Goal: Task Accomplishment & Management: Manage account settings

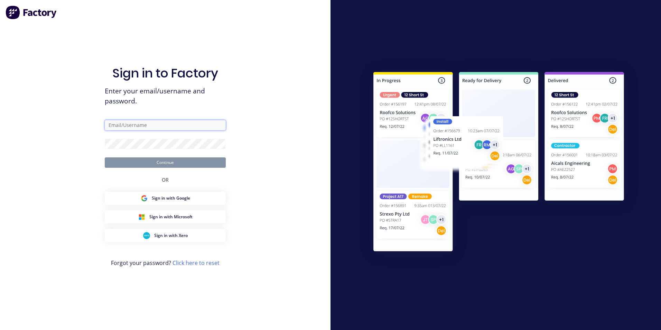
click at [157, 130] on input "text" at bounding box center [165, 125] width 121 height 10
type input "[EMAIL_ADDRESS][DOMAIN_NAME]"
click at [105, 157] on button "Continue" at bounding box center [165, 162] width 121 height 10
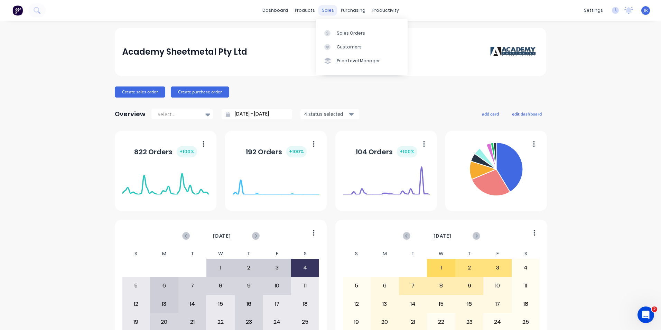
click at [318, 11] on div "sales" at bounding box center [327, 10] width 19 height 10
click at [318, 34] on div "Sales Orders" at bounding box center [351, 33] width 28 height 6
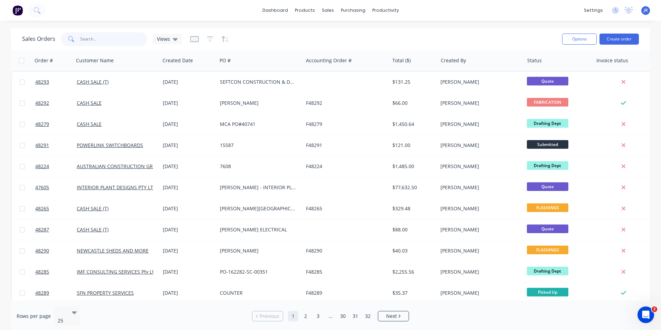
click at [93, 40] on input "text" at bounding box center [113, 39] width 67 height 14
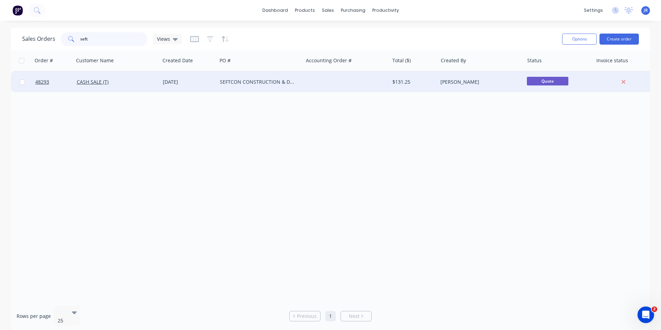
type input "seft"
click at [222, 84] on div "SEFTCON CONSTRUCTION & DEVELOPMENT" at bounding box center [258, 81] width 77 height 7
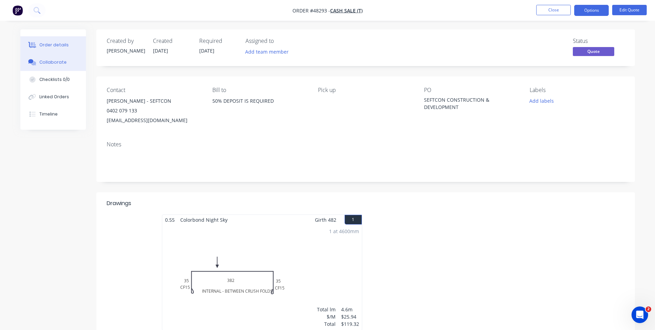
click at [42, 62] on div "Collaborate" at bounding box center [52, 62] width 27 height 6
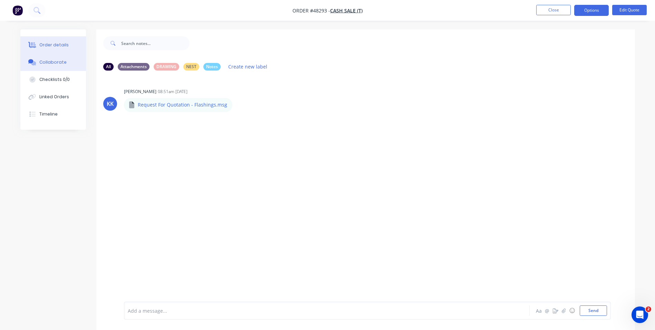
click at [51, 43] on div "Order details" at bounding box center [53, 45] width 29 height 6
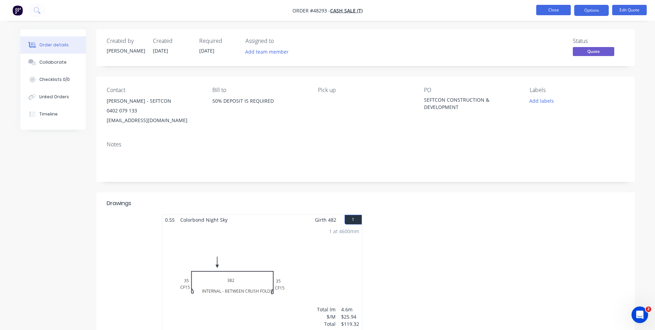
click at [318, 12] on button "Close" at bounding box center [554, 10] width 35 height 10
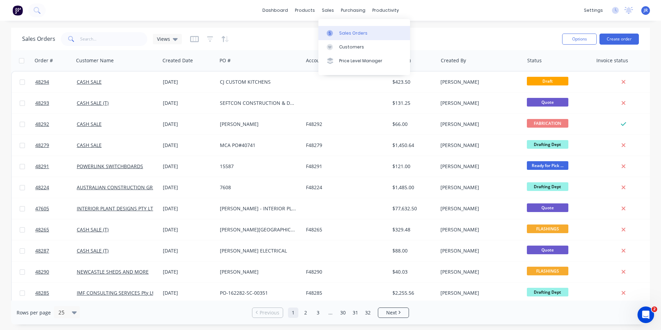
drag, startPoint x: 344, startPoint y: 34, endPoint x: 323, endPoint y: 35, distance: 21.8
click at [344, 34] on div "Sales Orders" at bounding box center [353, 33] width 28 height 6
click at [112, 41] on input "text" at bounding box center [113, 39] width 67 height 14
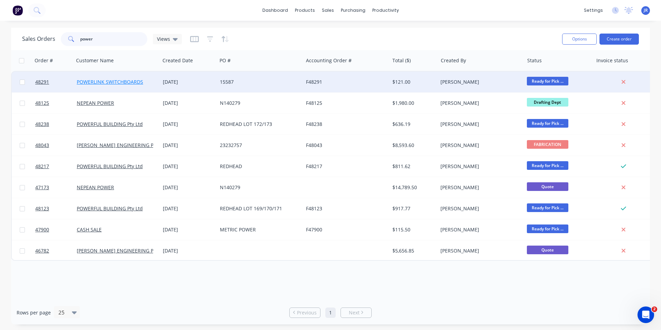
type input "power"
click at [114, 81] on link "POWERLINK SWITCHBOARDS" at bounding box center [110, 81] width 66 height 7
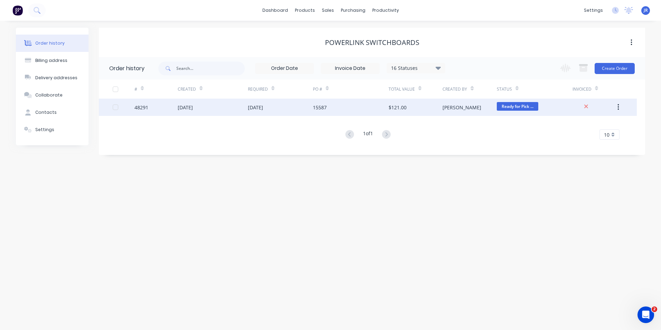
click at [311, 107] on div "[DATE]" at bounding box center [280, 106] width 65 height 17
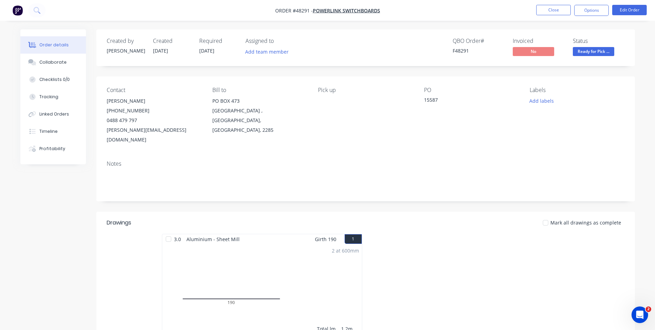
click at [542, 16] on li "Close" at bounding box center [554, 10] width 35 height 11
click at [543, 11] on button "Close" at bounding box center [554, 10] width 35 height 10
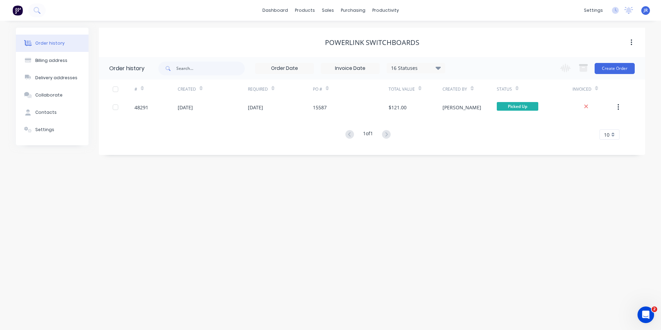
click at [367, 123] on div "# Created Required PO # Total Value Created By Status Invoiced 48291 02 Oct 202…" at bounding box center [368, 109] width 538 height 60
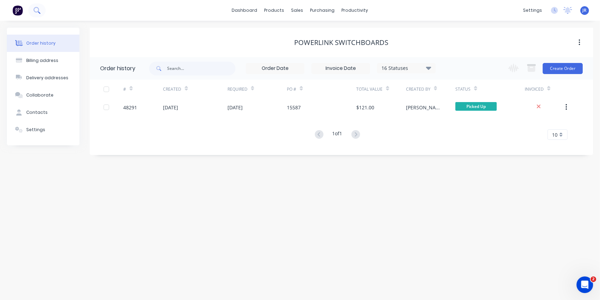
click at [33, 10] on button at bounding box center [36, 10] width 17 height 14
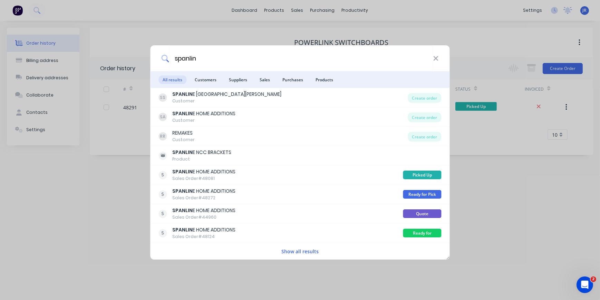
type input "spanlin"
click at [186, 122] on div "Customer" at bounding box center [204, 120] width 63 height 6
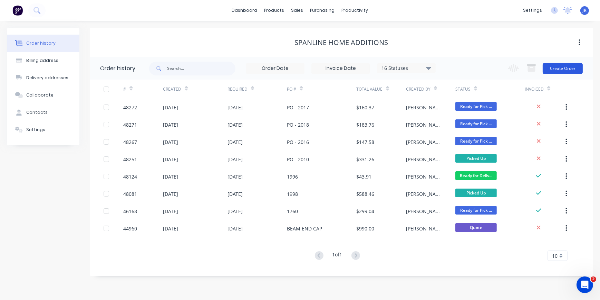
click at [564, 68] on button "Create Order" at bounding box center [563, 68] width 40 height 11
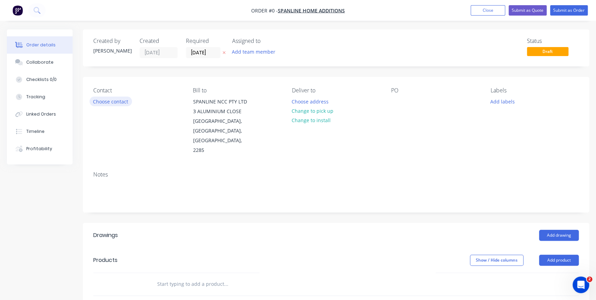
click at [123, 102] on button "Choose contact" at bounding box center [110, 100] width 42 height 9
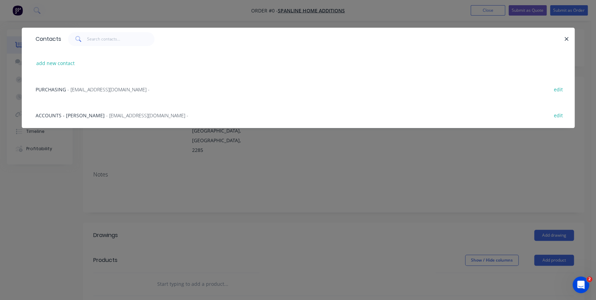
drag, startPoint x: 72, startPoint y: 115, endPoint x: 140, endPoint y: 135, distance: 70.4
click at [72, 115] on span "ACCOUNTS - CAITLIN COOMBE" at bounding box center [70, 115] width 69 height 7
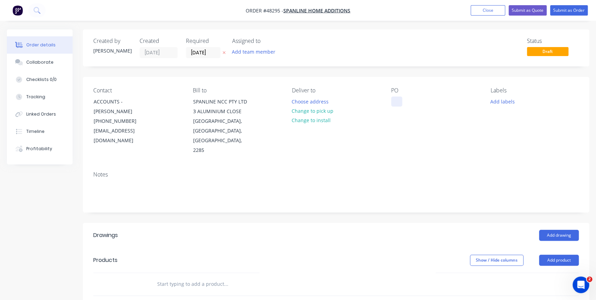
click at [394, 104] on div at bounding box center [396, 101] width 11 height 10
drag, startPoint x: 483, startPoint y: 7, endPoint x: 295, endPoint y: 31, distance: 189.2
click at [484, 7] on button "Close" at bounding box center [488, 10] width 35 height 10
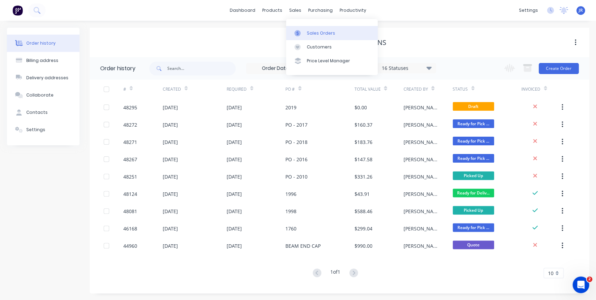
click at [311, 34] on div "Sales Orders" at bounding box center [321, 33] width 28 height 6
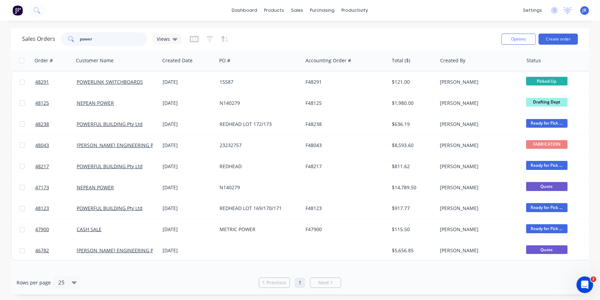
drag, startPoint x: 109, startPoint y: 44, endPoint x: 66, endPoint y: 22, distance: 48.1
click at [77, 38] on div "power" at bounding box center [104, 39] width 86 height 14
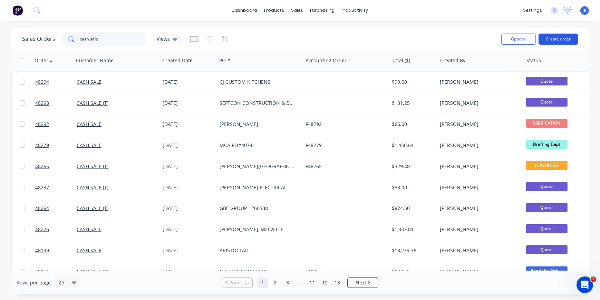
type input "cash sale"
click at [555, 38] on button "Create order" at bounding box center [558, 39] width 39 height 11
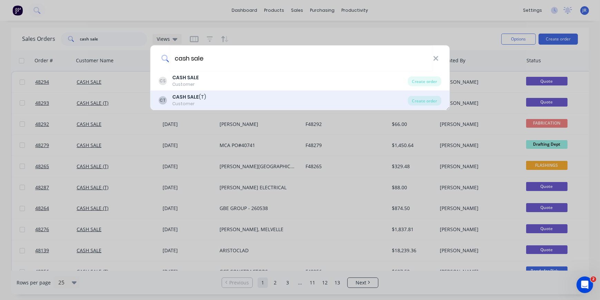
type input "cash sale"
click at [207, 101] on div "CT CASH SALE (T) Customer" at bounding box center [283, 99] width 249 height 13
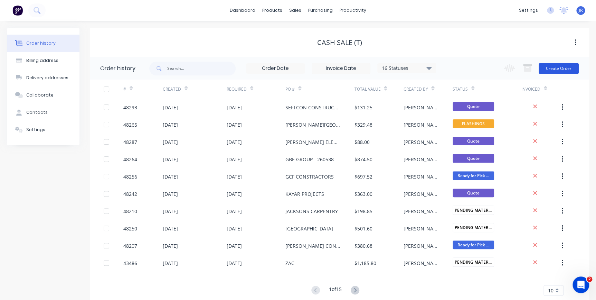
click at [561, 73] on button "Create Order" at bounding box center [559, 68] width 40 height 11
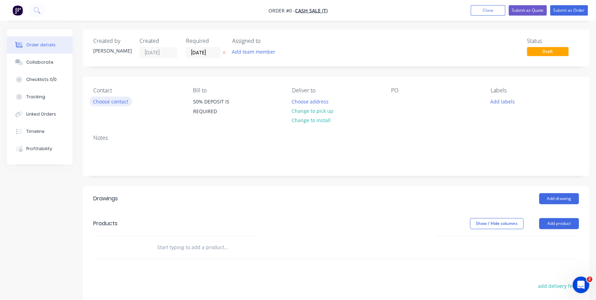
click at [112, 100] on button "Choose contact" at bounding box center [110, 100] width 42 height 9
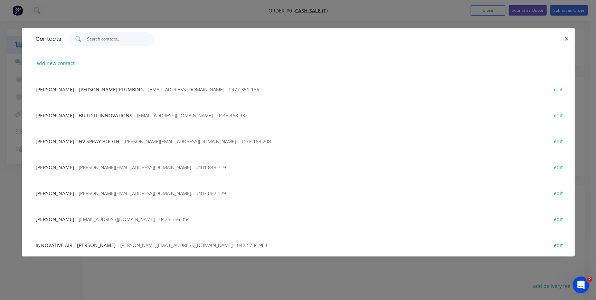
click at [108, 42] on input "text" at bounding box center [120, 39] width 67 height 14
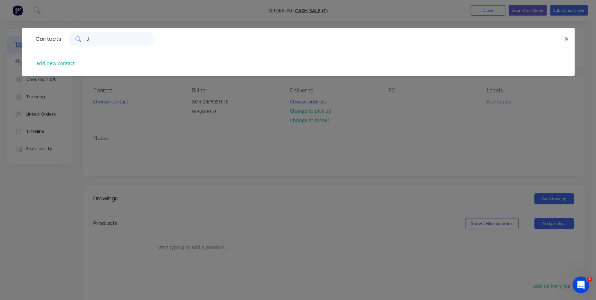
type input ","
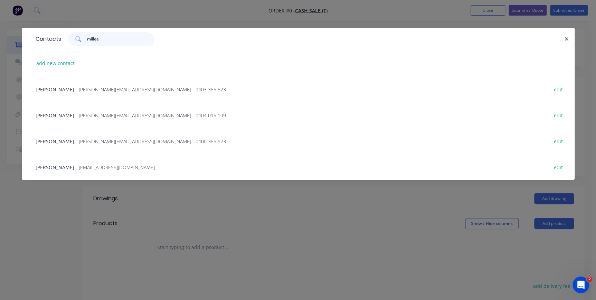
type input "millee"
click at [85, 169] on span "- ben@milleen.com -" at bounding box center [117, 167] width 82 height 7
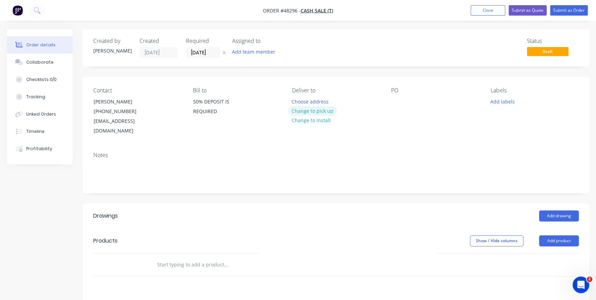
click at [313, 111] on button "Change to pick up" at bounding box center [312, 110] width 49 height 9
click at [294, 99] on div at bounding box center [297, 101] width 11 height 10
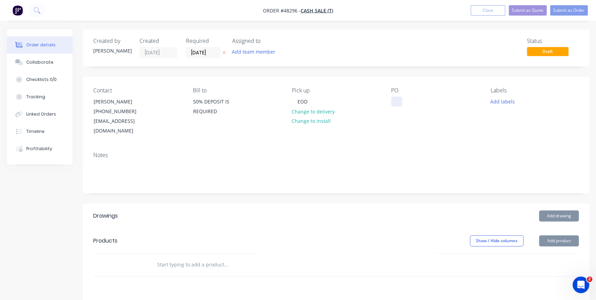
click at [394, 99] on div at bounding box center [396, 101] width 11 height 10
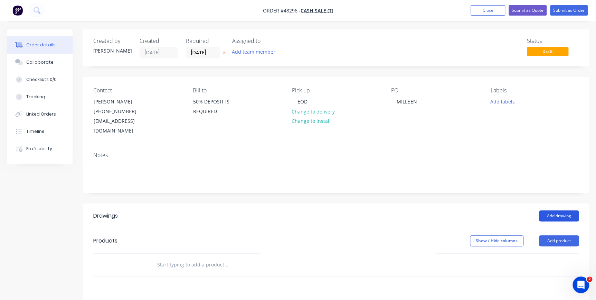
click at [558, 210] on button "Add drawing" at bounding box center [559, 215] width 40 height 11
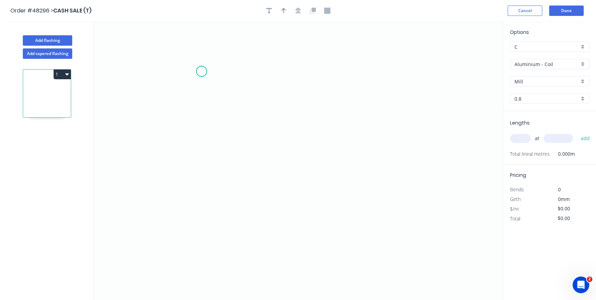
click at [201, 71] on icon "0" at bounding box center [297, 160] width 409 height 278
click at [197, 161] on icon "0" at bounding box center [297, 160] width 409 height 278
click at [266, 197] on icon "0 ?" at bounding box center [297, 160] width 409 height 278
click at [264, 240] on icon "0 ? ? ? º" at bounding box center [297, 160] width 409 height 278
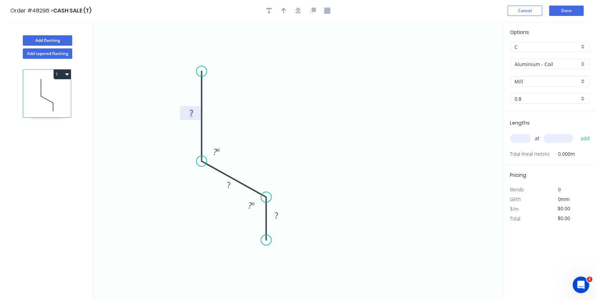
click at [195, 115] on rect at bounding box center [191, 113] width 14 height 10
type input "$14.32"
click at [287, 11] on button "button" at bounding box center [283, 11] width 10 height 10
drag, startPoint x: 469, startPoint y: 54, endPoint x: 258, endPoint y: 150, distance: 231.6
click at [258, 150] on icon at bounding box center [260, 142] width 6 height 22
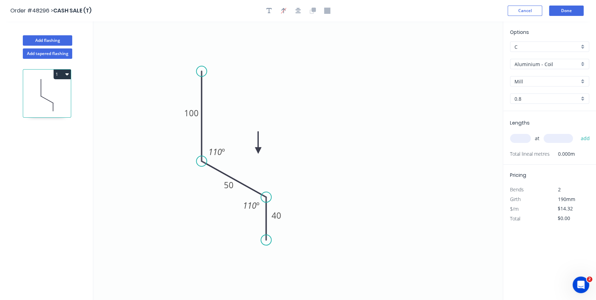
click at [466, 98] on icon "0 100 50 40 110 º 110 º" at bounding box center [297, 160] width 409 height 278
click at [582, 66] on div "Aluminium - Coil" at bounding box center [549, 64] width 79 height 10
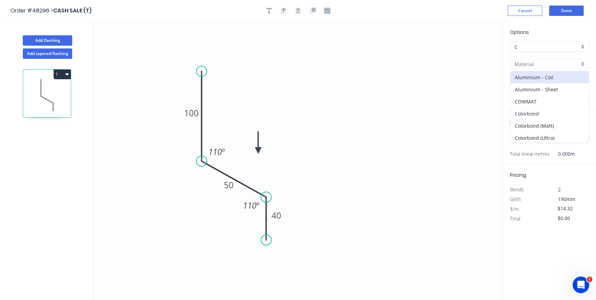
click at [533, 112] on div "Colorbond" at bounding box center [549, 113] width 78 height 12
type input "Colorbond"
type input "Basalt"
type input "0.55"
type input "$10.48"
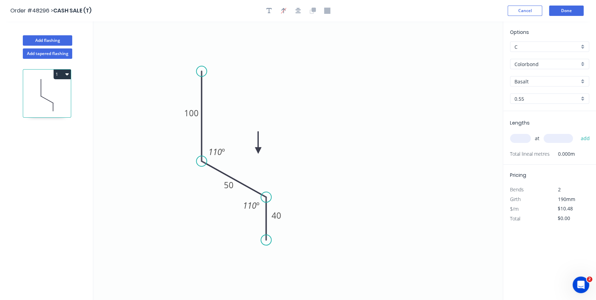
click at [550, 85] on div "Basalt" at bounding box center [549, 81] width 79 height 10
click at [529, 150] on div "Wallaby" at bounding box center [549, 153] width 78 height 12
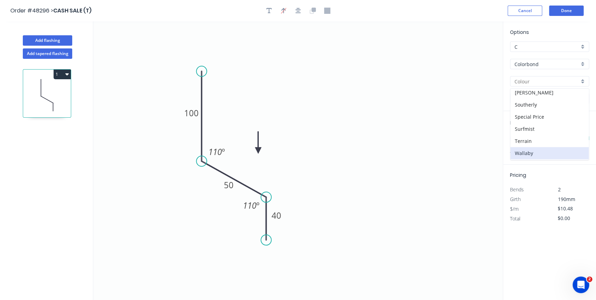
type input "Wallaby"
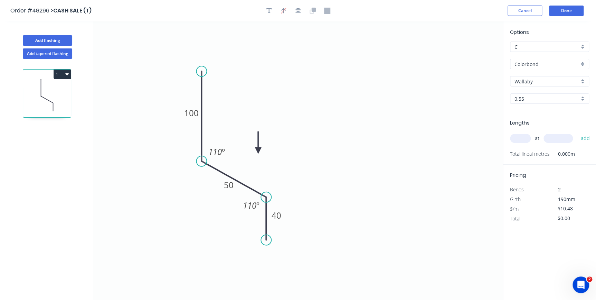
click at [519, 143] on div "at add" at bounding box center [550, 138] width 81 height 12
click at [519, 141] on input "text" at bounding box center [520, 138] width 21 height 9
click at [520, 139] on input "text" at bounding box center [520, 138] width 21 height 9
type input "2"
type input "2300"
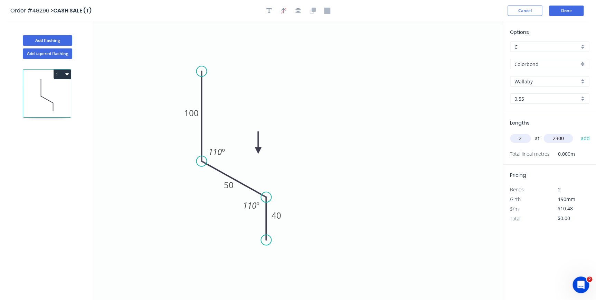
click at [577, 132] on button "add" at bounding box center [585, 138] width 16 height 12
type input "$48.21"
type input "1"
type input "1100"
click at [577, 132] on button "add" at bounding box center [585, 138] width 16 height 12
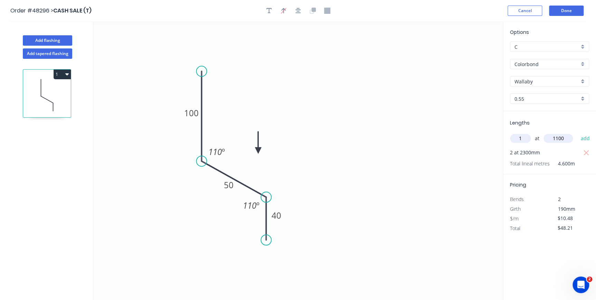
type input "$59.74"
type input "1"
type input "2800"
click at [577, 132] on button "add" at bounding box center [585, 138] width 16 height 12
type input "$89.08"
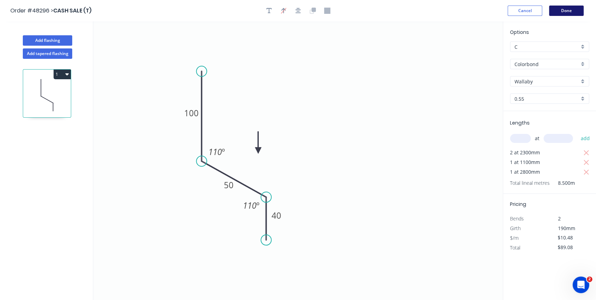
click at [560, 9] on button "Done" at bounding box center [566, 11] width 35 height 10
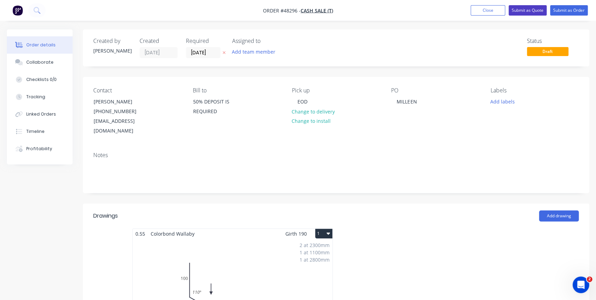
click at [532, 8] on button "Submit as Quote" at bounding box center [528, 10] width 38 height 10
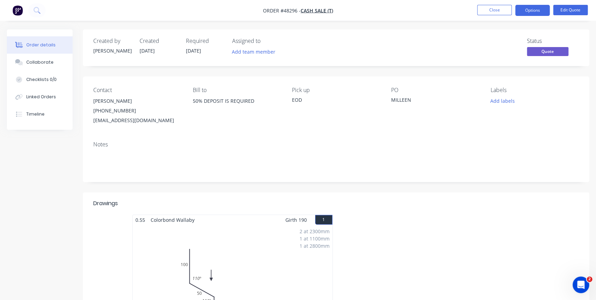
click at [532, 8] on button "Options" at bounding box center [532, 10] width 35 height 11
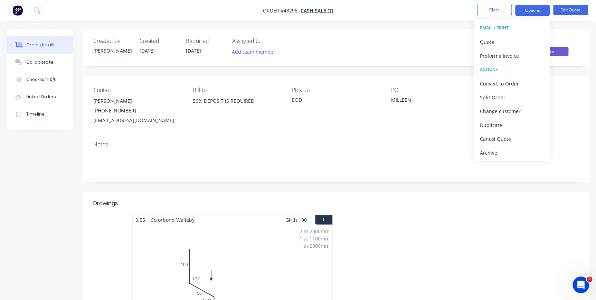
click at [518, 34] on button "EMAIL / PRINT" at bounding box center [512, 28] width 76 height 14
click at [515, 39] on div "Quote" at bounding box center [512, 42] width 64 height 10
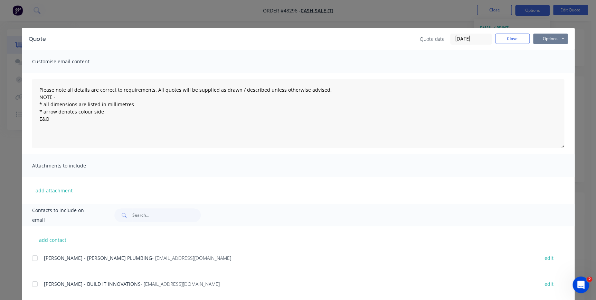
click at [540, 42] on button "Options" at bounding box center [550, 39] width 35 height 10
click at [541, 52] on button "Preview" at bounding box center [555, 50] width 44 height 11
click at [541, 38] on button "Options" at bounding box center [550, 39] width 35 height 10
click at [545, 52] on button "Preview" at bounding box center [555, 50] width 44 height 11
click at [503, 42] on button "Close" at bounding box center [512, 39] width 35 height 10
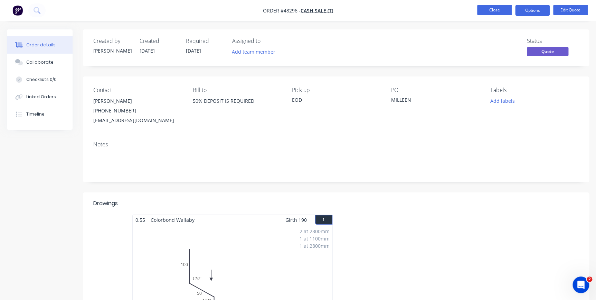
click at [483, 8] on button "Close" at bounding box center [494, 10] width 35 height 10
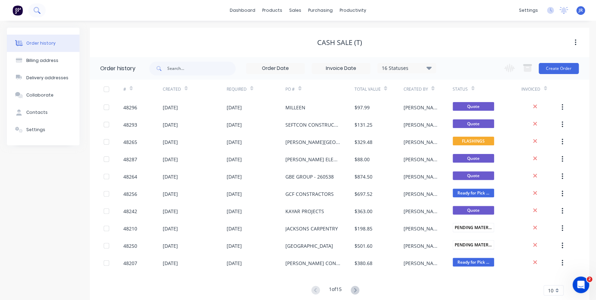
click at [36, 15] on button at bounding box center [36, 10] width 17 height 14
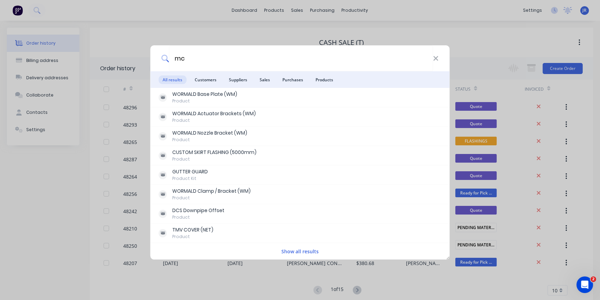
type input "m"
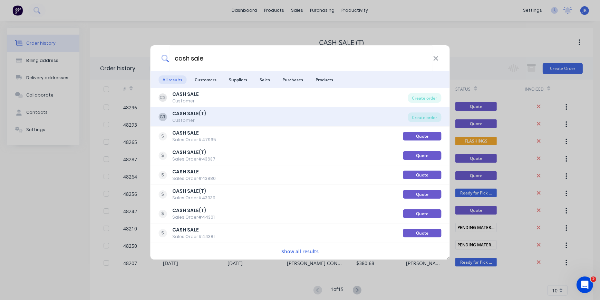
type input "cash sale"
drag, startPoint x: 206, startPoint y: 119, endPoint x: 205, endPoint y: 124, distance: 4.8
click at [205, 124] on div "CT CASH SALE (T) Customer Create order" at bounding box center [301, 116] width 300 height 19
click at [222, 122] on div "CT CASH SALE (T) Customer" at bounding box center [283, 116] width 249 height 13
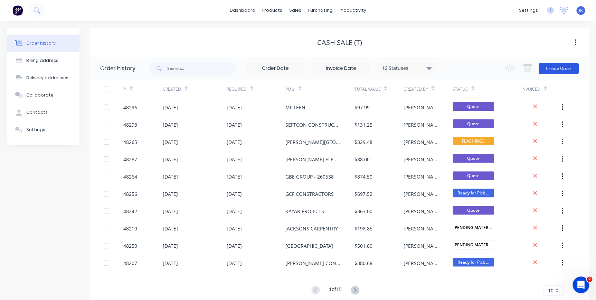
click at [553, 69] on button "Create Order" at bounding box center [559, 68] width 40 height 11
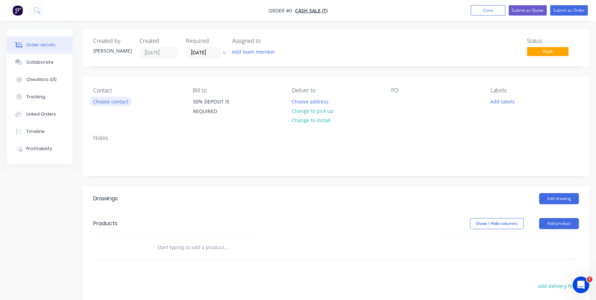
click at [121, 101] on button "Choose contact" at bounding box center [110, 100] width 42 height 9
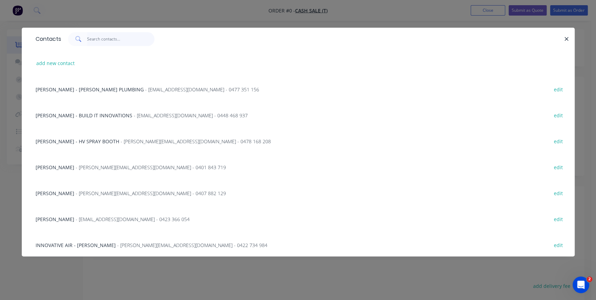
click at [110, 36] on input "text" at bounding box center [120, 39] width 67 height 14
type input "j"
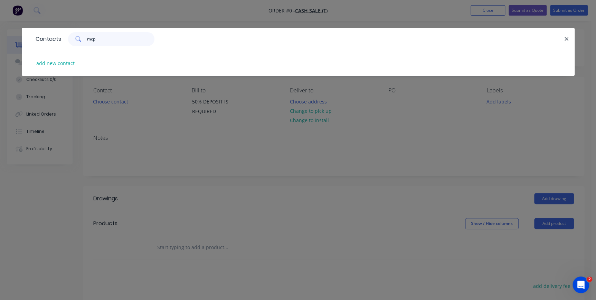
drag, startPoint x: 104, startPoint y: 37, endPoint x: 91, endPoint y: 34, distance: 14.2
click at [89, 36] on input "mcp" at bounding box center [120, 39] width 67 height 14
type input "m"
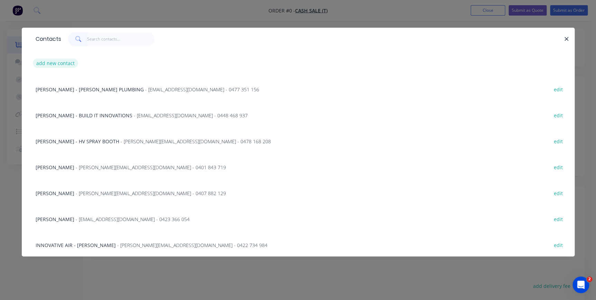
click at [55, 63] on button "add new contact" at bounding box center [56, 62] width 46 height 9
select select "AU"
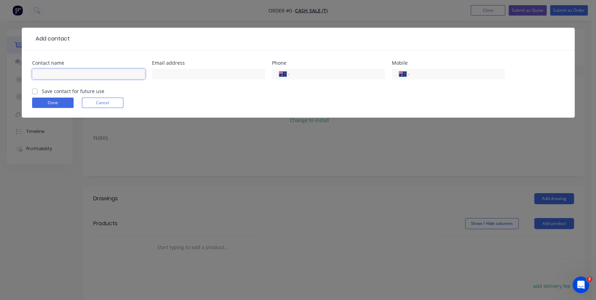
click at [55, 73] on input "text" at bounding box center [88, 74] width 113 height 10
type input "John McCall"
click at [161, 74] on input "text" at bounding box center [208, 74] width 113 height 10
paste input "john.mccall@mcpengineering.com.au"
type input "john.mccall@mcpengineering.com.au"
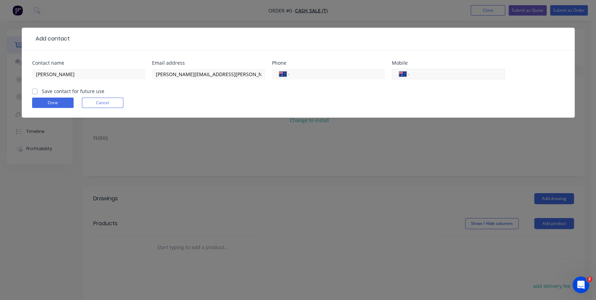
drag, startPoint x: 450, startPoint y: 75, endPoint x: 445, endPoint y: 75, distance: 4.5
click at [450, 75] on input "tel" at bounding box center [455, 74] width 83 height 8
click at [427, 76] on input "tel" at bounding box center [455, 74] width 83 height 8
type input "0434 734 444"
click at [42, 91] on label "Save contact for future use" at bounding box center [73, 90] width 63 height 7
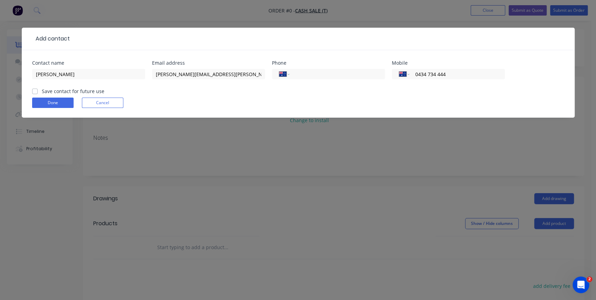
click at [34, 91] on input "Save contact for future use" at bounding box center [35, 90] width 6 height 7
checkbox input "true"
click at [40, 103] on button "Done" at bounding box center [52, 102] width 41 height 10
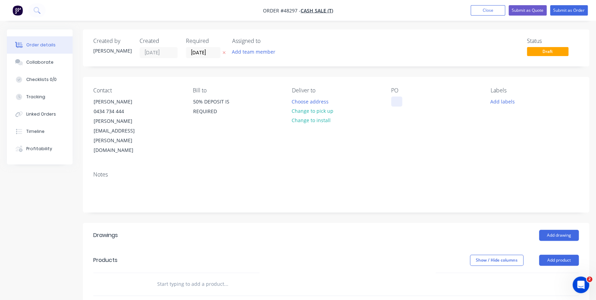
click at [395, 103] on div at bounding box center [396, 101] width 11 height 10
click at [546, 254] on button "Add product" at bounding box center [559, 259] width 40 height 11
click at [533, 272] on div "Product catalogue" at bounding box center [545, 277] width 53 height 10
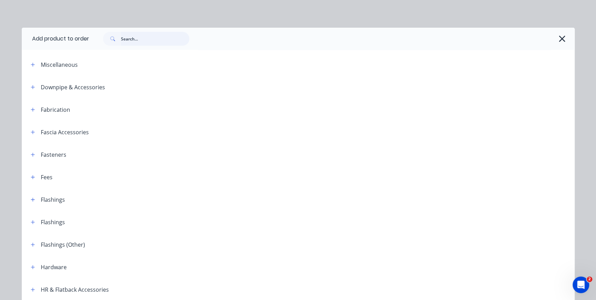
click at [164, 41] on input "text" at bounding box center [155, 39] width 68 height 14
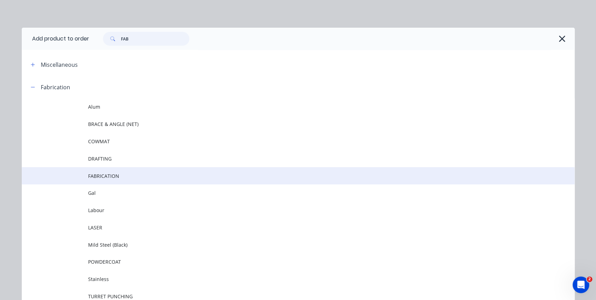
type input "FAB"
click at [95, 174] on span "FABRICATION" at bounding box center [282, 175] width 389 height 7
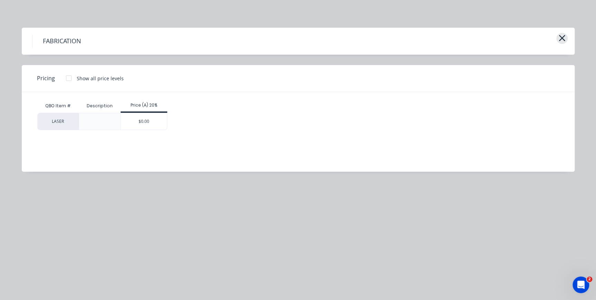
click at [560, 39] on icon "button" at bounding box center [562, 38] width 6 height 6
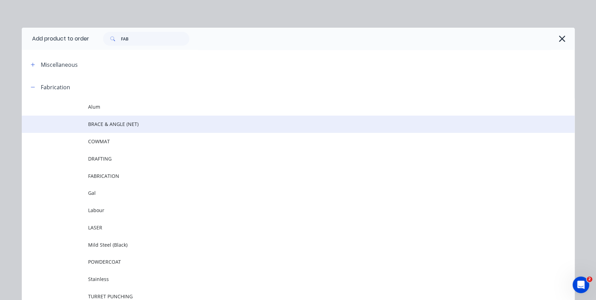
scroll to position [69, 0]
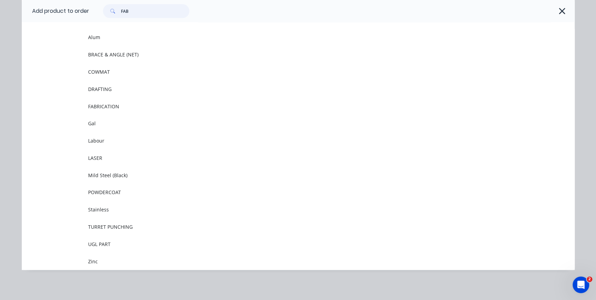
drag, startPoint x: 152, startPoint y: 8, endPoint x: 104, endPoint y: 11, distance: 48.5
click at [104, 11] on div "FAB" at bounding box center [146, 11] width 86 height 14
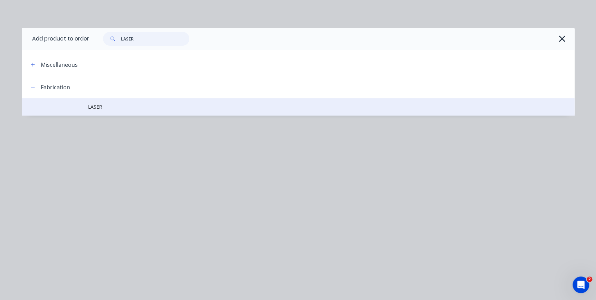
type input "LASER"
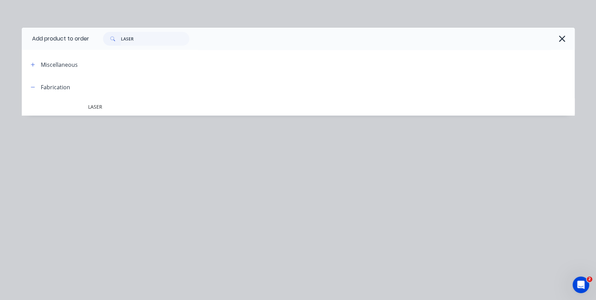
click at [109, 105] on span "LASER" at bounding box center [282, 106] width 389 height 7
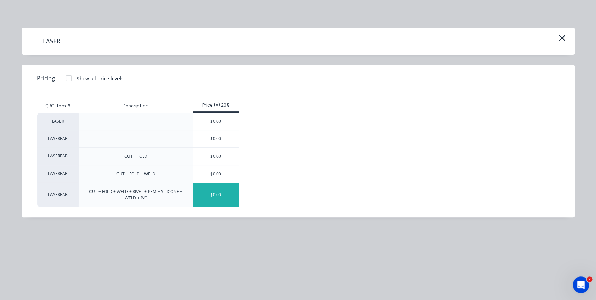
click at [212, 192] on div "$0.00" at bounding box center [216, 194] width 46 height 23
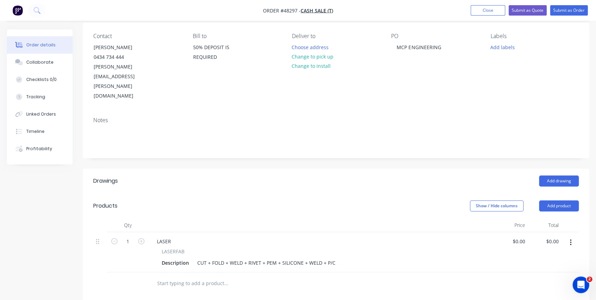
scroll to position [125, 0]
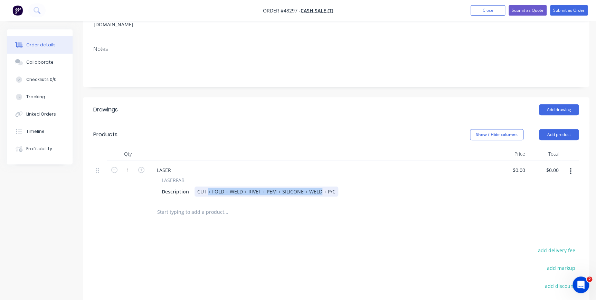
drag, startPoint x: 208, startPoint y: 162, endPoint x: 320, endPoint y: 164, distance: 112.0
click at [320, 186] on div "CUT + FOLD + WELD + RIVET + PEM + SILICONE + WELD + P/C" at bounding box center [267, 191] width 144 height 10
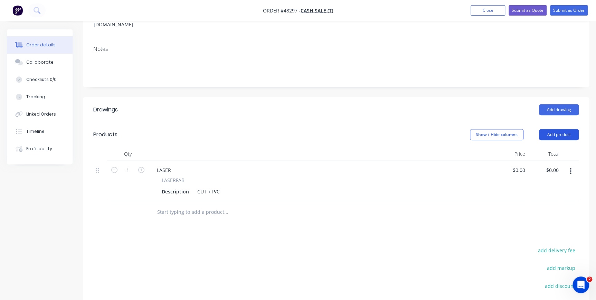
click at [562, 129] on button "Add product" at bounding box center [559, 134] width 40 height 11
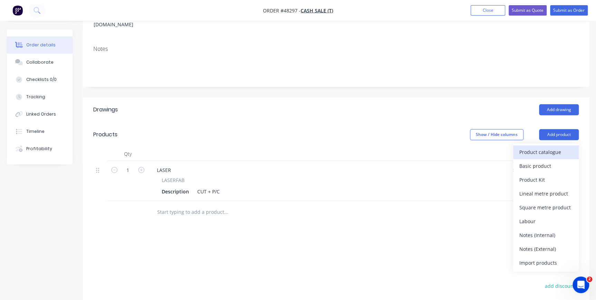
click at [554, 147] on div "Product catalogue" at bounding box center [545, 152] width 53 height 10
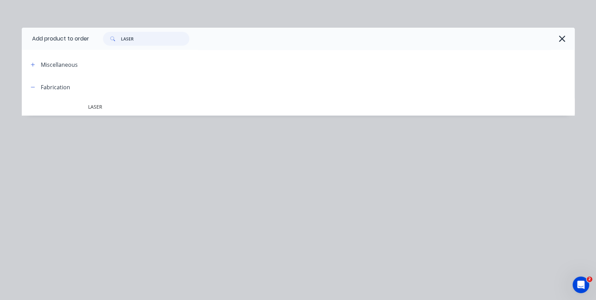
drag, startPoint x: 133, startPoint y: 38, endPoint x: 127, endPoint y: 20, distance: 19.0
click at [111, 30] on div "LASER" at bounding box center [331, 39] width 485 height 22
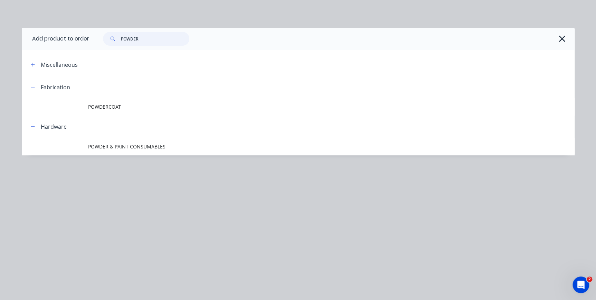
type input "POWDER"
click at [186, 179] on div "Add product to order POWDER Miscellaneous Fabrication POWDERCOAT Hardware POWDE…" at bounding box center [298, 150] width 596 height 300
click at [560, 41] on icon "button" at bounding box center [561, 39] width 7 height 10
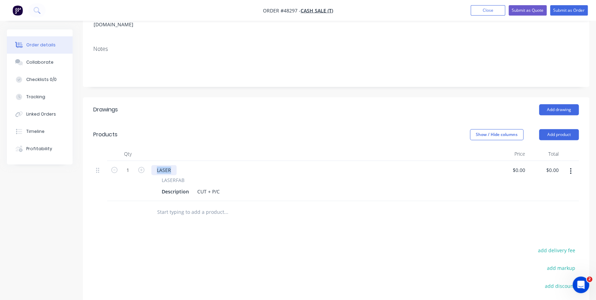
drag, startPoint x: 172, startPoint y: 140, endPoint x: 155, endPoint y: 140, distance: 17.6
click at [155, 165] on div "LASER" at bounding box center [163, 170] width 25 height 10
click at [187, 165] on div "Zinc 1.95mm" at bounding box center [171, 170] width 41 height 10
drag, startPoint x: 189, startPoint y: 161, endPoint x: 157, endPoint y: 160, distance: 32.5
click at [157, 176] on div "LASERFAB Description CUT + P/C" at bounding box center [321, 186] width 340 height 20
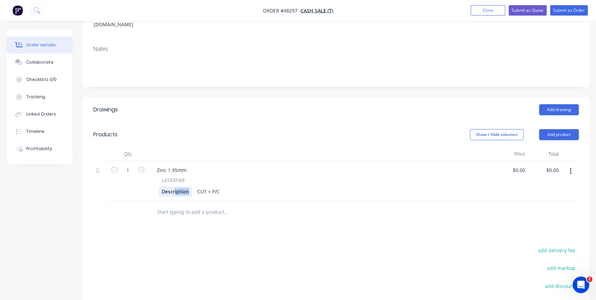
click at [189, 186] on div "Description" at bounding box center [175, 191] width 33 height 10
click at [190, 186] on div "Description" at bounding box center [175, 191] width 33 height 10
click at [207, 186] on div "CUT + P/C" at bounding box center [195, 191] width 28 height 10
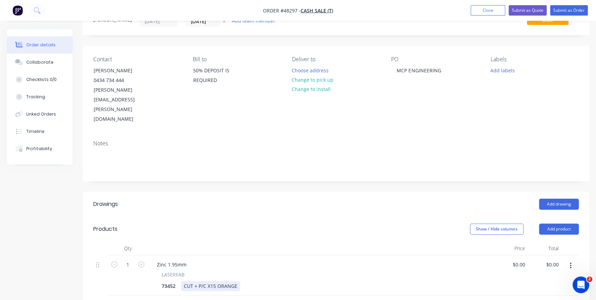
scroll to position [0, 0]
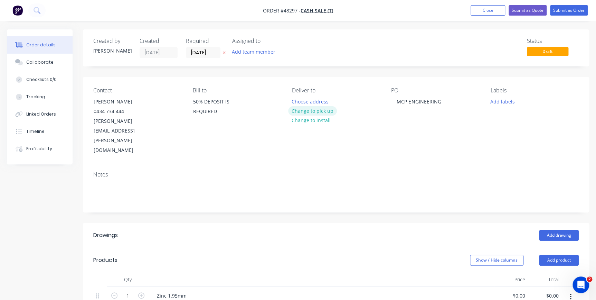
click at [302, 111] on button "Change to pick up" at bounding box center [312, 110] width 49 height 9
click at [499, 104] on button "Add labels" at bounding box center [502, 100] width 32 height 9
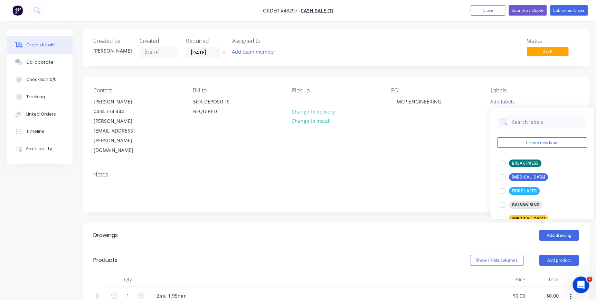
scroll to position [125, 0]
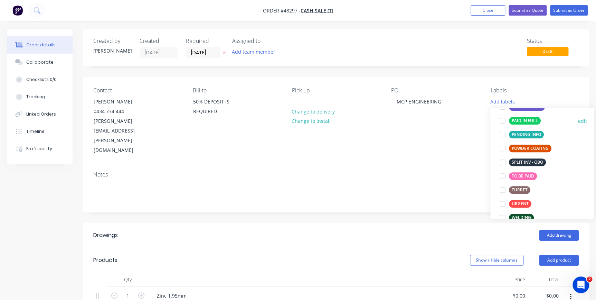
click at [502, 123] on div at bounding box center [503, 121] width 14 height 14
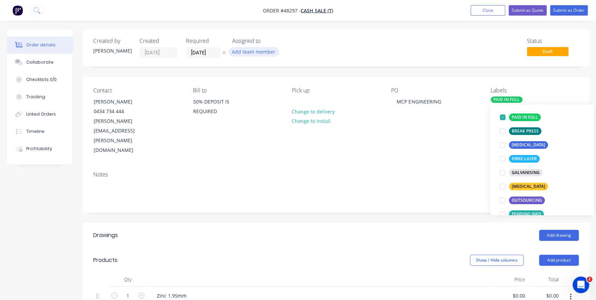
click at [259, 52] on button "Add team member" at bounding box center [253, 51] width 51 height 9
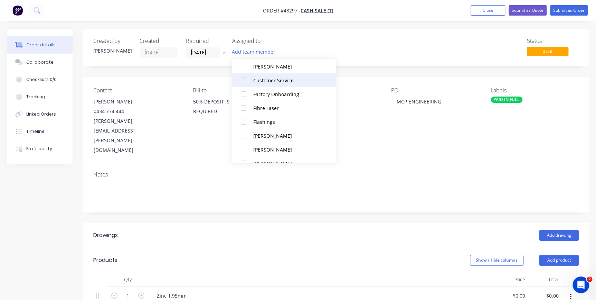
scroll to position [63, 0]
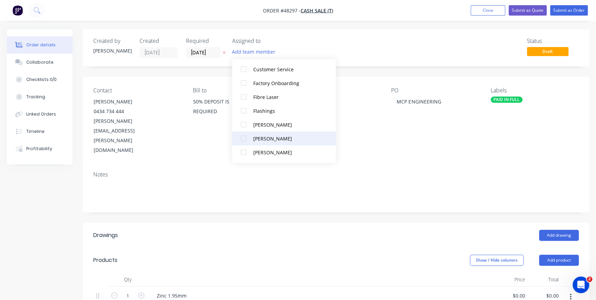
click at [263, 135] on div "[PERSON_NAME]" at bounding box center [287, 137] width 69 height 7
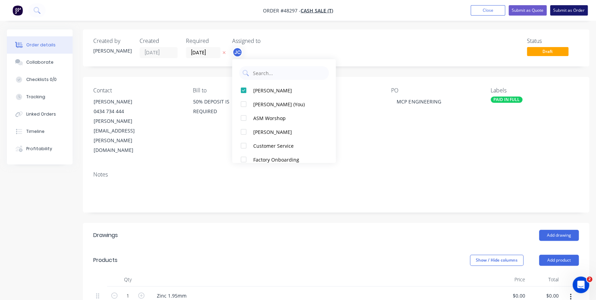
click at [564, 12] on button "Submit as Order" at bounding box center [569, 10] width 38 height 10
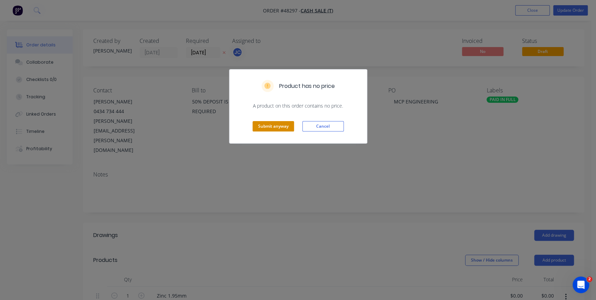
click at [280, 125] on button "Submit anyway" at bounding box center [273, 126] width 41 height 10
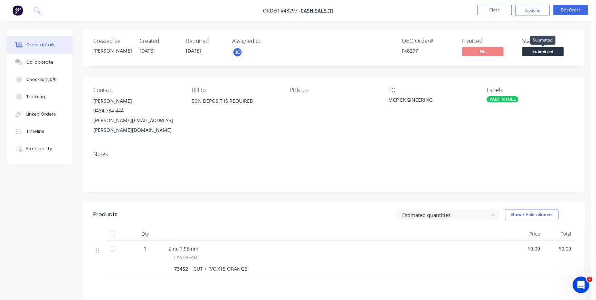
click at [530, 54] on span "Submitted" at bounding box center [542, 51] width 41 height 9
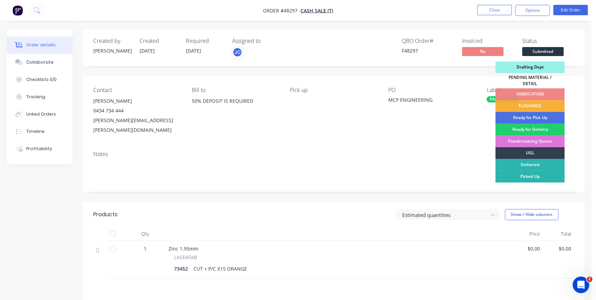
click at [520, 67] on div "Drafting Dept" at bounding box center [529, 67] width 69 height 12
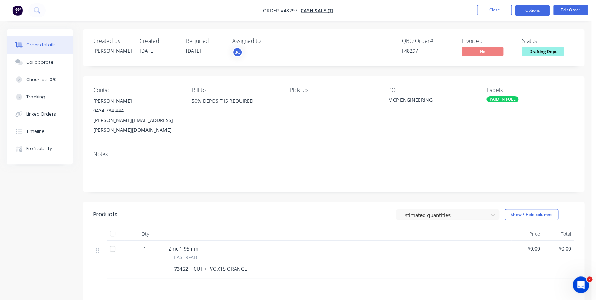
click at [528, 10] on button "Options" at bounding box center [532, 10] width 35 height 11
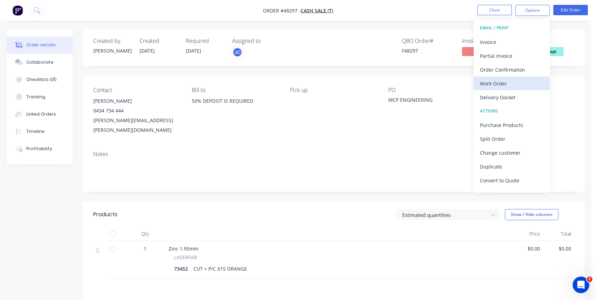
click at [495, 79] on div "Work Order" at bounding box center [512, 83] width 64 height 10
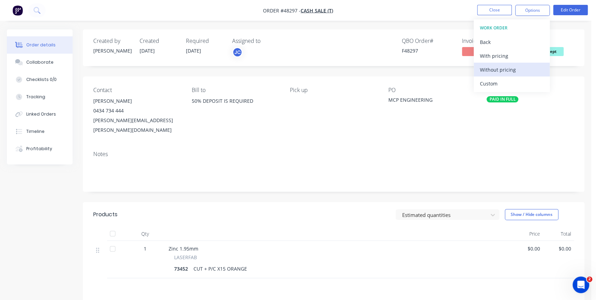
click at [494, 70] on div "Without pricing" at bounding box center [512, 70] width 64 height 10
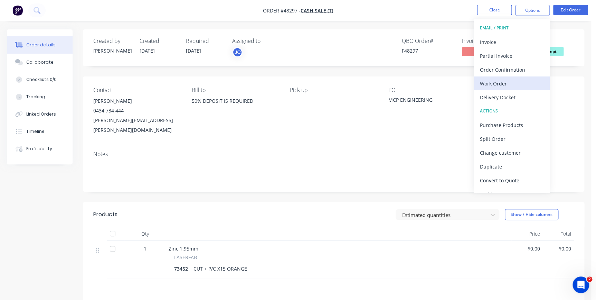
click at [492, 84] on div "Work Order" at bounding box center [512, 83] width 64 height 10
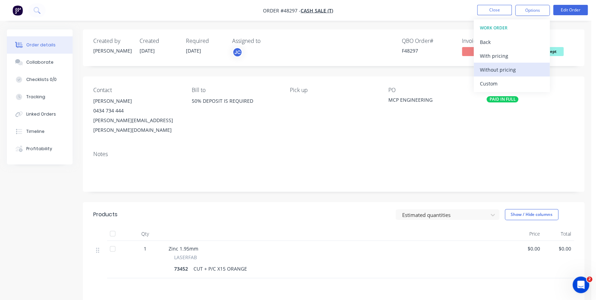
click at [495, 71] on div "Without pricing" at bounding box center [512, 70] width 64 height 10
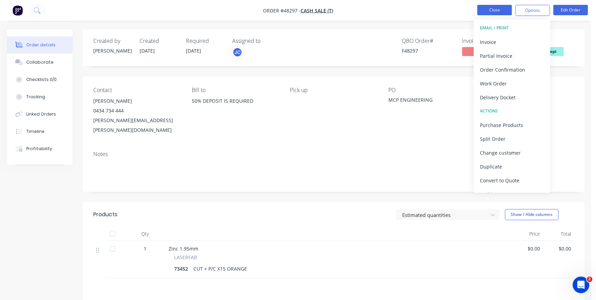
click at [482, 11] on button "Close" at bounding box center [494, 10] width 35 height 10
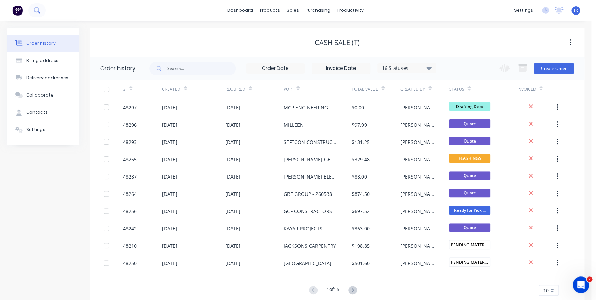
click at [35, 10] on icon at bounding box center [37, 10] width 7 height 7
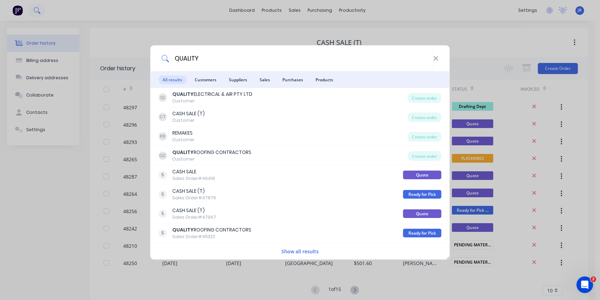
type input "QUALITY"
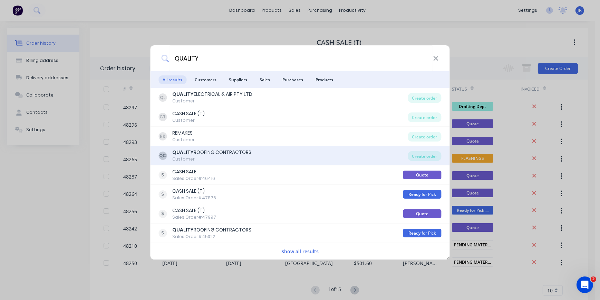
click at [208, 157] on div "Customer" at bounding box center [212, 159] width 79 height 6
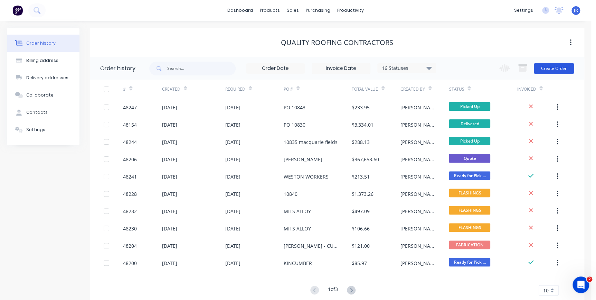
click at [553, 70] on button "Create Order" at bounding box center [554, 68] width 40 height 11
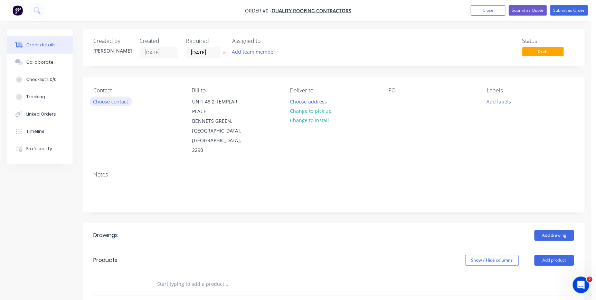
click at [114, 99] on button "Choose contact" at bounding box center [110, 100] width 42 height 9
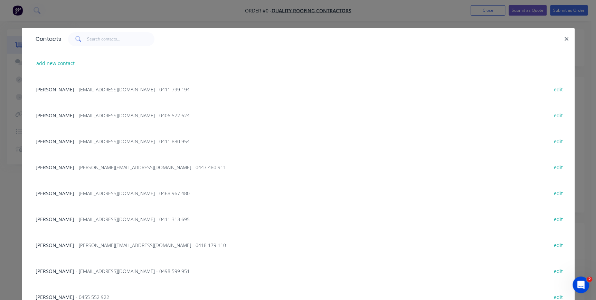
click at [55, 142] on span "JACKO SAUNDERS" at bounding box center [55, 141] width 39 height 7
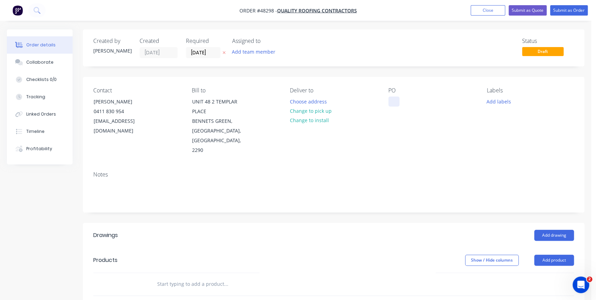
click at [393, 104] on div at bounding box center [393, 101] width 11 height 10
click at [546, 229] on button "Add drawing" at bounding box center [554, 234] width 40 height 11
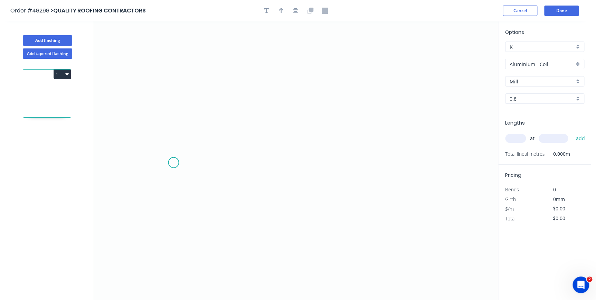
click at [173, 162] on icon "0" at bounding box center [295, 160] width 405 height 278
click at [173, 138] on icon at bounding box center [173, 150] width 0 height 24
click at [149, 139] on icon "0 ?" at bounding box center [295, 160] width 405 height 278
click at [148, 90] on icon "0 ? ?" at bounding box center [295, 160] width 405 height 278
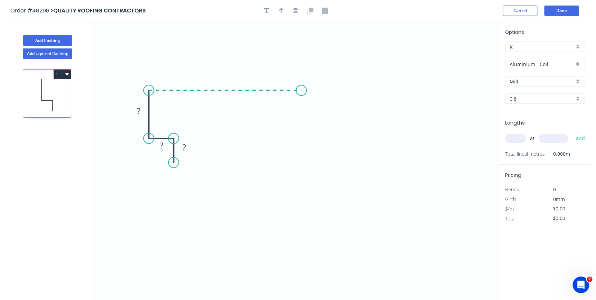
click at [303, 87] on icon "0 ? ? ?" at bounding box center [295, 160] width 405 height 278
click at [312, 103] on icon "0 ? ? ? ?" at bounding box center [295, 160] width 405 height 278
drag, startPoint x: 312, startPoint y: 103, endPoint x: 320, endPoint y: 105, distance: 8.4
click at [320, 105] on circle at bounding box center [319, 106] width 10 height 10
click at [188, 145] on rect at bounding box center [184, 148] width 14 height 10
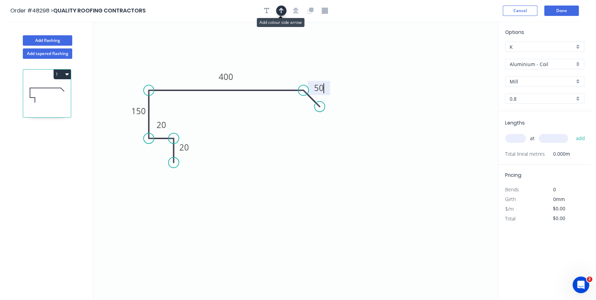
click at [284, 11] on button "button" at bounding box center [281, 11] width 10 height 10
type input "$25.74"
drag, startPoint x: 439, startPoint y: 53, endPoint x: 269, endPoint y: 70, distance: 170.6
click at [269, 70] on icon at bounding box center [269, 62] width 6 height 22
click at [481, 114] on icon "0 20 20 150 400 50" at bounding box center [295, 160] width 405 height 278
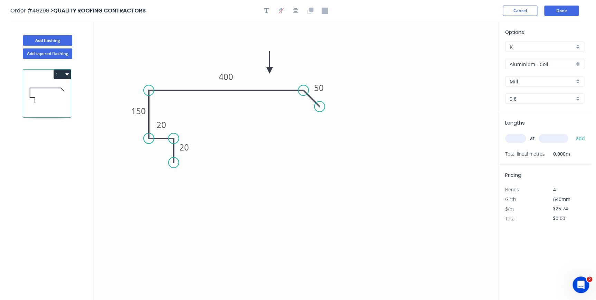
click at [579, 64] on div "Aluminium - Coil" at bounding box center [544, 64] width 79 height 10
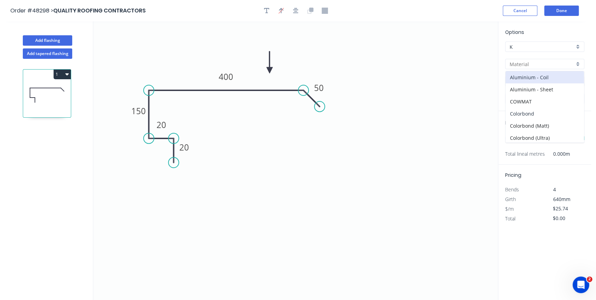
click at [532, 111] on div "Colorbond" at bounding box center [544, 113] width 78 height 12
type input "Colorbond"
type input "Basalt"
type input "0.55"
type input "$17.72"
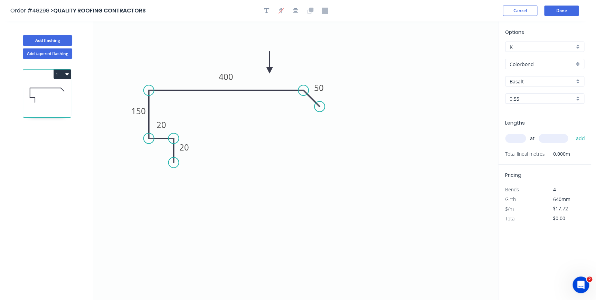
click at [533, 82] on input "Basalt" at bounding box center [542, 81] width 65 height 7
click at [524, 137] on div "Monument" at bounding box center [544, 138] width 78 height 12
type input "Monument"
click at [518, 135] on input "text" at bounding box center [515, 138] width 21 height 9
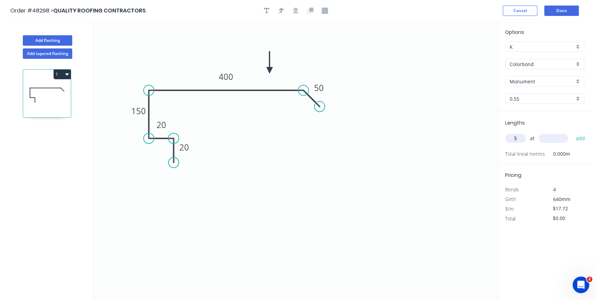
type input "5"
type input "6500"
click at [572, 132] on button "add" at bounding box center [580, 138] width 16 height 12
type input "$575.90"
click at [564, 11] on button "Done" at bounding box center [561, 11] width 35 height 10
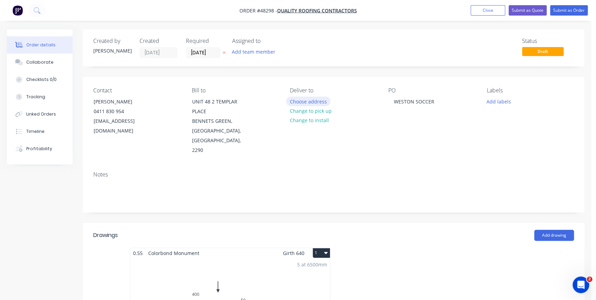
click at [304, 102] on button "Choose address" at bounding box center [308, 100] width 44 height 9
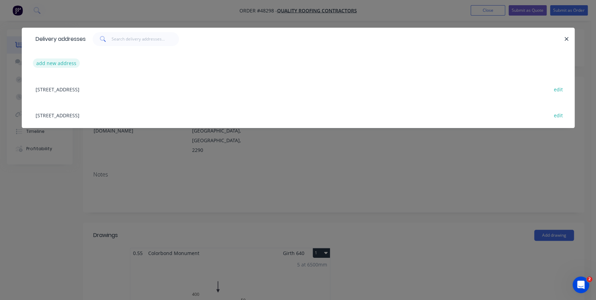
click at [70, 62] on button "add new address" at bounding box center [56, 62] width 47 height 9
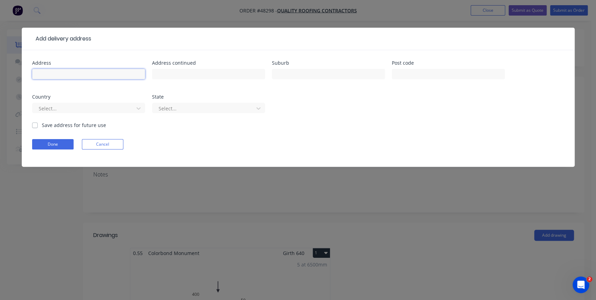
click at [94, 69] on input "text" at bounding box center [88, 74] width 113 height 10
type input "WESTON"
click at [50, 142] on button "Done" at bounding box center [52, 144] width 41 height 10
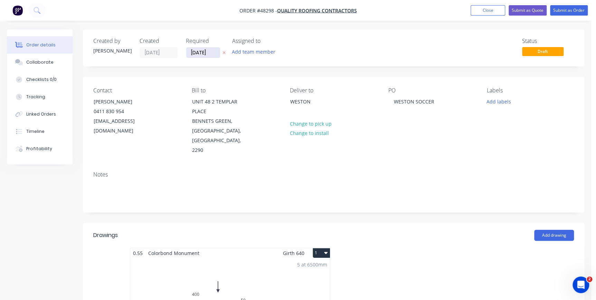
click at [211, 54] on input "[DATE]" at bounding box center [203, 52] width 34 height 10
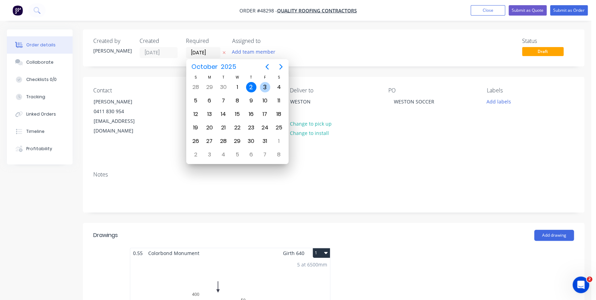
click at [266, 85] on div "3" at bounding box center [265, 87] width 10 height 10
type input "[DATE]"
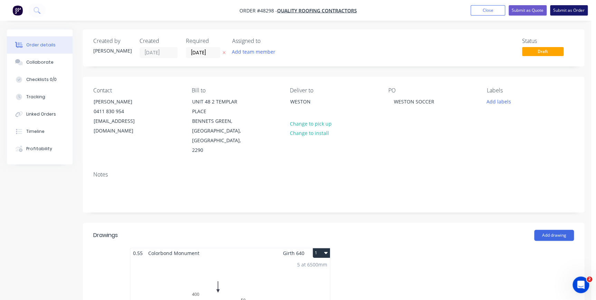
click at [561, 13] on button "Submit as Order" at bounding box center [569, 10] width 38 height 10
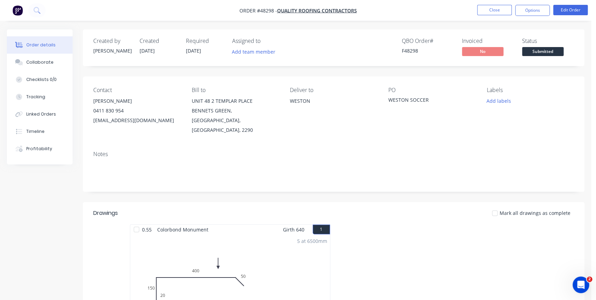
drag, startPoint x: 546, startPoint y: 53, endPoint x: 546, endPoint y: 60, distance: 6.9
click at [546, 53] on span "Submitted" at bounding box center [542, 51] width 41 height 9
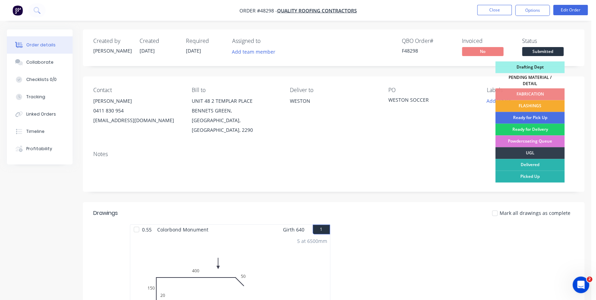
click at [524, 103] on div "FLASHINGS" at bounding box center [529, 106] width 69 height 12
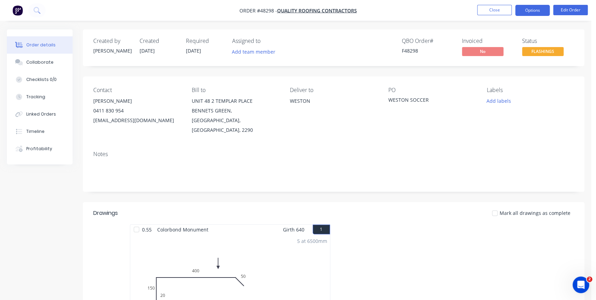
click at [534, 10] on button "Options" at bounding box center [532, 10] width 35 height 11
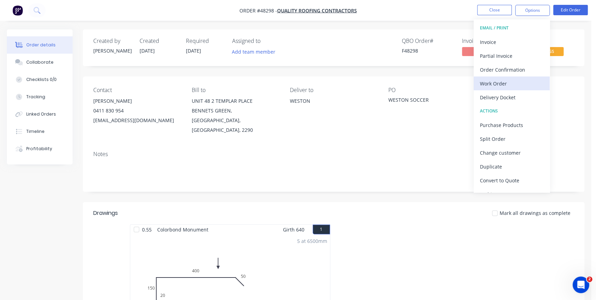
click at [489, 86] on div "Work Order" at bounding box center [512, 83] width 64 height 10
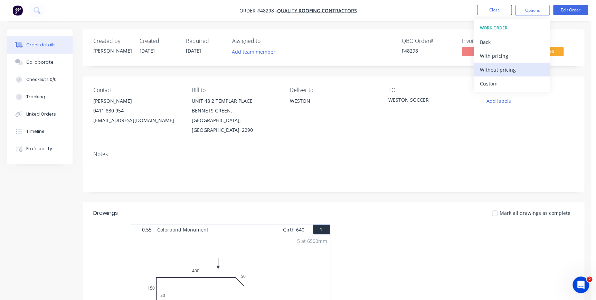
click at [496, 71] on div "Without pricing" at bounding box center [512, 70] width 64 height 10
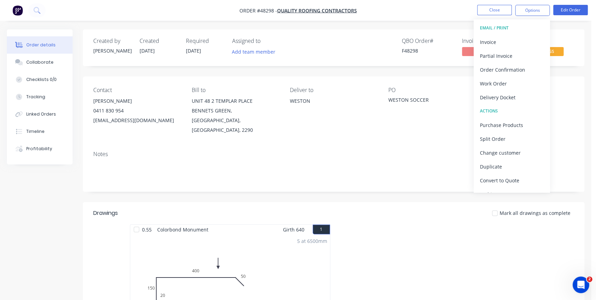
click at [361, 58] on div "Created by Jenna Created 02/10/25 Required 03/10/25 Assigned to Add team member…" at bounding box center [333, 47] width 501 height 37
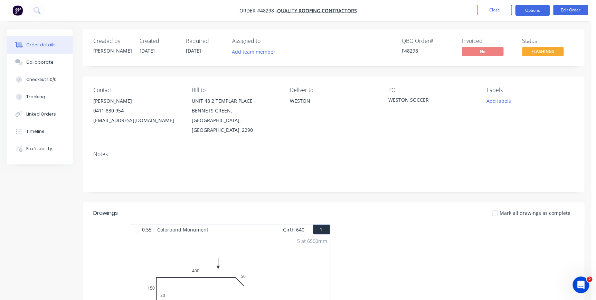
click at [523, 10] on button "Options" at bounding box center [532, 10] width 35 height 11
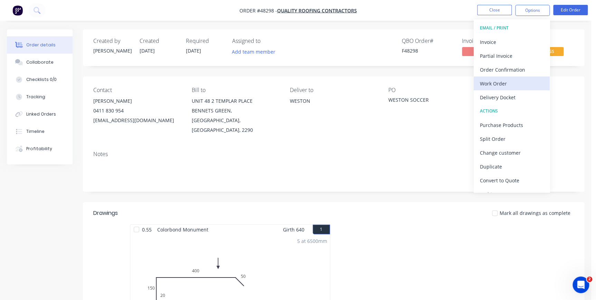
click at [486, 88] on button "Work Order" at bounding box center [512, 83] width 76 height 14
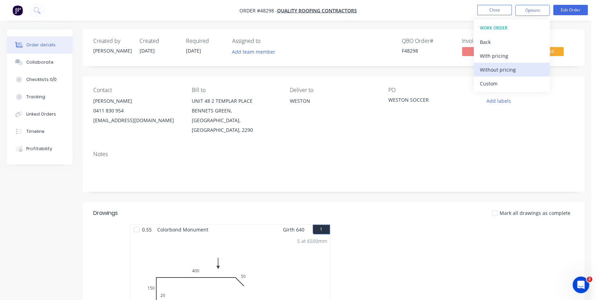
click at [493, 75] on button "Without pricing" at bounding box center [512, 70] width 76 height 14
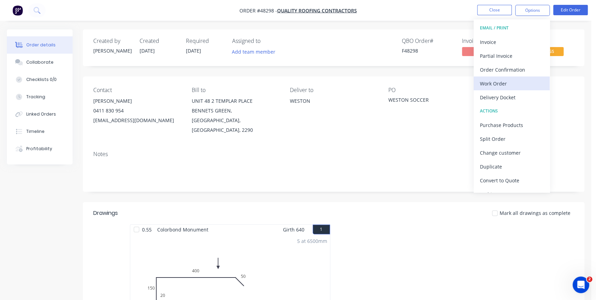
click at [488, 83] on div "Work Order" at bounding box center [512, 83] width 64 height 10
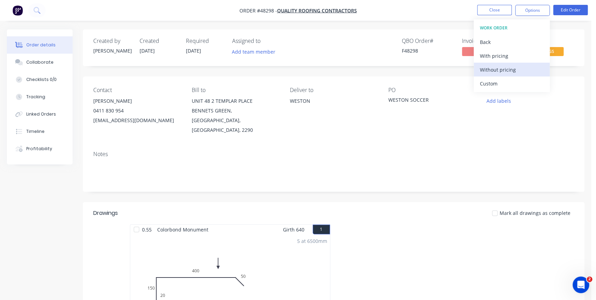
click at [517, 73] on div "Without pricing" at bounding box center [512, 70] width 64 height 10
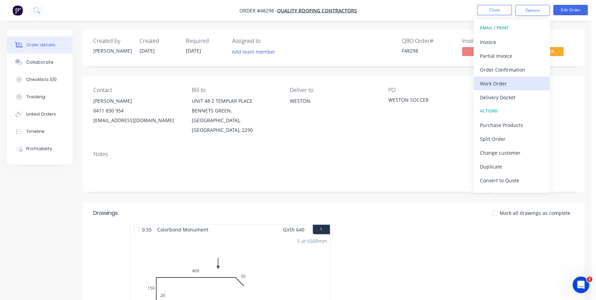
click at [512, 79] on div "Work Order" at bounding box center [512, 83] width 64 height 10
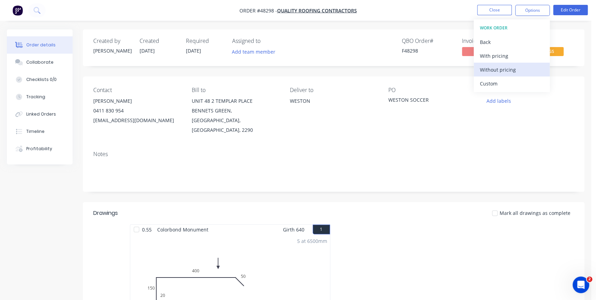
click at [513, 74] on button "Without pricing" at bounding box center [512, 70] width 76 height 14
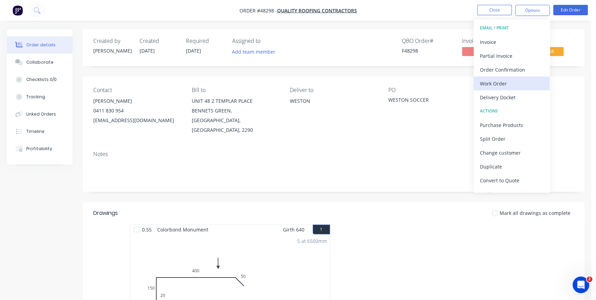
click at [495, 83] on div "Work Order" at bounding box center [512, 83] width 64 height 10
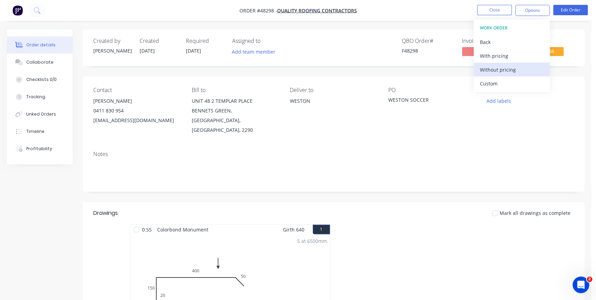
click at [500, 72] on div "Without pricing" at bounding box center [512, 70] width 64 height 10
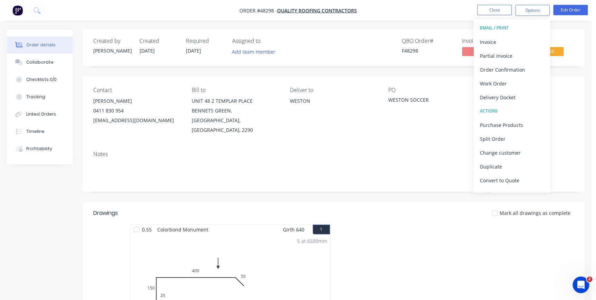
click at [560, 16] on nav "Order #48298 - QUALITY ROOFING CONTRACTORS Close Options EMAIL / PRINT Invoice …" at bounding box center [298, 10] width 596 height 21
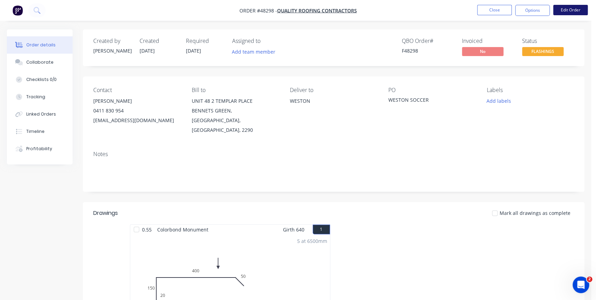
click at [560, 11] on button "Edit Order" at bounding box center [570, 10] width 35 height 10
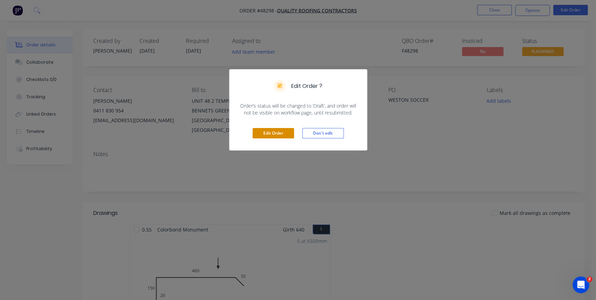
click at [273, 133] on button "Edit Order" at bounding box center [273, 133] width 41 height 10
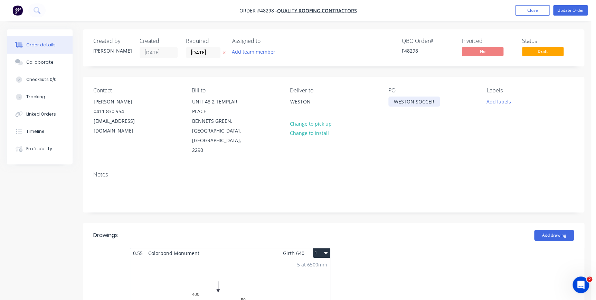
click at [393, 102] on div "WESTON SOCCER" at bounding box center [413, 101] width 51 height 10
click at [567, 10] on button "Update Order" at bounding box center [570, 10] width 35 height 10
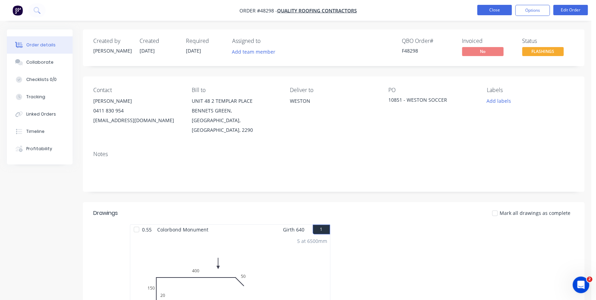
click at [500, 9] on button "Close" at bounding box center [494, 10] width 35 height 10
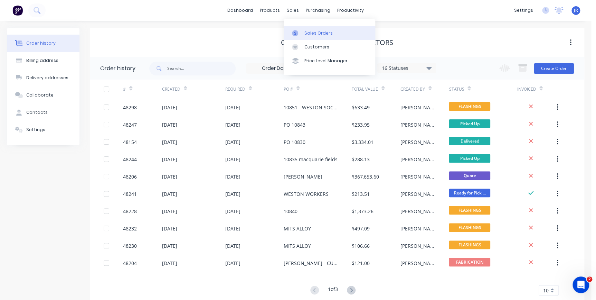
click at [307, 34] on div "Sales Orders" at bounding box center [318, 33] width 28 height 6
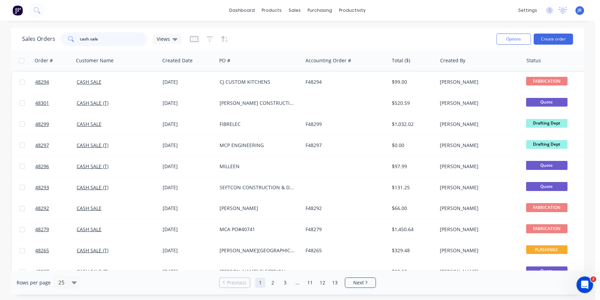
drag, startPoint x: 114, startPoint y: 39, endPoint x: 74, endPoint y: 27, distance: 42.0
click at [69, 33] on div "cash sale" at bounding box center [104, 39] width 86 height 14
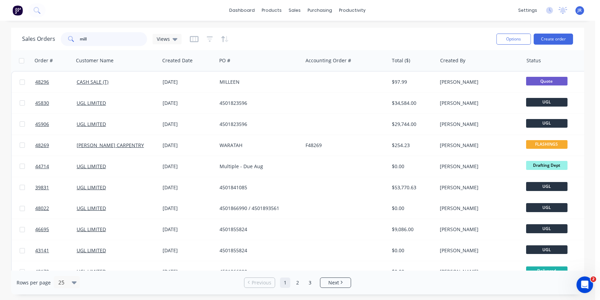
type input "mill"
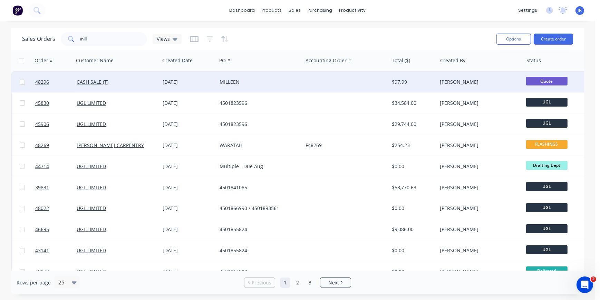
click at [225, 88] on div "MILLEEN" at bounding box center [260, 82] width 86 height 21
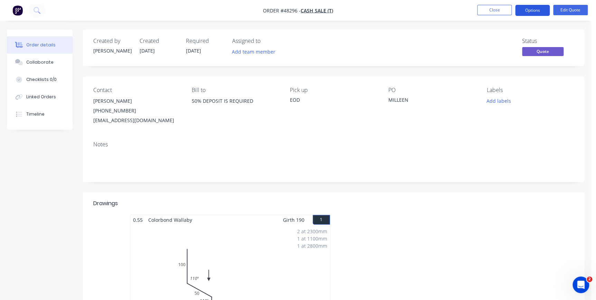
click at [537, 14] on button "Options" at bounding box center [532, 10] width 35 height 11
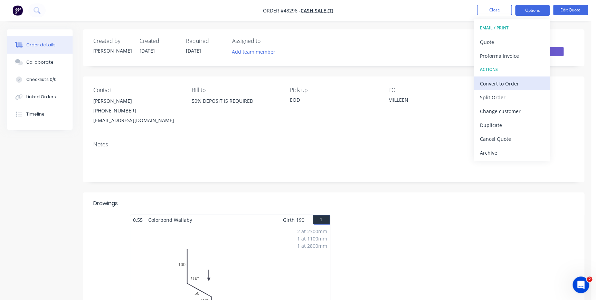
click at [489, 86] on div "EMAIL / PRINT Quote Proforma Invoice ACTIONS Convert to Order Split Order Chang…" at bounding box center [512, 90] width 76 height 142
click at [491, 82] on div "Convert to Order" at bounding box center [512, 83] width 64 height 10
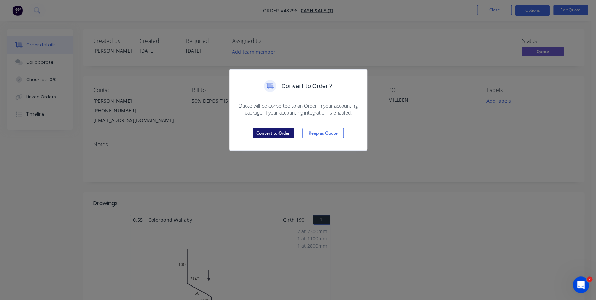
click at [285, 129] on button "Convert to Order" at bounding box center [273, 133] width 41 height 10
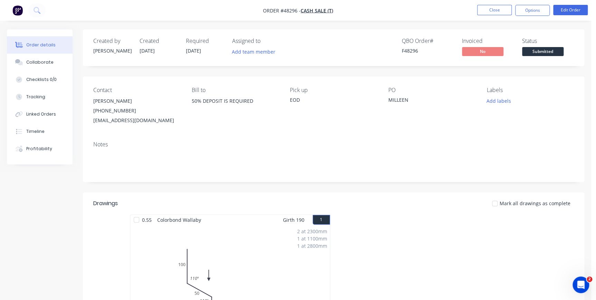
drag, startPoint x: 556, startPoint y: 52, endPoint x: 553, endPoint y: 60, distance: 9.0
click at [556, 52] on span "Submitted" at bounding box center [542, 51] width 41 height 9
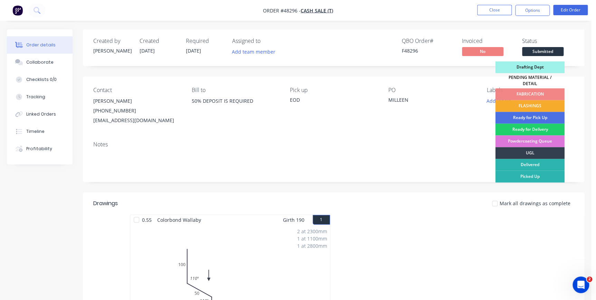
click at [532, 100] on div "FLASHINGS" at bounding box center [529, 106] width 69 height 12
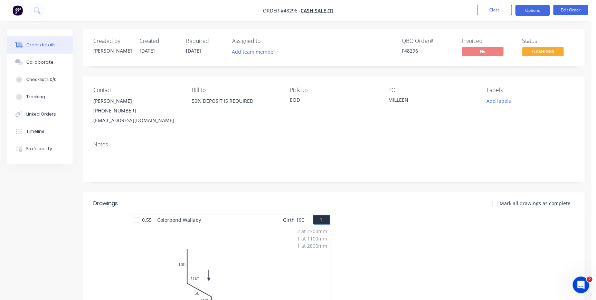
click at [527, 12] on button "Options" at bounding box center [532, 10] width 35 height 11
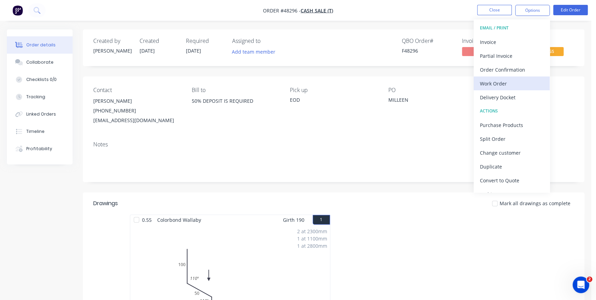
click at [495, 84] on div "Work Order" at bounding box center [512, 83] width 64 height 10
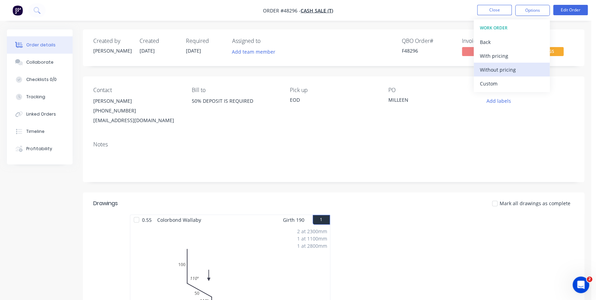
click at [499, 69] on div "Without pricing" at bounding box center [512, 70] width 64 height 10
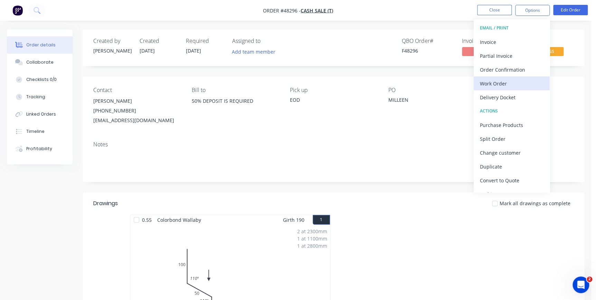
click at [490, 84] on div "Work Order" at bounding box center [512, 83] width 64 height 10
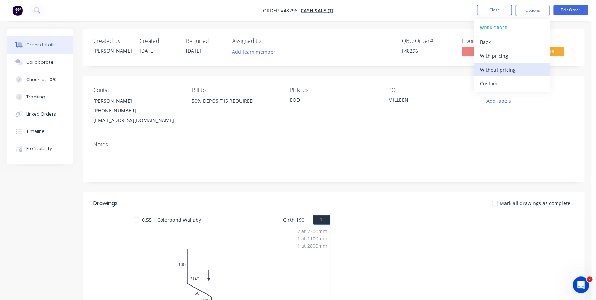
click at [495, 71] on div "Without pricing" at bounding box center [512, 70] width 64 height 10
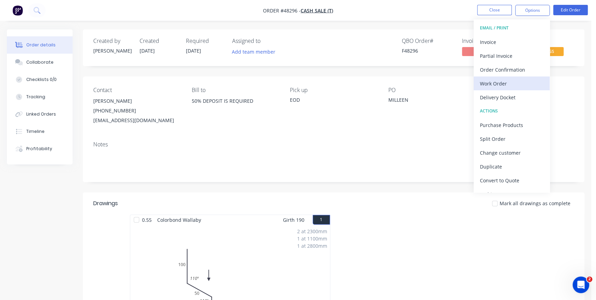
click at [488, 84] on div "Work Order" at bounding box center [512, 83] width 64 height 10
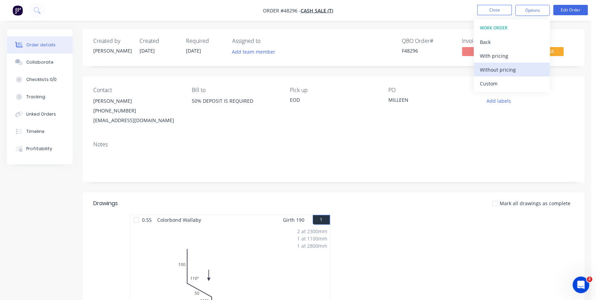
click at [485, 70] on div "Without pricing" at bounding box center [512, 70] width 64 height 10
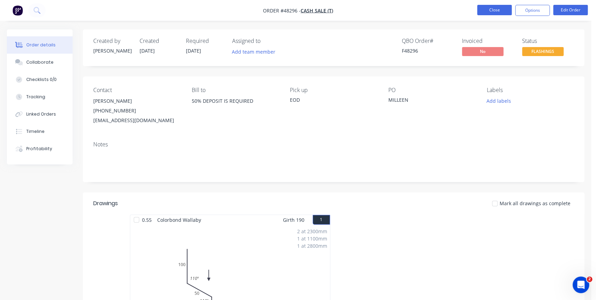
click at [486, 10] on button "Close" at bounding box center [494, 10] width 35 height 10
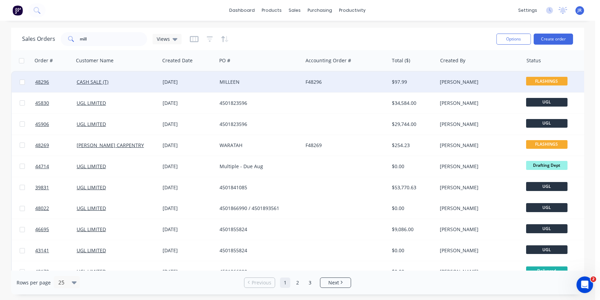
click at [319, 83] on div "F48296" at bounding box center [344, 81] width 77 height 7
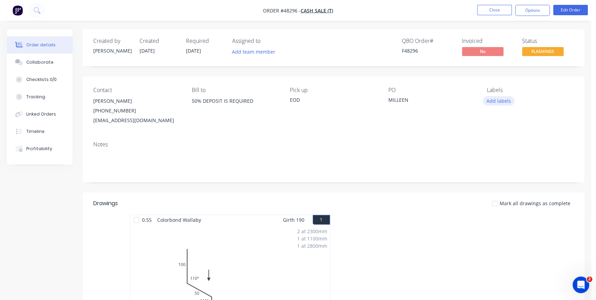
click at [494, 104] on button "Add labels" at bounding box center [499, 100] width 32 height 9
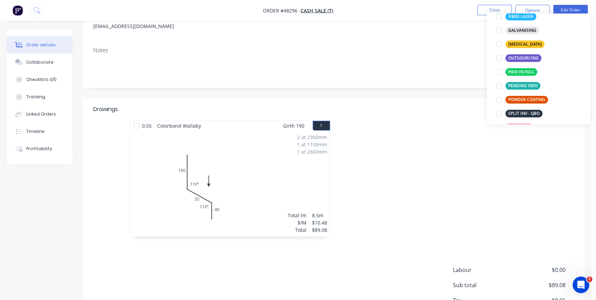
scroll to position [125, 0]
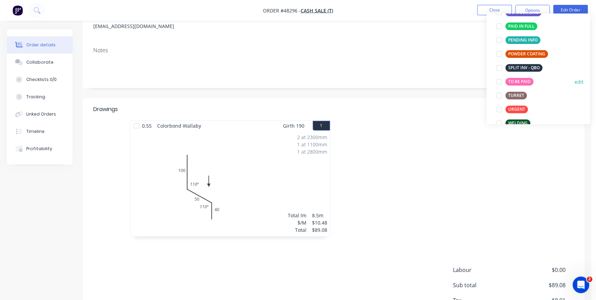
click at [500, 84] on div at bounding box center [499, 82] width 14 height 14
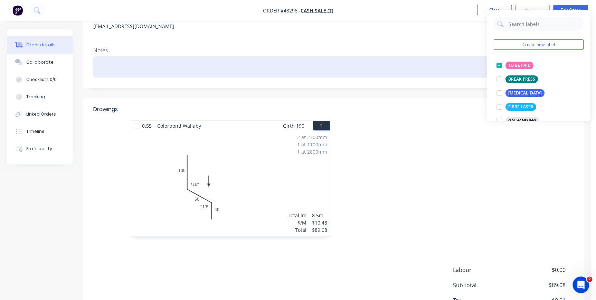
drag, startPoint x: 415, startPoint y: 69, endPoint x: 419, endPoint y: 67, distance: 4.0
click at [418, 67] on div at bounding box center [333, 66] width 481 height 21
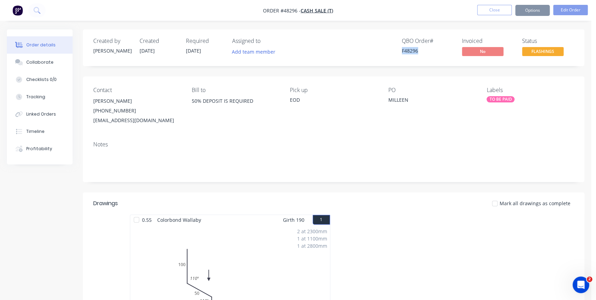
drag, startPoint x: 397, startPoint y: 48, endPoint x: 425, endPoint y: 52, distance: 28.6
click at [425, 52] on div "QBO Order # F48296 Invoiced No Status FLASHINGS" at bounding box center [437, 48] width 273 height 20
copy div "F48296"
click at [46, 62] on div "Collaborate" at bounding box center [39, 62] width 27 height 6
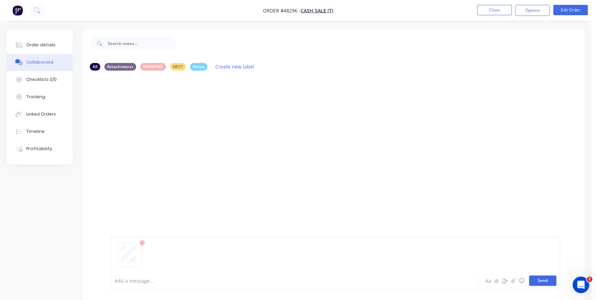
click at [531, 276] on button "Send" at bounding box center [542, 280] width 27 height 10
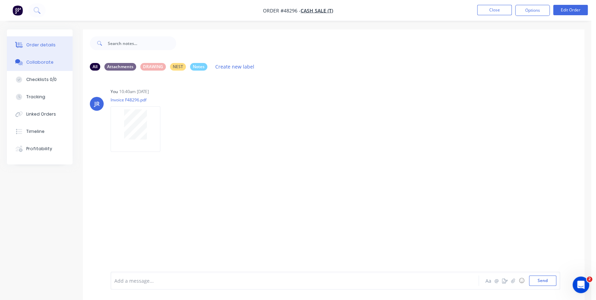
click at [30, 41] on button "Order details" at bounding box center [40, 44] width 66 height 17
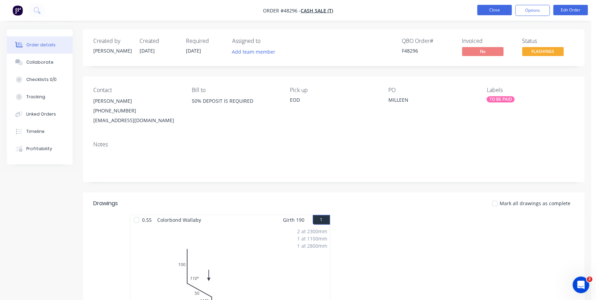
click at [484, 7] on button "Close" at bounding box center [494, 10] width 35 height 10
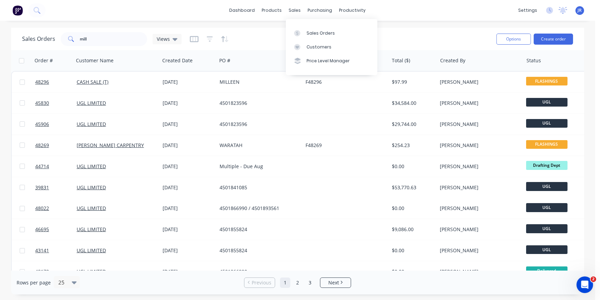
drag, startPoint x: 310, startPoint y: 33, endPoint x: 275, endPoint y: 26, distance: 35.9
click at [310, 32] on div "Sales Orders" at bounding box center [321, 33] width 28 height 6
drag, startPoint x: 95, startPoint y: 41, endPoint x: 63, endPoint y: 36, distance: 32.5
click at [63, 37] on div "mill" at bounding box center [104, 39] width 86 height 14
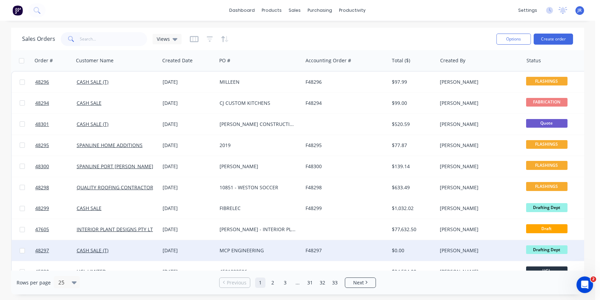
click at [246, 248] on div "MCP ENGINEERING" at bounding box center [258, 250] width 77 height 7
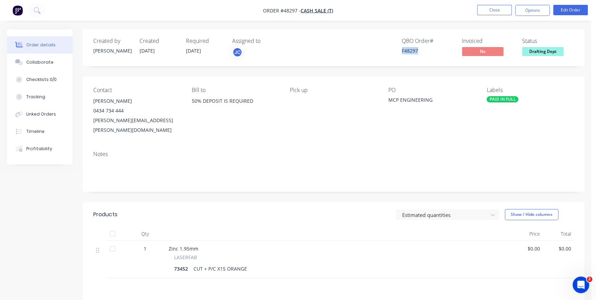
drag, startPoint x: 400, startPoint y: 50, endPoint x: 419, endPoint y: 51, distance: 19.7
click at [419, 51] on div "QBO Order # F48297 Invoiced No Status Drafting Dept" at bounding box center [437, 48] width 273 height 20
copy div "F48297"
click at [561, 10] on button "Edit Order" at bounding box center [570, 10] width 35 height 10
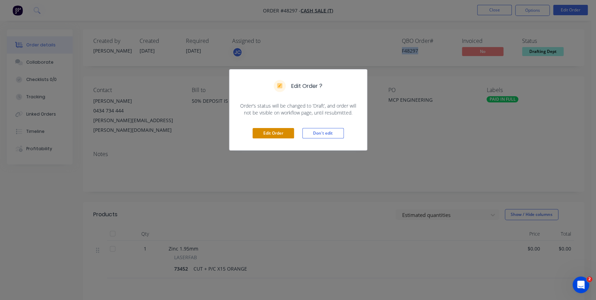
click at [272, 133] on button "Edit Order" at bounding box center [273, 133] width 41 height 10
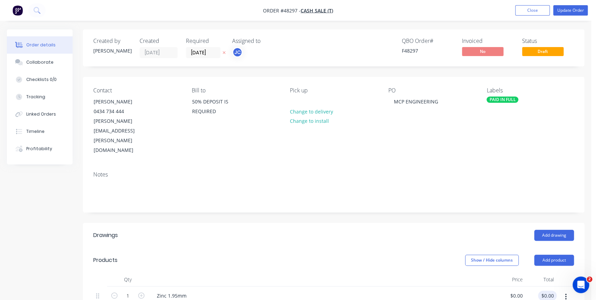
scroll to position [63, 0]
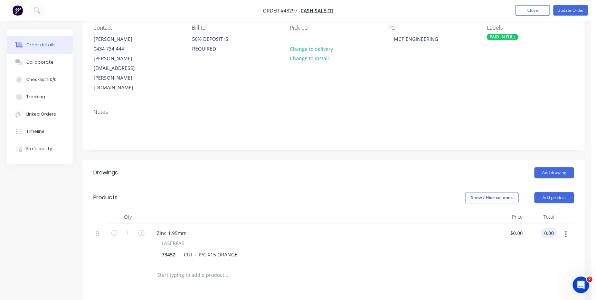
drag, startPoint x: 555, startPoint y: 199, endPoint x: 539, endPoint y: 197, distance: 16.0
click at [541, 224] on div "0.00 0.00" at bounding box center [541, 244] width 31 height 40
type input "418.44"
type input "$418.44"
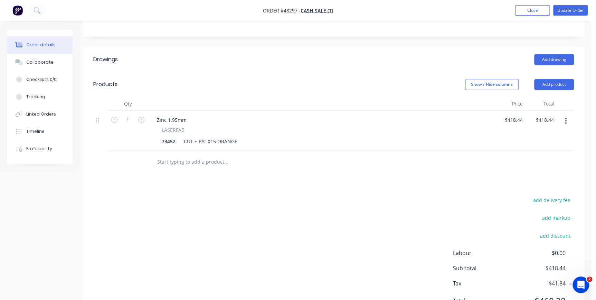
scroll to position [180, 0]
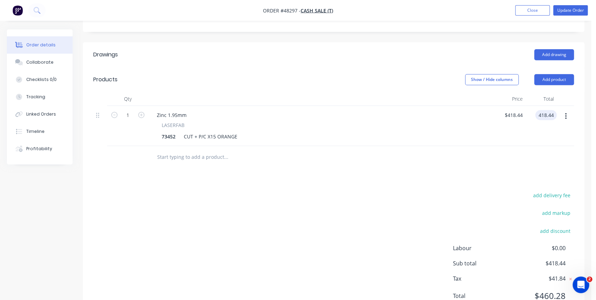
click at [556, 110] on div "418.44 418.44" at bounding box center [547, 115] width 19 height 10
type input "380.40"
type input "$380.40"
click at [574, 11] on button "Update Order" at bounding box center [570, 10] width 35 height 10
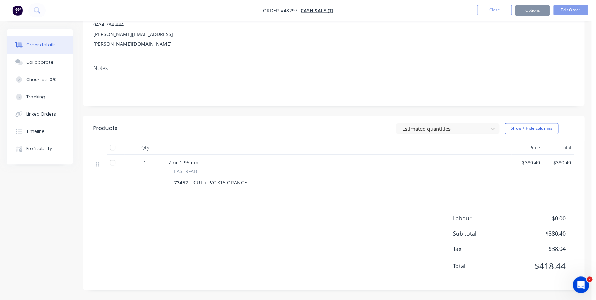
scroll to position [0, 0]
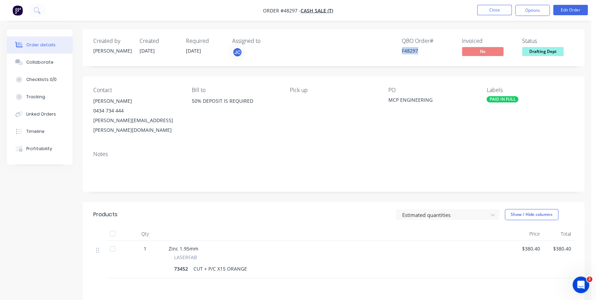
drag, startPoint x: 395, startPoint y: 50, endPoint x: 419, endPoint y: 50, distance: 23.5
click at [419, 50] on div "QBO Order # F48297 Invoiced No Status Drafting Dept" at bounding box center [437, 48] width 273 height 20
copy div "F48297"
click at [499, 12] on button "Close" at bounding box center [494, 10] width 35 height 10
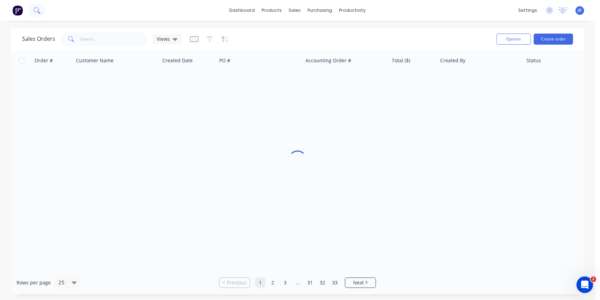
click at [38, 10] on icon at bounding box center [37, 10] width 6 height 6
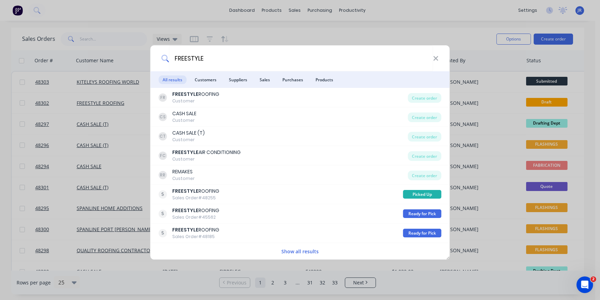
type input "FREESTYLE"
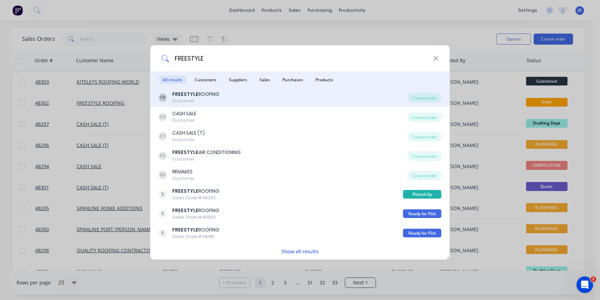
click at [218, 94] on div "FREESTYLE ROOFING" at bounding box center [196, 94] width 47 height 7
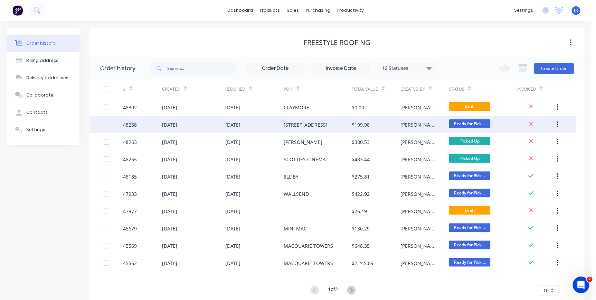
click at [339, 124] on div "NO.1 NATIONAL PARK ST" at bounding box center [318, 124] width 68 height 17
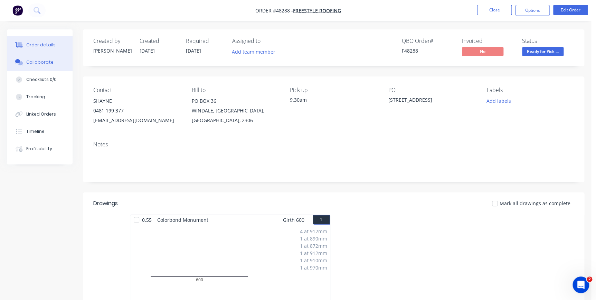
click at [35, 61] on div "Collaborate" at bounding box center [39, 62] width 27 height 6
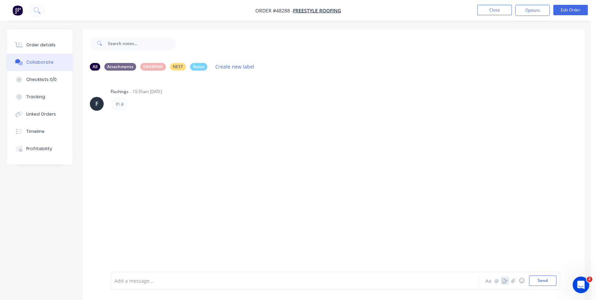
click at [503, 280] on icon "button" at bounding box center [505, 280] width 6 height 5
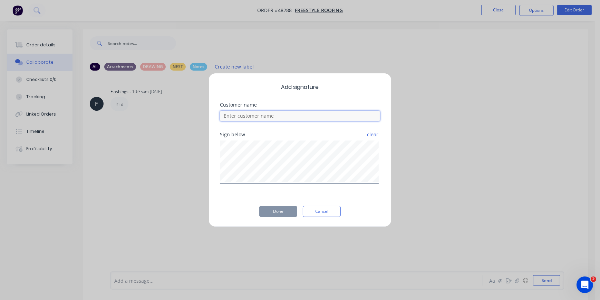
click at [273, 117] on input at bounding box center [300, 116] width 160 height 10
type input "SHAYNE"
click at [277, 214] on button "Done" at bounding box center [278, 211] width 38 height 11
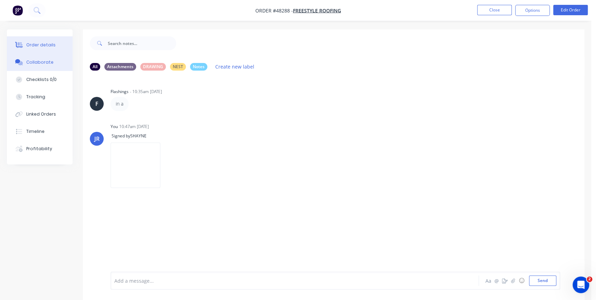
click at [56, 47] on button "Order details" at bounding box center [40, 44] width 66 height 17
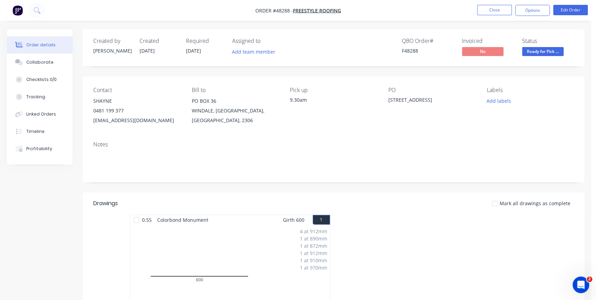
click at [551, 49] on span "Ready for Pick ..." at bounding box center [542, 51] width 41 height 9
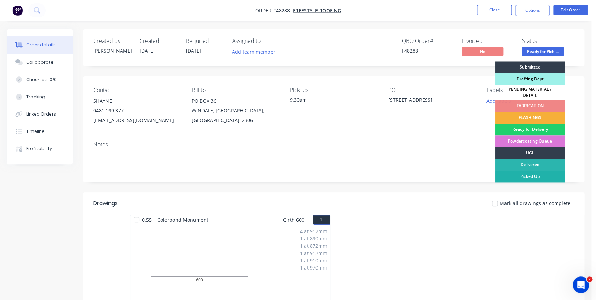
drag, startPoint x: 520, startPoint y: 173, endPoint x: 524, endPoint y: 154, distance: 19.9
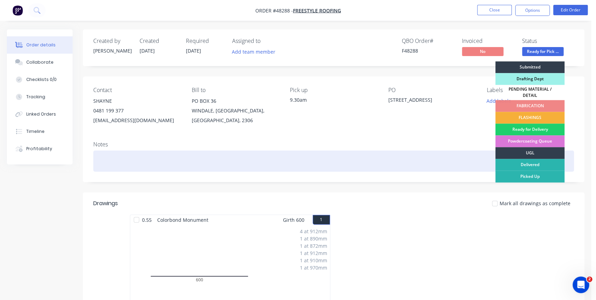
click at [520, 172] on div "Picked Up" at bounding box center [529, 176] width 69 height 12
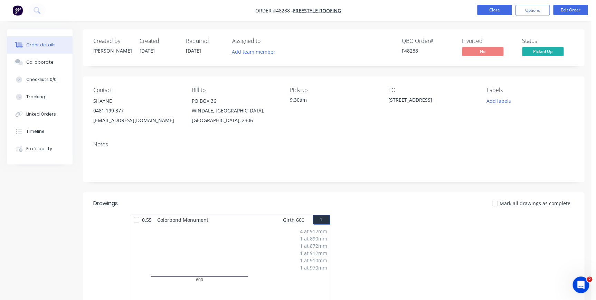
click at [495, 11] on button "Close" at bounding box center [494, 10] width 35 height 10
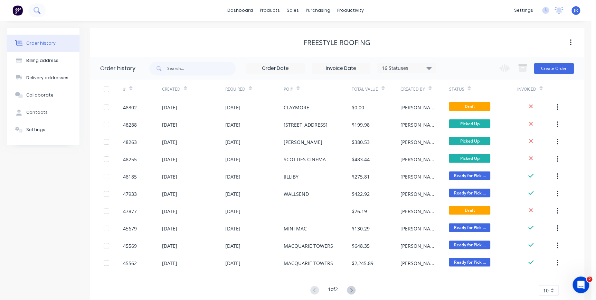
click at [37, 14] on button at bounding box center [36, 10] width 17 height 14
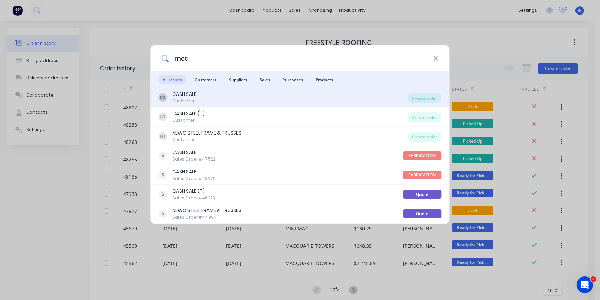
type input "mca"
drag, startPoint x: 199, startPoint y: 97, endPoint x: 195, endPoint y: 96, distance: 3.7
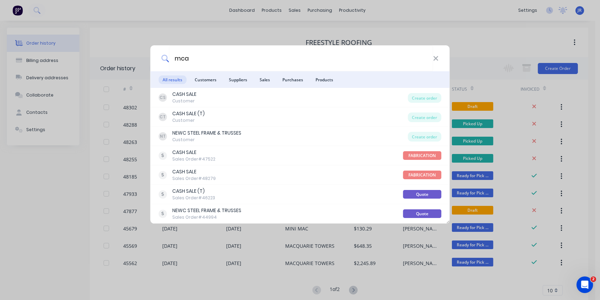
click at [199, 97] on div "CS CASH SALE Customer" at bounding box center [283, 97] width 249 height 13
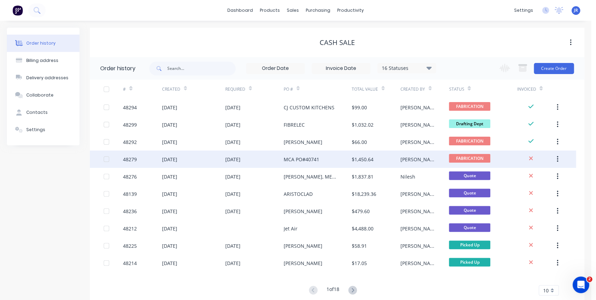
click at [280, 155] on div "07 Oct 2025" at bounding box center [254, 158] width 58 height 17
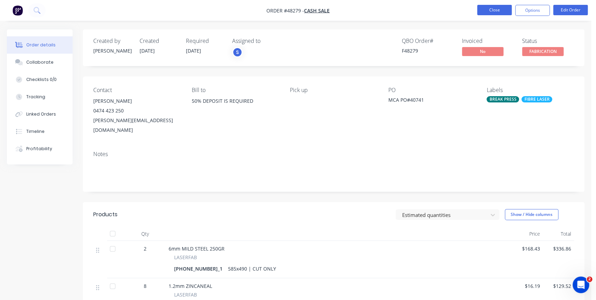
click at [495, 11] on button "Close" at bounding box center [494, 10] width 35 height 10
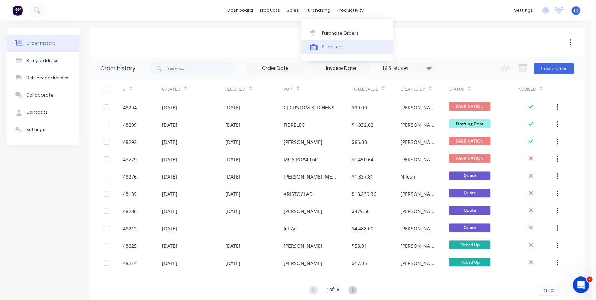
drag, startPoint x: 324, startPoint y: 46, endPoint x: 302, endPoint y: 46, distance: 22.5
click at [324, 46] on div "Suppliers" at bounding box center [332, 47] width 21 height 6
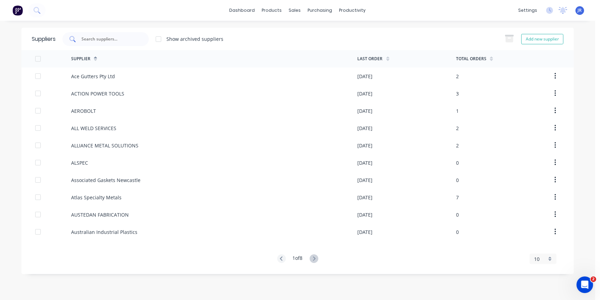
click at [103, 44] on div at bounding box center [106, 39] width 86 height 14
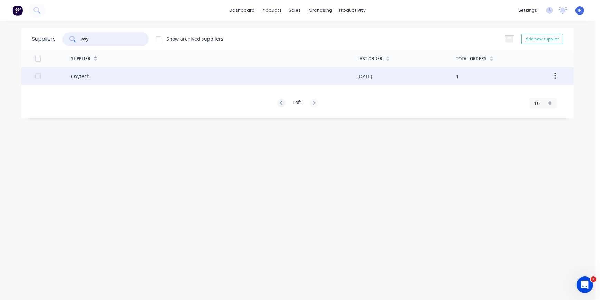
type input "oxy"
click at [86, 77] on div "Oxytech" at bounding box center [80, 76] width 19 height 7
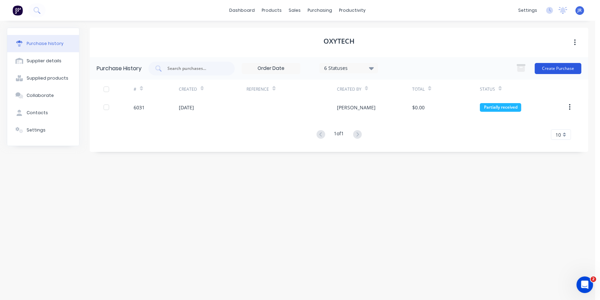
click at [559, 64] on button "Create Purchase" at bounding box center [558, 68] width 47 height 11
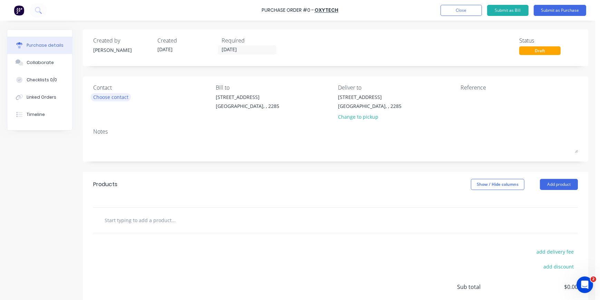
click at [116, 95] on div "Choose contact" at bounding box center [110, 96] width 35 height 7
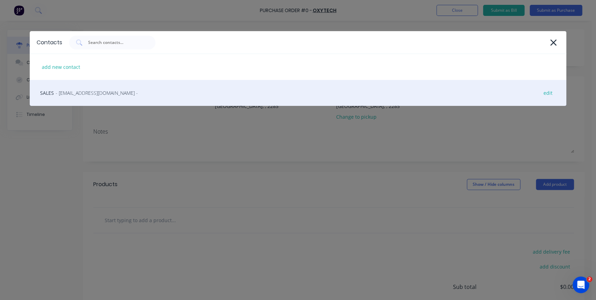
click at [87, 97] on div "SALES - sales@oxytech.com.au - edit" at bounding box center [298, 93] width 537 height 26
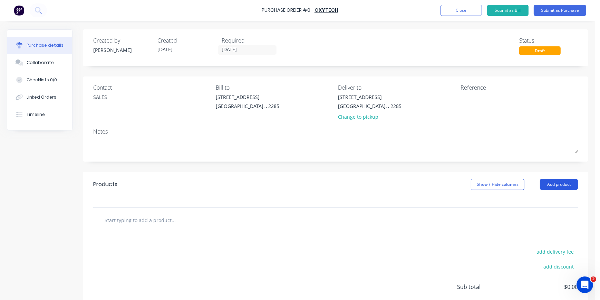
click at [559, 183] on button "Add product" at bounding box center [559, 184] width 38 height 11
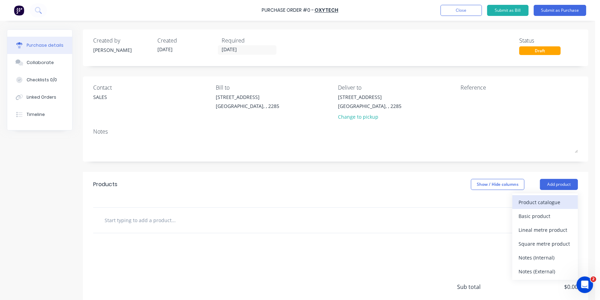
click at [526, 202] on div "Product catalogue" at bounding box center [545, 202] width 53 height 10
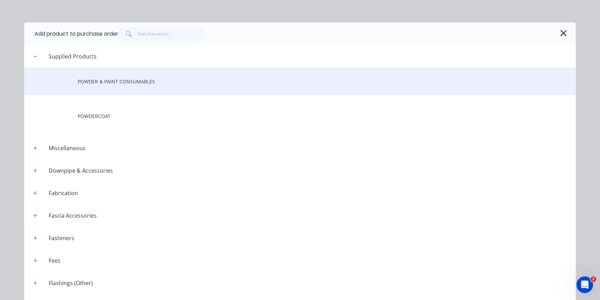
click at [115, 83] on div "POWDER & PAINT CONSUMABLES" at bounding box center [300, 81] width 552 height 28
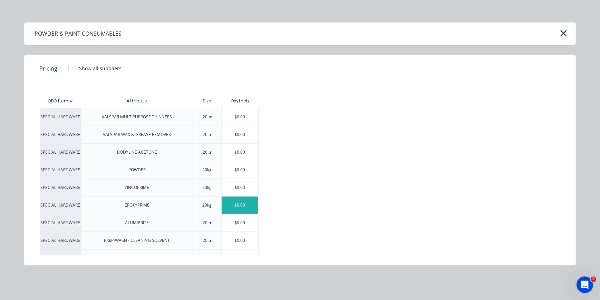
click at [238, 203] on div "$0.00" at bounding box center [240, 204] width 37 height 17
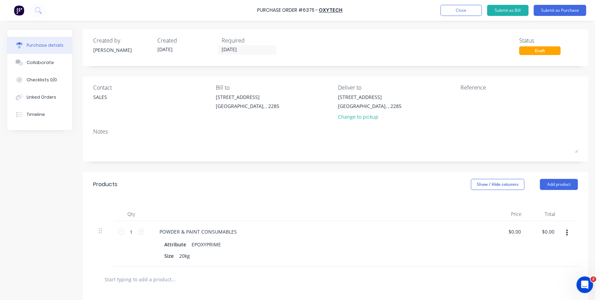
click at [144, 231] on div "1 1" at bounding box center [131, 244] width 35 height 46
click at [143, 231] on icon at bounding box center [141, 231] width 6 height 6
type input "2"
click at [571, 13] on button "Submit as Purchase" at bounding box center [560, 10] width 53 height 11
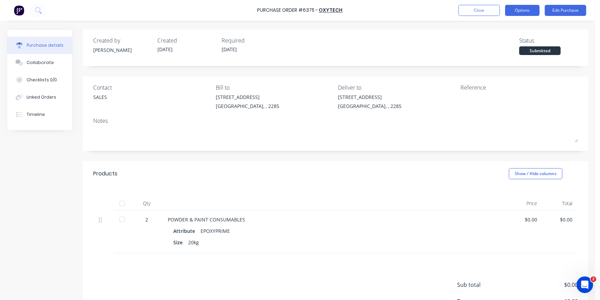
click at [521, 10] on button "Options" at bounding box center [522, 10] width 35 height 11
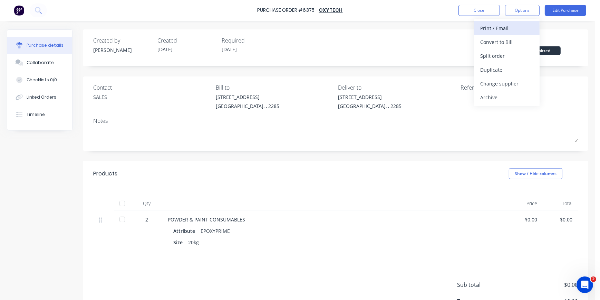
click at [500, 28] on div "Print / Email" at bounding box center [507, 28] width 53 height 10
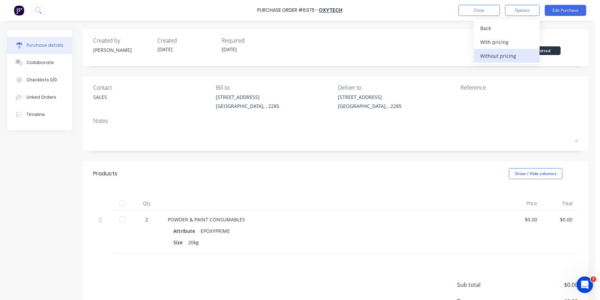
click at [502, 53] on div "Without pricing" at bounding box center [507, 56] width 53 height 10
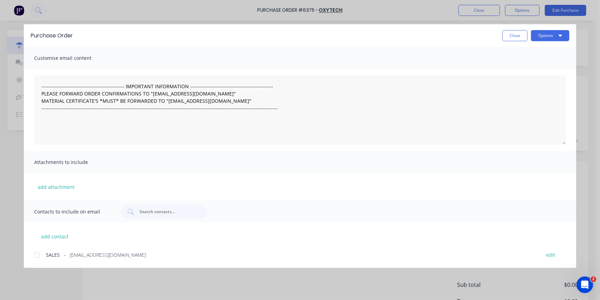
click at [38, 254] on div at bounding box center [37, 255] width 14 height 14
click at [543, 34] on button "Options" at bounding box center [550, 35] width 38 height 11
click at [522, 82] on div "Email" at bounding box center [536, 81] width 53 height 10
click at [518, 36] on button "Close" at bounding box center [515, 35] width 25 height 11
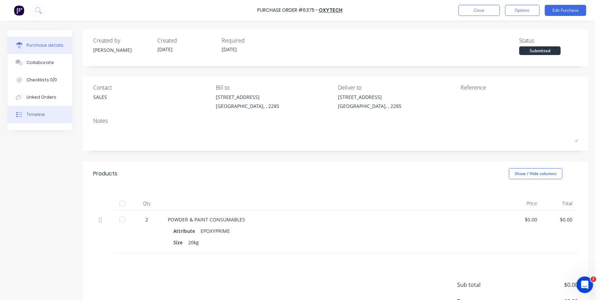
click at [28, 115] on div "Timeline" at bounding box center [36, 114] width 18 height 6
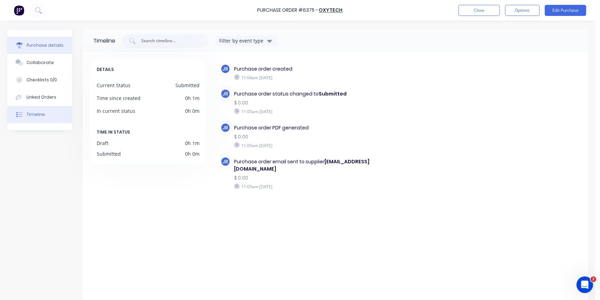
click at [42, 47] on div "Purchase details" at bounding box center [45, 45] width 37 height 6
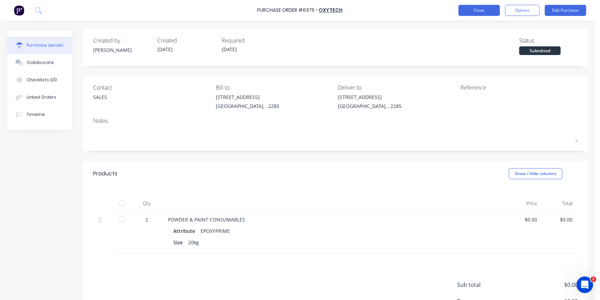
click at [473, 11] on button "Close" at bounding box center [479, 10] width 41 height 11
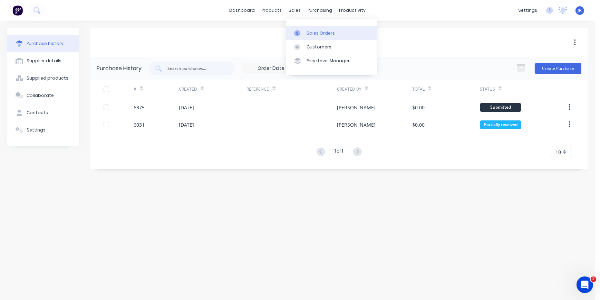
click at [308, 31] on div "Sales Orders" at bounding box center [321, 33] width 28 height 6
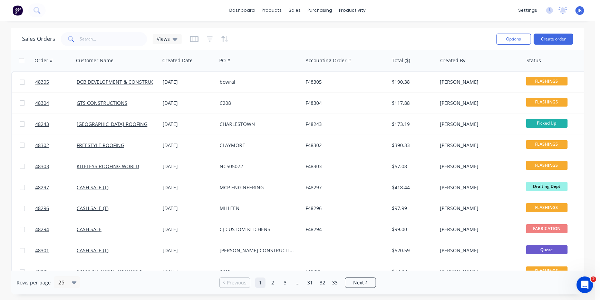
click at [170, 13] on div "dashboard products sales purchasing productivity dashboard products Product Cat…" at bounding box center [298, 10] width 596 height 21
click at [294, 10] on div "sales" at bounding box center [295, 10] width 19 height 10
click at [320, 34] on div "Sales Orders" at bounding box center [321, 33] width 28 height 6
click at [306, 31] on link "Sales Orders" at bounding box center [332, 33] width 92 height 14
click at [119, 38] on input "text" at bounding box center [113, 39] width 67 height 14
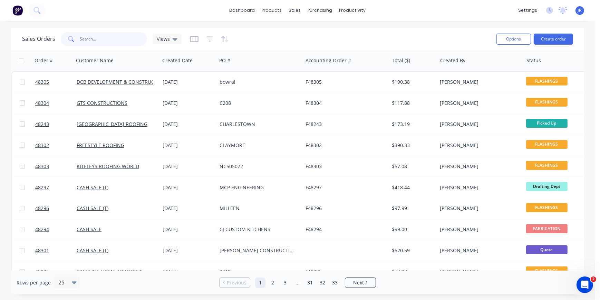
click at [85, 39] on input "text" at bounding box center [113, 39] width 67 height 14
click at [305, 27] on link "Sales Orders" at bounding box center [332, 33] width 92 height 14
click at [117, 39] on input "text" at bounding box center [113, 39] width 67 height 14
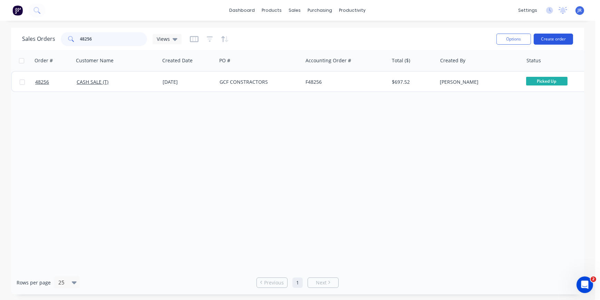
type input "48256"
click at [561, 39] on button "Create order" at bounding box center [553, 39] width 39 height 11
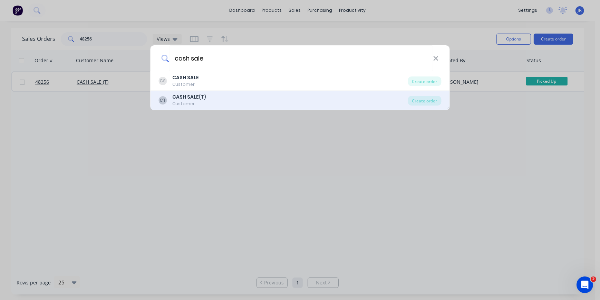
type input "cash sale"
click at [197, 91] on div "CT CASH SALE (T) Customer Create order" at bounding box center [301, 100] width 300 height 19
click at [237, 99] on div "CT CASH SALE (T) Customer" at bounding box center [283, 99] width 249 height 13
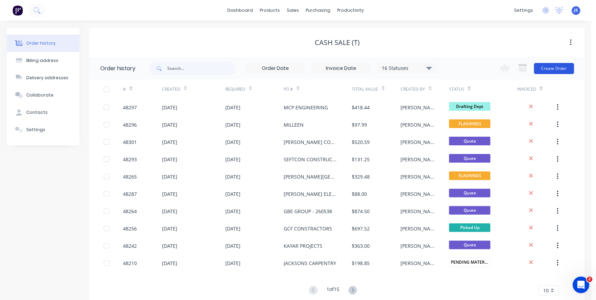
click at [545, 71] on button "Create Order" at bounding box center [554, 68] width 40 height 11
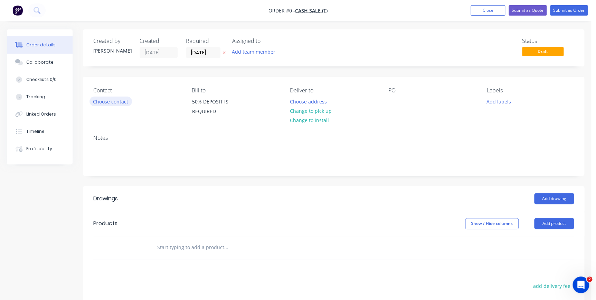
click at [123, 99] on button "Choose contact" at bounding box center [110, 100] width 42 height 9
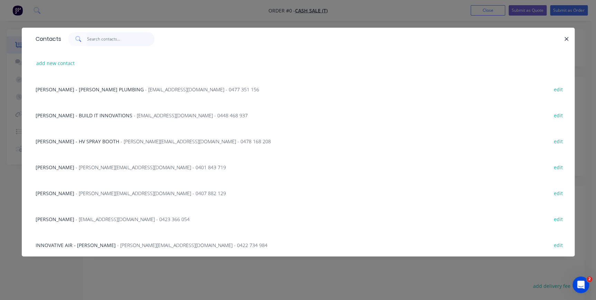
drag, startPoint x: 100, startPoint y: 43, endPoint x: 113, endPoint y: 29, distance: 19.1
click at [103, 40] on input "text" at bounding box center [120, 39] width 67 height 14
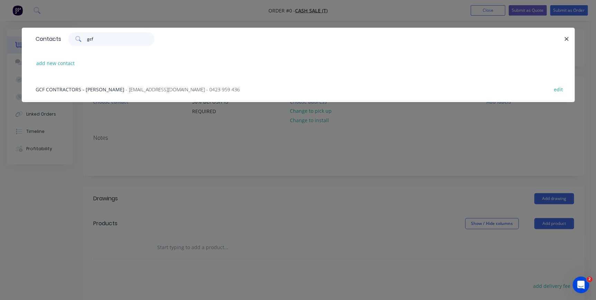
type input "gcf"
click at [126, 88] on span "- gcfcontractors@outlook.com.au - 0423 959 436" at bounding box center [183, 89] width 114 height 7
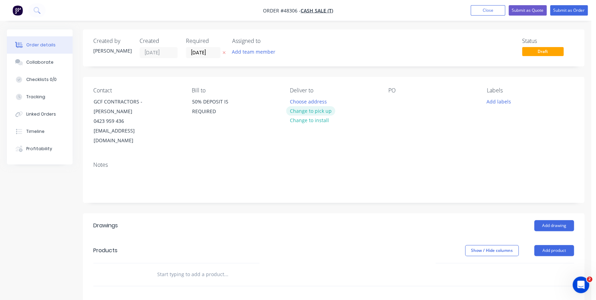
click at [317, 111] on button "Change to pick up" at bounding box center [310, 110] width 49 height 9
click at [391, 100] on div at bounding box center [393, 101] width 11 height 10
click at [558, 245] on button "Add product" at bounding box center [554, 250] width 40 height 11
click at [543, 263] on div "Product catalogue" at bounding box center [540, 268] width 53 height 10
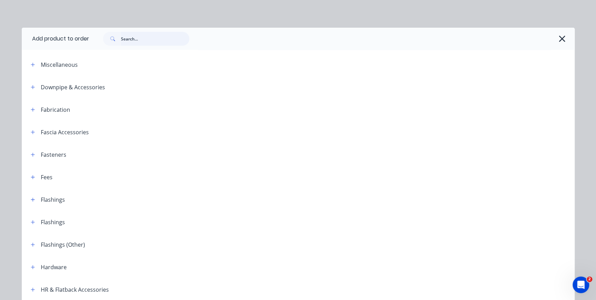
drag, startPoint x: 153, startPoint y: 41, endPoint x: 161, endPoint y: 28, distance: 14.9
click at [153, 41] on input "text" at bounding box center [155, 39] width 68 height 14
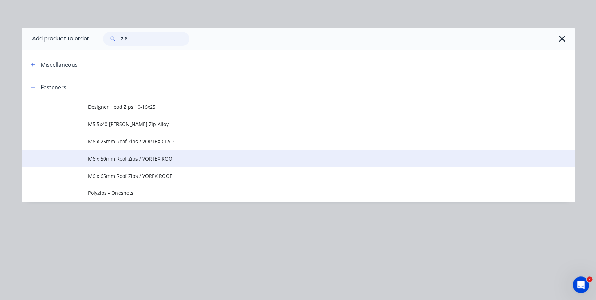
type input "ZIP"
click at [123, 159] on span "M6 x 50mm Roof Zips / VORTEX ROOF" at bounding box center [282, 158] width 389 height 7
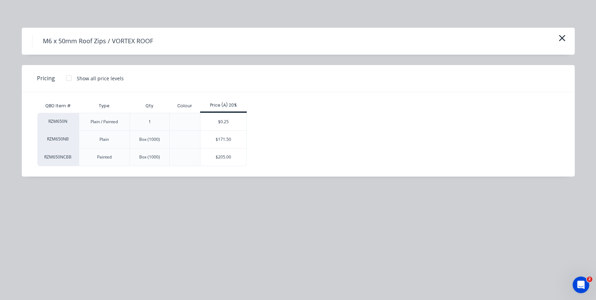
drag, startPoint x: 209, startPoint y: 123, endPoint x: 392, endPoint y: 244, distance: 219.2
click at [209, 122] on div "$0.25" at bounding box center [223, 121] width 46 height 17
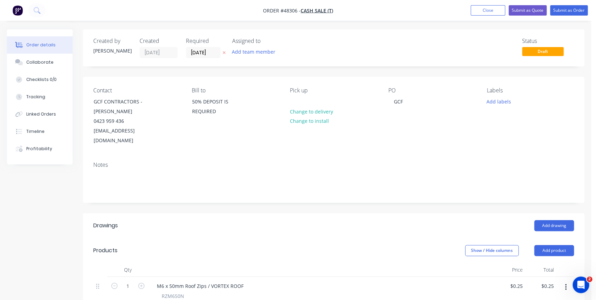
scroll to position [157, 0]
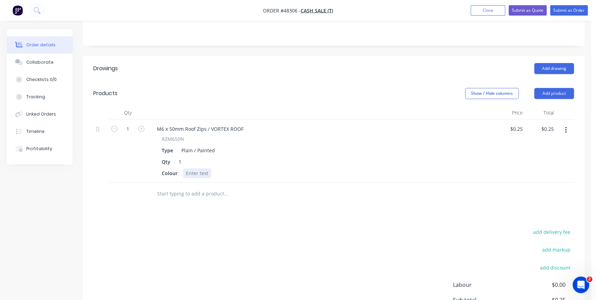
click at [192, 168] on div at bounding box center [197, 173] width 28 height 10
click at [131, 124] on input "1" at bounding box center [128, 129] width 18 height 10
type input "0"
type input "100"
type input "$25.00"
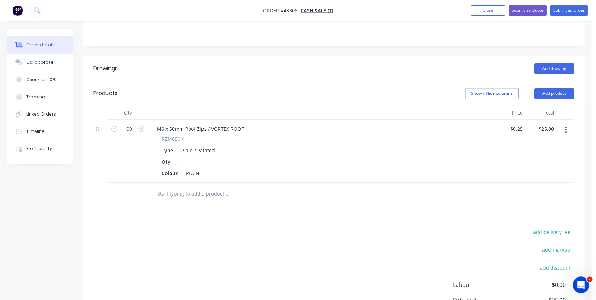
drag, startPoint x: 258, startPoint y: 107, endPoint x: 265, endPoint y: 83, distance: 24.9
click at [262, 106] on div at bounding box center [322, 113] width 346 height 14
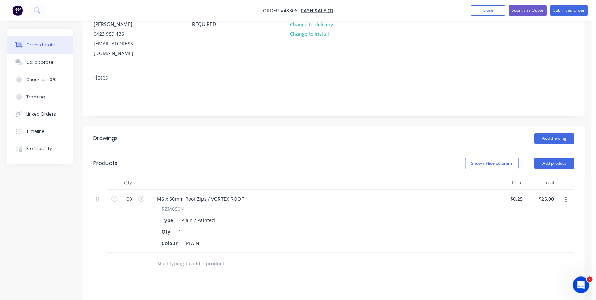
scroll to position [0, 0]
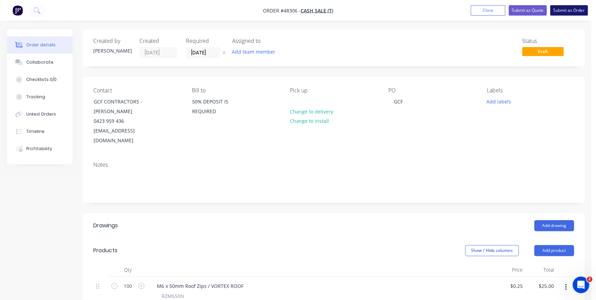
click at [565, 8] on button "Submit as Order" at bounding box center [569, 10] width 38 height 10
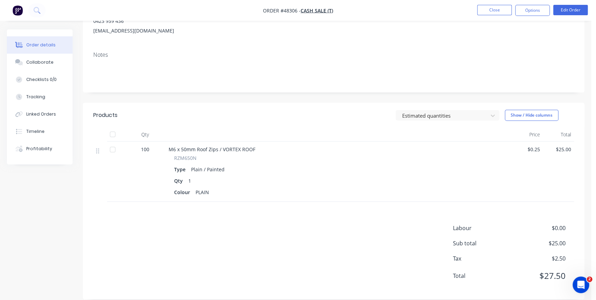
scroll to position [5, 0]
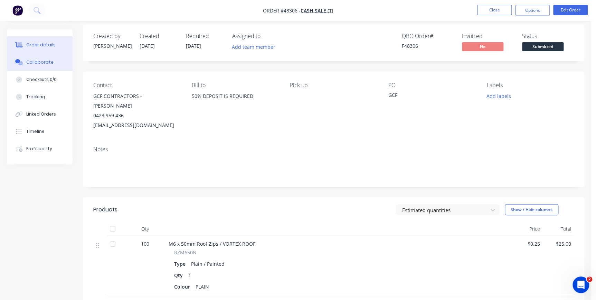
click at [39, 59] on div "Collaborate" at bounding box center [39, 62] width 27 height 6
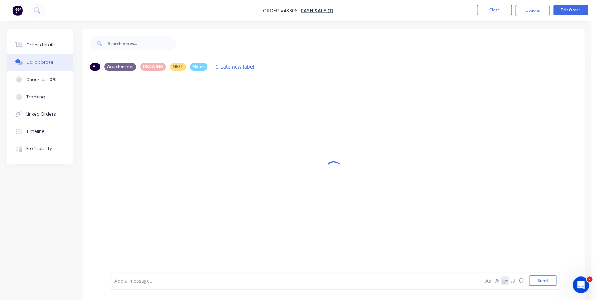
click at [504, 281] on icon "button" at bounding box center [505, 280] width 6 height 5
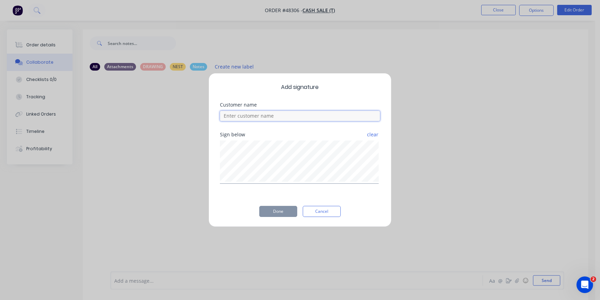
click at [263, 115] on input at bounding box center [300, 116] width 160 height 10
type input "BLAKE"
click at [268, 210] on button "Done" at bounding box center [278, 211] width 38 height 11
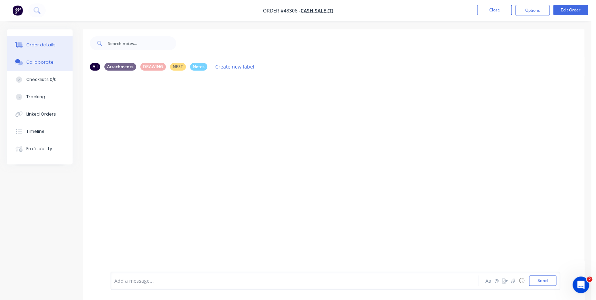
click at [51, 42] on div "Order details" at bounding box center [40, 45] width 29 height 6
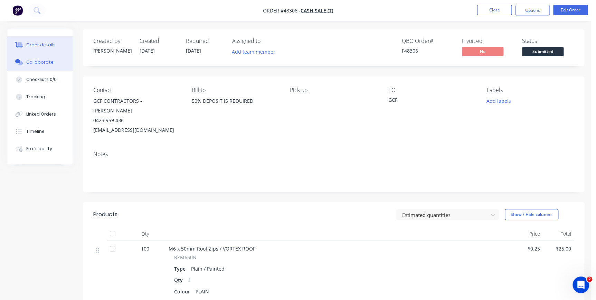
click at [46, 63] on div "Collaborate" at bounding box center [39, 62] width 27 height 6
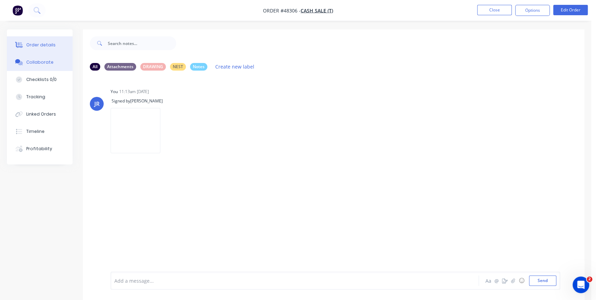
click at [38, 42] on div "Order details" at bounding box center [40, 45] width 29 height 6
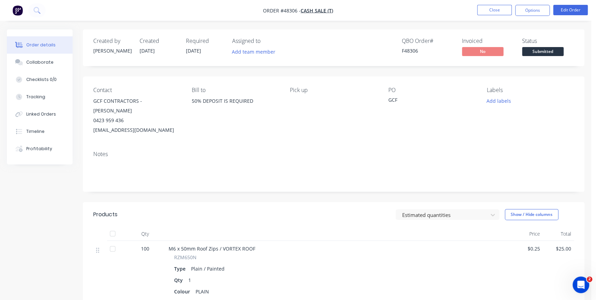
click at [534, 53] on span "Submitted" at bounding box center [542, 51] width 41 height 9
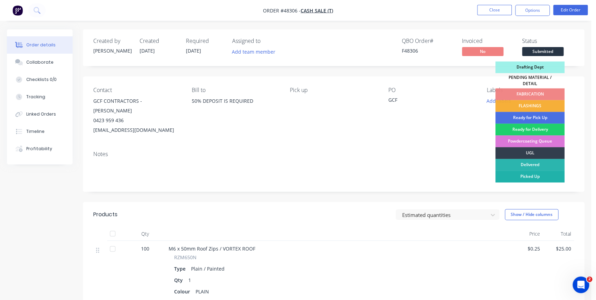
click at [523, 174] on div "Picked Up" at bounding box center [529, 176] width 69 height 12
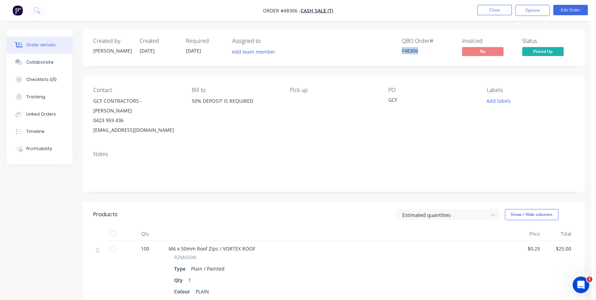
drag, startPoint x: 400, startPoint y: 50, endPoint x: 420, endPoint y: 51, distance: 20.0
click at [420, 51] on div "QBO Order # F48306 Invoiced No Status Picked Up" at bounding box center [437, 48] width 273 height 20
copy div "F48306"
drag, startPoint x: 92, startPoint y: 119, endPoint x: 165, endPoint y: 125, distance: 73.9
click at [165, 125] on div "Contact GCF CONTRACTORS - PETER 0423 959 436 gcfcontractors@outlook.com.au Bill…" at bounding box center [333, 110] width 501 height 69
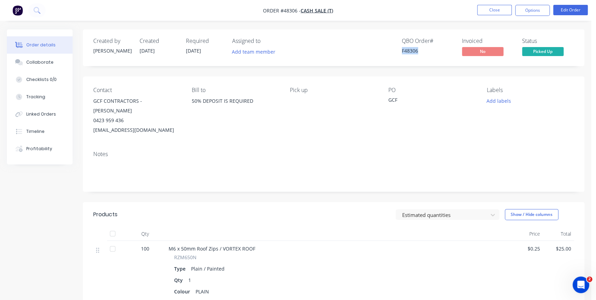
copy div "gcfcontractors@outlook.com.au"
click at [496, 10] on button "Close" at bounding box center [494, 10] width 35 height 10
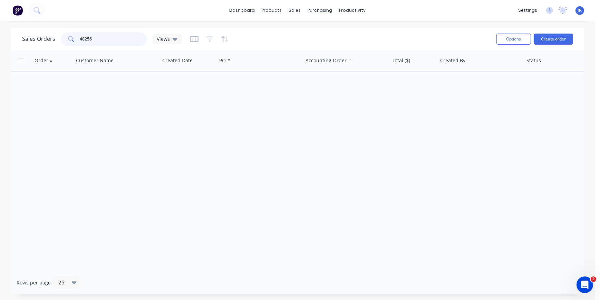
drag, startPoint x: 100, startPoint y: 40, endPoint x: 22, endPoint y: 31, distance: 78.3
click at [30, 33] on div "Sales Orders 48256 Views" at bounding box center [102, 39] width 160 height 14
type input "\"
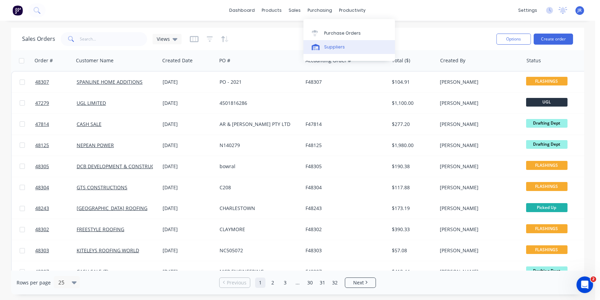
click at [321, 42] on link "Suppliers" at bounding box center [350, 47] width 92 height 14
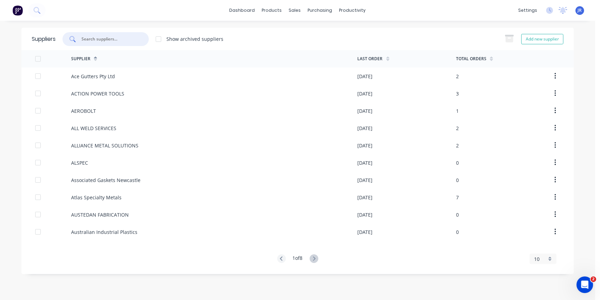
click at [97, 37] on input "text" at bounding box center [109, 39] width 57 height 7
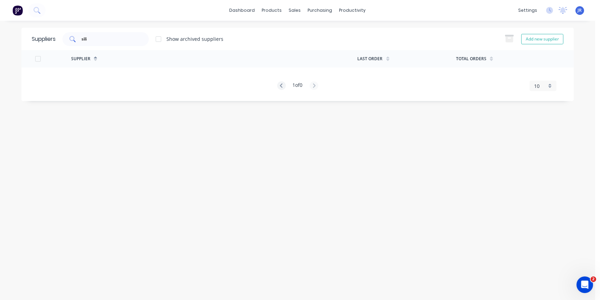
drag, startPoint x: 122, startPoint y: 45, endPoint x: 67, endPoint y: 37, distance: 55.1
click at [67, 37] on div "sili" at bounding box center [106, 39] width 86 height 14
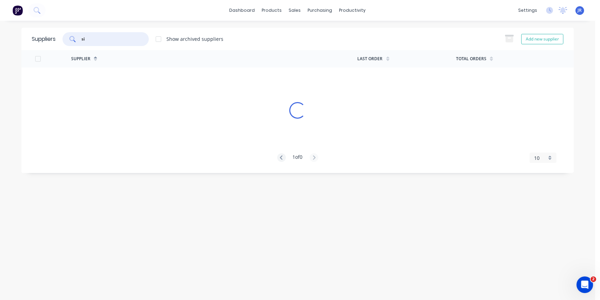
type input "s"
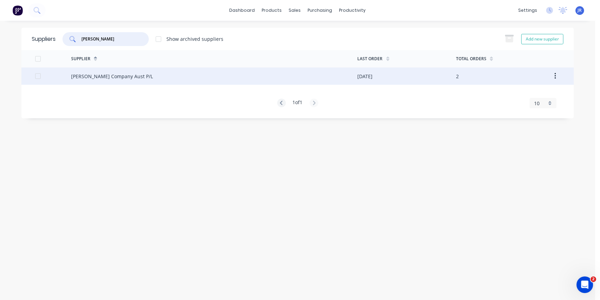
type input "fuller"
click at [99, 73] on div "HB Fuller Company Aust P/L" at bounding box center [112, 76] width 82 height 7
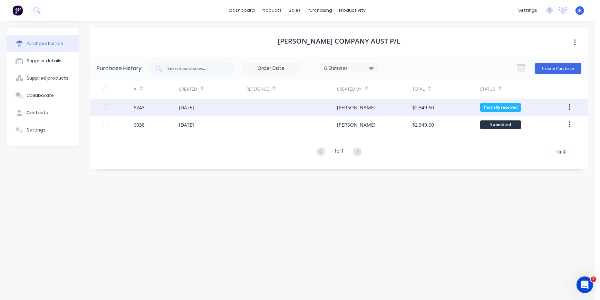
click at [194, 106] on div "11 Sep 2025" at bounding box center [186, 107] width 15 height 7
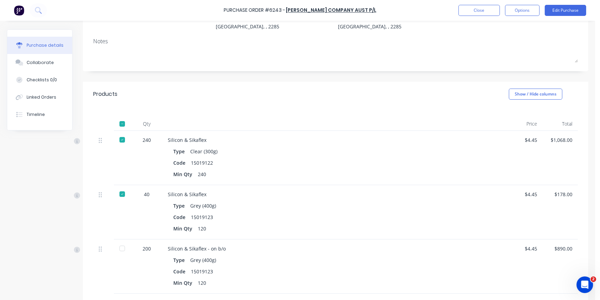
scroll to position [14, 0]
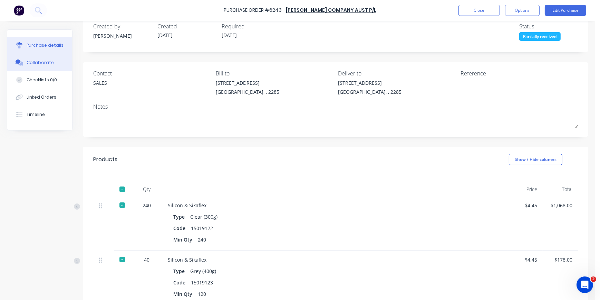
click at [43, 62] on div "Collaborate" at bounding box center [40, 62] width 27 height 6
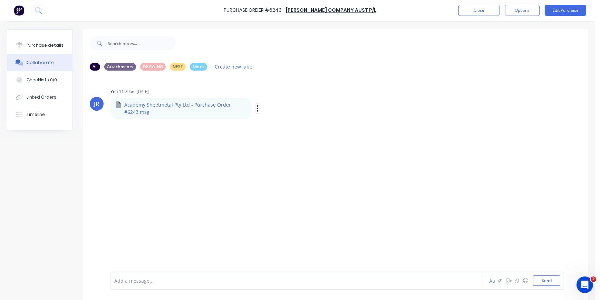
click at [257, 106] on icon "button" at bounding box center [257, 108] width 1 height 6
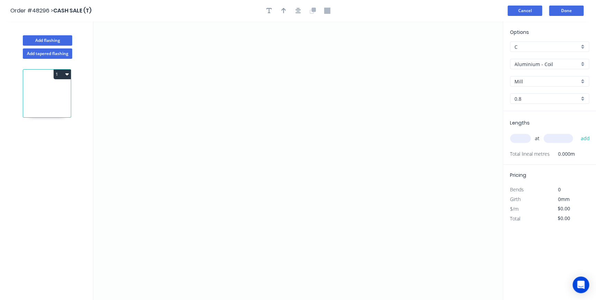
click at [518, 13] on button "Cancel" at bounding box center [525, 11] width 35 height 10
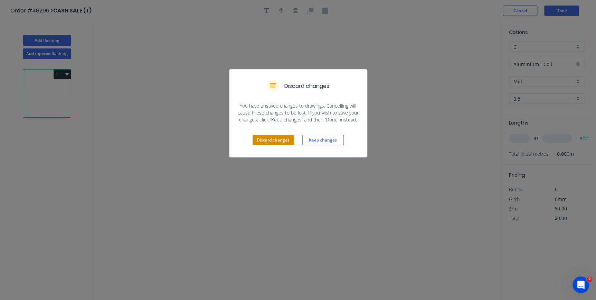
click at [272, 142] on button "Discard changes" at bounding box center [273, 140] width 41 height 10
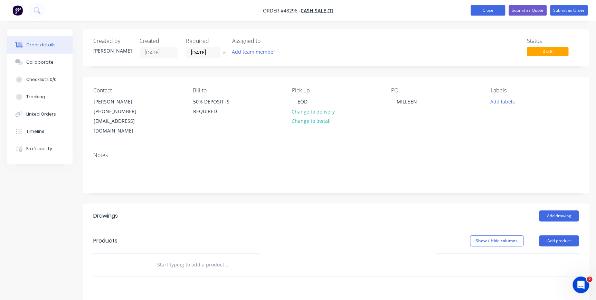
click at [491, 13] on button "Close" at bounding box center [488, 10] width 35 height 10
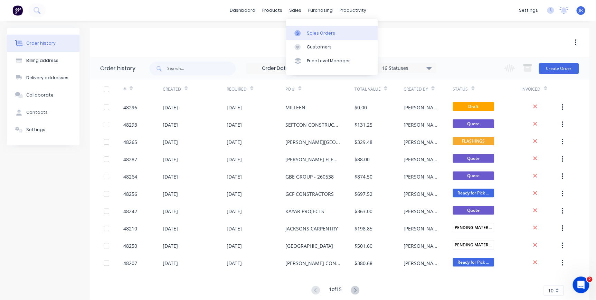
click at [314, 31] on div "Sales Orders" at bounding box center [321, 33] width 28 height 6
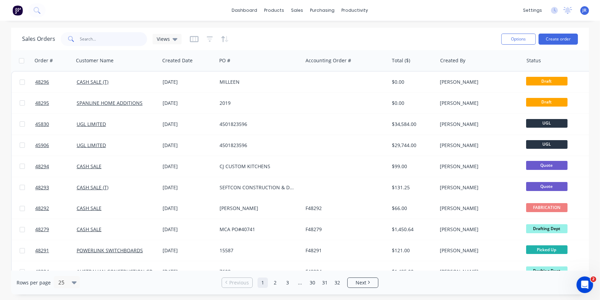
click at [112, 41] on input "text" at bounding box center [113, 39] width 67 height 14
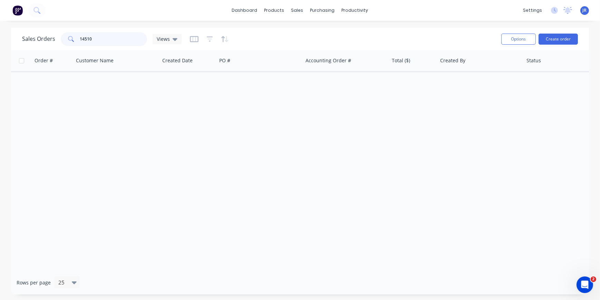
drag, startPoint x: 112, startPoint y: 41, endPoint x: 63, endPoint y: 30, distance: 49.9
click at [63, 30] on div "Sales Orders 14510 Views" at bounding box center [259, 38] width 474 height 17
click at [102, 39] on input "14510" at bounding box center [113, 39] width 67 height 14
type input "14510"
drag, startPoint x: 104, startPoint y: 38, endPoint x: 60, endPoint y: 30, distance: 44.0
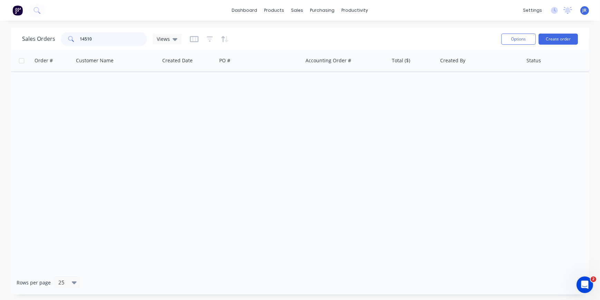
click at [57, 32] on div "Sales Orders 14510 Views" at bounding box center [102, 39] width 160 height 14
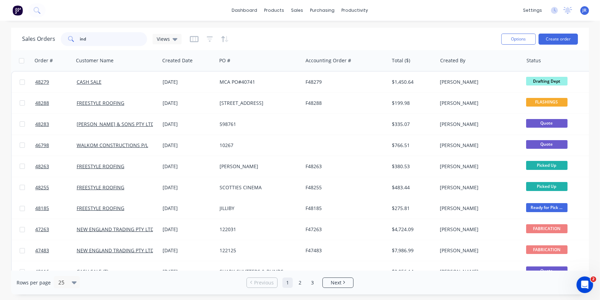
drag, startPoint x: 103, startPoint y: 40, endPoint x: 81, endPoint y: 25, distance: 27.2
click at [75, 29] on div "Sales Orders ind Views Options Create order" at bounding box center [300, 39] width 578 height 22
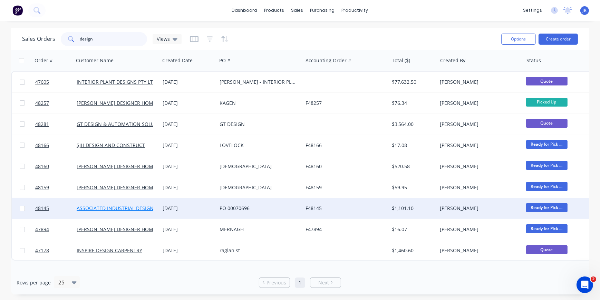
type input "design"
click at [107, 207] on link "ASSOCIATED INDUSTRIAL DESIGN ENGINEERING P/L" at bounding box center [136, 208] width 119 height 7
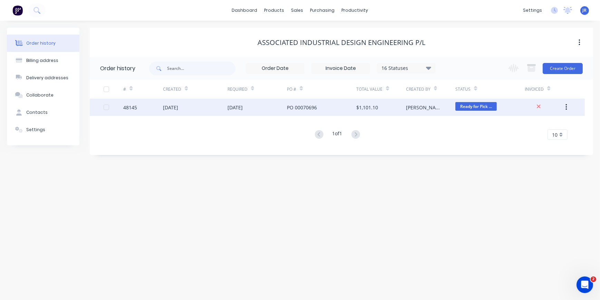
click at [235, 107] on div "[DATE]" at bounding box center [235, 107] width 15 height 7
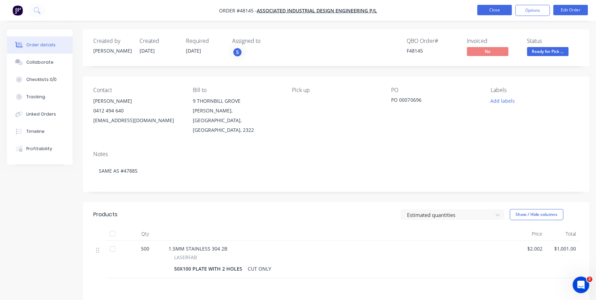
click at [505, 8] on button "Close" at bounding box center [494, 10] width 35 height 10
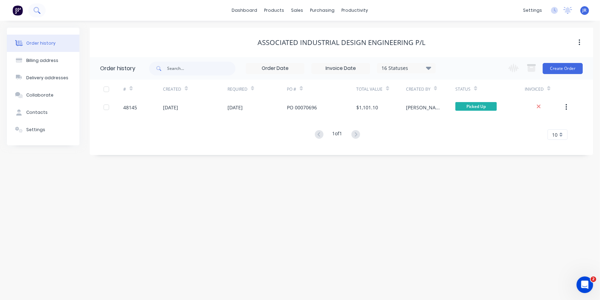
click at [38, 10] on icon at bounding box center [37, 10] width 6 height 6
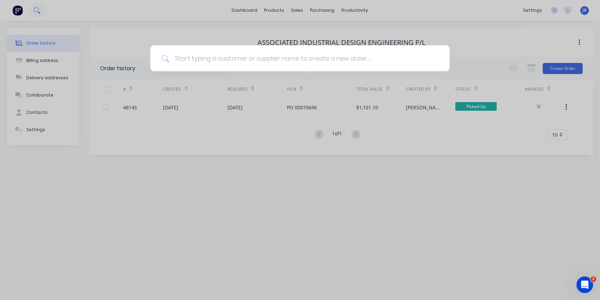
drag, startPoint x: 37, startPoint y: 18, endPoint x: 36, endPoint y: 10, distance: 7.6
click at [37, 17] on div at bounding box center [300, 150] width 600 height 300
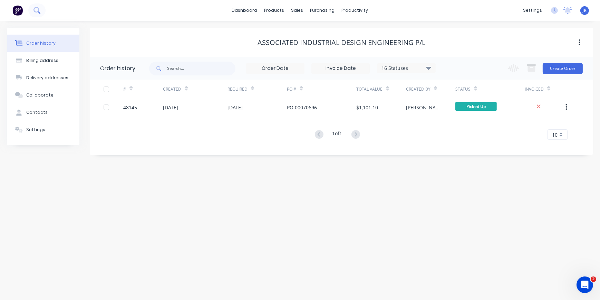
click at [36, 10] on icon at bounding box center [37, 10] width 7 height 7
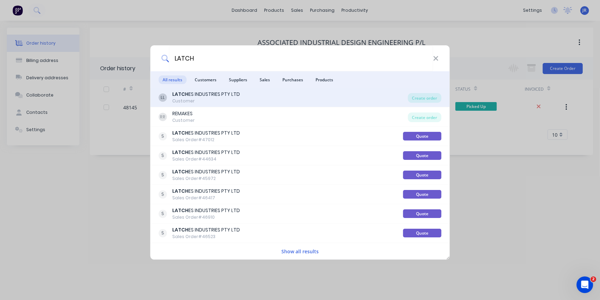
type input "LATCH"
click at [220, 100] on div "Customer" at bounding box center [207, 101] width 68 height 6
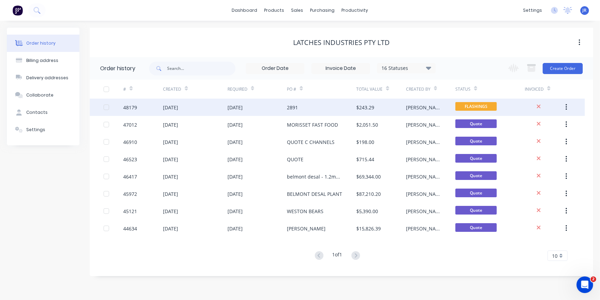
click at [289, 104] on div "2891" at bounding box center [292, 107] width 11 height 7
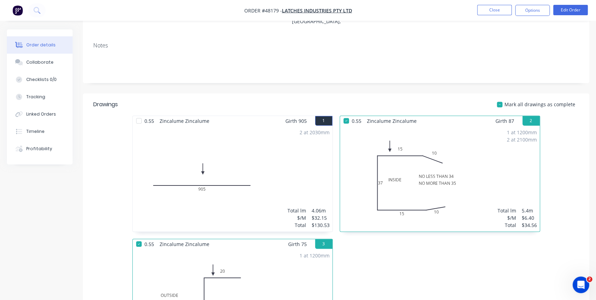
scroll to position [1, 0]
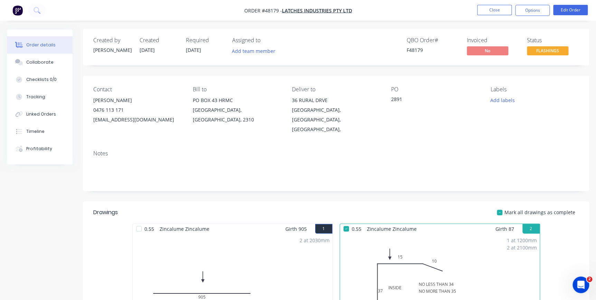
click at [497, 10] on button "Close" at bounding box center [494, 10] width 35 height 10
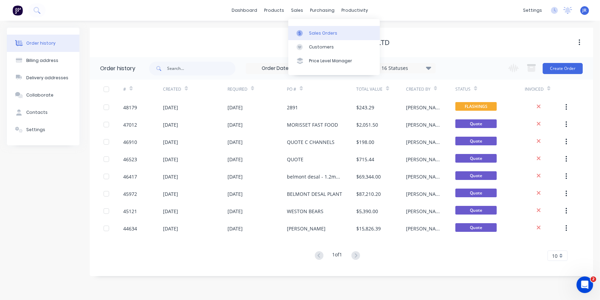
click at [314, 35] on div "Sales Orders" at bounding box center [323, 33] width 28 height 6
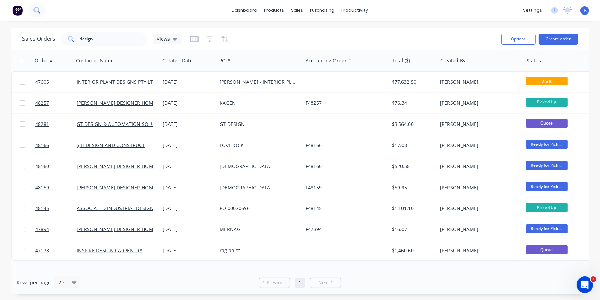
click at [41, 8] on button at bounding box center [36, 10] width 17 height 14
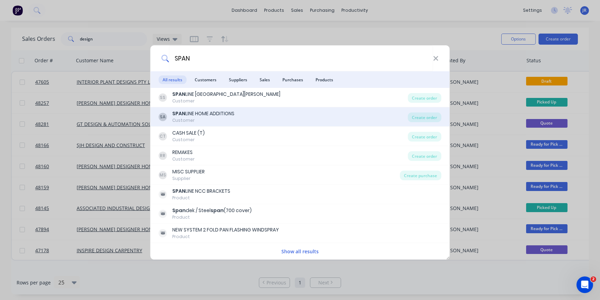
type input "SPAN"
click at [211, 113] on div "SPAN LINE HOME ADDITIONS" at bounding box center [204, 113] width 62 height 7
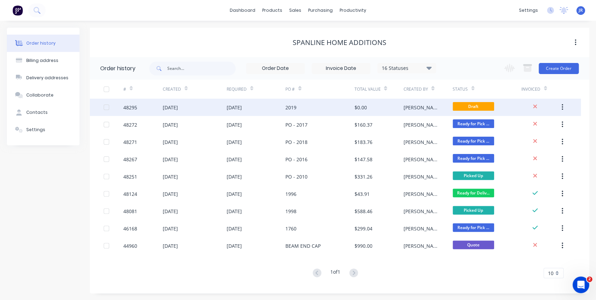
click at [285, 107] on div "2019" at bounding box center [290, 107] width 11 height 7
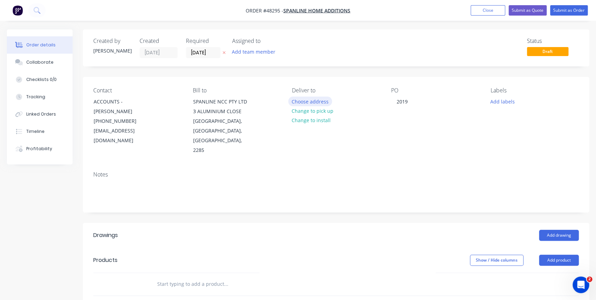
click at [306, 102] on button "Choose address" at bounding box center [310, 100] width 44 height 9
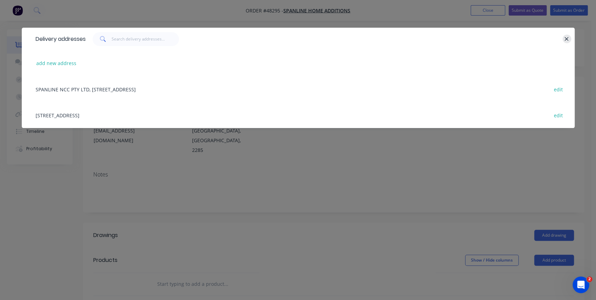
click at [565, 38] on icon "button" at bounding box center [566, 39] width 4 height 6
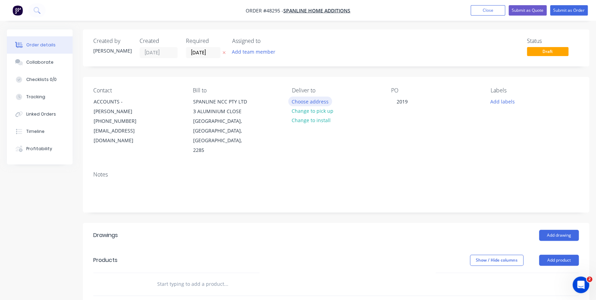
click at [305, 104] on button "Choose address" at bounding box center [310, 100] width 44 height 9
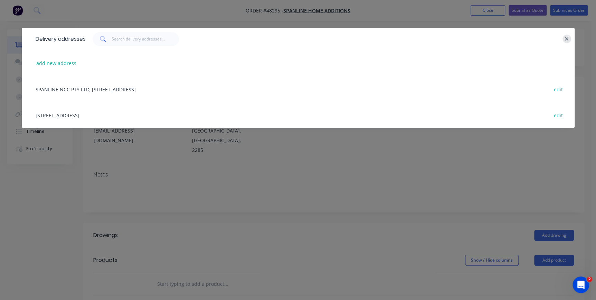
click at [564, 35] on button "button" at bounding box center [566, 39] width 9 height 9
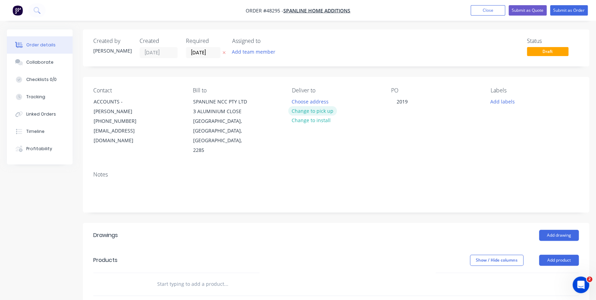
click at [324, 107] on button "Change to pick up" at bounding box center [312, 110] width 49 height 9
click at [294, 102] on div at bounding box center [297, 101] width 11 height 10
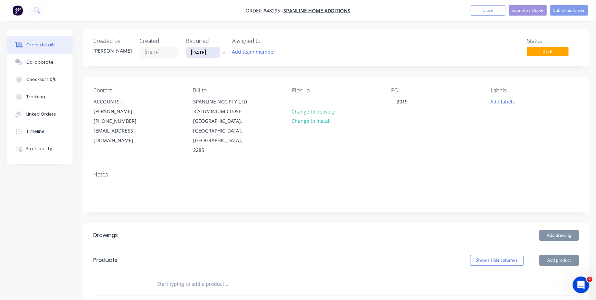
click at [213, 52] on input "[DATE]" at bounding box center [203, 52] width 34 height 10
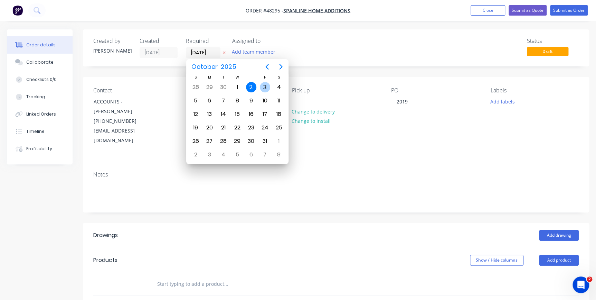
click at [263, 87] on div "3" at bounding box center [265, 87] width 10 height 10
type input "[DATE]"
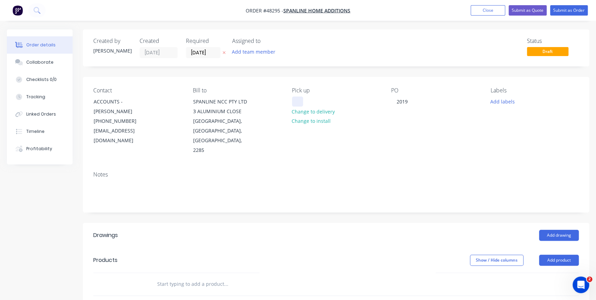
click at [296, 102] on div at bounding box center [297, 101] width 11 height 10
click at [548, 229] on button "Add drawing" at bounding box center [559, 234] width 40 height 11
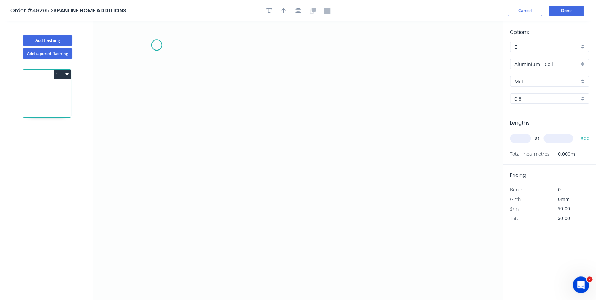
click at [157, 44] on icon "0" at bounding box center [297, 160] width 409 height 278
click at [158, 145] on icon "0" at bounding box center [297, 160] width 409 height 278
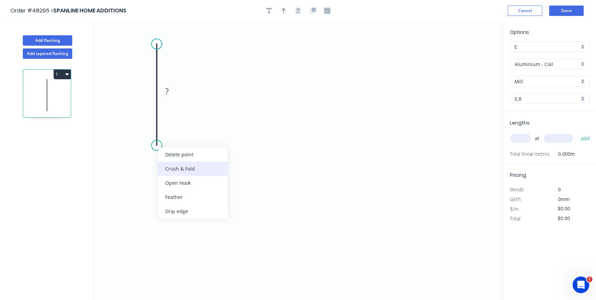
click at [170, 165] on div "Crush & Fold" at bounding box center [192, 168] width 69 height 14
drag, startPoint x: 150, startPoint y: 135, endPoint x: 155, endPoint y: 130, distance: 6.6
click at [155, 130] on g "CF 10" at bounding box center [142, 133] width 28 height 14
type input "$30.85"
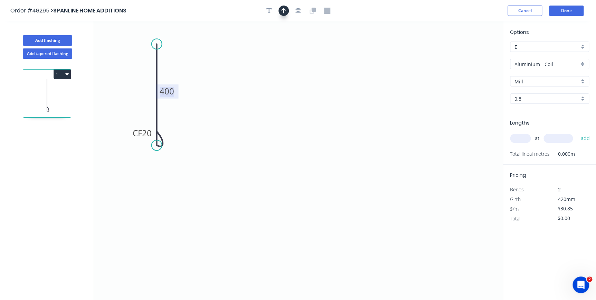
drag, startPoint x: 281, startPoint y: 11, endPoint x: 453, endPoint y: 35, distance: 173.5
click at [281, 11] on icon "button" at bounding box center [283, 11] width 5 height 6
click at [467, 55] on icon at bounding box center [468, 48] width 6 height 22
click at [467, 55] on icon at bounding box center [476, 56] width 22 height 6
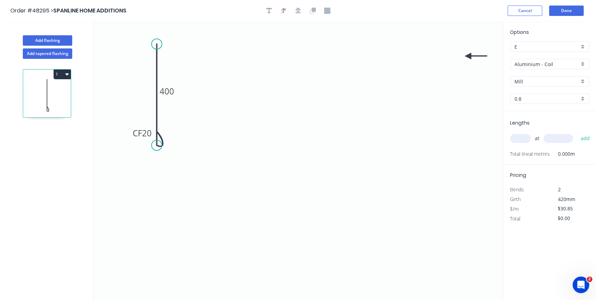
click at [467, 55] on icon at bounding box center [476, 56] width 22 height 6
click at [467, 55] on icon at bounding box center [468, 64] width 6 height 22
click at [467, 55] on icon at bounding box center [460, 56] width 22 height 6
drag, startPoint x: 467, startPoint y: 55, endPoint x: 428, endPoint y: 117, distance: 72.5
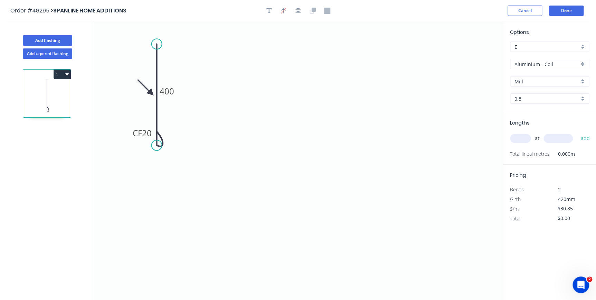
click at [152, 91] on icon at bounding box center [145, 87] width 20 height 20
click at [539, 57] on div "Options E E Aluminium - Coil Aluminium - Coil Mill Mill 0.8 0.8" at bounding box center [549, 69] width 93 height 83
click at [579, 62] on div "Aluminium - Coil" at bounding box center [549, 64] width 79 height 10
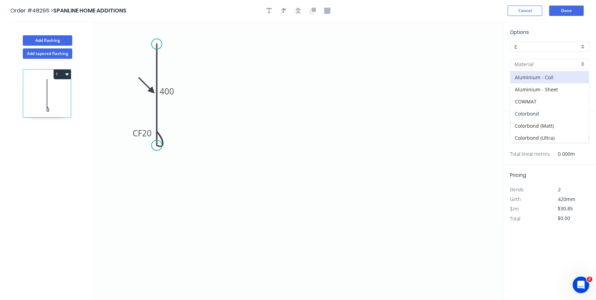
click at [536, 117] on div "Colorbond" at bounding box center [549, 113] width 78 height 12
type input "Colorbond"
type input "Basalt"
type input "0.55"
type input "$20.91"
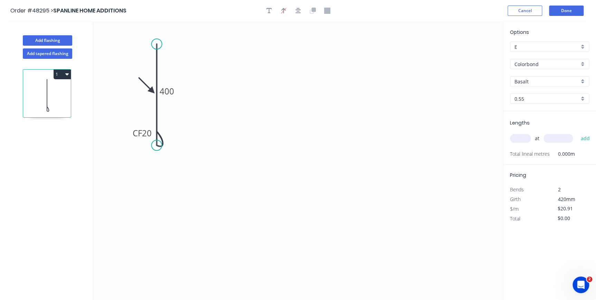
click at [538, 79] on input "Basalt" at bounding box center [546, 81] width 65 height 7
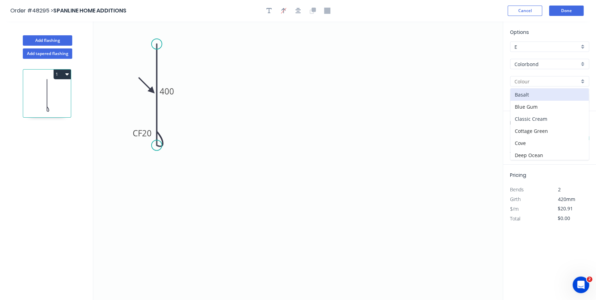
click at [525, 118] on div "Classic Cream" at bounding box center [549, 119] width 78 height 12
type input "Classic Cream"
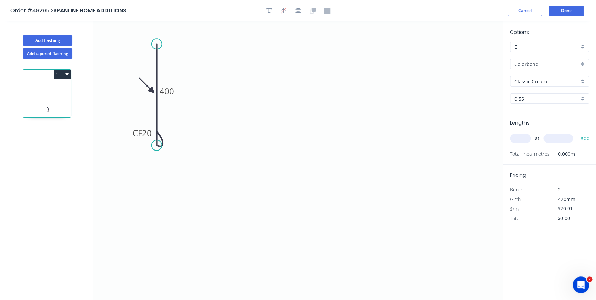
click at [519, 139] on input "text" at bounding box center [520, 138] width 21 height 9
type input "1"
type input "600"
click at [577, 132] on button "add" at bounding box center [585, 138] width 16 height 12
type input "$20.91"
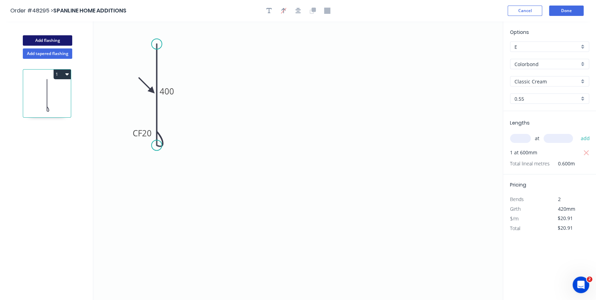
click at [41, 39] on button "Add flashing" at bounding box center [47, 40] width 49 height 10
type input "$0.00"
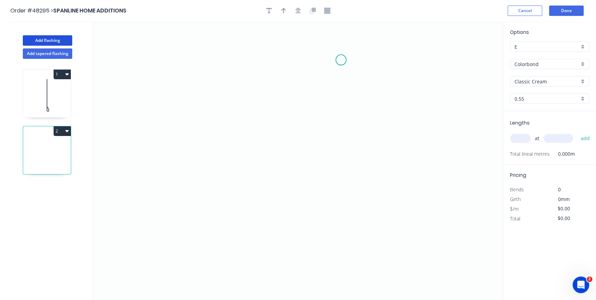
click at [342, 57] on icon "0" at bounding box center [297, 160] width 409 height 278
click at [244, 63] on icon "0" at bounding box center [297, 160] width 409 height 278
click at [240, 152] on icon "0 ?" at bounding box center [297, 160] width 409 height 278
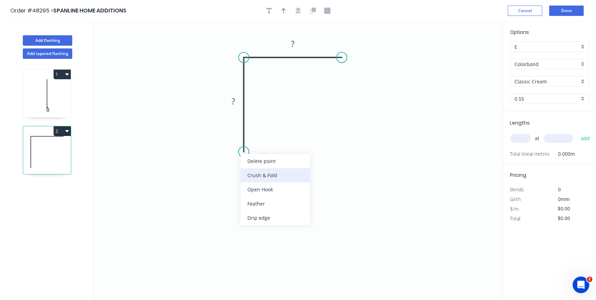
click at [258, 170] on div "Crush & Fold" at bounding box center [274, 175] width 69 height 14
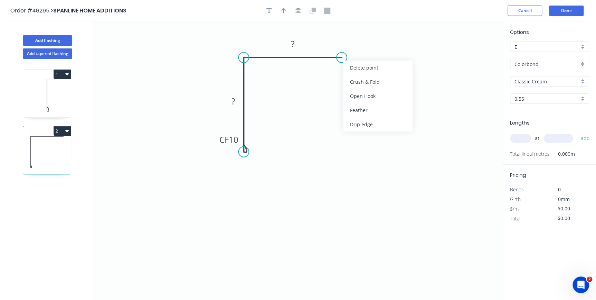
drag, startPoint x: 350, startPoint y: 79, endPoint x: 343, endPoint y: 59, distance: 21.2
click at [350, 79] on div "Crush & Fold" at bounding box center [377, 82] width 69 height 14
drag, startPoint x: 351, startPoint y: 83, endPoint x: 356, endPoint y: 46, distance: 37.3
click at [351, 83] on div "Flip bend" at bounding box center [376, 81] width 69 height 14
click at [356, 70] on tspan "10" at bounding box center [356, 68] width 10 height 11
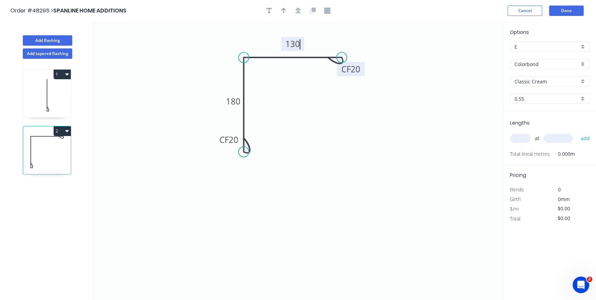
type input "$18.79"
click at [282, 9] on icon "button" at bounding box center [283, 11] width 5 height 6
drag, startPoint x: 469, startPoint y: 55, endPoint x: 256, endPoint y: 52, distance: 212.5
click at [256, 52] on icon at bounding box center [256, 44] width 6 height 22
click at [517, 139] on input "text" at bounding box center [520, 138] width 21 height 9
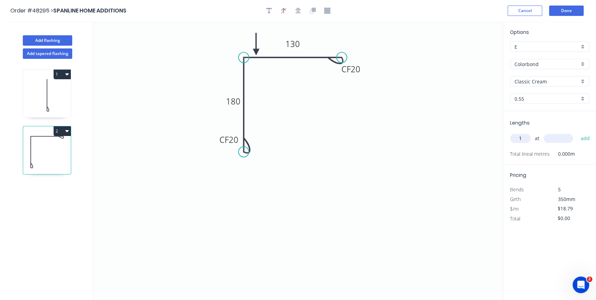
type input "1"
type input "1000"
click at [577, 132] on button "add" at bounding box center [585, 138] width 16 height 12
type input "$18.79"
click at [45, 51] on button "Add tapered flashing" at bounding box center [47, 53] width 49 height 10
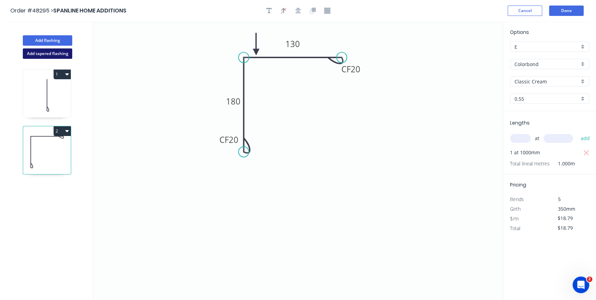
type input "$0.00"
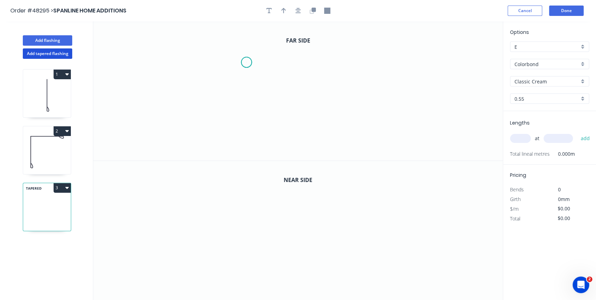
click at [246, 62] on icon "0" at bounding box center [297, 90] width 409 height 139
click at [299, 62] on icon "0" at bounding box center [297, 90] width 409 height 139
click at [295, 134] on icon "0 ?" at bounding box center [297, 90] width 409 height 139
click at [362, 139] on icon "0 ? ?" at bounding box center [297, 90] width 409 height 139
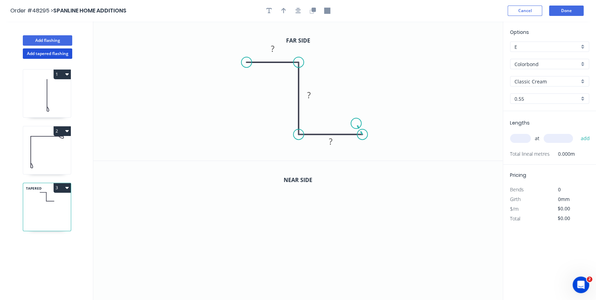
click at [356, 123] on icon "0 ? ? ?" at bounding box center [297, 90] width 409 height 139
click at [352, 123] on circle at bounding box center [352, 123] width 10 height 10
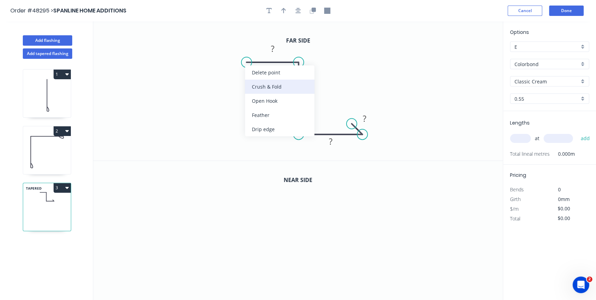
click at [266, 87] on div "Crush & Fold" at bounding box center [279, 86] width 69 height 14
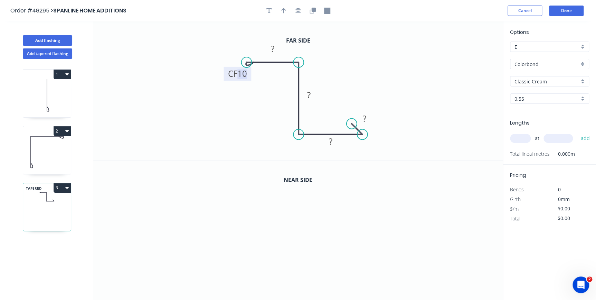
click at [243, 76] on tspan "10" at bounding box center [242, 73] width 10 height 11
click at [267, 10] on icon "button" at bounding box center [269, 11] width 6 height 6
type input "$18.79"
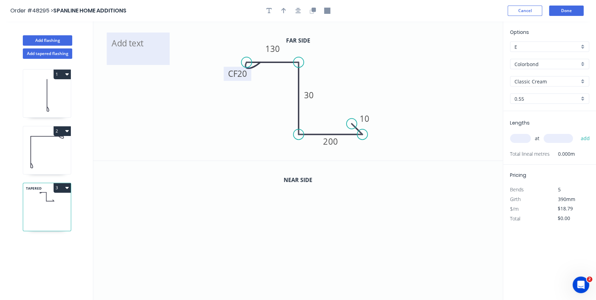
click at [137, 35] on rect at bounding box center [138, 48] width 63 height 32
click at [150, 49] on textarea at bounding box center [138, 49] width 56 height 26
click at [133, 41] on textarea at bounding box center [138, 47] width 56 height 26
click at [149, 30] on icon "H/F CF 20 130 30 200 10" at bounding box center [297, 90] width 409 height 139
type textarea "H/F"
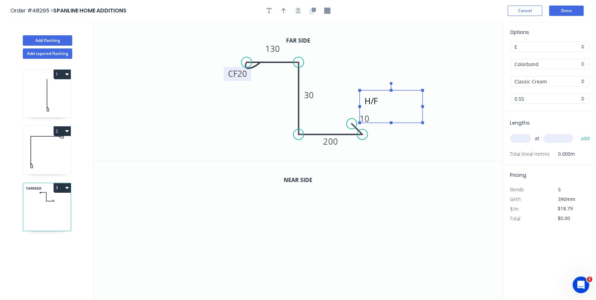
drag, startPoint x: 148, startPoint y: 33, endPoint x: 412, endPoint y: 89, distance: 269.5
click at [403, 93] on rect at bounding box center [391, 106] width 63 height 32
click at [282, 16] on header "Order #48295 > SPANLINE HOME ADDITIONS Cancel Done" at bounding box center [298, 10] width 596 height 21
click at [283, 14] on button "button" at bounding box center [283, 11] width 10 height 10
drag, startPoint x: 467, startPoint y: 53, endPoint x: 335, endPoint y: 88, distance: 136.9
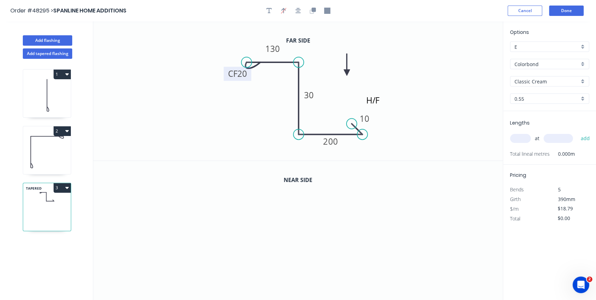
click at [344, 76] on icon at bounding box center [347, 65] width 6 height 22
click at [313, 11] on icon "button" at bounding box center [313, 10] width 4 height 4
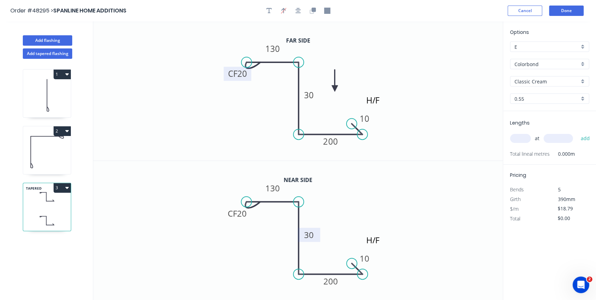
click at [309, 233] on tspan "30" at bounding box center [309, 234] width 10 height 11
click at [513, 138] on input "text" at bounding box center [520, 138] width 21 height 9
type input "$31.09"
type input "1"
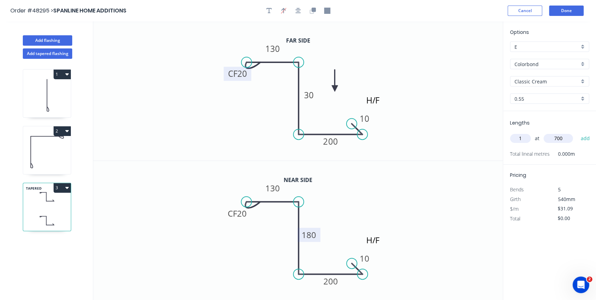
type input "700"
click at [577, 132] on button "add" at bounding box center [585, 138] width 16 height 12
type input "$31.09"
click at [567, 16] on button "Done" at bounding box center [566, 11] width 35 height 10
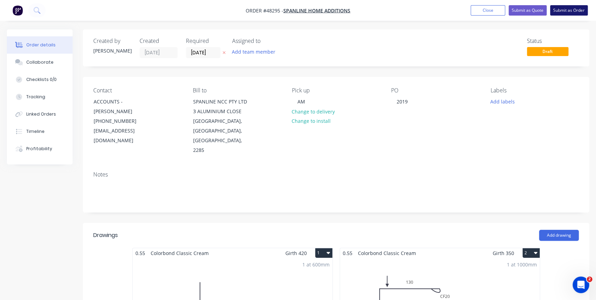
click at [567, 12] on button "Submit as Order" at bounding box center [569, 10] width 38 height 10
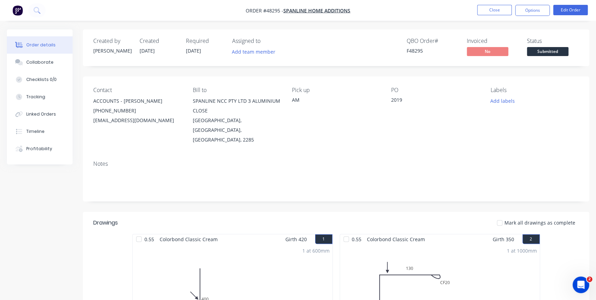
click at [554, 54] on span "Submitted" at bounding box center [547, 51] width 41 height 9
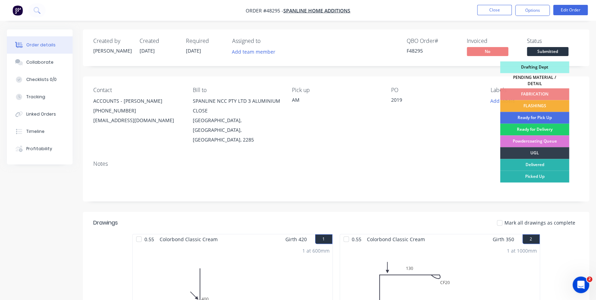
drag, startPoint x: 533, startPoint y: 100, endPoint x: 532, endPoint y: 97, distance: 3.5
click at [533, 100] on div "FLASHINGS" at bounding box center [534, 106] width 69 height 12
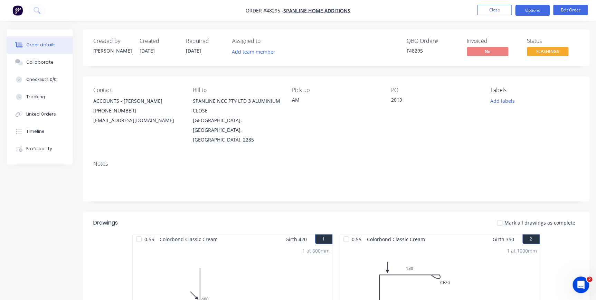
click at [538, 15] on button "Options" at bounding box center [532, 10] width 35 height 11
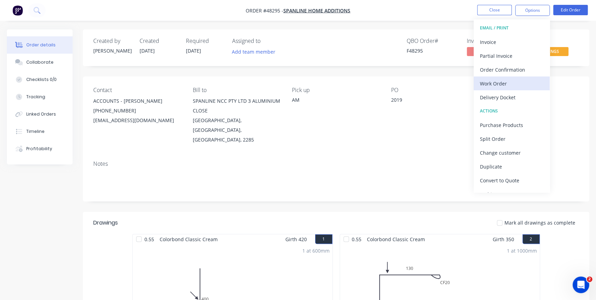
click at [492, 85] on div "Work Order" at bounding box center [512, 83] width 64 height 10
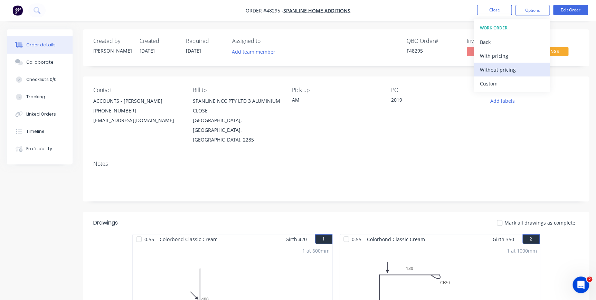
click at [496, 72] on div "Without pricing" at bounding box center [512, 70] width 64 height 10
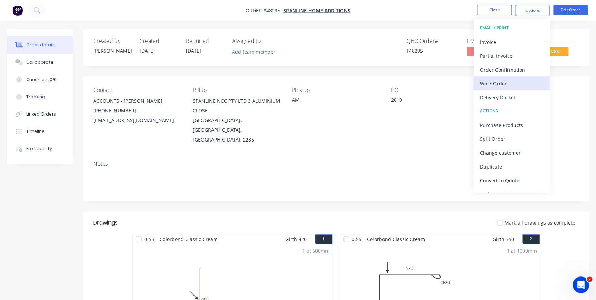
click at [488, 83] on div "Work Order" at bounding box center [512, 83] width 64 height 10
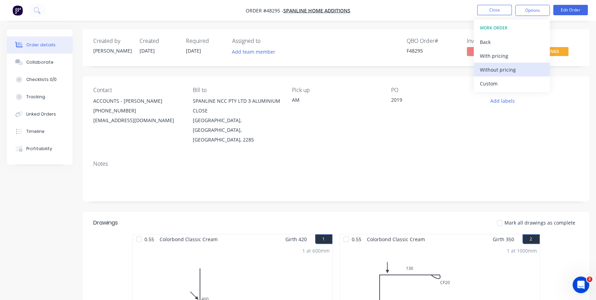
click at [491, 68] on div "Without pricing" at bounding box center [512, 70] width 64 height 10
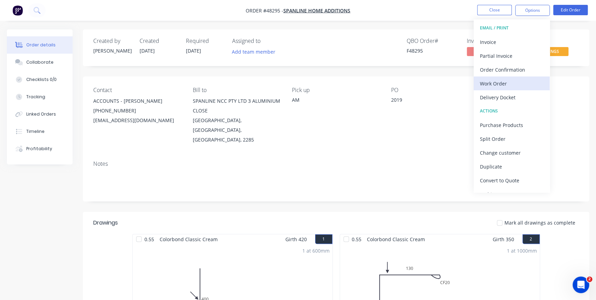
click at [488, 84] on div "Work Order" at bounding box center [512, 83] width 64 height 10
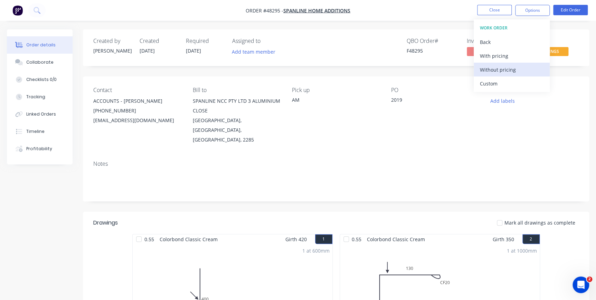
click at [490, 71] on div "Without pricing" at bounding box center [512, 70] width 64 height 10
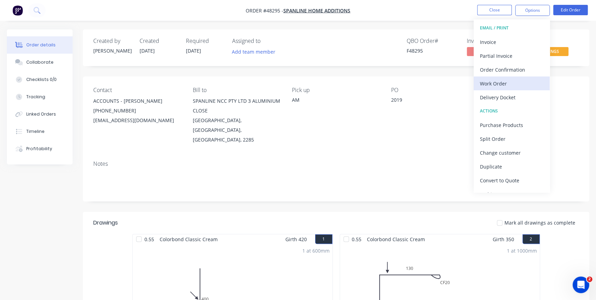
click at [485, 86] on div "Work Order" at bounding box center [512, 83] width 64 height 10
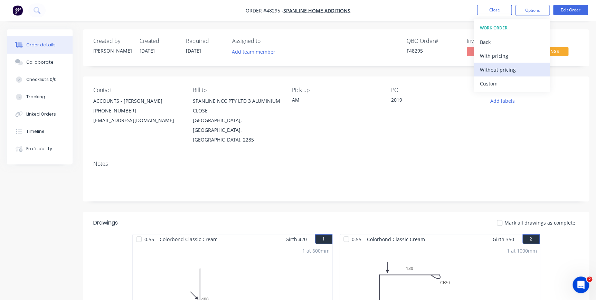
click at [491, 65] on div "Without pricing" at bounding box center [512, 70] width 64 height 10
click at [491, 73] on div "Order Confirmation" at bounding box center [512, 70] width 64 height 10
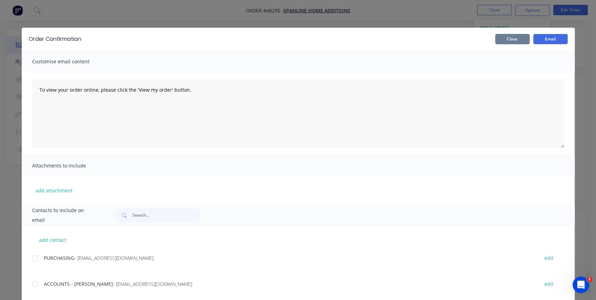
click at [506, 38] on button "Close" at bounding box center [512, 39] width 35 height 10
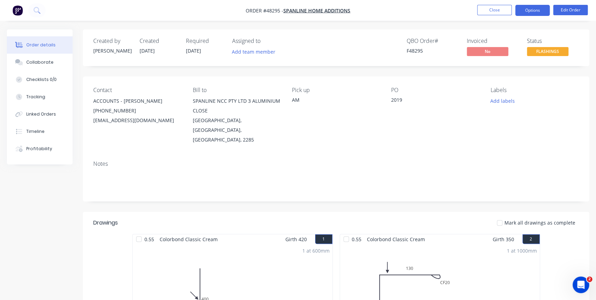
click at [544, 11] on button "Options" at bounding box center [532, 10] width 35 height 11
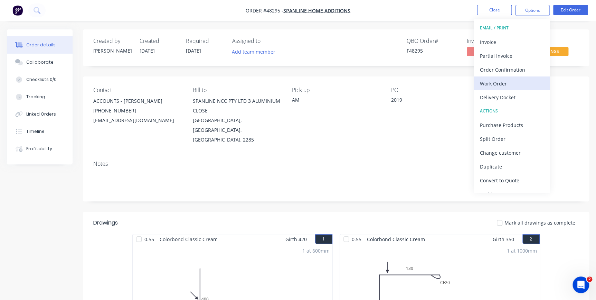
click at [490, 78] on div "Work Order" at bounding box center [512, 83] width 64 height 10
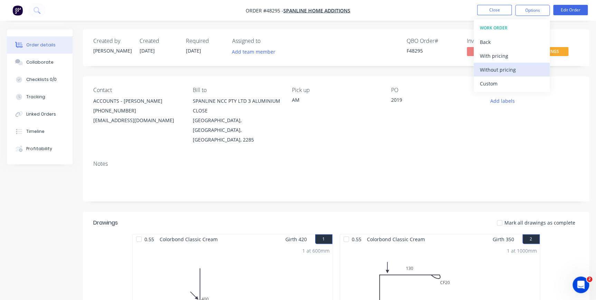
click at [490, 70] on div "Without pricing" at bounding box center [512, 70] width 64 height 10
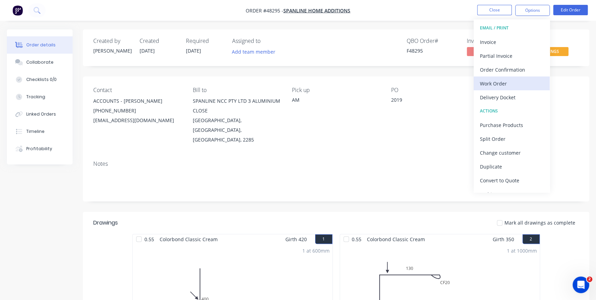
click at [484, 83] on div "Work Order" at bounding box center [512, 83] width 64 height 10
click at [484, 78] on div "Custom" at bounding box center [512, 83] width 64 height 10
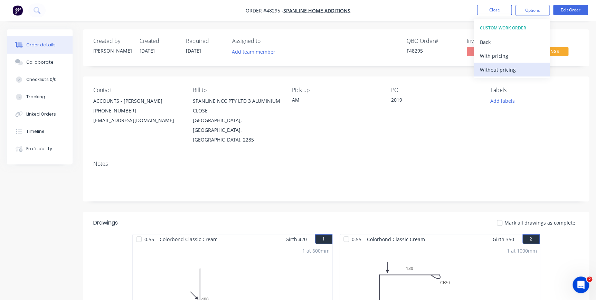
click at [487, 71] on div "Without pricing" at bounding box center [512, 70] width 64 height 10
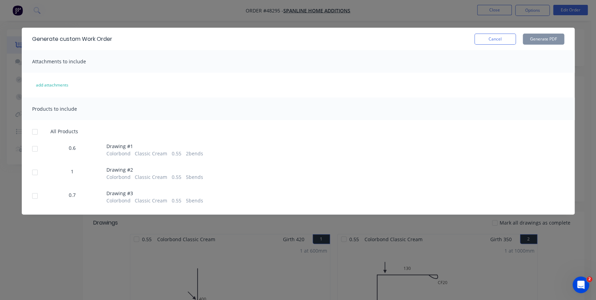
click at [33, 133] on div at bounding box center [35, 132] width 14 height 14
click at [535, 39] on button "Generate PDF" at bounding box center [543, 39] width 41 height 11
click at [499, 38] on button "Cancel" at bounding box center [494, 39] width 41 height 11
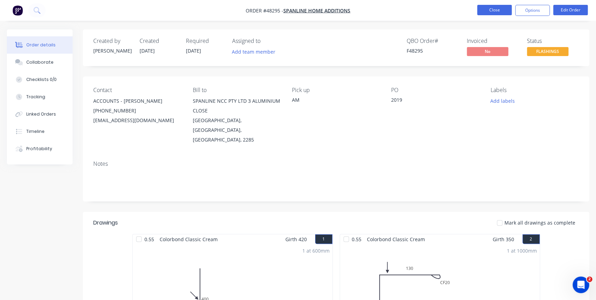
click at [489, 13] on button "Close" at bounding box center [494, 10] width 35 height 10
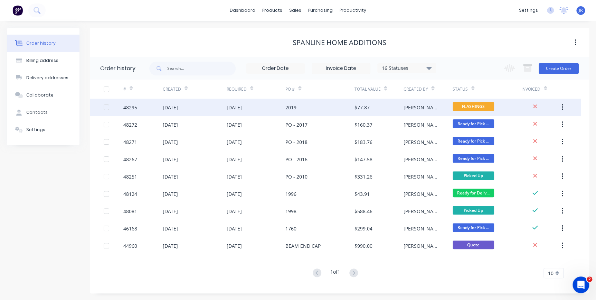
click at [242, 107] on div "03 Oct 2025" at bounding box center [234, 107] width 15 height 7
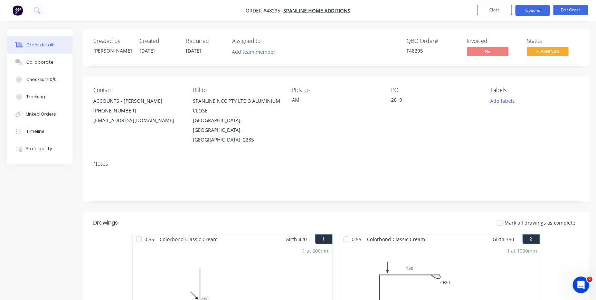
click at [527, 11] on button "Options" at bounding box center [532, 10] width 35 height 11
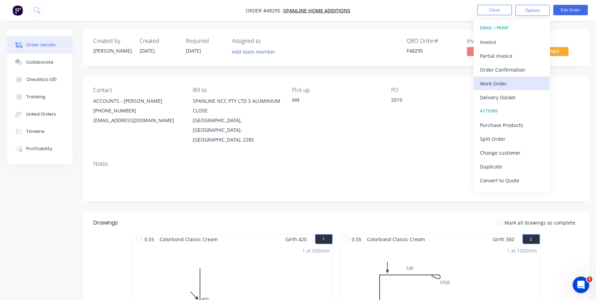
click at [491, 83] on div "Work Order" at bounding box center [512, 83] width 64 height 10
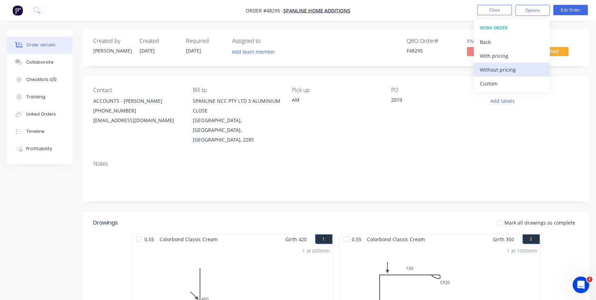
click at [492, 72] on div "Without pricing" at bounding box center [512, 70] width 64 height 10
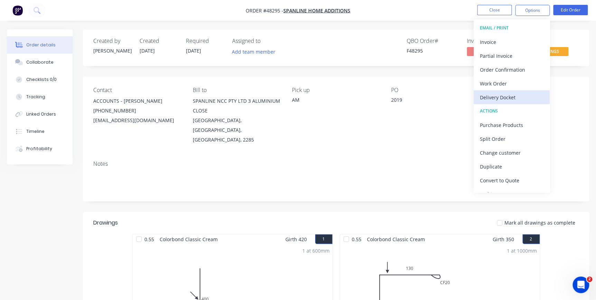
click at [482, 95] on div "Delivery Docket" at bounding box center [512, 97] width 64 height 10
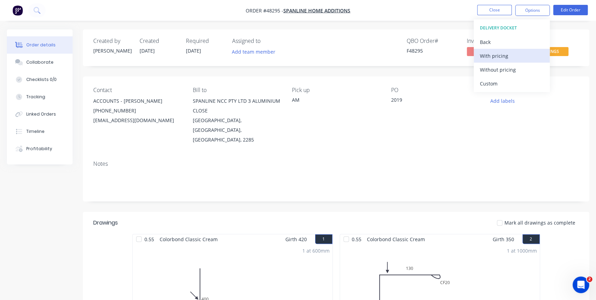
drag, startPoint x: 495, startPoint y: 71, endPoint x: 525, endPoint y: 60, distance: 31.6
click at [496, 70] on div "Without pricing" at bounding box center [512, 70] width 64 height 10
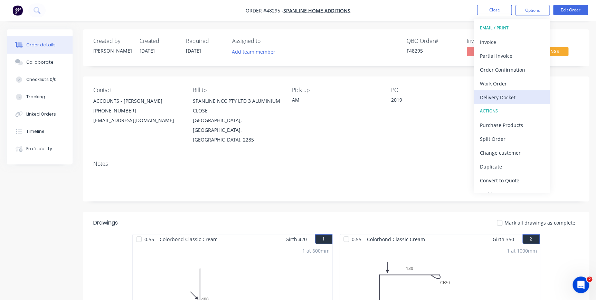
click at [489, 95] on div "Delivery Docket" at bounding box center [512, 97] width 64 height 10
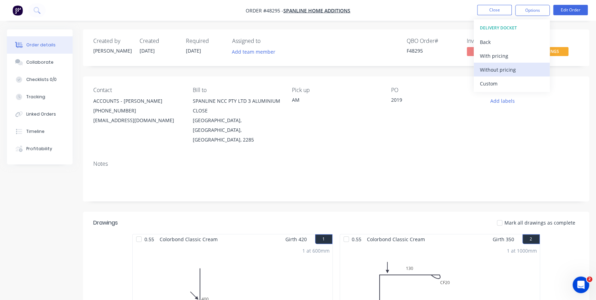
click at [493, 69] on div "Without pricing" at bounding box center [512, 70] width 64 height 10
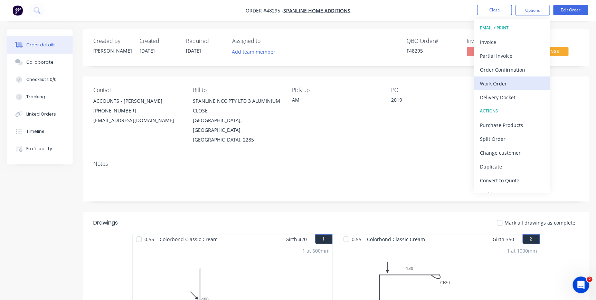
drag, startPoint x: 492, startPoint y: 97, endPoint x: 492, endPoint y: 83, distance: 13.5
click at [492, 83] on div "EMAIL / PRINT Invoice Partial Invoice Order Confirmation Work Order Delivery Do…" at bounding box center [512, 105] width 76 height 173
click at [492, 83] on div "Work Order" at bounding box center [512, 83] width 64 height 10
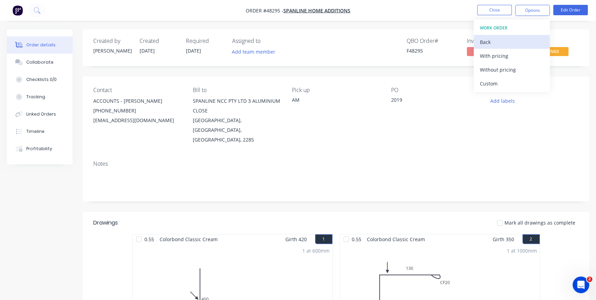
click at [490, 35] on button "Back" at bounding box center [512, 42] width 76 height 14
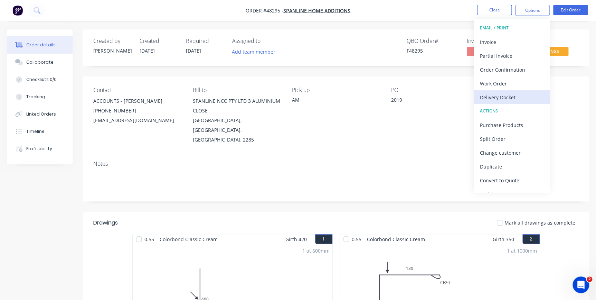
click at [487, 97] on div "Delivery Docket" at bounding box center [512, 97] width 64 height 10
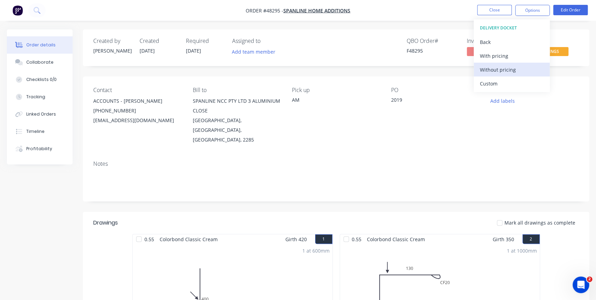
click at [507, 70] on div "Without pricing" at bounding box center [512, 70] width 64 height 10
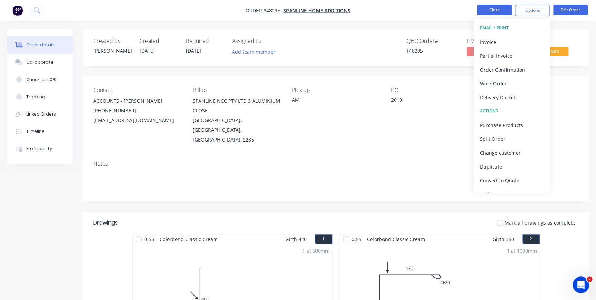
click at [489, 9] on button "Close" at bounding box center [494, 10] width 35 height 10
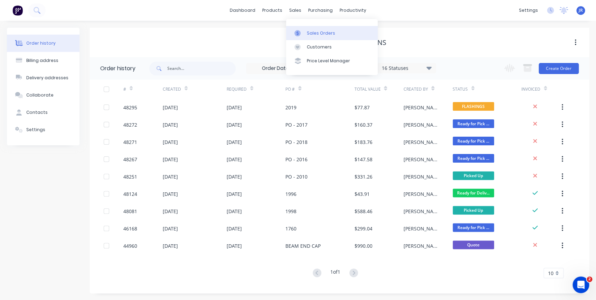
click at [313, 34] on div "Sales Orders" at bounding box center [321, 33] width 28 height 6
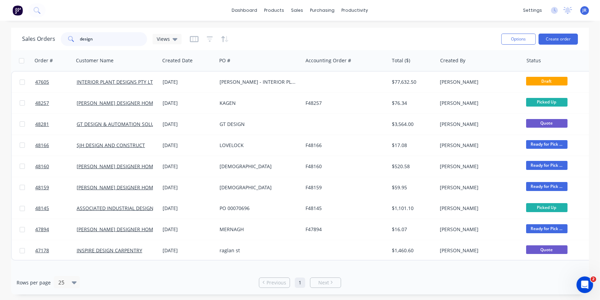
drag, startPoint x: 95, startPoint y: 40, endPoint x: 62, endPoint y: 39, distance: 33.2
click at [62, 39] on div "design" at bounding box center [104, 39] width 86 height 14
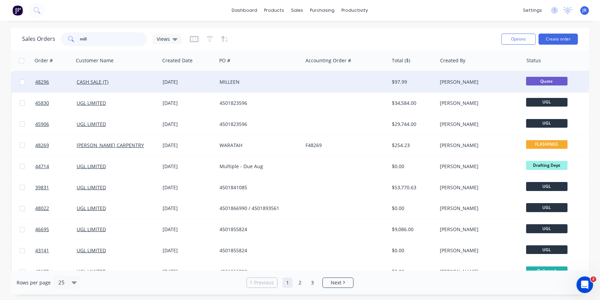
type input "mill"
click at [222, 78] on div "MILLEEN" at bounding box center [258, 81] width 77 height 7
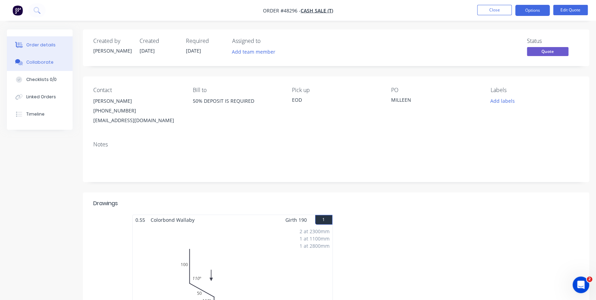
click at [46, 62] on div "Collaborate" at bounding box center [39, 62] width 27 height 6
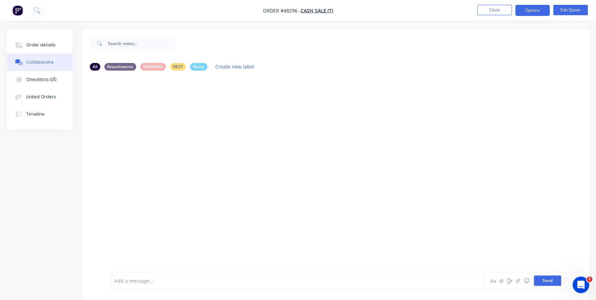
click at [536, 278] on button "Send" at bounding box center [547, 280] width 27 height 10
click at [50, 48] on button "Order details" at bounding box center [40, 44] width 66 height 17
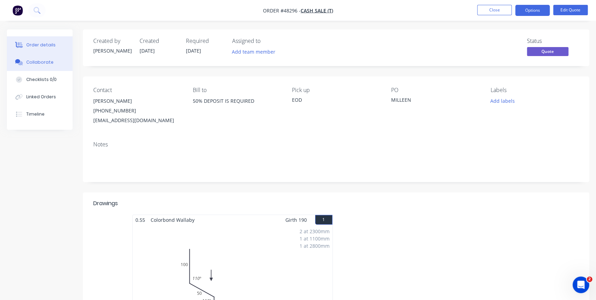
click at [46, 58] on button "Collaborate" at bounding box center [40, 62] width 66 height 17
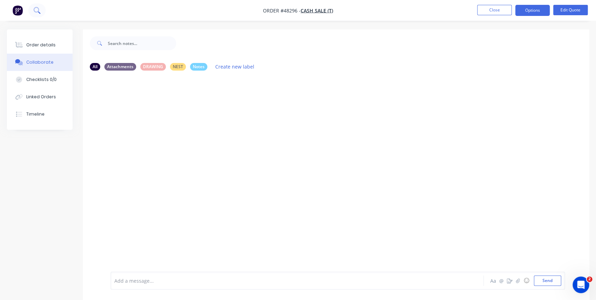
click at [38, 11] on icon at bounding box center [39, 12] width 2 height 2
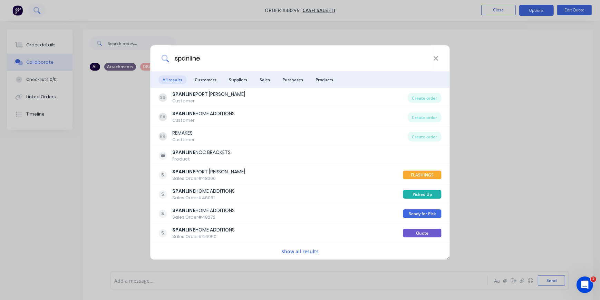
type input "spanline"
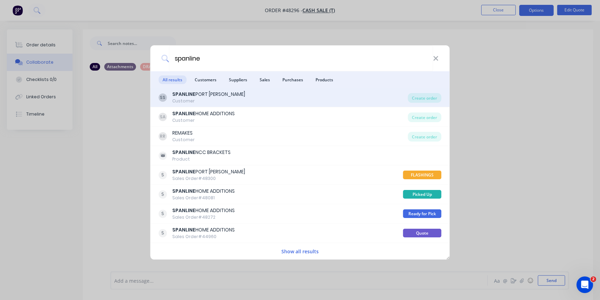
click at [183, 92] on b "SPANLINE" at bounding box center [184, 94] width 23 height 7
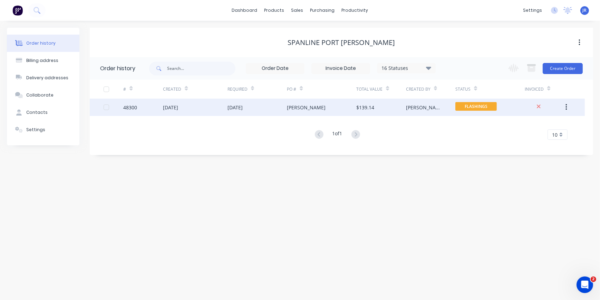
click at [292, 108] on div "[PERSON_NAME]" at bounding box center [306, 107] width 39 height 7
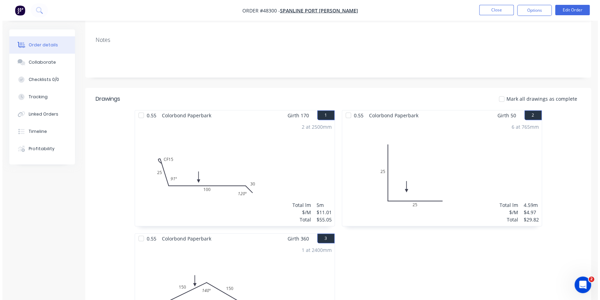
scroll to position [125, 0]
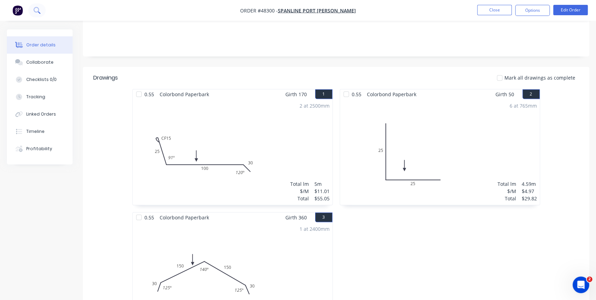
click at [32, 9] on button at bounding box center [36, 10] width 17 height 14
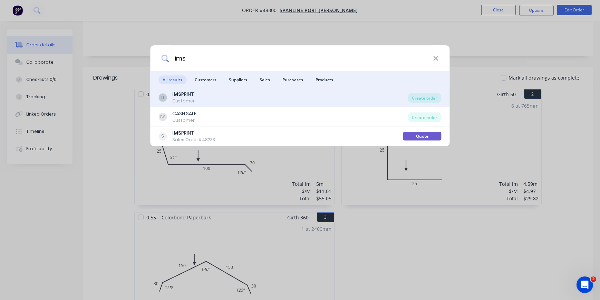
type input "ims"
click at [204, 91] on div "II IMS PRINT Customer" at bounding box center [283, 97] width 249 height 13
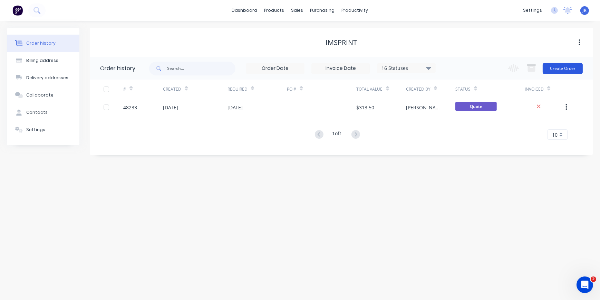
click at [560, 69] on button "Create Order" at bounding box center [563, 68] width 40 height 11
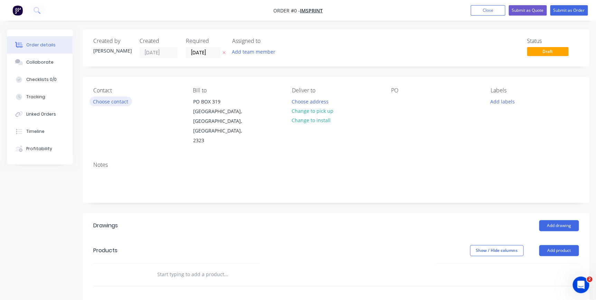
click at [115, 99] on button "Choose contact" at bounding box center [110, 100] width 42 height 9
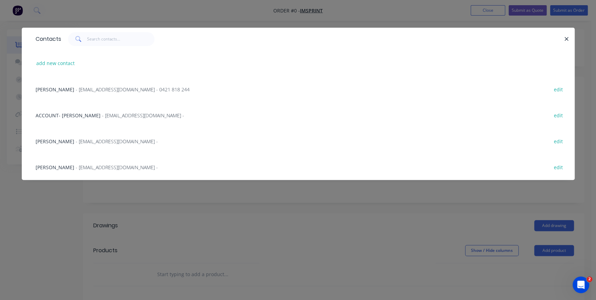
click at [86, 14] on div "Contacts add new contact BEN COX - admin@imsprint.com.au - 0421 818 244 edit AC…" at bounding box center [298, 150] width 596 height 300
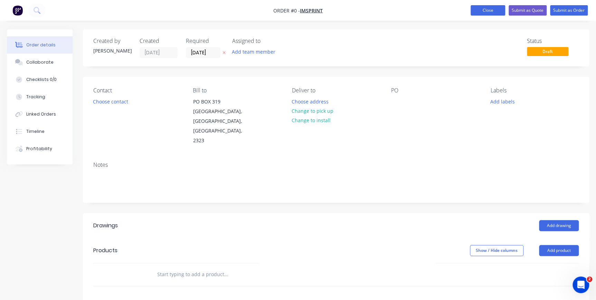
click at [480, 10] on button "Close" at bounding box center [488, 10] width 35 height 10
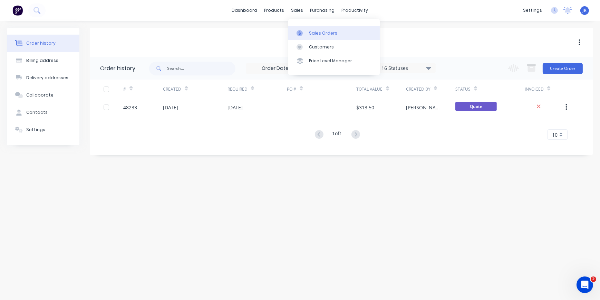
click at [316, 29] on link "Sales Orders" at bounding box center [335, 33] width 92 height 14
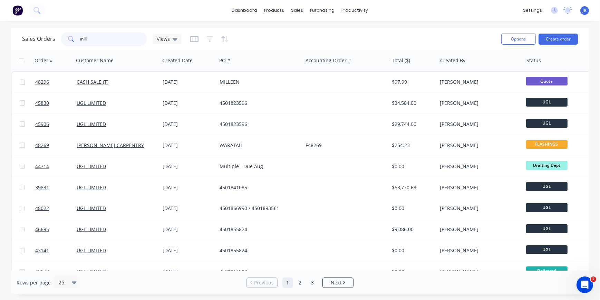
drag, startPoint x: 100, startPoint y: 40, endPoint x: 65, endPoint y: 33, distance: 35.6
click at [65, 34] on div "mill" at bounding box center [104, 39] width 86 height 14
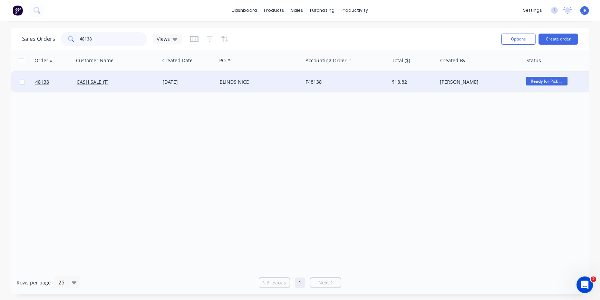
type input "48138"
click at [204, 84] on div "[DATE]" at bounding box center [188, 81] width 51 height 7
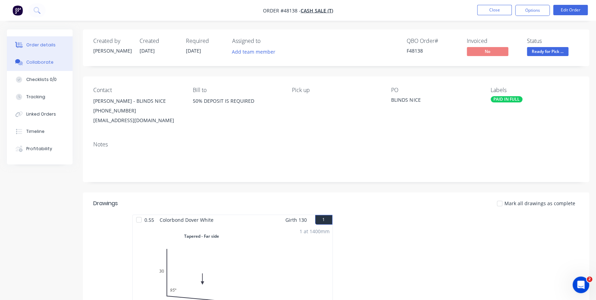
click at [37, 64] on div "Collaborate" at bounding box center [39, 62] width 27 height 6
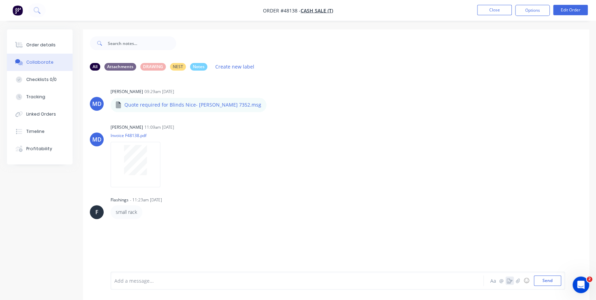
click at [510, 281] on icon "button" at bounding box center [510, 280] width 6 height 5
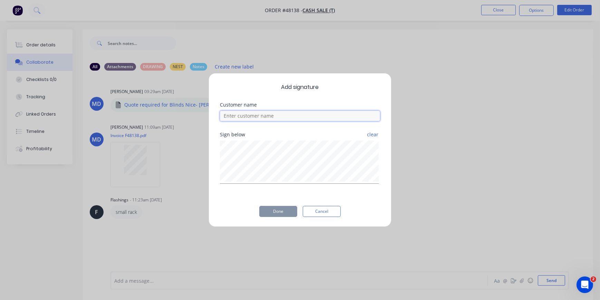
click at [261, 116] on input at bounding box center [300, 116] width 160 height 10
type input "kevin"
click at [263, 210] on button "Done" at bounding box center [278, 211] width 38 height 11
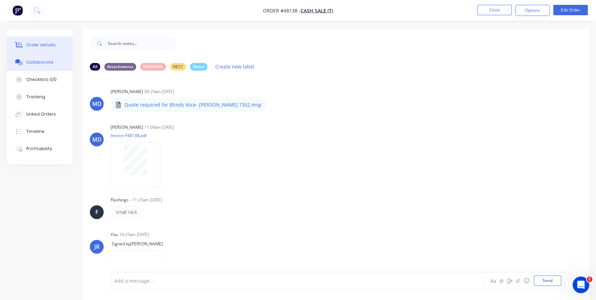
click at [36, 47] on div "Order details" at bounding box center [40, 45] width 29 height 6
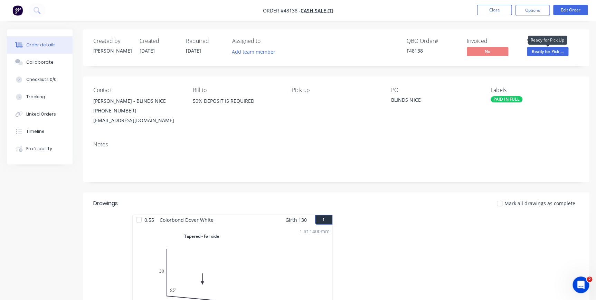
click at [564, 50] on span "Ready for Pick ..." at bounding box center [547, 51] width 41 height 9
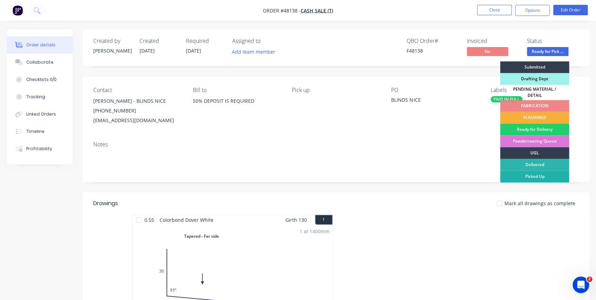
click at [518, 170] on div "Picked Up" at bounding box center [534, 176] width 69 height 12
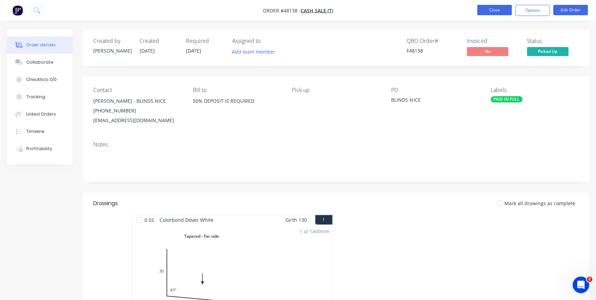
click at [484, 13] on button "Close" at bounding box center [494, 10] width 35 height 10
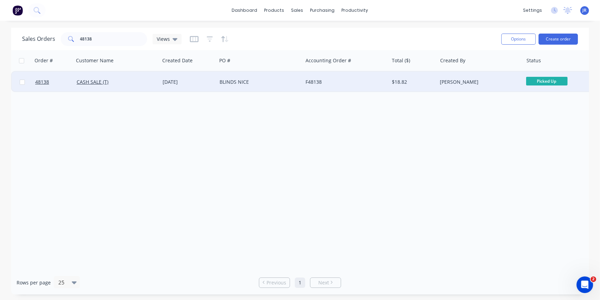
click at [108, 74] on div "CASH SALE (T)" at bounding box center [117, 82] width 86 height 21
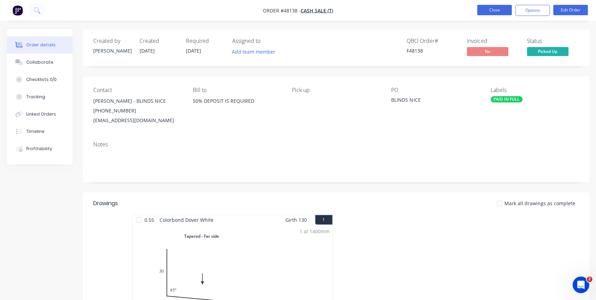
click at [478, 11] on button "Close" at bounding box center [494, 10] width 35 height 10
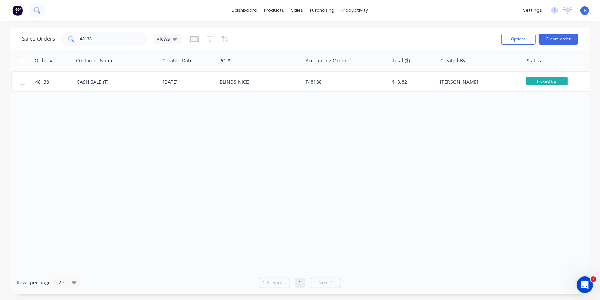
click at [37, 14] on button at bounding box center [36, 10] width 17 height 14
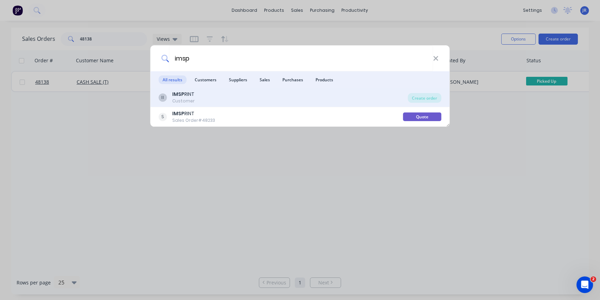
type input "imsp"
click at [201, 100] on div "II IMSP RINT Customer" at bounding box center [283, 97] width 249 height 13
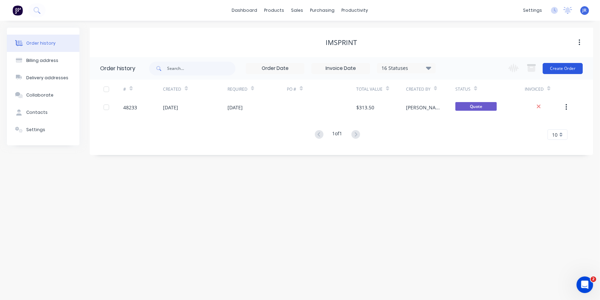
click at [562, 67] on button "Create Order" at bounding box center [563, 68] width 40 height 11
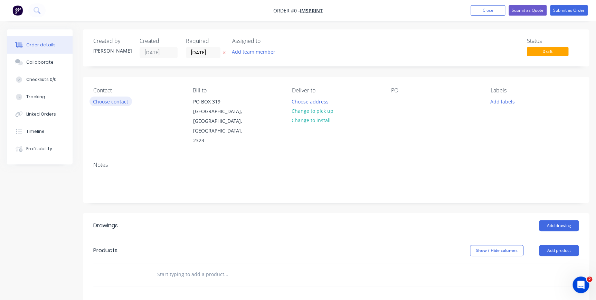
click at [107, 101] on button "Choose contact" at bounding box center [110, 100] width 42 height 9
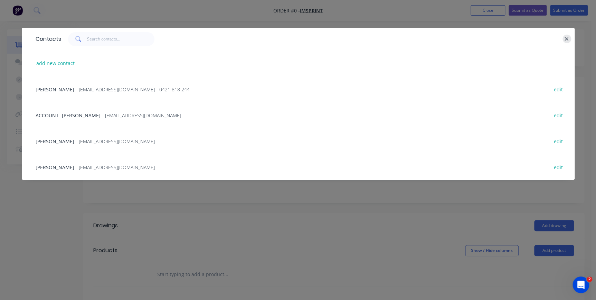
click at [569, 39] on button "button" at bounding box center [566, 39] width 9 height 9
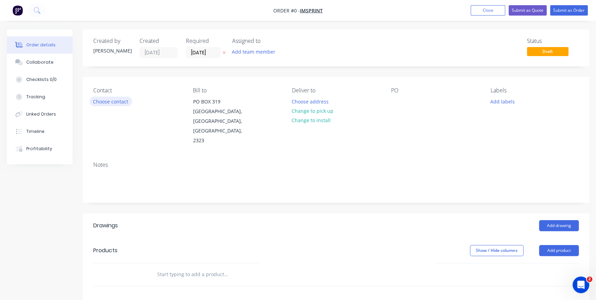
click at [111, 102] on button "Choose contact" at bounding box center [110, 100] width 42 height 9
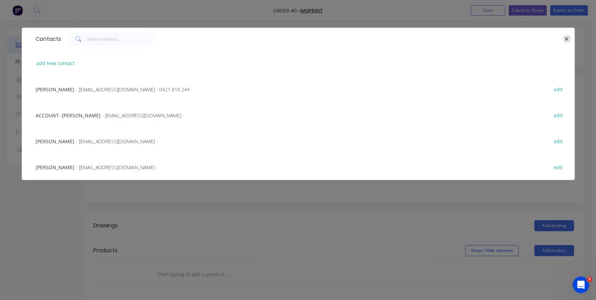
click at [566, 39] on icon "button" at bounding box center [567, 39] width 4 height 4
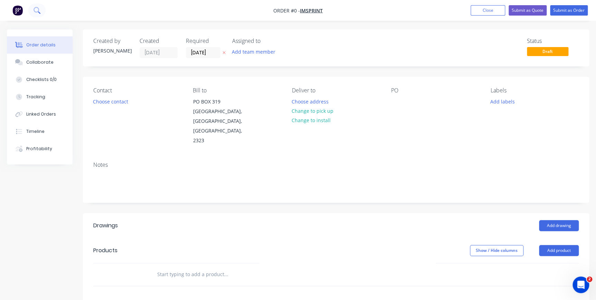
click at [38, 9] on icon at bounding box center [37, 10] width 7 height 7
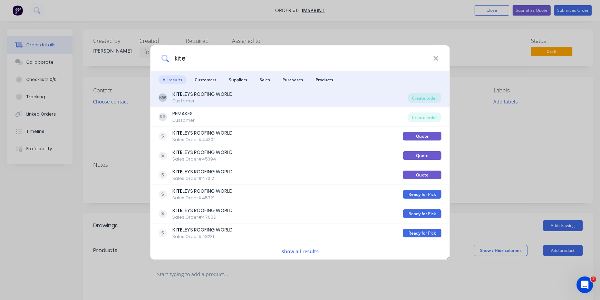
type input "kite"
click at [211, 101] on div "Customer" at bounding box center [203, 101] width 60 height 6
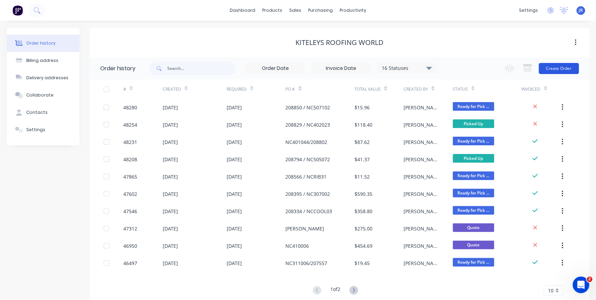
click at [549, 70] on button "Create Order" at bounding box center [559, 68] width 40 height 11
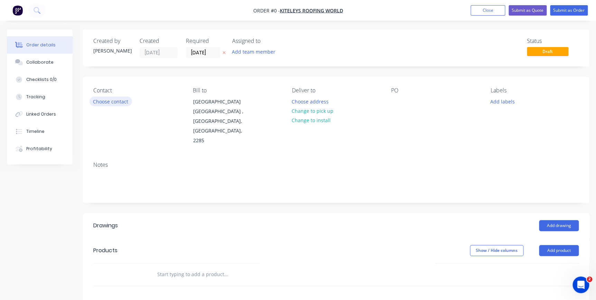
click at [121, 102] on button "Choose contact" at bounding box center [110, 100] width 42 height 9
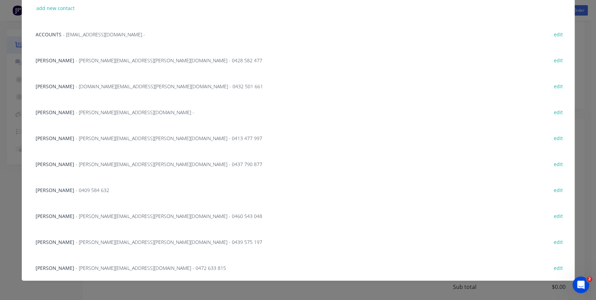
scroll to position [55, 0]
click at [57, 214] on span "[PERSON_NAME]" at bounding box center [55, 215] width 39 height 7
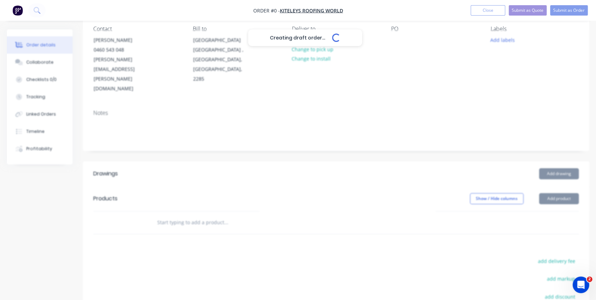
scroll to position [31, 0]
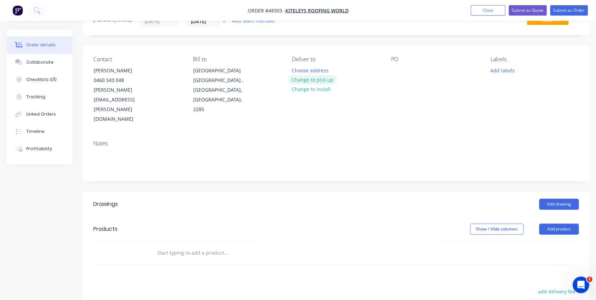
click at [311, 80] on button "Change to pick up" at bounding box center [312, 79] width 49 height 9
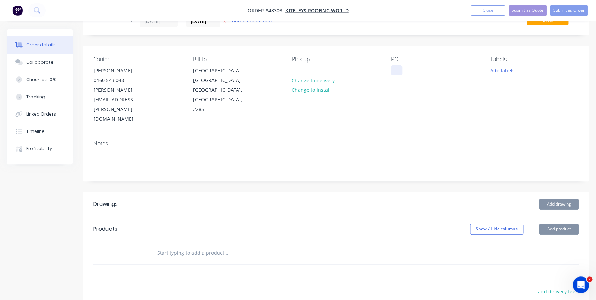
click at [396, 70] on div at bounding box center [396, 70] width 11 height 10
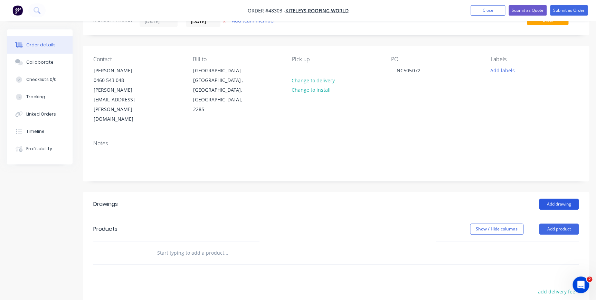
click at [559, 198] on button "Add drawing" at bounding box center [559, 203] width 40 height 11
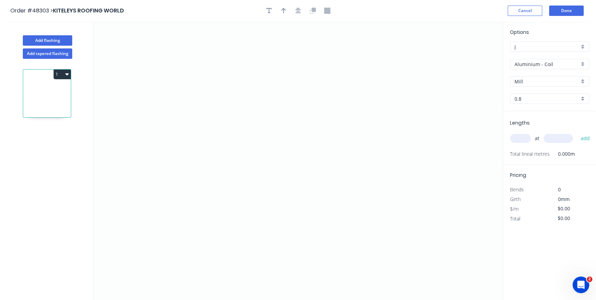
click at [585, 62] on div "Aluminium - Coil" at bounding box center [549, 64] width 79 height 10
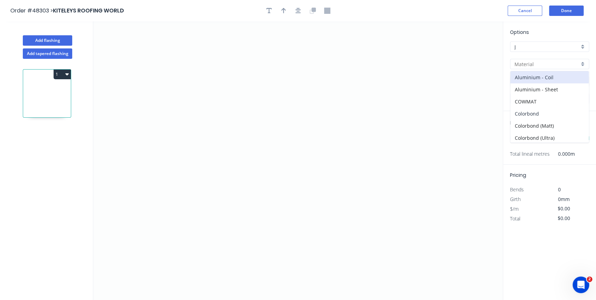
click at [520, 108] on div "Colorbond" at bounding box center [549, 113] width 78 height 12
type input "Colorbond"
type input "Basalt"
type input "0.55"
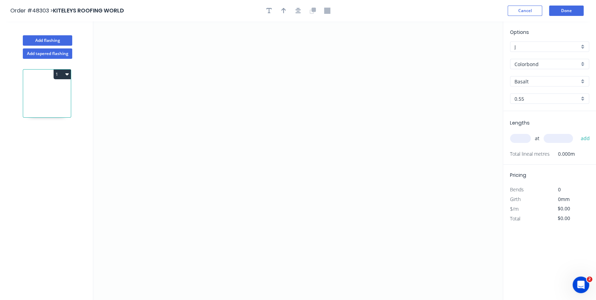
click at [584, 81] on div "Basalt" at bounding box center [549, 81] width 79 height 10
click at [535, 123] on div "Shale Grey" at bounding box center [549, 124] width 78 height 12
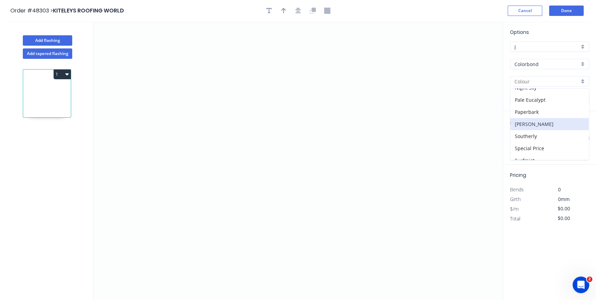
type input "Shale Grey"
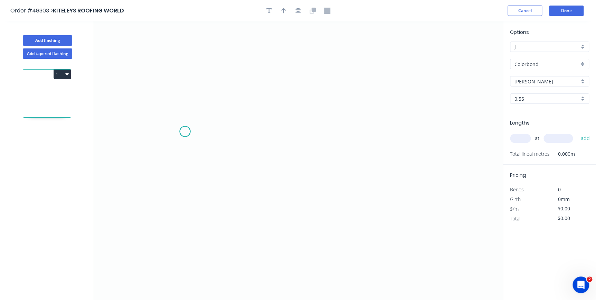
click at [185, 131] on icon "0" at bounding box center [297, 160] width 409 height 278
drag, startPoint x: 164, startPoint y: 141, endPoint x: 168, endPoint y: 124, distance: 17.3
click at [165, 140] on icon "0" at bounding box center [297, 160] width 409 height 278
click at [170, 62] on icon "0 ?" at bounding box center [297, 160] width 409 height 278
click at [291, 69] on icon "0 ? ? ? º" at bounding box center [297, 160] width 409 height 278
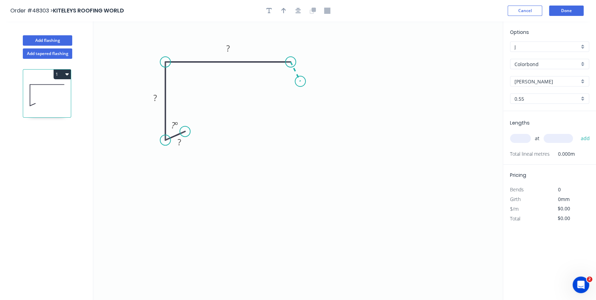
click at [300, 81] on icon "0 ? ? ? ? º" at bounding box center [297, 160] width 409 height 278
drag, startPoint x: 300, startPoint y: 81, endPoint x: 305, endPoint y: 78, distance: 5.9
click at [305, 78] on circle at bounding box center [305, 76] width 10 height 10
drag, startPoint x: 187, startPoint y: 131, endPoint x: 183, endPoint y: 121, distance: 10.6
click at [183, 121] on circle at bounding box center [183, 122] width 10 height 10
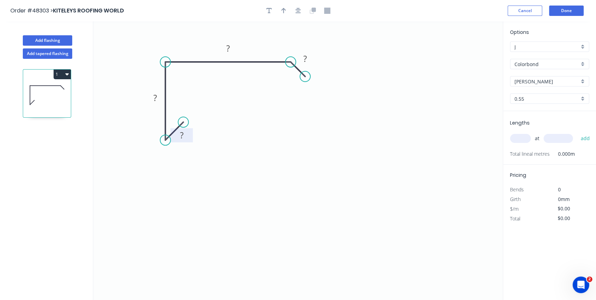
click at [181, 138] on tspan "?" at bounding box center [181, 134] width 3 height 11
type input "$13.00"
click at [283, 9] on icon "button" at bounding box center [283, 11] width 5 height 6
drag, startPoint x: 465, startPoint y: 54, endPoint x: 269, endPoint y: 55, distance: 196.6
click at [269, 55] on icon at bounding box center [269, 47] width 6 height 22
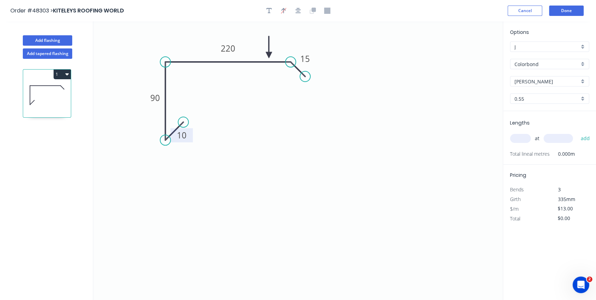
click at [519, 139] on input "text" at bounding box center [520, 138] width 21 height 9
type input "1"
type input "1000"
click at [577, 132] on button "add" at bounding box center [585, 138] width 16 height 12
click at [61, 73] on button "1" at bounding box center [62, 74] width 17 height 10
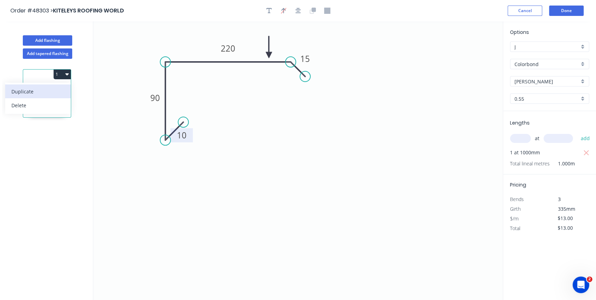
click at [41, 90] on div "Duplicate" at bounding box center [37, 91] width 53 height 10
type input "$0.00"
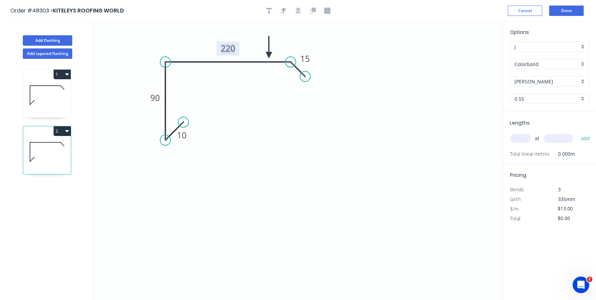
click at [230, 46] on tspan "220" at bounding box center [228, 47] width 15 height 11
click at [229, 46] on tspan "851" at bounding box center [228, 47] width 15 height 11
drag, startPoint x: 522, startPoint y: 137, endPoint x: 524, endPoint y: 134, distance: 4.0
click at [522, 135] on input "text" at bounding box center [520, 138] width 21 height 9
type input "$10.11"
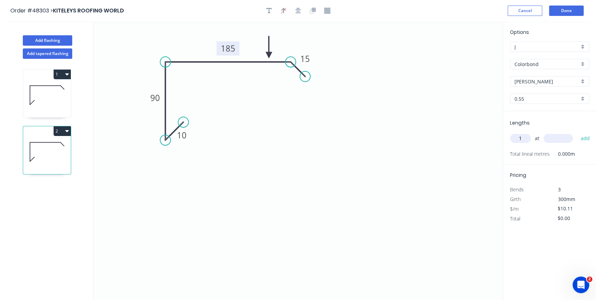
type input "1"
type input "1000"
click at [577, 132] on button "add" at bounding box center [585, 138] width 16 height 12
type input "$10.11"
click at [63, 39] on button "Add flashing" at bounding box center [47, 40] width 49 height 10
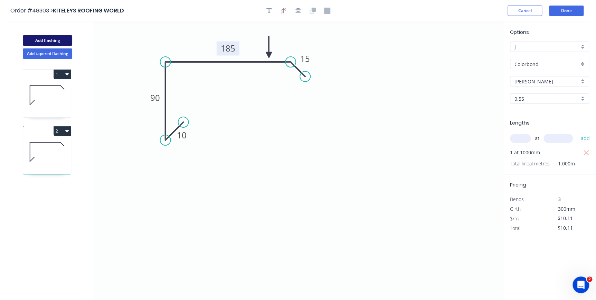
type input "$0.00"
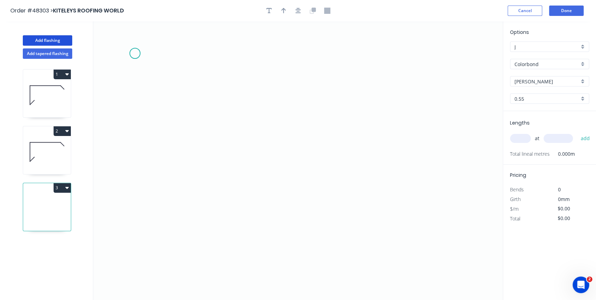
click at [135, 53] on icon "0" at bounding box center [297, 160] width 409 height 278
click at [135, 138] on icon "0" at bounding box center [297, 160] width 409 height 278
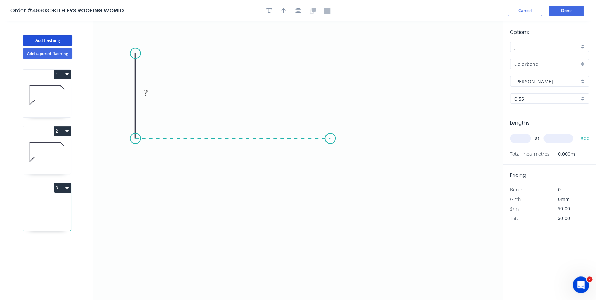
drag, startPoint x: 326, startPoint y: 161, endPoint x: 330, endPoint y: 145, distance: 16.1
click at [330, 145] on icon "0 ?" at bounding box center [297, 160] width 409 height 278
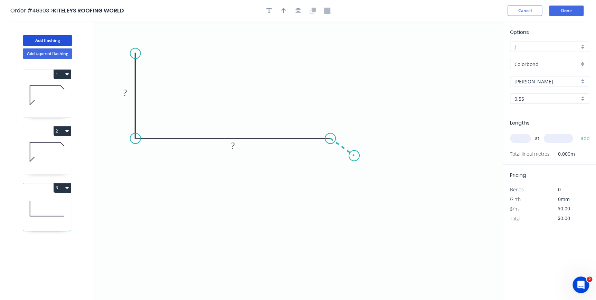
click at [354, 155] on icon "0 ? ?" at bounding box center [297, 160] width 409 height 278
drag, startPoint x: 356, startPoint y: 157, endPoint x: 354, endPoint y: 161, distance: 4.7
click at [354, 161] on circle at bounding box center [354, 162] width 10 height 10
click at [127, 90] on rect at bounding box center [125, 93] width 14 height 10
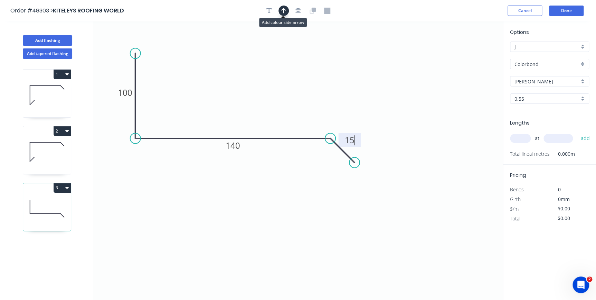
click at [284, 11] on icon "button" at bounding box center [283, 11] width 5 height 6
type input "$9.59"
drag, startPoint x: 435, startPoint y: 59, endPoint x: 283, endPoint y: 83, distance: 153.5
click at [267, 90] on icon at bounding box center [268, 80] width 6 height 22
click at [519, 138] on input "text" at bounding box center [520, 138] width 21 height 9
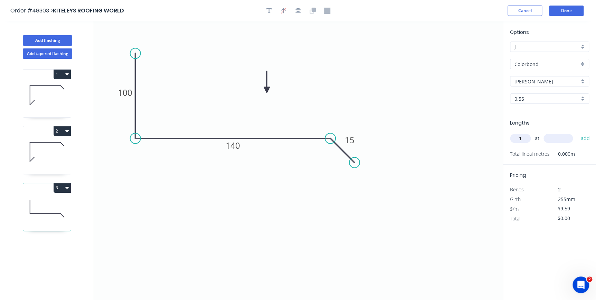
type input "1"
type input "1500"
click at [577, 132] on button "add" at bounding box center [585, 138] width 16 height 12
click at [63, 188] on button "3" at bounding box center [62, 188] width 17 height 10
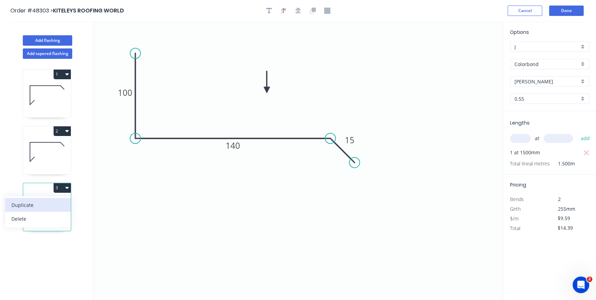
click at [54, 201] on div "Duplicate" at bounding box center [37, 205] width 53 height 10
type input "$0.00"
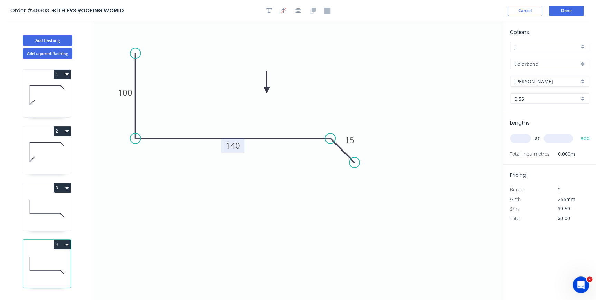
click at [232, 148] on tspan "140" at bounding box center [233, 145] width 15 height 11
click at [513, 136] on input "text" at bounding box center [520, 138] width 21 height 9
type input "1"
type input "1500"
click at [577, 132] on button "add" at bounding box center [585, 138] width 16 height 12
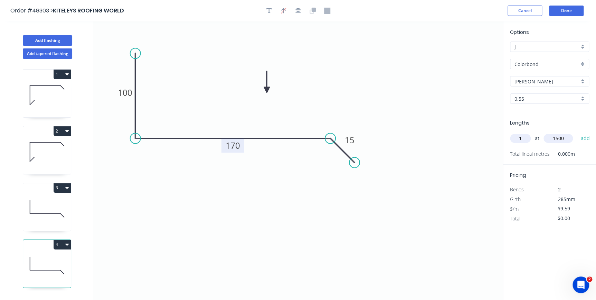
type input "$14.39"
click at [569, 10] on button "Done" at bounding box center [566, 11] width 35 height 10
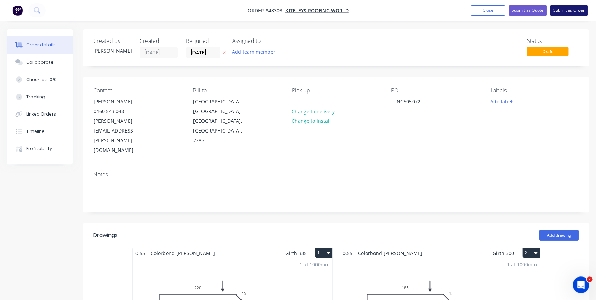
click at [560, 7] on button "Submit as Order" at bounding box center [569, 10] width 38 height 10
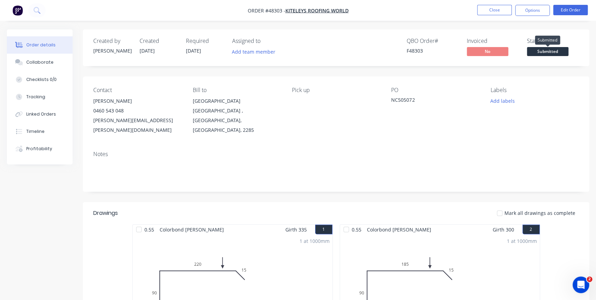
click at [536, 54] on span "Submitted" at bounding box center [547, 51] width 41 height 9
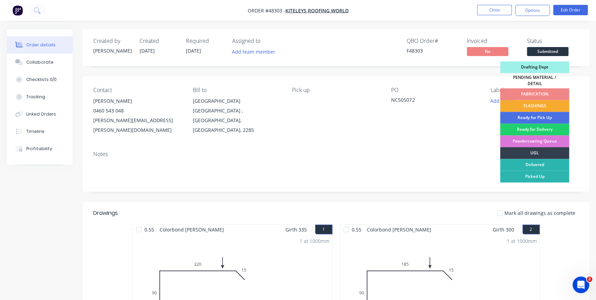
click at [532, 100] on div "FLASHINGS" at bounding box center [534, 106] width 69 height 12
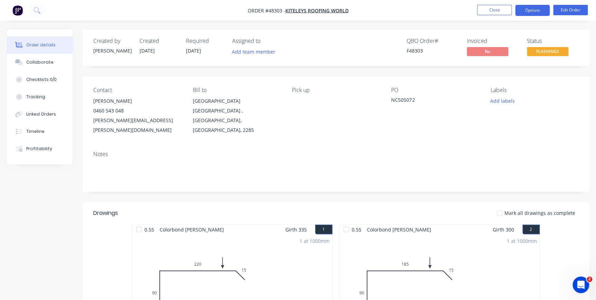
click at [527, 7] on button "Options" at bounding box center [532, 10] width 35 height 11
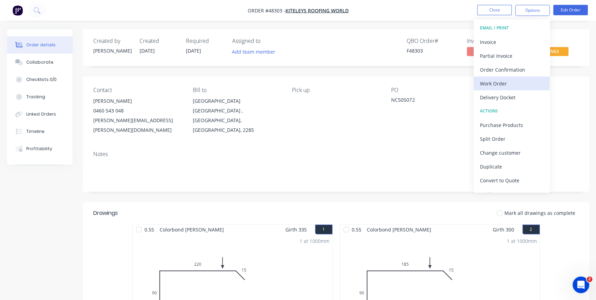
click at [484, 87] on div "Work Order" at bounding box center [512, 83] width 64 height 10
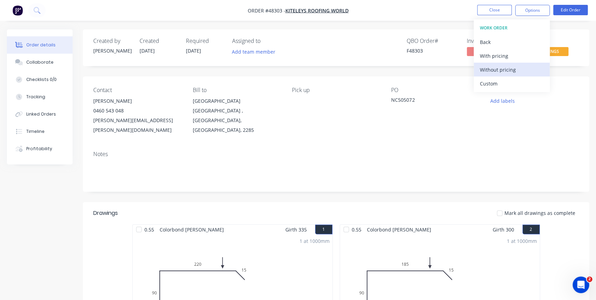
click at [486, 73] on div "Without pricing" at bounding box center [512, 70] width 64 height 10
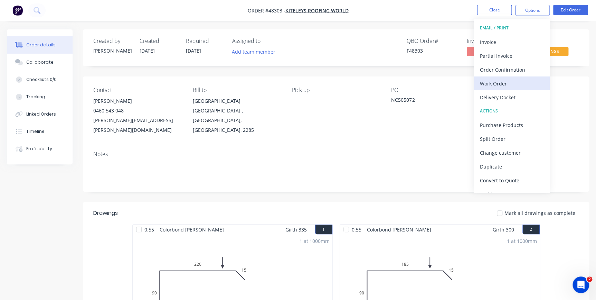
click at [487, 83] on div "Work Order" at bounding box center [512, 83] width 64 height 10
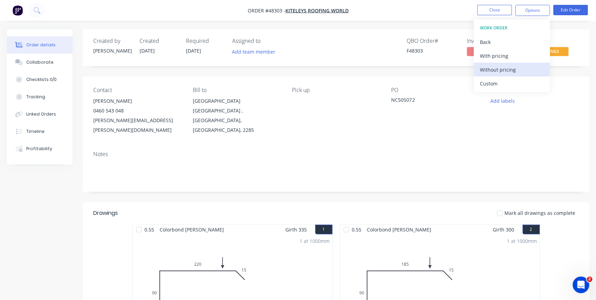
click at [489, 67] on div "Without pricing" at bounding box center [512, 70] width 64 height 10
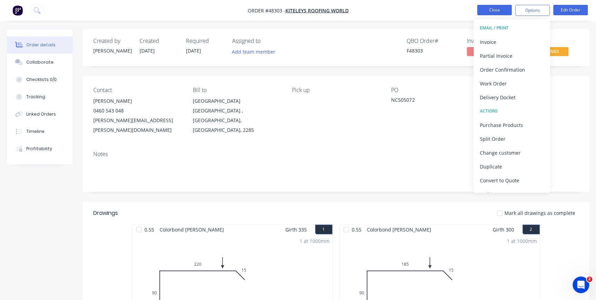
click at [499, 7] on button "Close" at bounding box center [494, 10] width 35 height 10
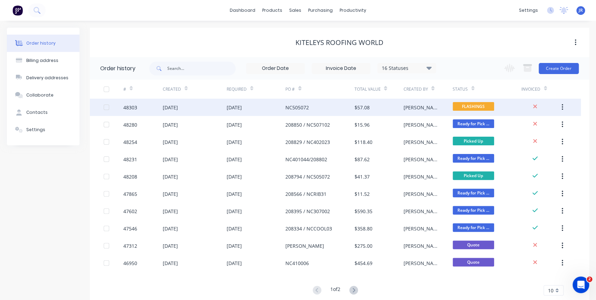
click at [297, 110] on div "NC505072" at bounding box center [296, 107] width 23 height 7
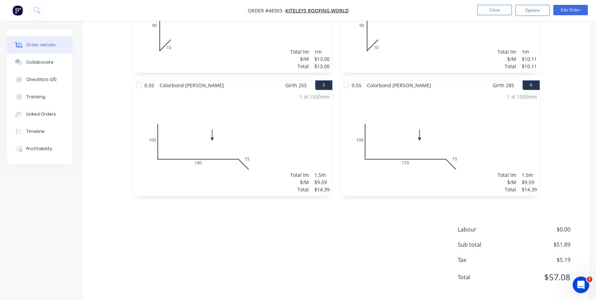
scroll to position [268, 0]
click at [488, 12] on button "Close" at bounding box center [494, 10] width 35 height 10
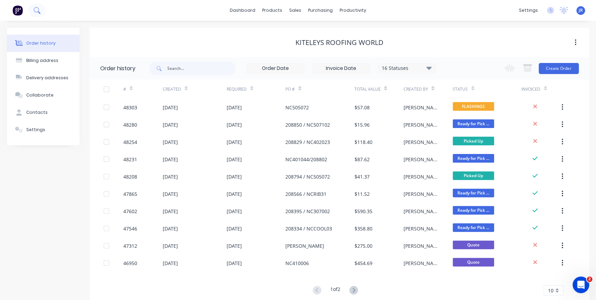
click at [36, 7] on icon at bounding box center [37, 10] width 7 height 7
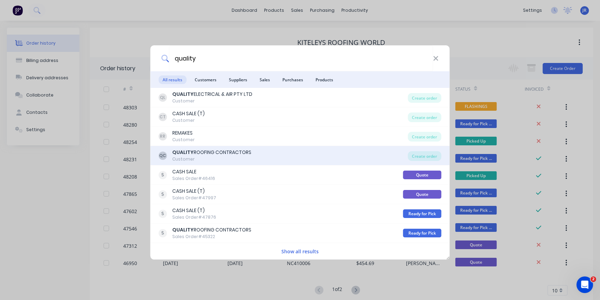
type input "quality"
click at [206, 152] on div "QUALITY ROOFING CONTRACTORS" at bounding box center [212, 152] width 79 height 7
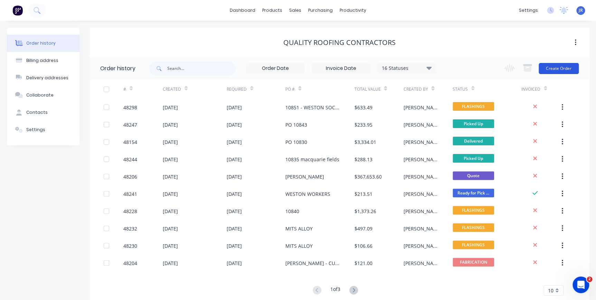
click at [558, 69] on button "Create Order" at bounding box center [559, 68] width 40 height 11
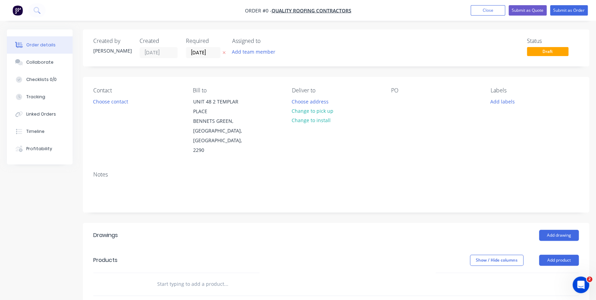
click at [111, 95] on div "Contact Choose contact" at bounding box center [137, 121] width 88 height 68
click at [111, 99] on button "Choose contact" at bounding box center [110, 100] width 42 height 9
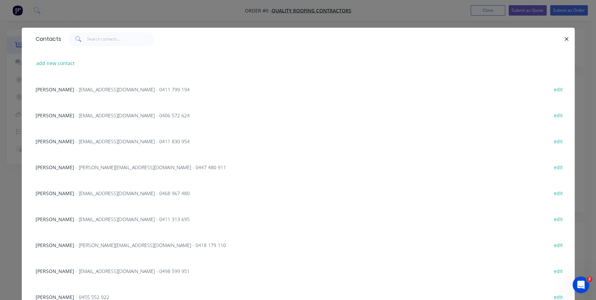
click at [69, 135] on div "JACKO SAUNDERS - admin@qrcontractors.com.au - 0411 830 954 edit" at bounding box center [298, 141] width 532 height 26
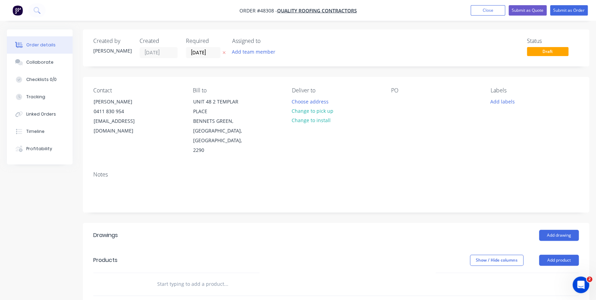
click at [197, 54] on input "[DATE]" at bounding box center [203, 52] width 34 height 10
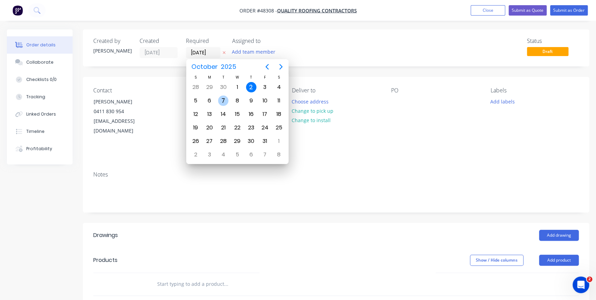
click at [225, 97] on div "7" at bounding box center [223, 100] width 10 height 10
type input "[DATE]"
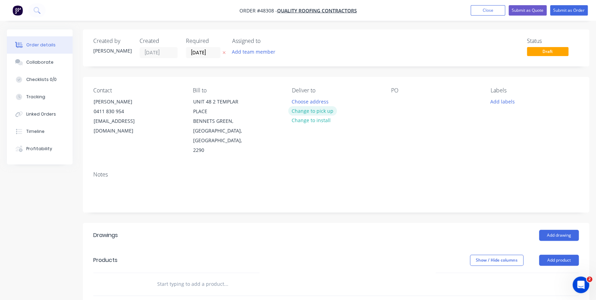
click at [303, 110] on button "Change to pick up" at bounding box center [312, 110] width 49 height 9
click at [398, 100] on div at bounding box center [396, 101] width 11 height 10
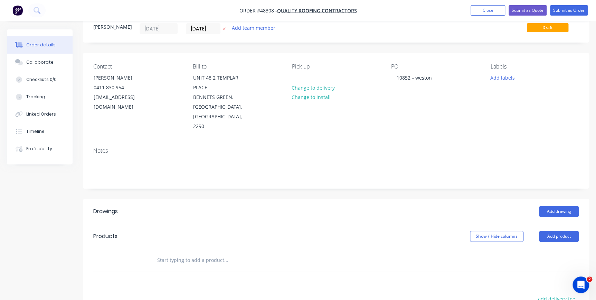
scroll to position [94, 0]
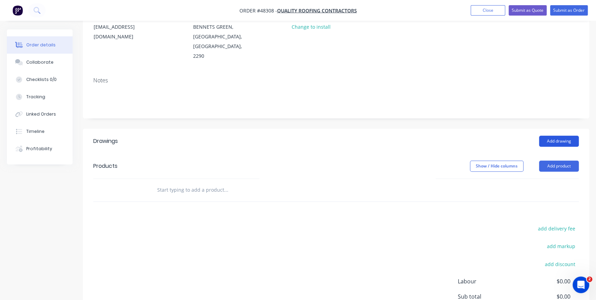
click at [569, 135] on button "Add drawing" at bounding box center [559, 140] width 40 height 11
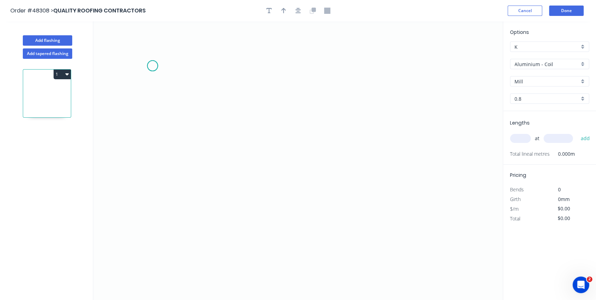
click at [152, 66] on icon "0" at bounding box center [297, 160] width 409 height 278
click at [249, 69] on icon "0" at bounding box center [297, 160] width 409 height 278
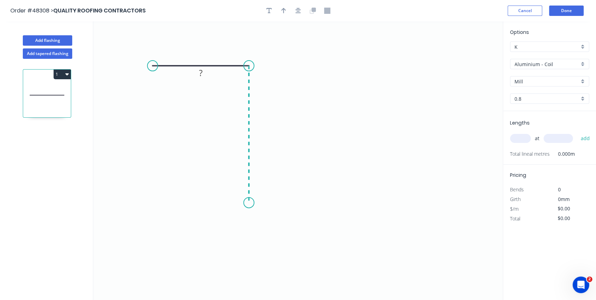
click at [247, 202] on icon "0 ?" at bounding box center [297, 160] width 409 height 278
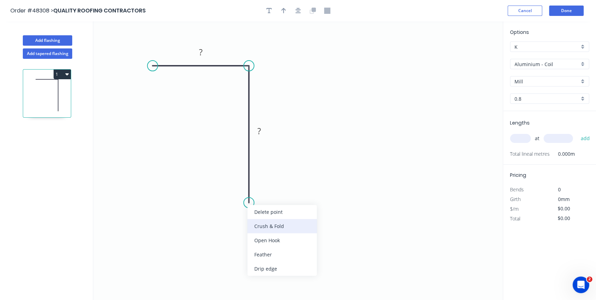
click at [253, 225] on div "Crush & Fold" at bounding box center [281, 226] width 69 height 14
drag, startPoint x: 268, startPoint y: 226, endPoint x: 268, endPoint y: 219, distance: 7.3
click at [268, 225] on div "Flip bend" at bounding box center [286, 227] width 69 height 14
click at [203, 51] on rect at bounding box center [201, 53] width 14 height 10
type input "$8.32"
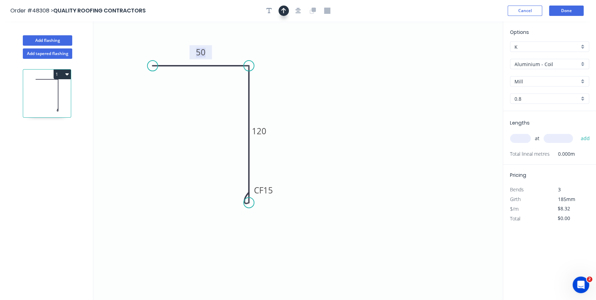
click at [285, 7] on button "button" at bounding box center [283, 11] width 10 height 10
drag, startPoint x: 466, startPoint y: 53, endPoint x: 220, endPoint y: 51, distance: 246.4
click at [220, 51] on icon at bounding box center [220, 43] width 6 height 22
click at [561, 65] on input "Aluminium - Coil" at bounding box center [546, 63] width 65 height 7
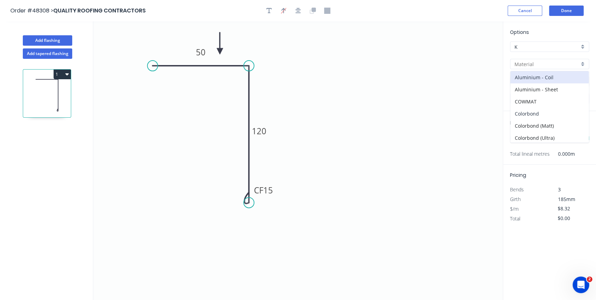
click at [534, 113] on div "Colorbond" at bounding box center [549, 113] width 78 height 12
type input "Colorbond"
type input "Basalt"
type input "0.55"
type input "$6.07"
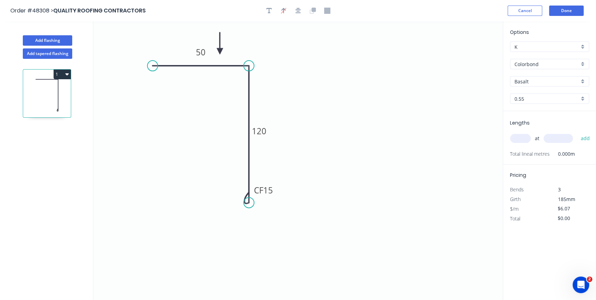
click at [539, 81] on input "Basalt" at bounding box center [546, 81] width 65 height 7
click at [528, 133] on div "Monument" at bounding box center [549, 138] width 78 height 12
type input "Monument"
click at [519, 140] on input "text" at bounding box center [520, 138] width 21 height 9
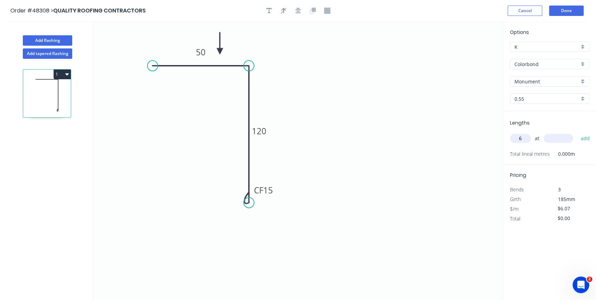
type input "6"
type input "6000"
click at [577, 132] on button "add" at bounding box center [585, 138] width 16 height 12
type input "$218.52"
click at [66, 39] on button "Add flashing" at bounding box center [47, 40] width 49 height 10
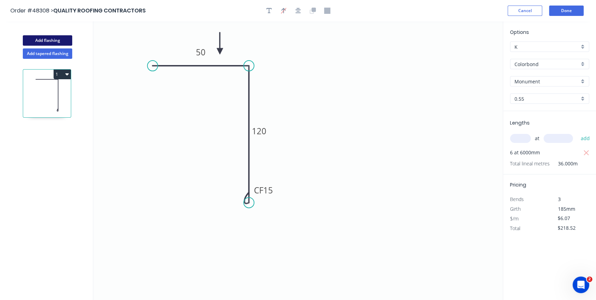
type input "$0.00"
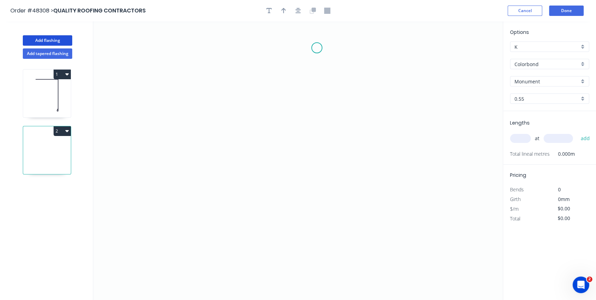
click at [317, 48] on icon "0" at bounding box center [297, 160] width 409 height 278
click at [317, 76] on icon "0" at bounding box center [297, 160] width 409 height 278
click at [269, 74] on icon "0 ?" at bounding box center [297, 160] width 409 height 278
click at [265, 158] on icon "0 ? ?" at bounding box center [297, 160] width 409 height 278
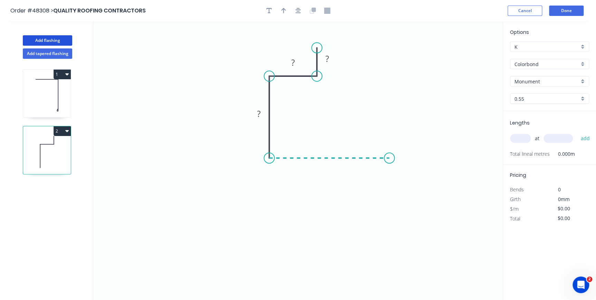
click at [389, 160] on icon "0 ? ? ?" at bounding box center [297, 160] width 409 height 278
click at [392, 125] on icon "0 ? ? ? ?" at bounding box center [297, 160] width 409 height 278
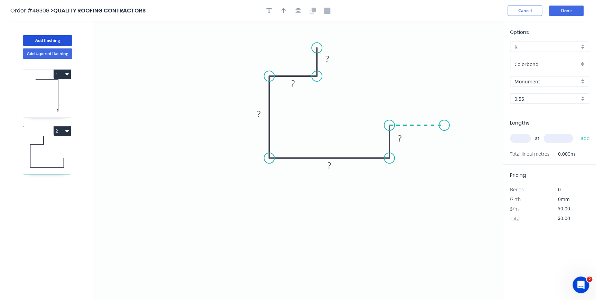
click at [444, 126] on icon "0 ? ? ? ? ?" at bounding box center [297, 160] width 409 height 278
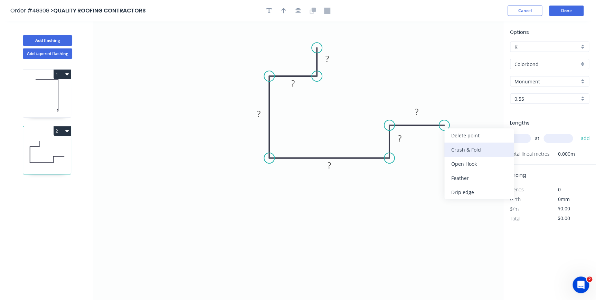
click at [449, 149] on div "Crush & Fold" at bounding box center [478, 149] width 69 height 14
click at [318, 41] on circle at bounding box center [317, 41] width 10 height 10
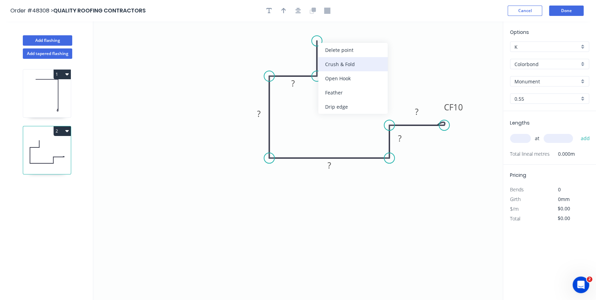
click at [333, 59] on div "Crush & Fold" at bounding box center [352, 64] width 69 height 14
click at [331, 66] on div "Flip bend" at bounding box center [355, 63] width 69 height 14
click at [338, 32] on tspan "10" at bounding box center [336, 28] width 10 height 11
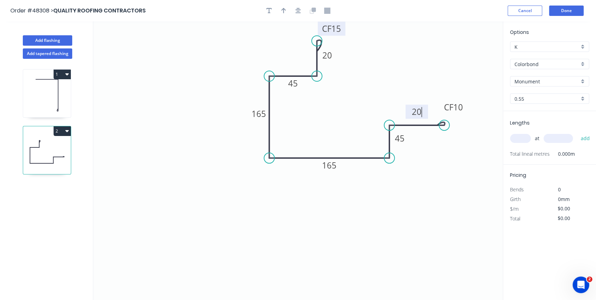
type input "$15.98"
click at [280, 11] on button "button" at bounding box center [283, 11] width 10 height 10
drag, startPoint x: 469, startPoint y: 56, endPoint x: 289, endPoint y: 63, distance: 180.5
click at [289, 63] on icon at bounding box center [289, 55] width 6 height 22
drag, startPoint x: 516, startPoint y: 139, endPoint x: 516, endPoint y: 131, distance: 8.3
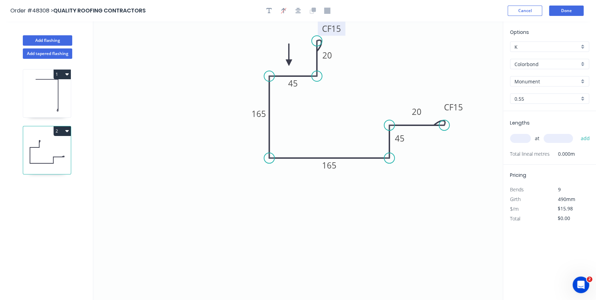
click at [516, 135] on input "text" at bounding box center [520, 138] width 21 height 9
type input "1"
type input "500"
click at [577, 132] on button "add" at bounding box center [585, 138] width 16 height 12
type input "$15.98"
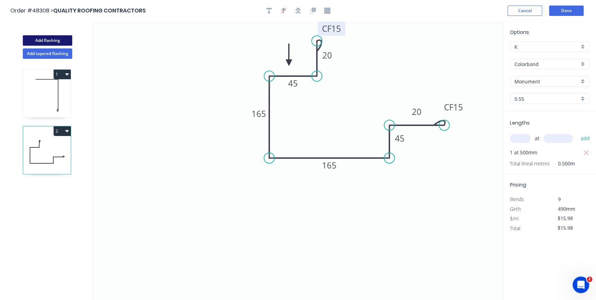
click at [51, 39] on button "Add flashing" at bounding box center [47, 40] width 49 height 10
type input "$0.00"
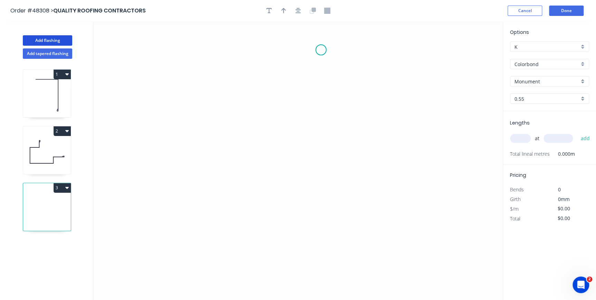
click at [321, 50] on icon "0" at bounding box center [297, 160] width 409 height 278
click at [316, 129] on icon "0" at bounding box center [297, 160] width 409 height 278
click at [363, 129] on icon "0 ?" at bounding box center [297, 160] width 409 height 278
click at [364, 185] on icon "0 ? ?" at bounding box center [297, 160] width 409 height 278
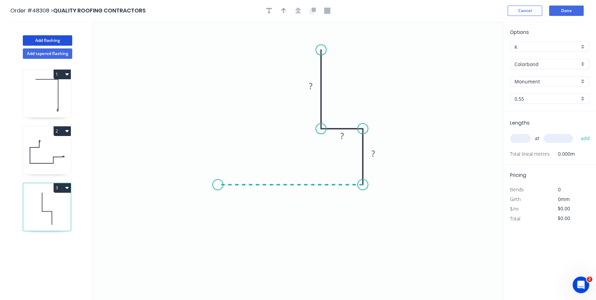
click at [218, 181] on icon "0 ? ? ?" at bounding box center [297, 160] width 409 height 278
click at [220, 116] on icon "0 ? ? ? ?" at bounding box center [297, 160] width 409 height 278
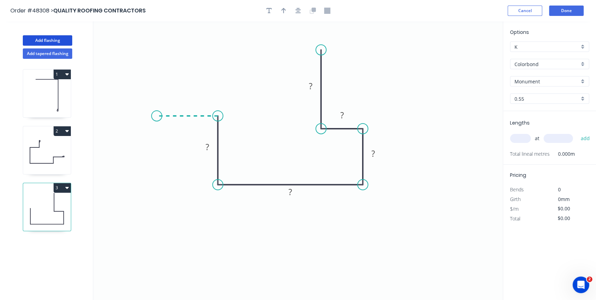
click at [157, 115] on icon "0 ? ? ? ? ?" at bounding box center [297, 160] width 409 height 278
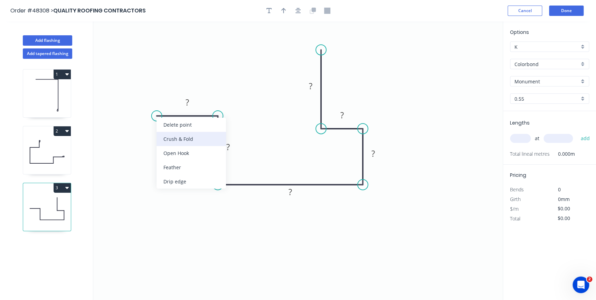
drag, startPoint x: 172, startPoint y: 130, endPoint x: 175, endPoint y: 140, distance: 10.7
click at [175, 140] on div "Delete point Crush & Fold Open Hook Feather Drip edge" at bounding box center [191, 152] width 69 height 71
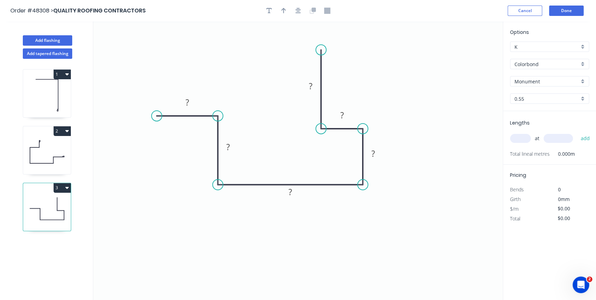
click at [175, 140] on icon "0 ? ? ? ? ? ?" at bounding box center [297, 160] width 409 height 278
click at [169, 136] on div "Crush & Fold" at bounding box center [189, 141] width 69 height 14
click at [174, 137] on div "Flip bend" at bounding box center [191, 139] width 69 height 14
click at [172, 124] on tspan "10" at bounding box center [170, 126] width 10 height 11
type input "$14.64"
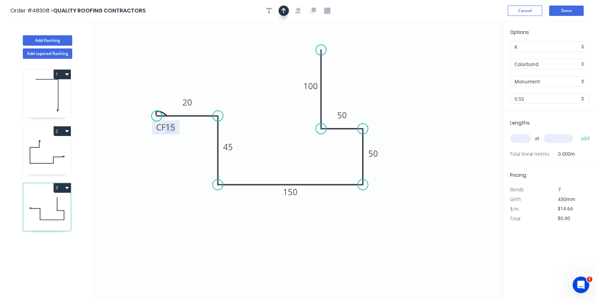
click at [283, 14] on button "button" at bounding box center [283, 11] width 10 height 10
click at [466, 56] on icon at bounding box center [468, 48] width 6 height 22
drag, startPoint x: 467, startPoint y: 55, endPoint x: 505, endPoint y: 131, distance: 85.0
click at [351, 96] on icon at bounding box center [357, 91] width 20 height 20
click at [521, 138] on input "text" at bounding box center [520, 138] width 21 height 9
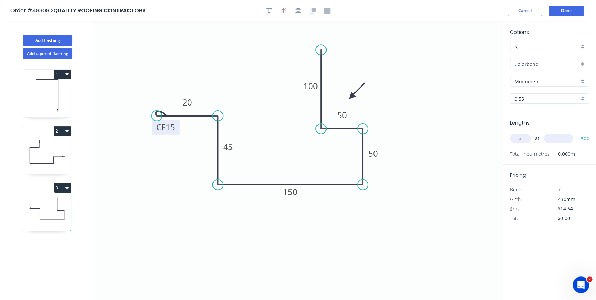
type input "3"
type input "2800"
click at [577, 132] on button "add" at bounding box center [585, 138] width 16 height 12
type input "$122.98"
click at [52, 39] on button "Add flashing" at bounding box center [47, 40] width 49 height 10
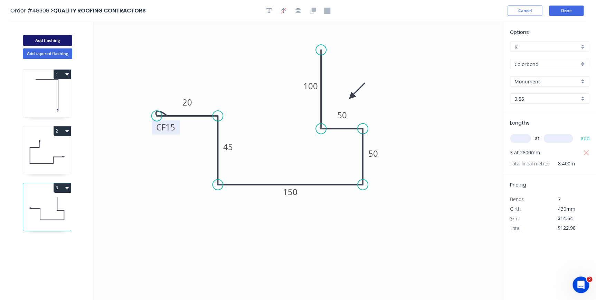
type input "$0.00"
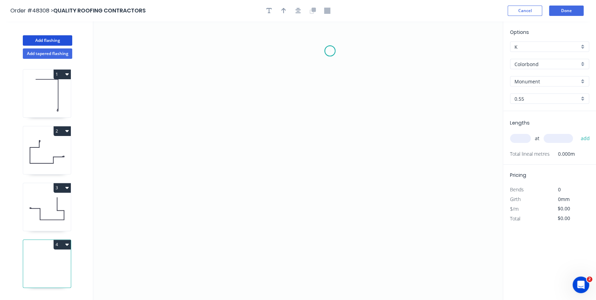
click at [330, 51] on icon "0" at bounding box center [297, 160] width 409 height 278
click at [329, 94] on icon "0" at bounding box center [297, 160] width 409 height 278
click at [260, 91] on icon "0 ?" at bounding box center [297, 160] width 409 height 278
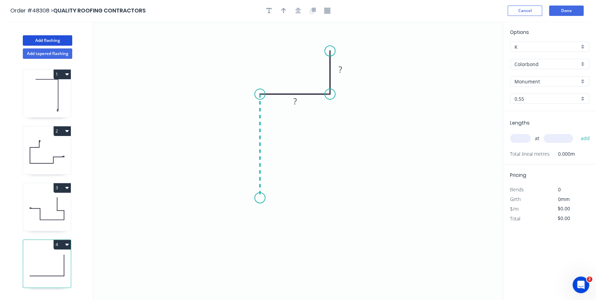
click at [262, 198] on icon "0 ? ?" at bounding box center [297, 160] width 409 height 278
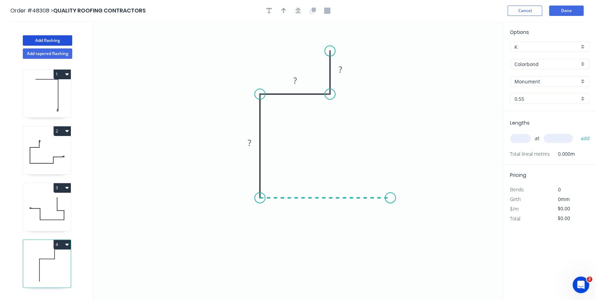
click at [390, 202] on icon "0 ? ? ?" at bounding box center [297, 160] width 409 height 278
click at [391, 157] on icon "0 ? ? ? ?" at bounding box center [297, 160] width 409 height 278
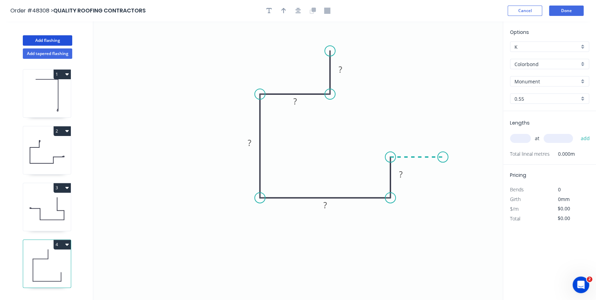
click at [443, 158] on icon "0 ? ? ? ? ?" at bounding box center [297, 160] width 409 height 278
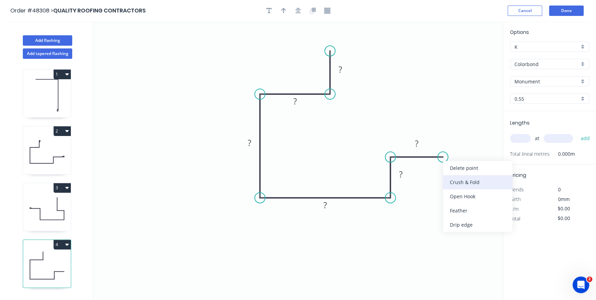
drag, startPoint x: 452, startPoint y: 190, endPoint x: 454, endPoint y: 181, distance: 9.1
click at [454, 181] on div "Delete point Crush & Fold Open Hook Feather Drip edge" at bounding box center [477, 196] width 69 height 71
click at [454, 181] on icon "0 ? ? ? ? ? ?" at bounding box center [297, 160] width 409 height 278
click at [454, 182] on div "Crush & Fold" at bounding box center [479, 180] width 69 height 14
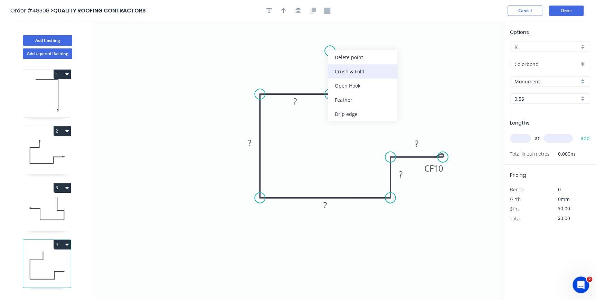
click at [341, 67] on div "Crush & Fold" at bounding box center [362, 71] width 69 height 14
click at [349, 74] on div "Flip bend" at bounding box center [366, 74] width 69 height 14
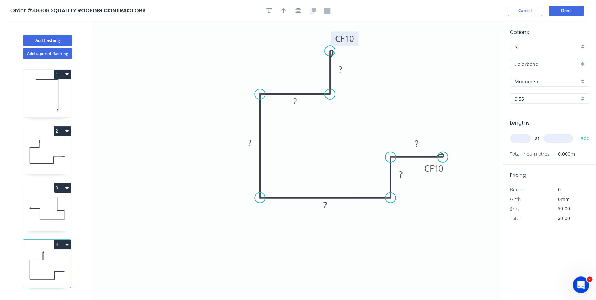
click at [352, 39] on tspan "10" at bounding box center [349, 38] width 10 height 11
type input "$15.98"
click at [283, 12] on icon "button" at bounding box center [283, 11] width 5 height 6
drag, startPoint x: 466, startPoint y: 55, endPoint x: 287, endPoint y: 75, distance: 180.4
click at [283, 75] on icon at bounding box center [280, 65] width 6 height 22
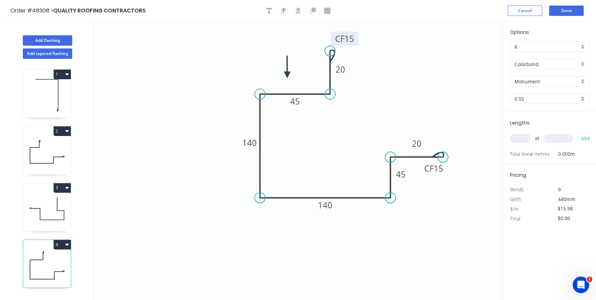
click at [522, 138] on input "text" at bounding box center [520, 138] width 21 height 9
type input "2"
type input "1200"
click at [577, 132] on button "add" at bounding box center [585, 138] width 16 height 12
type input "$38.35"
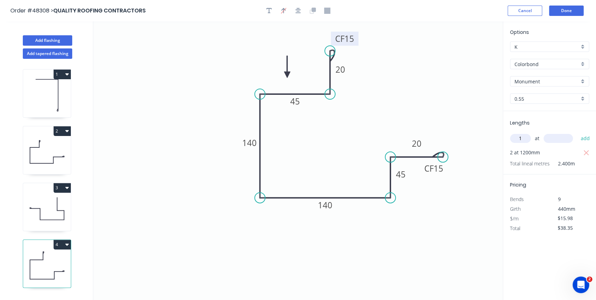
type input "1"
type input "1600"
click at [577, 132] on button "add" at bounding box center [585, 138] width 16 height 12
type input "$63.92"
click at [42, 40] on button "Add flashing" at bounding box center [47, 40] width 49 height 10
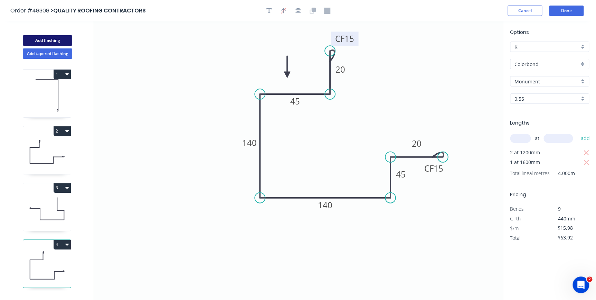
type input "$0.00"
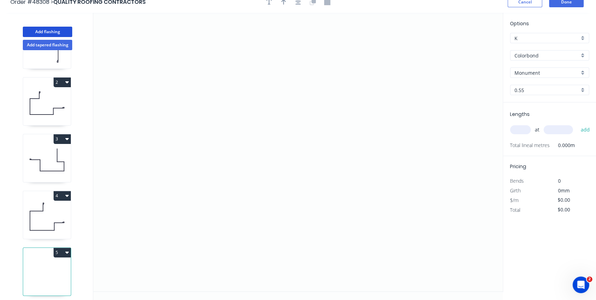
scroll to position [12, 0]
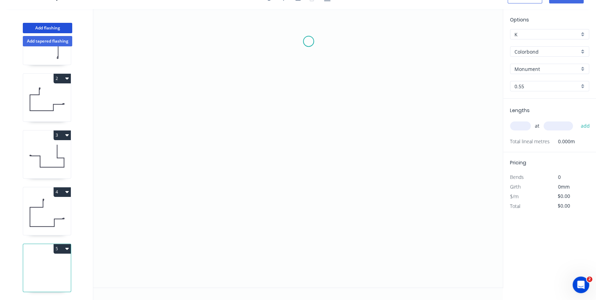
click at [309, 41] on icon "0" at bounding box center [297, 148] width 409 height 278
click at [306, 122] on icon "0" at bounding box center [297, 148] width 409 height 278
click at [356, 121] on icon "0 ?" at bounding box center [297, 148] width 409 height 278
click at [354, 170] on icon "0 ? ?" at bounding box center [297, 148] width 409 height 278
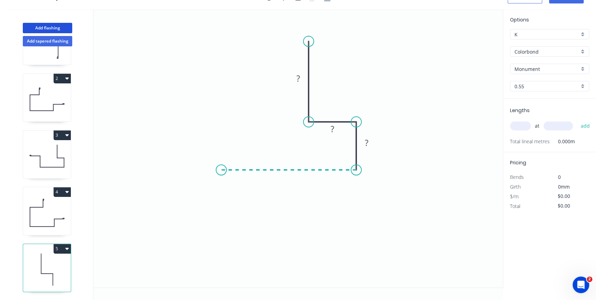
click at [221, 166] on icon "0 ? ? ?" at bounding box center [297, 148] width 409 height 278
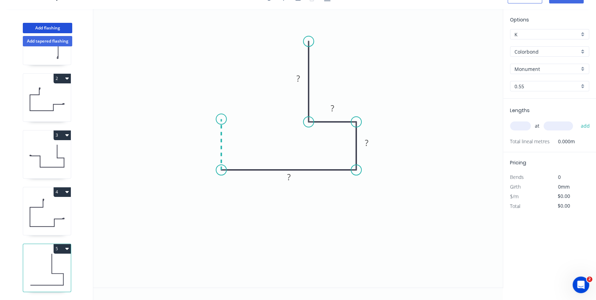
click at [224, 119] on icon "0 ? ? ? ?" at bounding box center [297, 148] width 409 height 278
click at [176, 121] on icon "0 ? ? ? ? ?" at bounding box center [297, 148] width 409 height 278
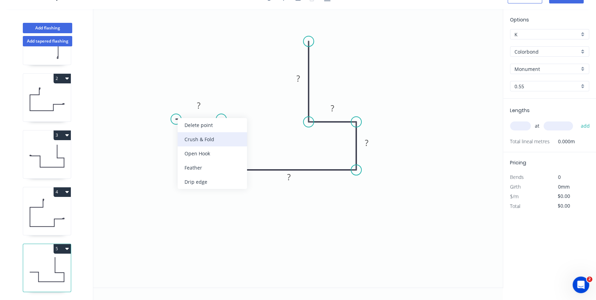
click at [187, 137] on div "Crush & Fold" at bounding box center [212, 139] width 69 height 14
click at [190, 135] on div "Flip bend" at bounding box center [209, 137] width 69 height 14
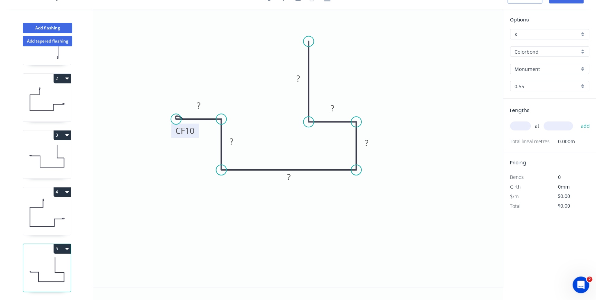
click at [191, 130] on tspan "10" at bounding box center [190, 130] width 10 height 11
type input "$12.31"
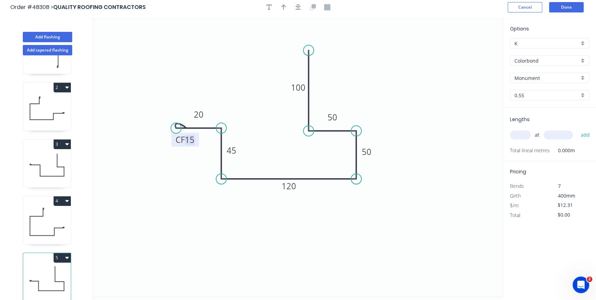
scroll to position [0, 0]
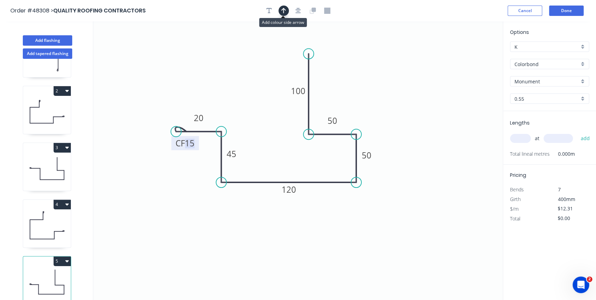
click at [285, 10] on icon "button" at bounding box center [283, 11] width 5 height 6
drag, startPoint x: 468, startPoint y: 56, endPoint x: 332, endPoint y: 98, distance: 142.5
click at [332, 98] on icon at bounding box center [332, 89] width 6 height 22
click at [523, 136] on input "text" at bounding box center [520, 138] width 21 height 9
type input "1"
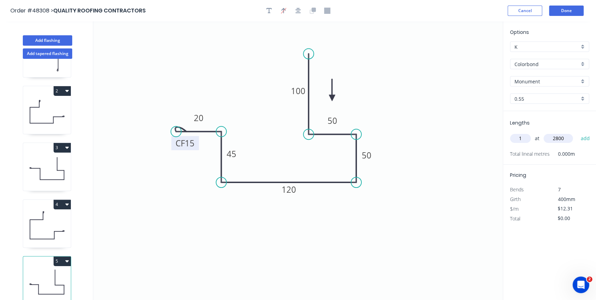
type input "2800"
click at [577, 132] on button "add" at bounding box center [585, 138] width 16 height 12
type input "$34.47"
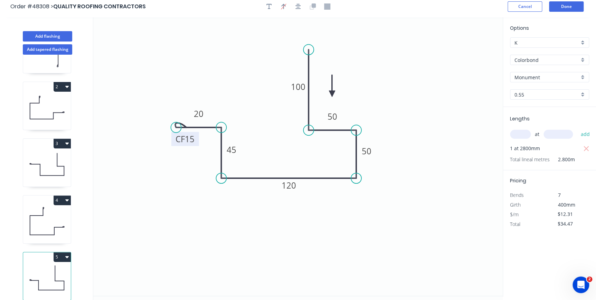
scroll to position [12, 0]
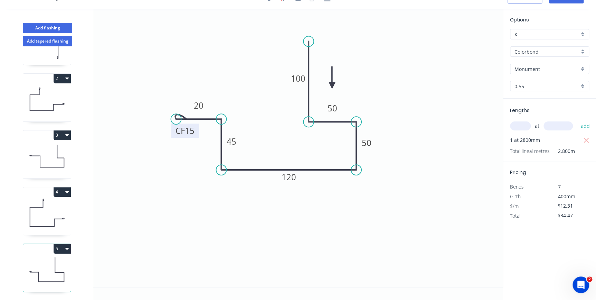
click at [60, 187] on button "4" at bounding box center [62, 192] width 17 height 10
click at [31, 205] on div "Duplicate" at bounding box center [37, 209] width 53 height 10
type input "$15.98"
type input "$0.00"
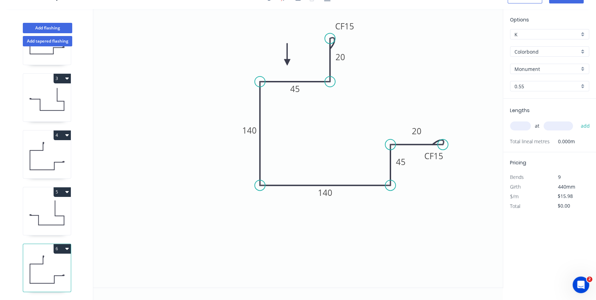
scroll to position [101, 0]
click at [59, 244] on button "6" at bounding box center [62, 249] width 17 height 10
click at [58, 264] on div "Duplicate" at bounding box center [37, 266] width 53 height 10
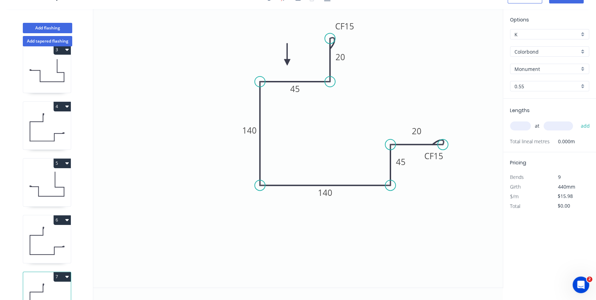
scroll to position [158, 0]
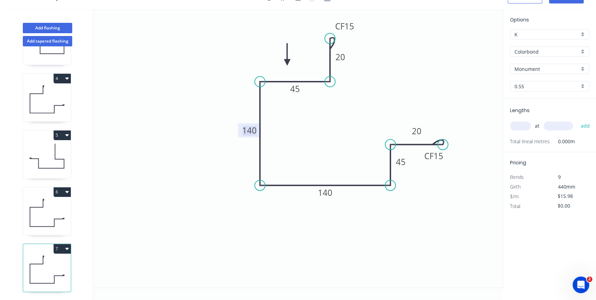
click at [253, 131] on tspan "140" at bounding box center [249, 129] width 15 height 11
type input "$13.65"
drag, startPoint x: 518, startPoint y: 126, endPoint x: 521, endPoint y: 123, distance: 3.7
click at [518, 126] on input "text" at bounding box center [520, 125] width 21 height 9
type input "1"
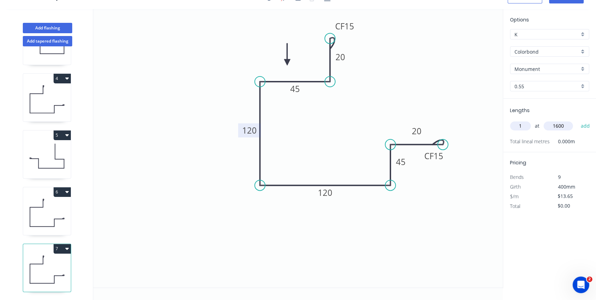
type input "1600"
click at [577, 120] on button "add" at bounding box center [585, 126] width 16 height 12
click at [60, 244] on button "7" at bounding box center [62, 249] width 17 height 10
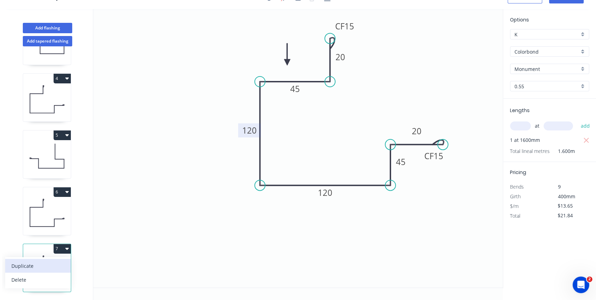
click at [50, 264] on div "Duplicate" at bounding box center [37, 266] width 53 height 10
type input "$0.00"
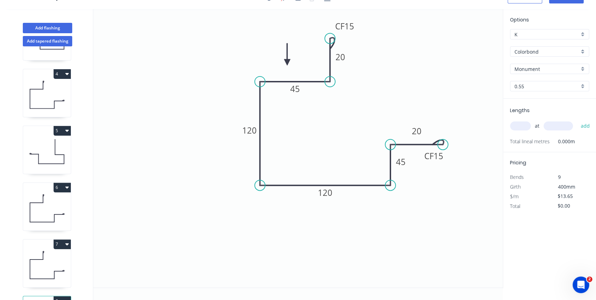
scroll to position [214, 0]
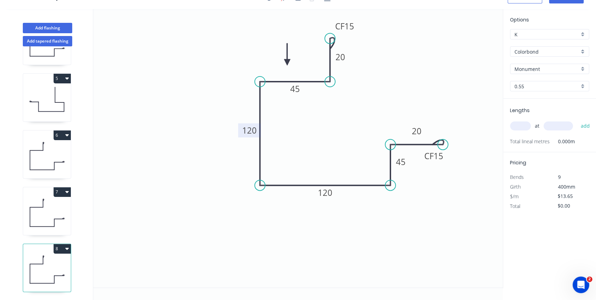
drag, startPoint x: 249, startPoint y: 129, endPoint x: 250, endPoint y: 125, distance: 3.8
click at [250, 126] on tspan "120" at bounding box center [249, 129] width 15 height 11
type input "$15.98"
click at [517, 126] on input "text" at bounding box center [520, 125] width 21 height 9
type input "1"
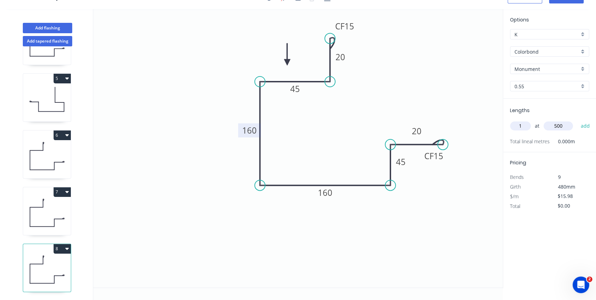
type input "500"
click at [577, 120] on button "add" at bounding box center [585, 126] width 16 height 12
type input "$15.98"
click at [63, 28] on button "Add flashing" at bounding box center [47, 28] width 49 height 10
type input "$0.00"
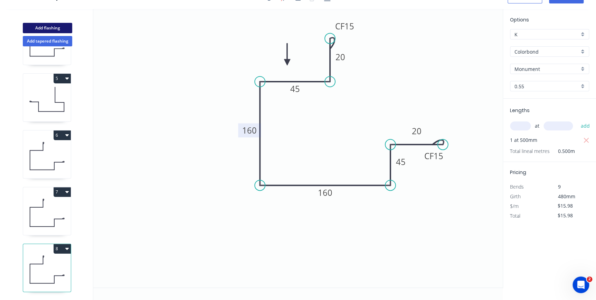
type input "$0.00"
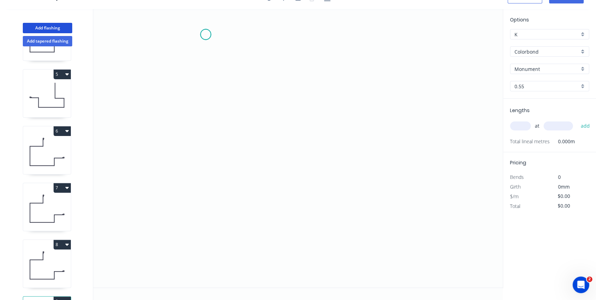
click at [206, 34] on icon "0" at bounding box center [297, 148] width 409 height 278
click at [202, 133] on icon "0" at bounding box center [297, 148] width 409 height 278
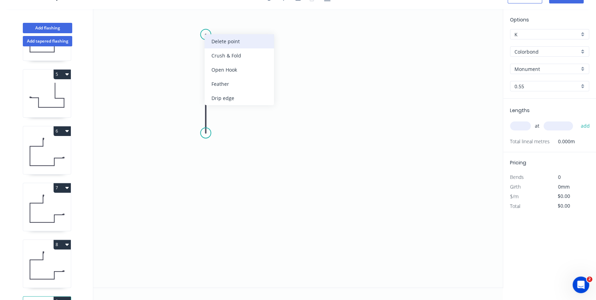
click at [211, 45] on div "Delete point" at bounding box center [239, 41] width 69 height 14
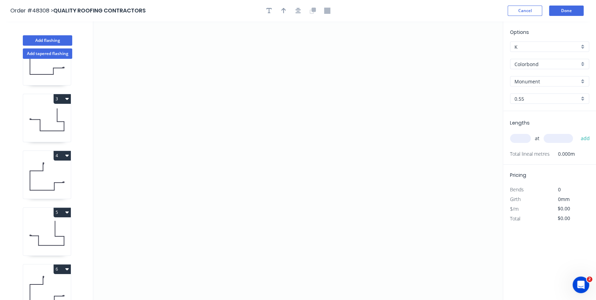
scroll to position [271, 0]
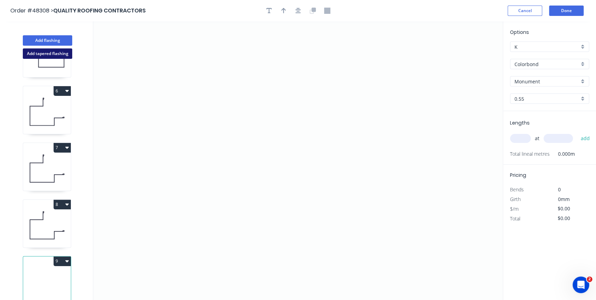
click at [62, 54] on button "Add tapered flashing" at bounding box center [47, 53] width 49 height 10
type input "Aluminium - Coil"
type input "Mill"
type input "0.8"
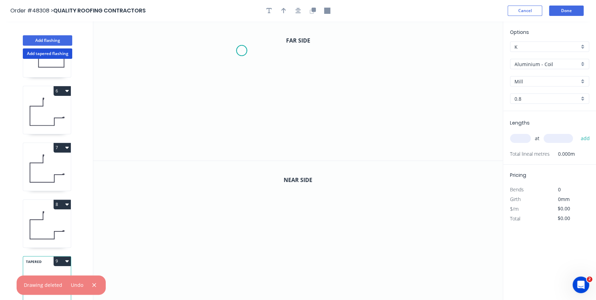
click at [242, 50] on icon "0" at bounding box center [297, 90] width 409 height 139
click at [244, 113] on icon "0" at bounding box center [297, 90] width 409 height 139
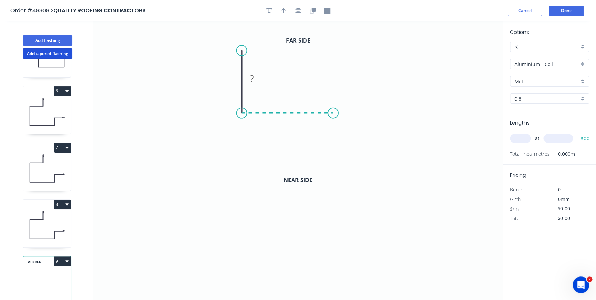
click at [333, 116] on icon "0 ?" at bounding box center [297, 90] width 409 height 139
click at [335, 74] on icon "0 ? ?" at bounding box center [297, 90] width 409 height 139
click at [377, 75] on icon "0 ? ? ?" at bounding box center [297, 90] width 409 height 139
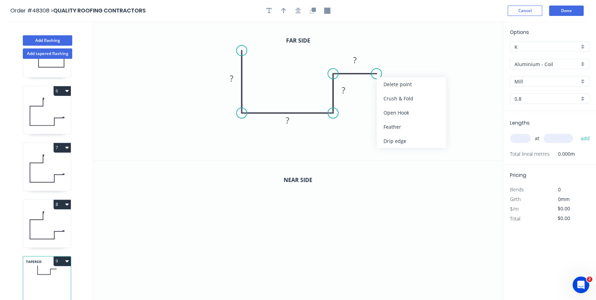
click at [380, 95] on div "Crush & Fold" at bounding box center [411, 98] width 69 height 14
click at [231, 77] on tspan "?" at bounding box center [230, 78] width 3 height 11
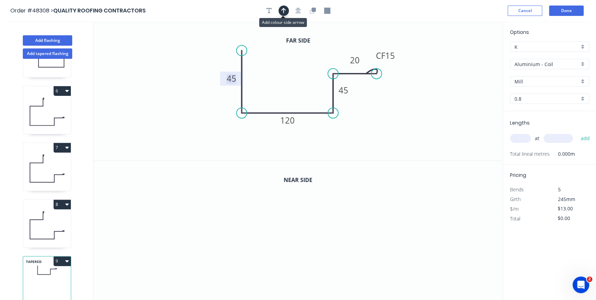
click at [281, 10] on icon "button" at bounding box center [283, 11] width 5 height 6
click at [470, 55] on icon "0 45 120 45 CF 15 20" at bounding box center [297, 90] width 409 height 139
click at [469, 55] on icon at bounding box center [468, 48] width 6 height 22
click at [469, 55] on icon at bounding box center [473, 50] width 20 height 20
drag, startPoint x: 469, startPoint y: 55, endPoint x: 348, endPoint y: 103, distance: 130.4
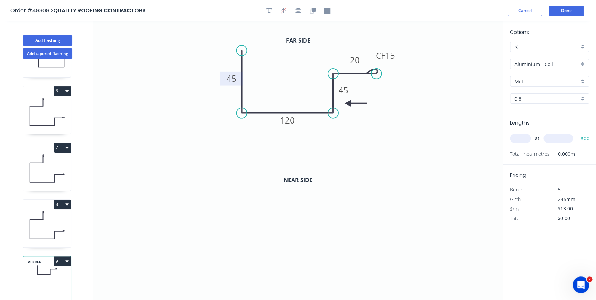
click at [348, 103] on icon at bounding box center [356, 103] width 22 height 6
click at [315, 10] on icon "button" at bounding box center [313, 10] width 4 height 4
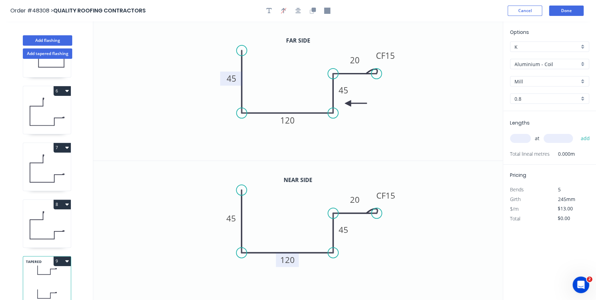
click at [289, 259] on tspan "120" at bounding box center [287, 259] width 15 height 11
type input "$15.08"
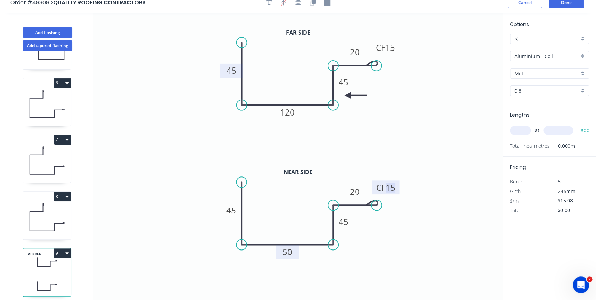
scroll to position [12, 0]
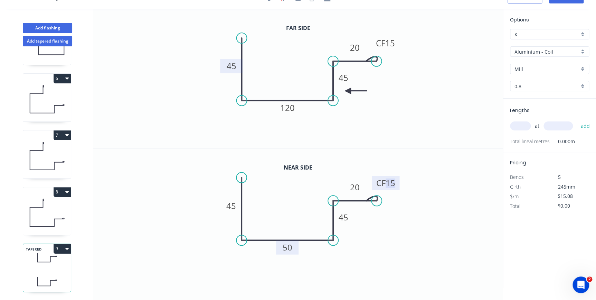
click at [581, 52] on div "Aluminium - Coil" at bounding box center [549, 51] width 79 height 10
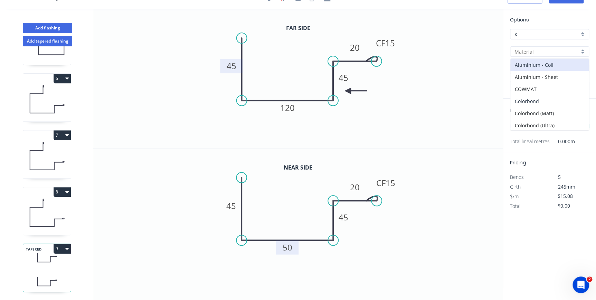
drag, startPoint x: 537, startPoint y: 98, endPoint x: 570, endPoint y: 81, distance: 37.2
click at [537, 97] on div "Colorbond" at bounding box center [549, 101] width 78 height 12
type input "Colorbond"
type input "Basalt"
type input "0.55"
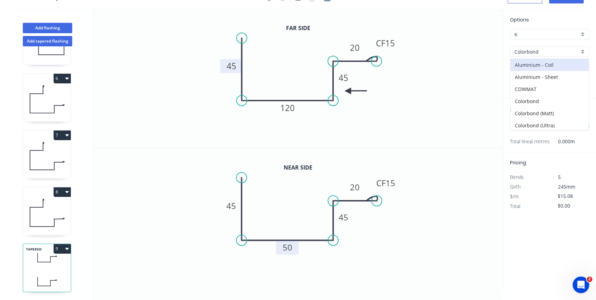
type input "$10.68"
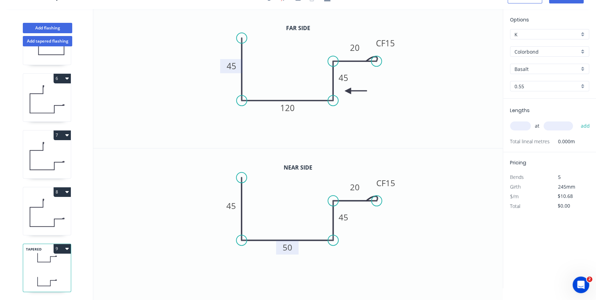
click at [581, 68] on div "Basalt" at bounding box center [549, 69] width 79 height 10
click at [533, 128] on div "Monument" at bounding box center [549, 126] width 78 height 12
type input "Monument"
click at [54, 204] on icon at bounding box center [47, 212] width 48 height 44
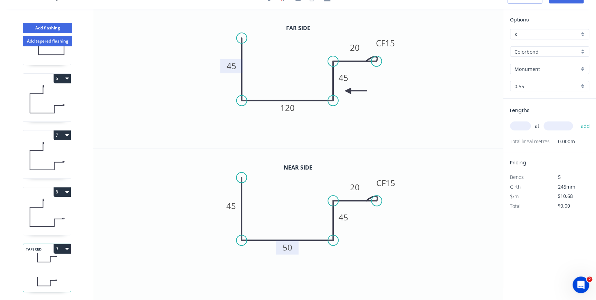
type input "$15.98"
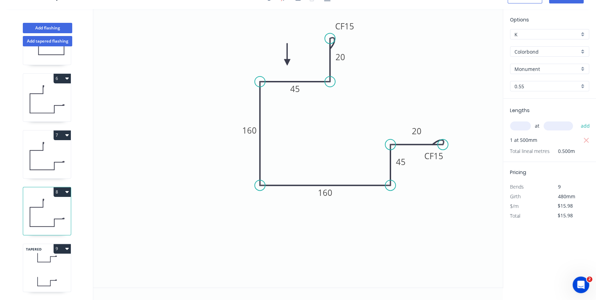
click at [44, 255] on icon at bounding box center [47, 257] width 48 height 20
type input "$10.68"
type input "$0.00"
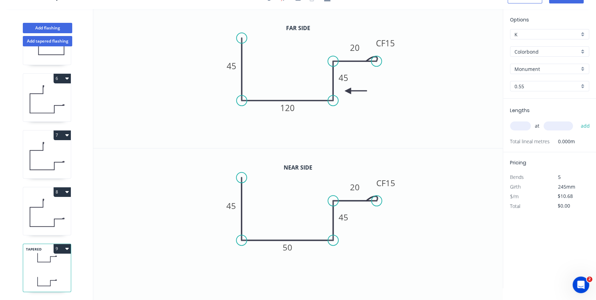
click at [519, 125] on input "text" at bounding box center [520, 125] width 21 height 9
type input "2"
type input "1600"
click at [577, 120] on button "add" at bounding box center [585, 126] width 16 height 12
type input "$34.18"
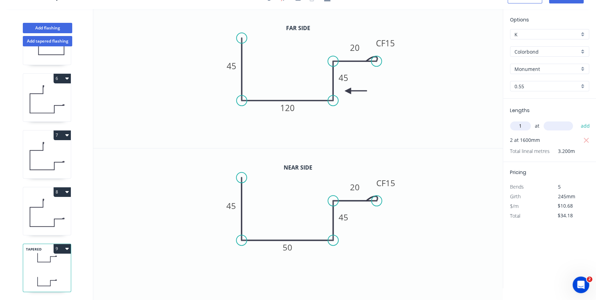
type input "1"
type input "1200"
click at [577, 120] on button "add" at bounding box center [585, 126] width 16 height 12
type input "$46.99"
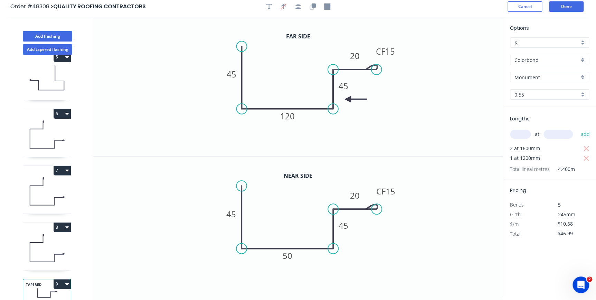
scroll to position [0, 0]
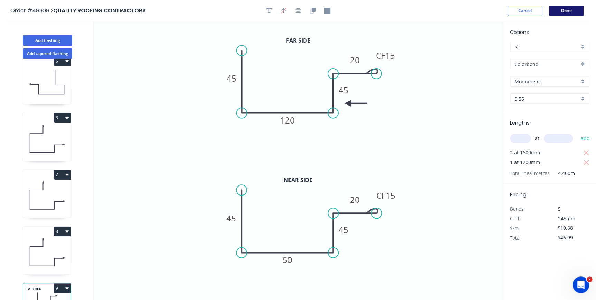
click at [556, 12] on button "Done" at bounding box center [566, 11] width 35 height 10
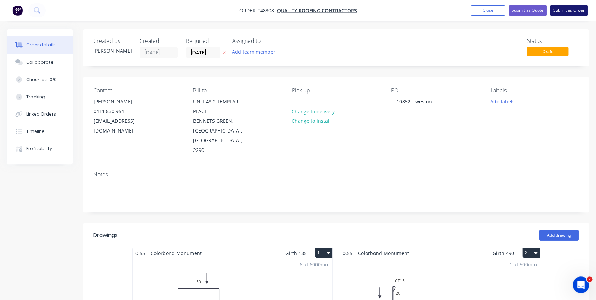
click at [567, 10] on button "Submit as Order" at bounding box center [569, 10] width 38 height 10
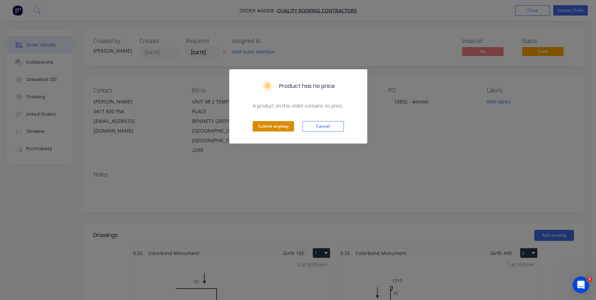
click at [258, 125] on button "Submit anyway" at bounding box center [273, 126] width 41 height 10
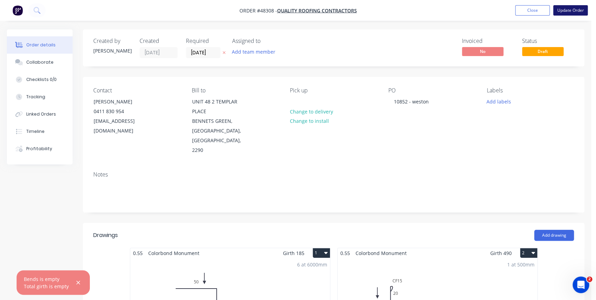
click at [566, 9] on button "Update Order" at bounding box center [570, 10] width 35 height 10
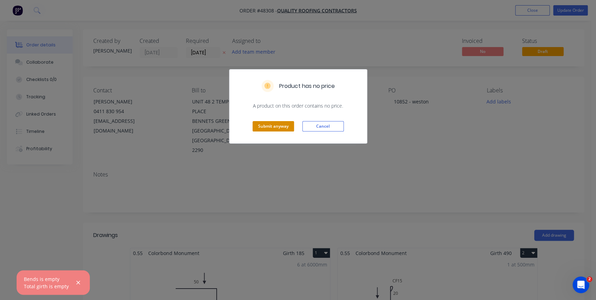
click at [273, 128] on button "Submit anyway" at bounding box center [273, 126] width 41 height 10
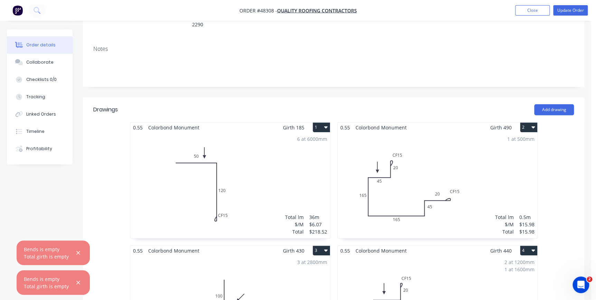
scroll to position [63, 0]
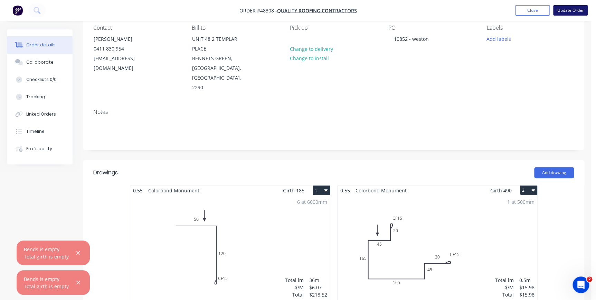
click at [569, 12] on button "Update Order" at bounding box center [570, 10] width 35 height 10
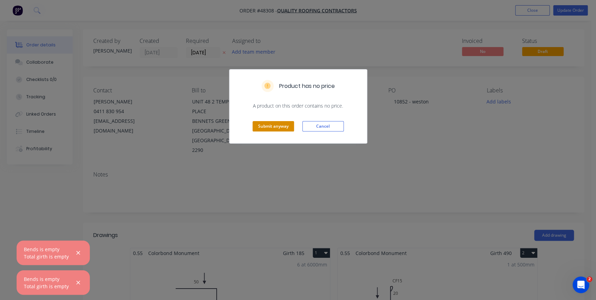
click at [273, 125] on button "Submit anyway" at bounding box center [273, 126] width 41 height 10
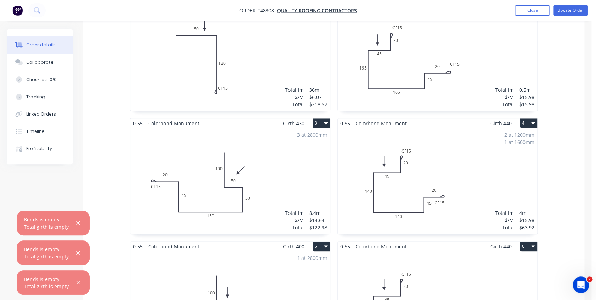
scroll to position [346, 0]
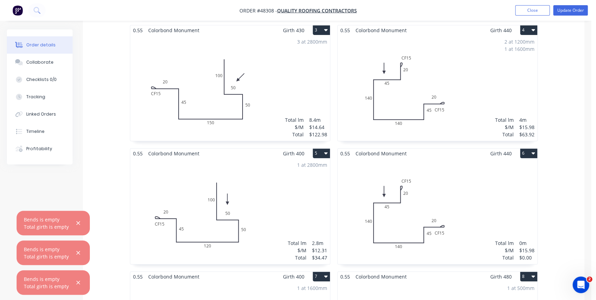
click at [477, 174] on div "Total lm $/M Total 0m $15.98 $0.00" at bounding box center [438, 210] width 200 height 105
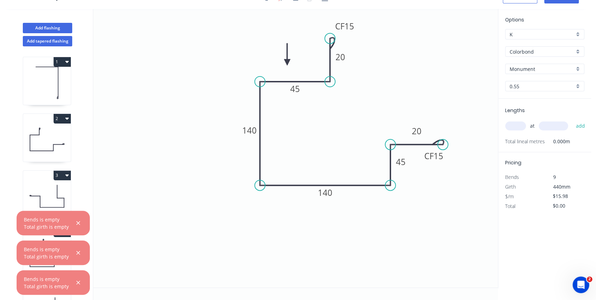
click at [519, 125] on input "text" at bounding box center [515, 125] width 21 height 9
click at [76, 224] on icon "button" at bounding box center [78, 223] width 4 height 4
click at [76, 255] on icon "button" at bounding box center [78, 252] width 4 height 6
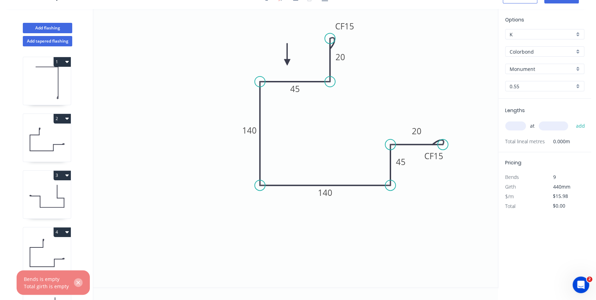
click at [77, 283] on icon "button" at bounding box center [78, 282] width 4 height 6
click at [52, 250] on icon at bounding box center [47, 252] width 48 height 44
type input "$63.92"
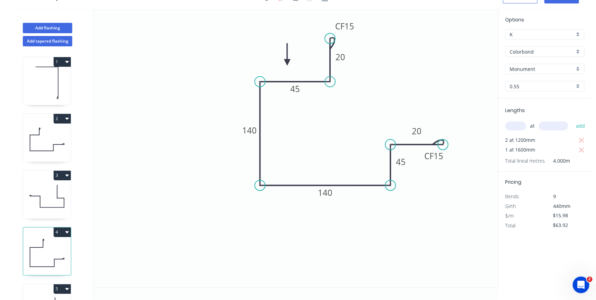
click at [53, 200] on icon at bounding box center [47, 196] width 48 height 44
type input "$14.64"
type input "$122.98"
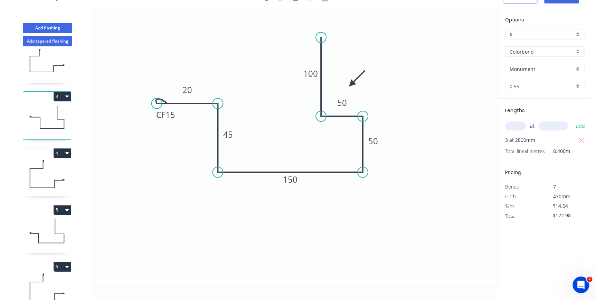
scroll to position [94, 0]
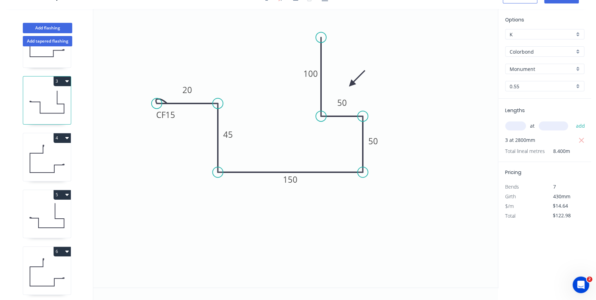
click at [51, 218] on icon at bounding box center [47, 215] width 48 height 44
type input "$12.31"
type input "$34.47"
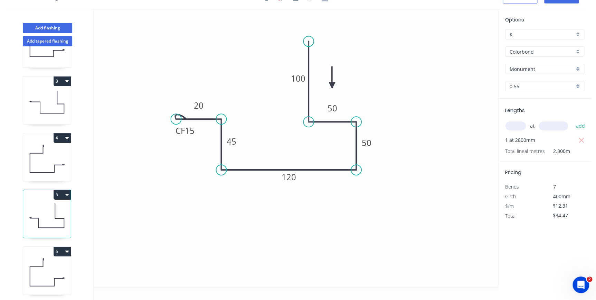
click at [43, 273] on icon at bounding box center [47, 272] width 48 height 44
type input "$15.98"
type input "$0.00"
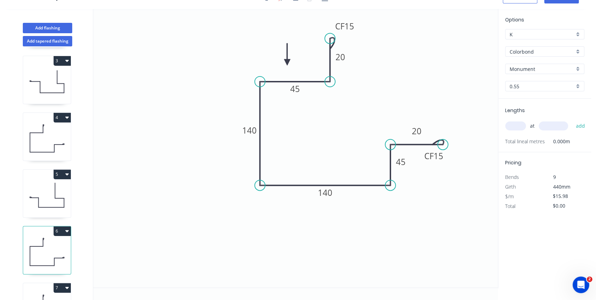
scroll to position [125, 0]
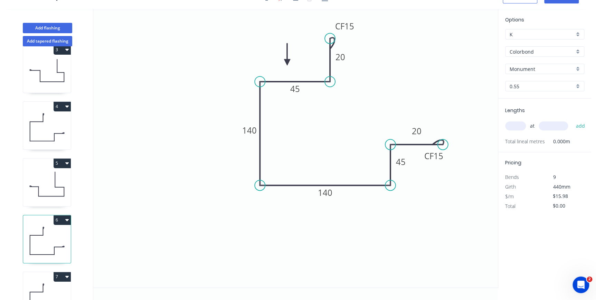
click at [518, 127] on input "text" at bounding box center [515, 125] width 21 height 9
type input "1"
type input "1600"
click at [572, 120] on button "add" at bounding box center [580, 126] width 16 height 12
type input "$25.57"
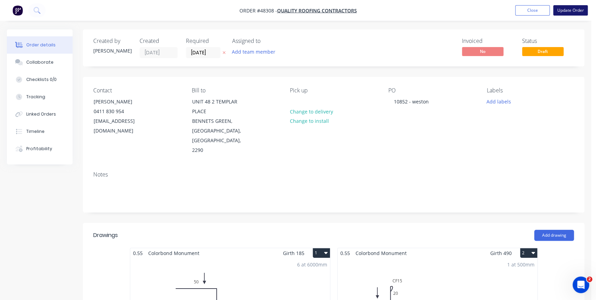
click at [568, 9] on button "Update Order" at bounding box center [570, 10] width 35 height 10
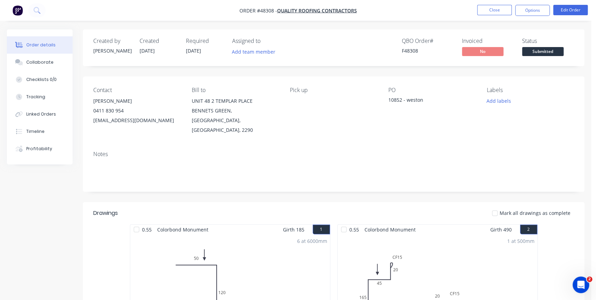
click at [534, 53] on span "Submitted" at bounding box center [542, 51] width 41 height 9
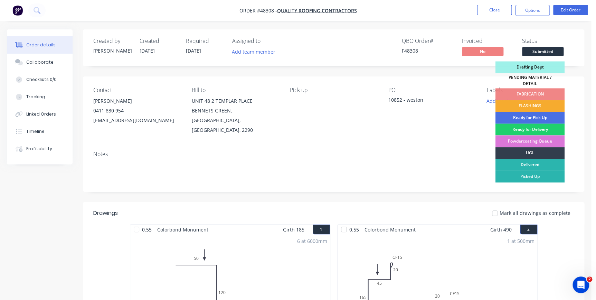
click at [521, 102] on div "FLASHINGS" at bounding box center [529, 106] width 69 height 12
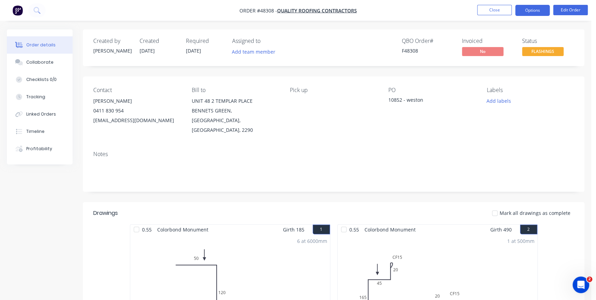
click at [532, 10] on button "Options" at bounding box center [532, 10] width 35 height 11
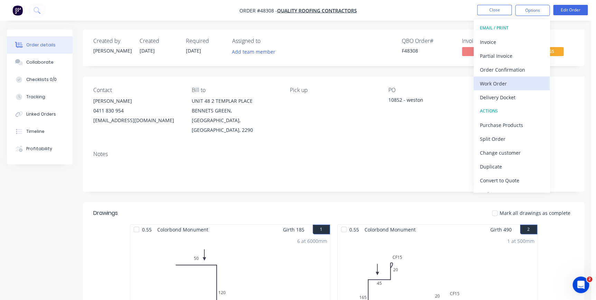
click at [495, 82] on div "Work Order" at bounding box center [512, 83] width 64 height 10
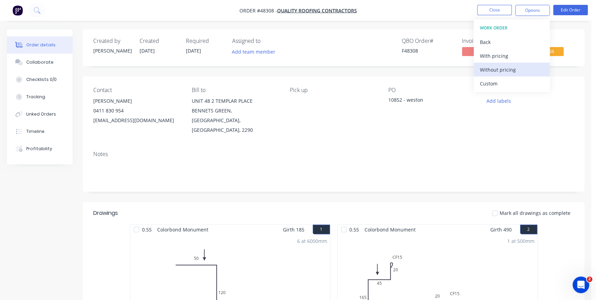
click at [509, 67] on div "Without pricing" at bounding box center [512, 70] width 64 height 10
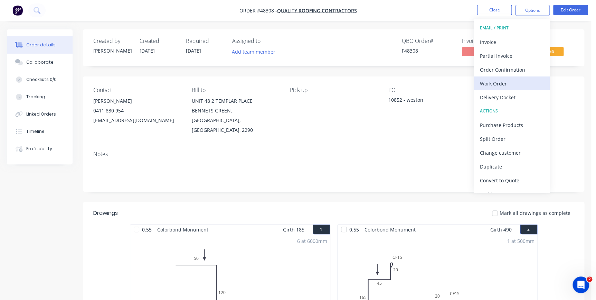
click at [489, 83] on div "Work Order" at bounding box center [512, 83] width 64 height 10
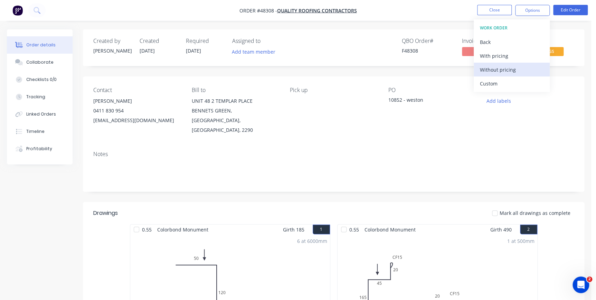
click at [492, 69] on div "Without pricing" at bounding box center [512, 70] width 64 height 10
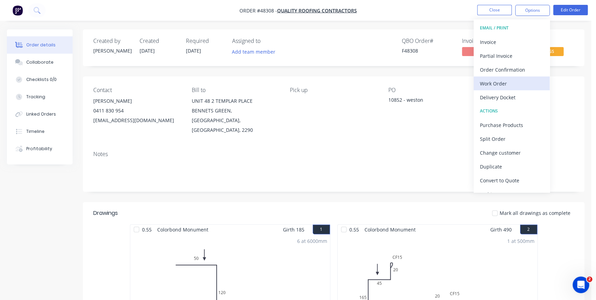
click at [486, 83] on div "Work Order" at bounding box center [512, 83] width 64 height 10
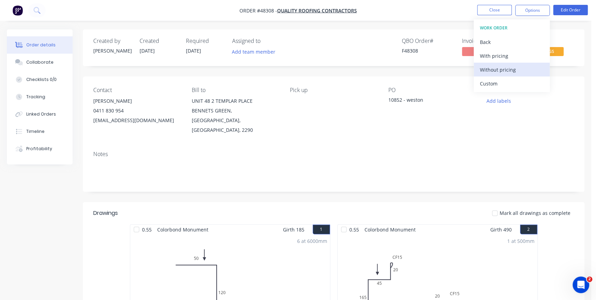
click at [489, 69] on div "Without pricing" at bounding box center [512, 70] width 64 height 10
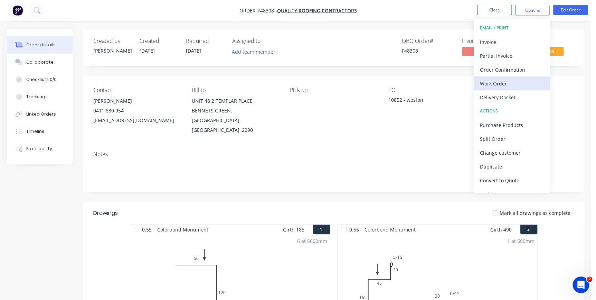
click at [488, 79] on div "Work Order" at bounding box center [512, 83] width 64 height 10
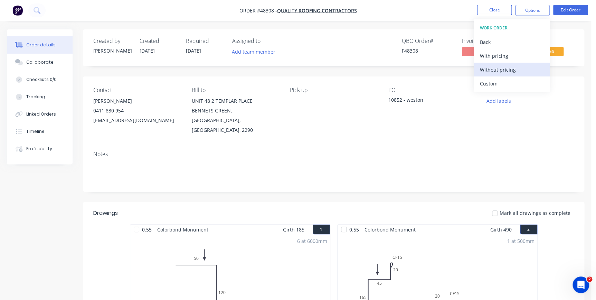
click at [490, 73] on div "Without pricing" at bounding box center [512, 70] width 64 height 10
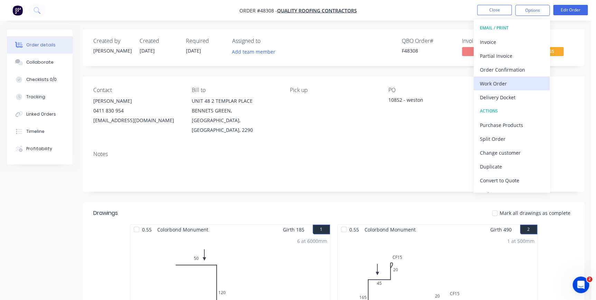
click at [489, 85] on div "Work Order" at bounding box center [512, 83] width 64 height 10
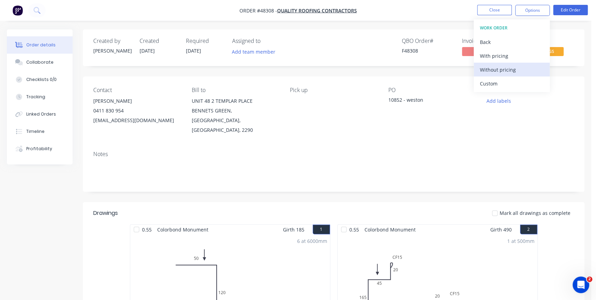
click at [489, 73] on div "Without pricing" at bounding box center [512, 70] width 64 height 10
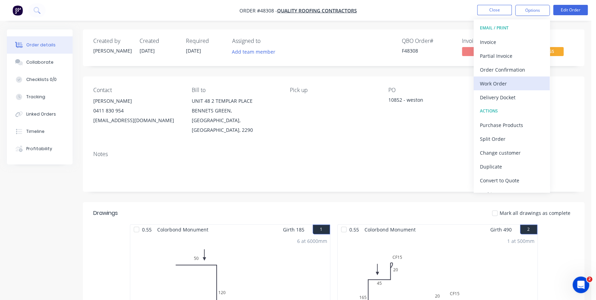
click at [486, 83] on div "Work Order" at bounding box center [512, 83] width 64 height 10
click at [491, 83] on div "Custom" at bounding box center [512, 83] width 64 height 10
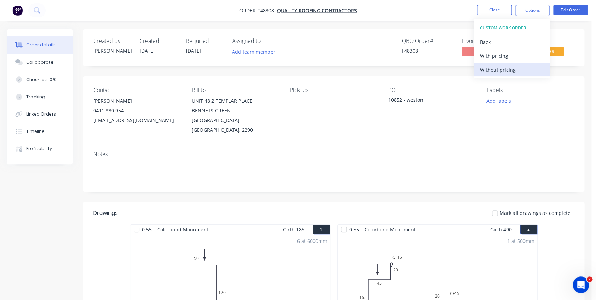
click at [488, 67] on div "Without pricing" at bounding box center [512, 70] width 64 height 10
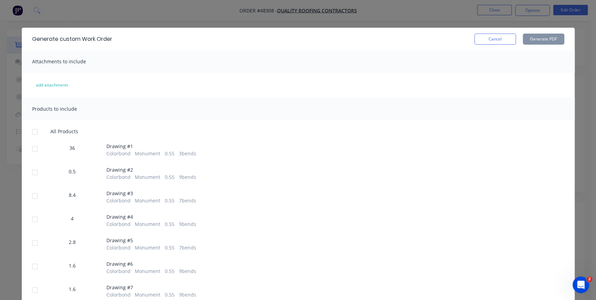
click at [31, 134] on div at bounding box center [35, 132] width 14 height 14
click at [537, 39] on button "Generate PDF" at bounding box center [543, 39] width 41 height 11
click at [495, 41] on button "Cancel" at bounding box center [494, 39] width 41 height 11
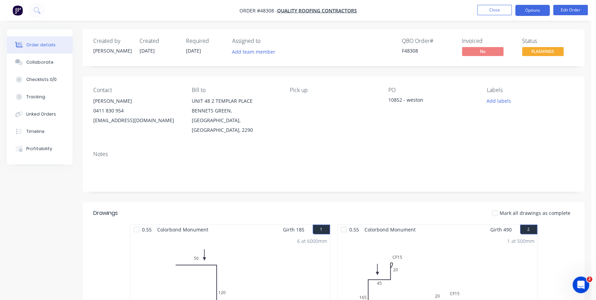
click at [535, 10] on button "Options" at bounding box center [532, 10] width 35 height 11
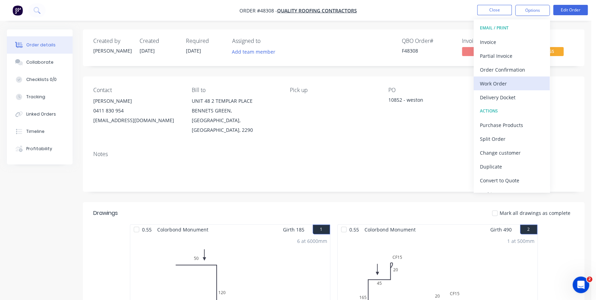
click at [489, 83] on div "Work Order" at bounding box center [512, 83] width 64 height 10
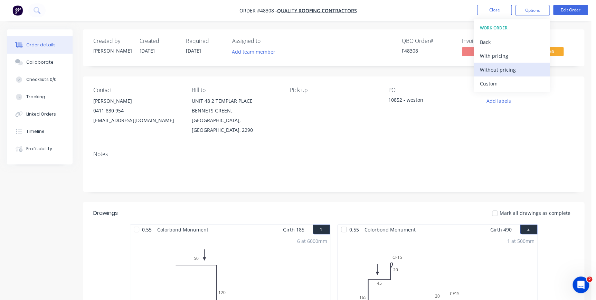
click at [494, 68] on div "Without pricing" at bounding box center [512, 70] width 64 height 10
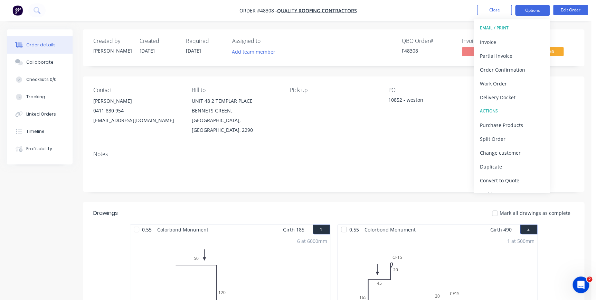
click at [521, 7] on button "Options" at bounding box center [532, 10] width 35 height 11
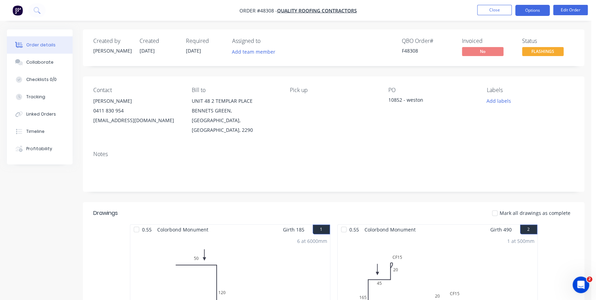
click at [521, 7] on button "Options" at bounding box center [532, 10] width 35 height 11
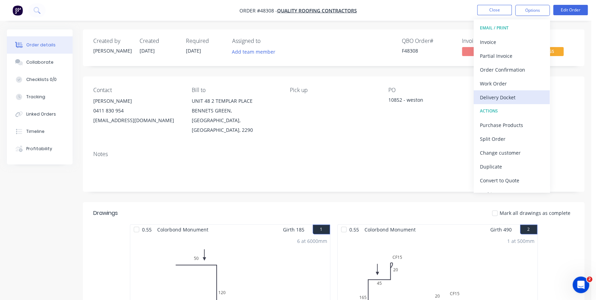
click at [496, 95] on div "Delivery Docket" at bounding box center [512, 97] width 64 height 10
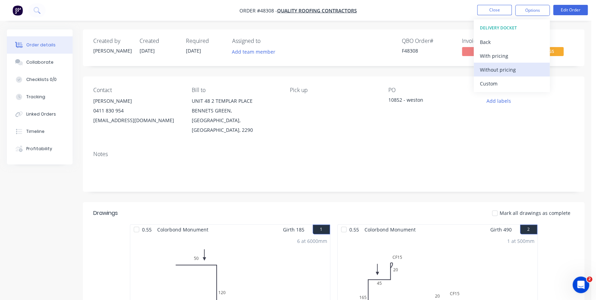
click at [489, 72] on div "Without pricing" at bounding box center [512, 70] width 64 height 10
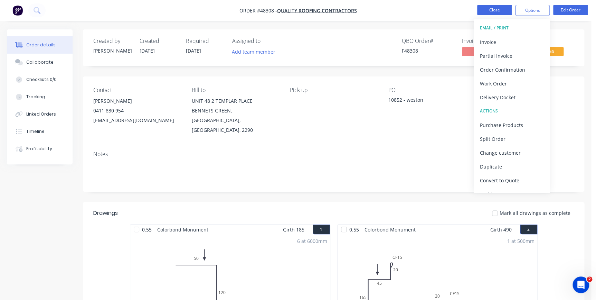
click at [485, 10] on button "Close" at bounding box center [494, 10] width 35 height 10
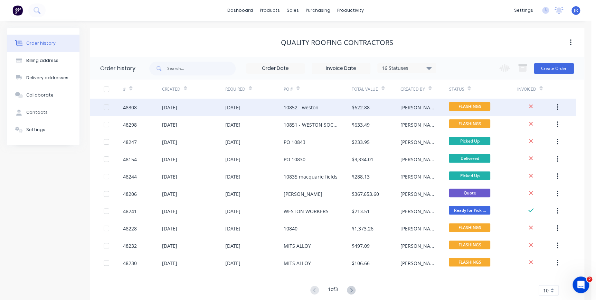
click at [272, 108] on div "07 Oct 2025" at bounding box center [254, 106] width 58 height 17
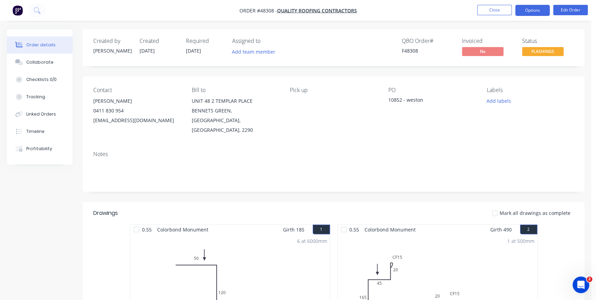
click at [535, 12] on button "Options" at bounding box center [532, 10] width 35 height 11
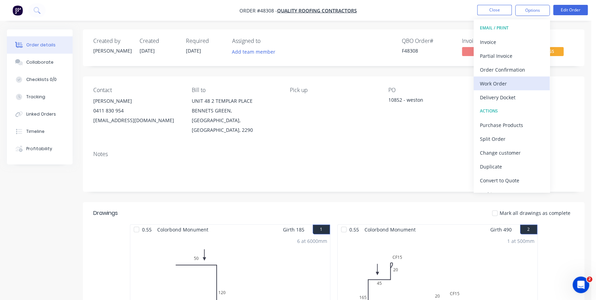
click at [493, 86] on div "Work Order" at bounding box center [512, 83] width 64 height 10
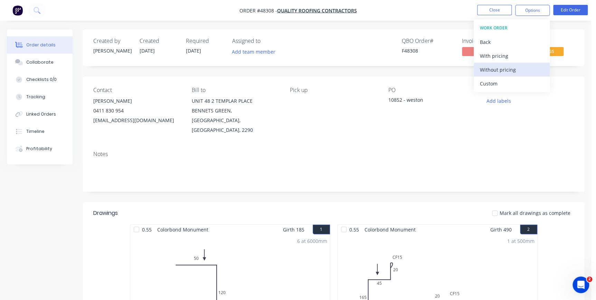
click at [498, 66] on div "Without pricing" at bounding box center [512, 70] width 64 height 10
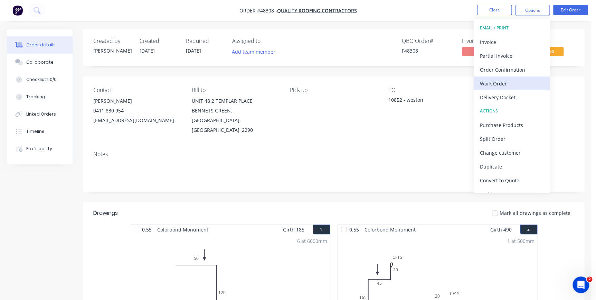
click at [492, 84] on div "Work Order" at bounding box center [512, 83] width 64 height 10
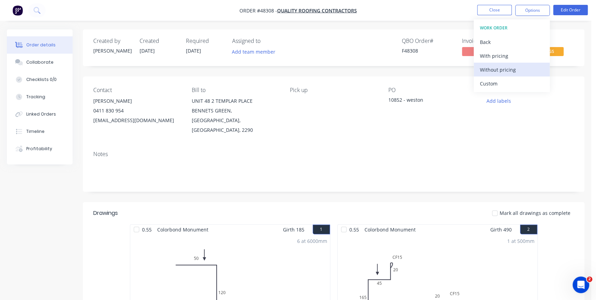
click at [492, 70] on div "Without pricing" at bounding box center [512, 70] width 64 height 10
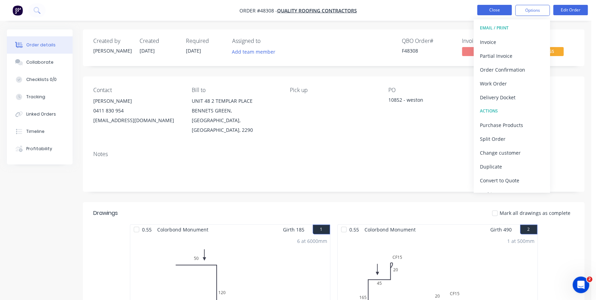
click at [500, 6] on button "Close" at bounding box center [494, 10] width 35 height 10
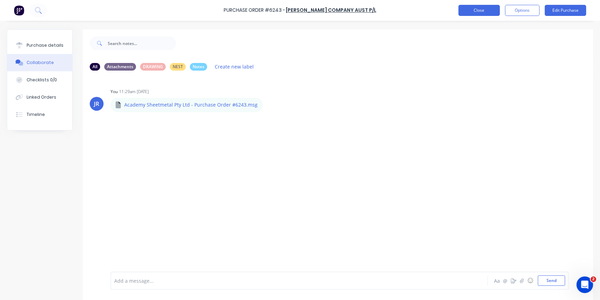
click at [484, 10] on button "Close" at bounding box center [479, 10] width 41 height 11
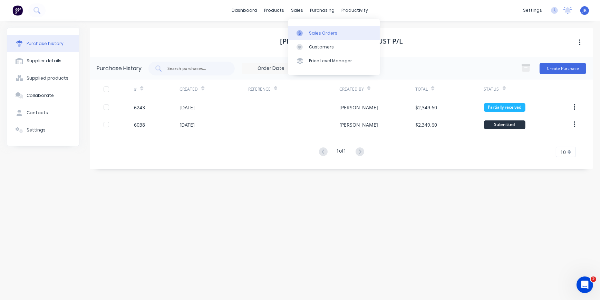
click at [304, 31] on div at bounding box center [302, 33] width 10 height 6
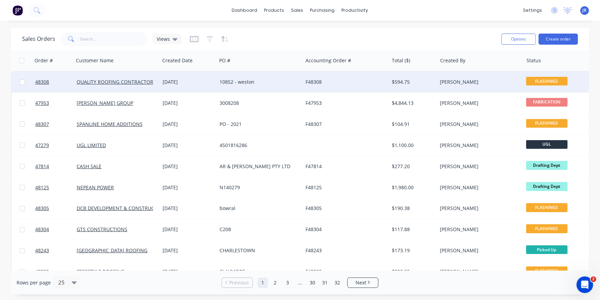
click at [236, 82] on div "10852 - weston" at bounding box center [258, 81] width 77 height 7
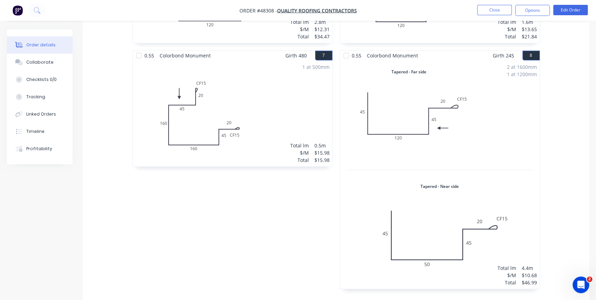
scroll to position [534, 0]
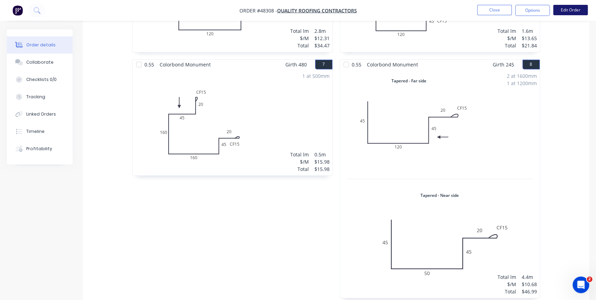
click at [569, 11] on button "Edit Order" at bounding box center [570, 10] width 35 height 10
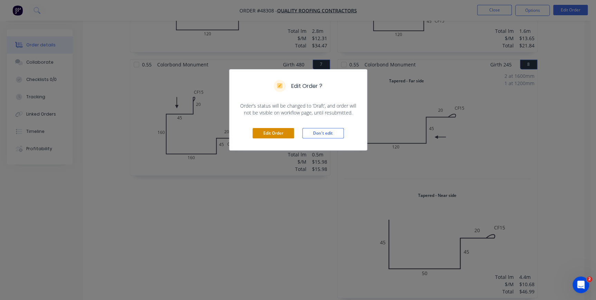
click at [262, 135] on button "Edit Order" at bounding box center [273, 133] width 41 height 10
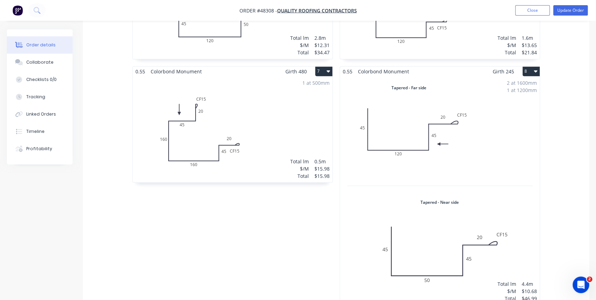
scroll to position [502, 0]
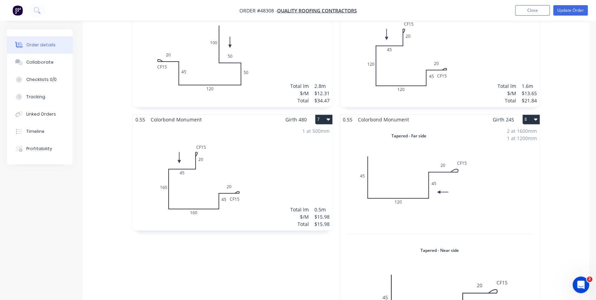
click at [529, 114] on button "8" at bounding box center [530, 119] width 17 height 10
click at [484, 159] on div "Delete" at bounding box center [506, 164] width 53 height 10
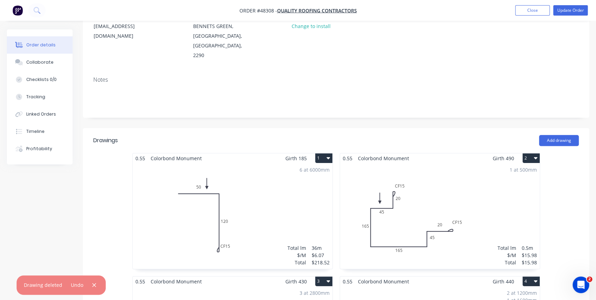
scroll to position [31, 0]
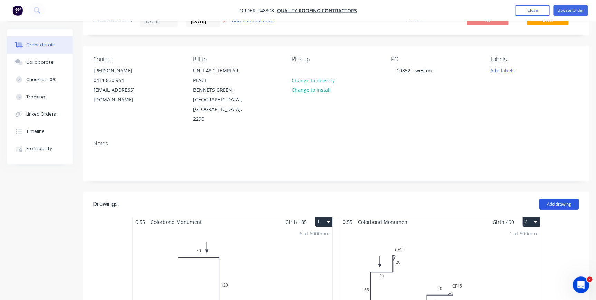
click at [546, 198] on button "Add drawing" at bounding box center [559, 203] width 40 height 11
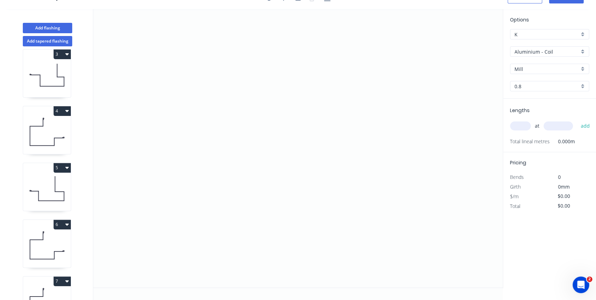
scroll to position [214, 0]
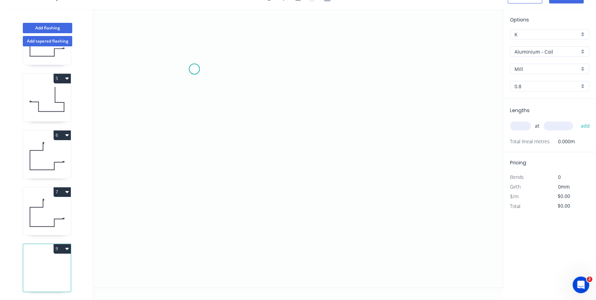
click at [194, 69] on icon "0" at bounding box center [297, 148] width 409 height 278
click at [190, 157] on icon "0" at bounding box center [297, 148] width 409 height 278
click at [336, 161] on icon "0 ?" at bounding box center [297, 148] width 409 height 278
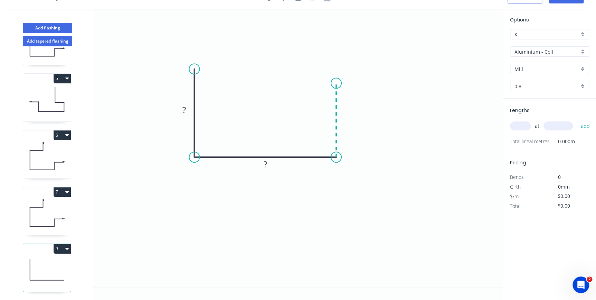
click at [338, 83] on icon "0 ? ?" at bounding box center [297, 148] width 409 height 278
click at [396, 85] on icon "0 ? ? ?" at bounding box center [297, 148] width 409 height 278
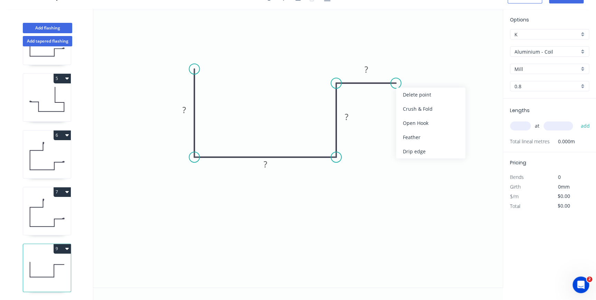
drag, startPoint x: 396, startPoint y: 85, endPoint x: 403, endPoint y: 88, distance: 7.1
click at [404, 104] on div "Crush & Fold" at bounding box center [430, 109] width 69 height 14
click at [190, 107] on rect at bounding box center [184, 110] width 14 height 10
type input "$13.00"
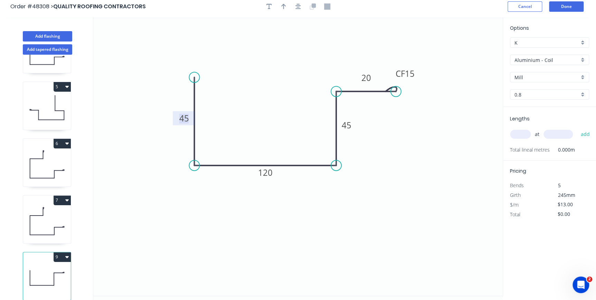
scroll to position [0, 0]
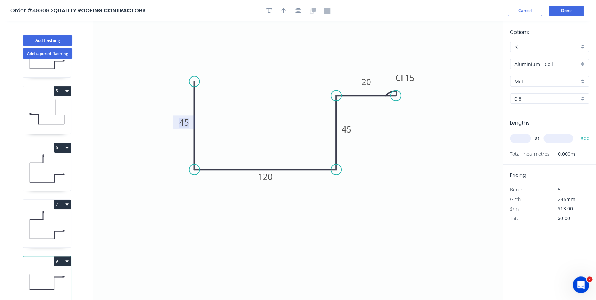
click at [584, 62] on div "Aluminium - Coil" at bounding box center [549, 64] width 79 height 10
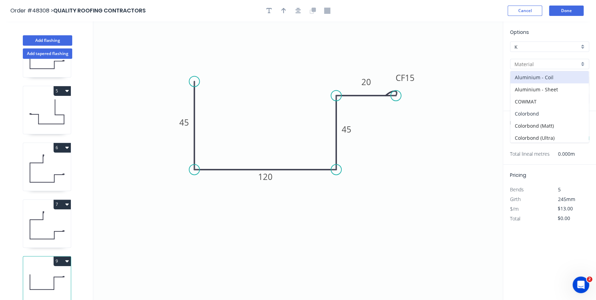
drag, startPoint x: 533, startPoint y: 113, endPoint x: 574, endPoint y: 82, distance: 50.9
click at [535, 113] on div "Colorbond" at bounding box center [549, 113] width 78 height 12
type input "Colorbond"
type input "Basalt"
type input "0.55"
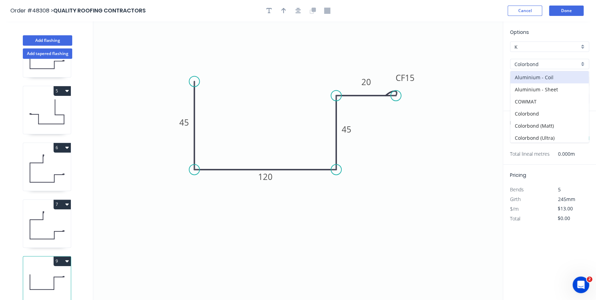
type input "$8.60"
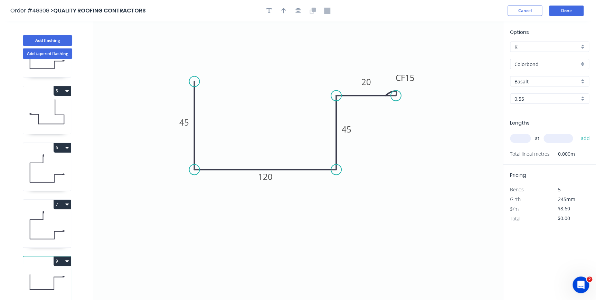
click at [581, 81] on div "Basalt" at bounding box center [549, 81] width 79 height 10
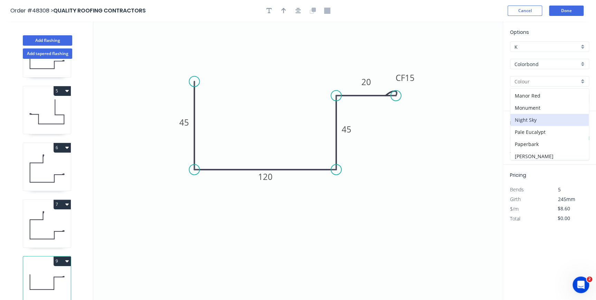
scroll to position [157, 0]
click at [542, 104] on div "Monument" at bounding box center [549, 107] width 78 height 12
type input "Monument"
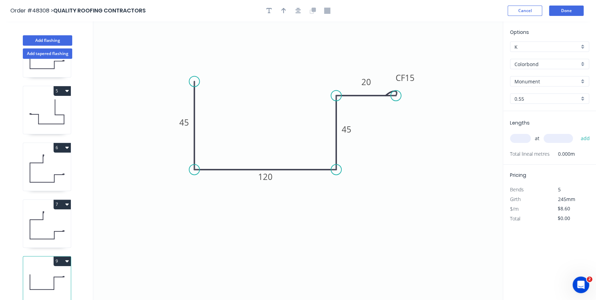
click at [522, 138] on input "text" at bounding box center [520, 138] width 21 height 9
type input "2"
type input "1600"
click at [577, 132] on button "add" at bounding box center [585, 138] width 16 height 12
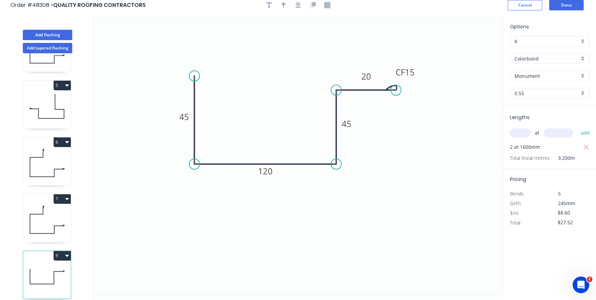
scroll to position [0, 0]
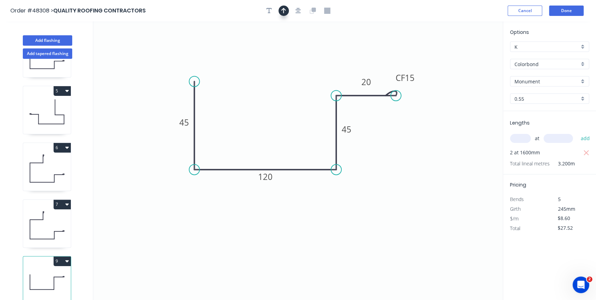
click at [287, 12] on button "button" at bounding box center [283, 11] width 10 height 10
click at [468, 54] on icon at bounding box center [468, 48] width 6 height 22
click at [468, 54] on icon at bounding box center [474, 50] width 20 height 20
drag, startPoint x: 468, startPoint y: 54, endPoint x: 364, endPoint y: 144, distance: 137.7
click at [380, 142] on icon at bounding box center [391, 139] width 22 height 6
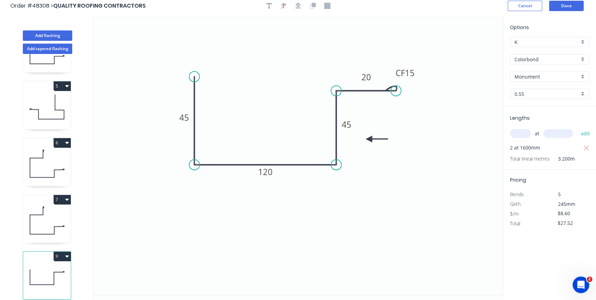
scroll to position [12, 0]
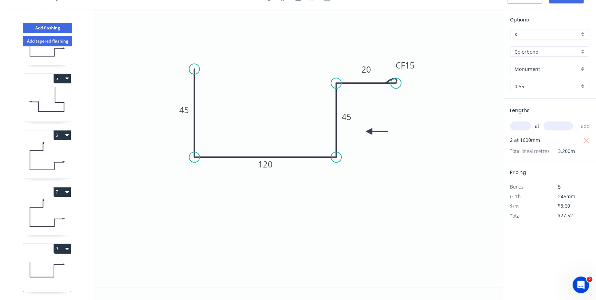
click at [56, 245] on button "9" at bounding box center [62, 249] width 17 height 10
click at [52, 261] on div "Duplicate" at bounding box center [37, 266] width 53 height 10
type input "$0.00"
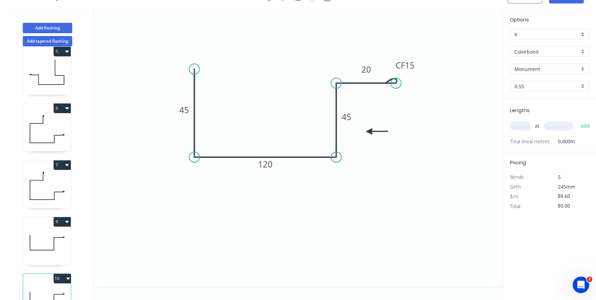
scroll to position [271, 0]
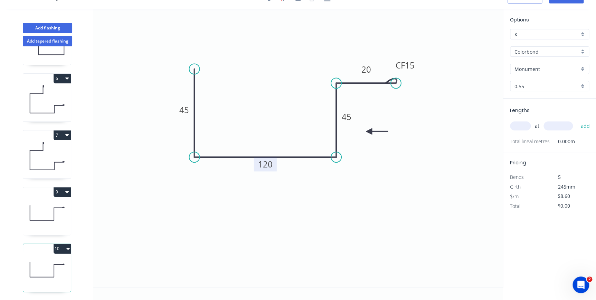
click at [261, 167] on tspan "120" at bounding box center [265, 163] width 15 height 11
click at [525, 122] on input "text" at bounding box center [520, 125] width 21 height 9
type input "$6.87"
type input "1"
type input "1200"
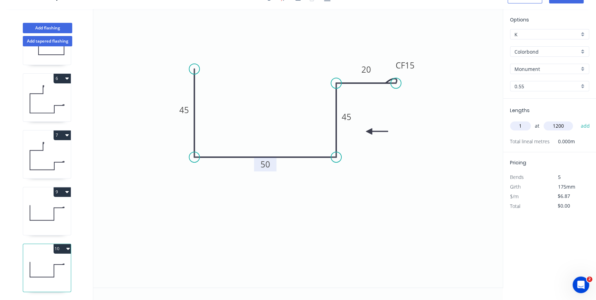
click at [577, 120] on button "add" at bounding box center [585, 126] width 16 height 12
type input "$8.24"
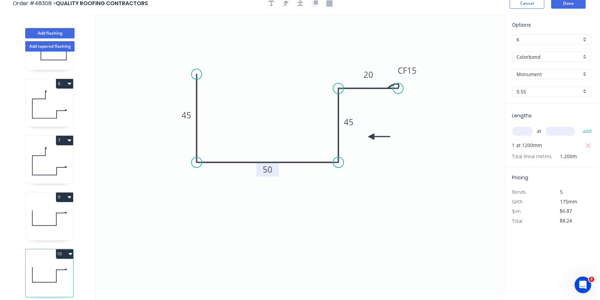
scroll to position [0, 0]
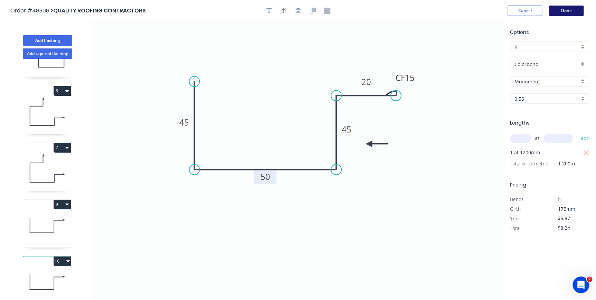
click at [562, 15] on button "Done" at bounding box center [566, 11] width 35 height 10
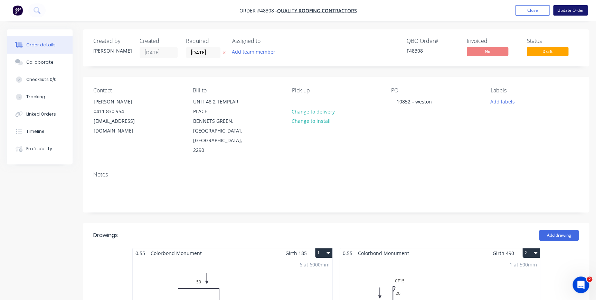
click at [580, 8] on button "Update Order" at bounding box center [570, 10] width 35 height 10
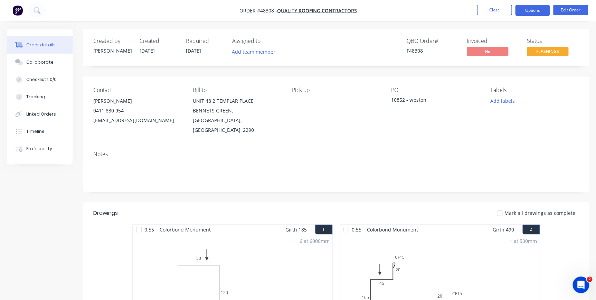
click at [533, 12] on button "Options" at bounding box center [532, 10] width 35 height 11
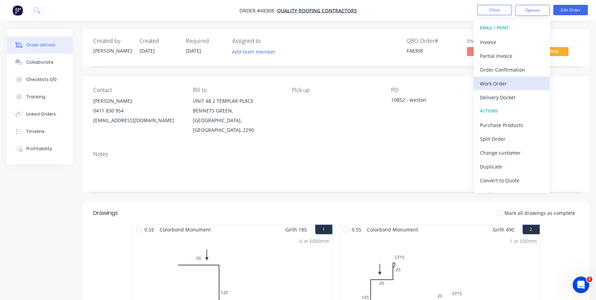
click at [488, 83] on div "Work Order" at bounding box center [512, 83] width 64 height 10
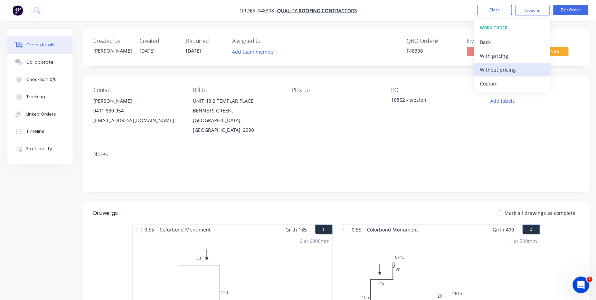
click at [495, 69] on div "Without pricing" at bounding box center [512, 70] width 64 height 10
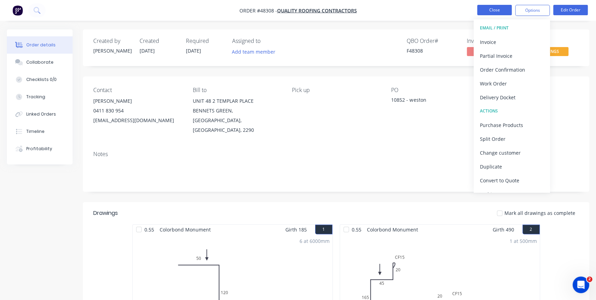
click at [497, 7] on button "Close" at bounding box center [494, 10] width 35 height 10
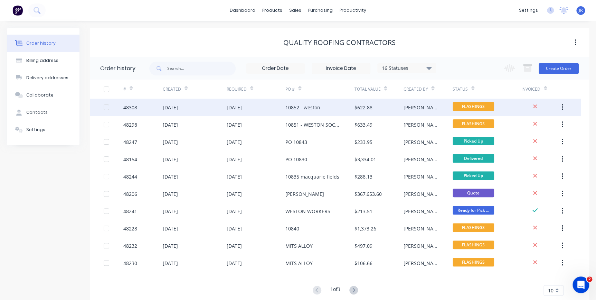
click at [298, 107] on div "10852 - weston" at bounding box center [302, 107] width 35 height 7
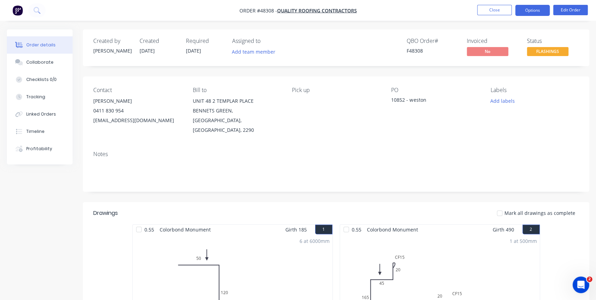
click at [536, 12] on button "Options" at bounding box center [532, 10] width 35 height 11
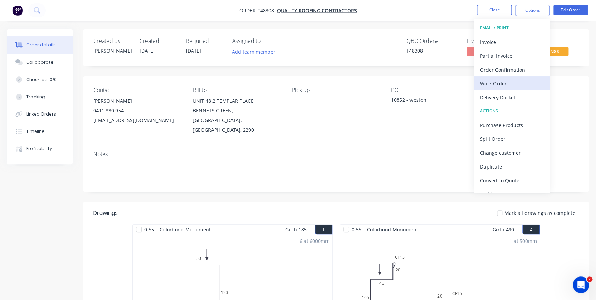
click at [490, 83] on div "Work Order" at bounding box center [512, 83] width 64 height 10
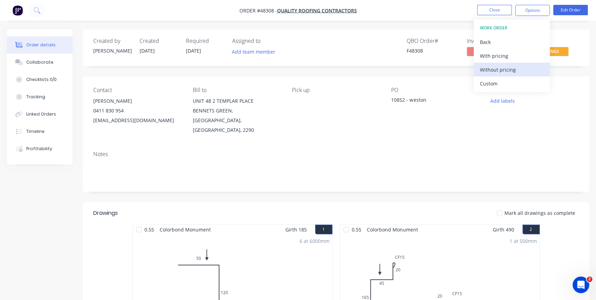
click at [489, 69] on div "Without pricing" at bounding box center [512, 70] width 64 height 10
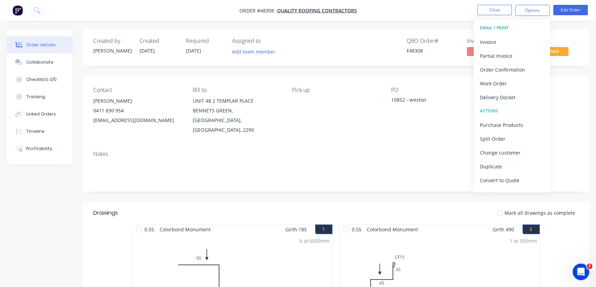
scroll to position [772, 0]
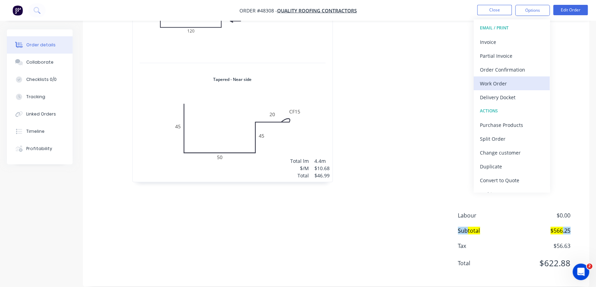
click at [499, 81] on div "Work Order" at bounding box center [512, 83] width 64 height 10
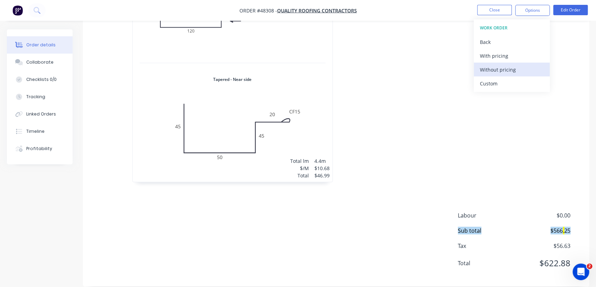
drag, startPoint x: 502, startPoint y: 69, endPoint x: 504, endPoint y: 66, distance: 3.7
click at [504, 67] on div "Without pricing" at bounding box center [512, 70] width 64 height 10
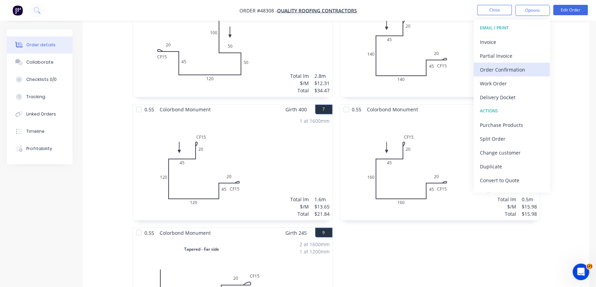
scroll to position [490, 0]
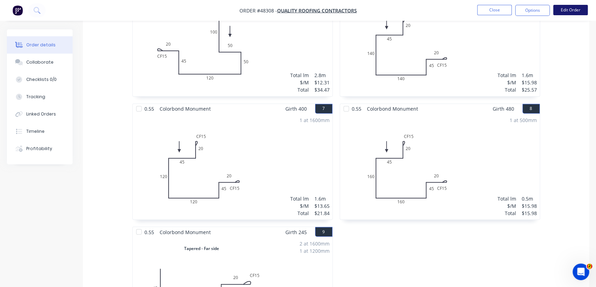
click at [564, 7] on button "Edit Order" at bounding box center [570, 10] width 35 height 10
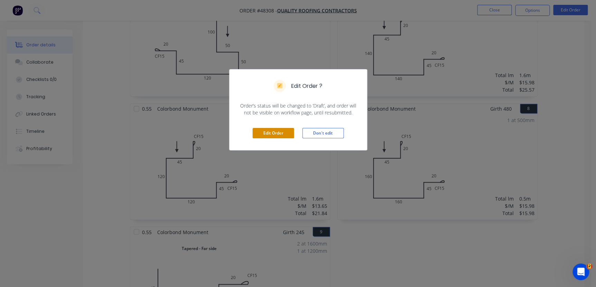
click at [260, 130] on button "Edit Order" at bounding box center [273, 133] width 41 height 10
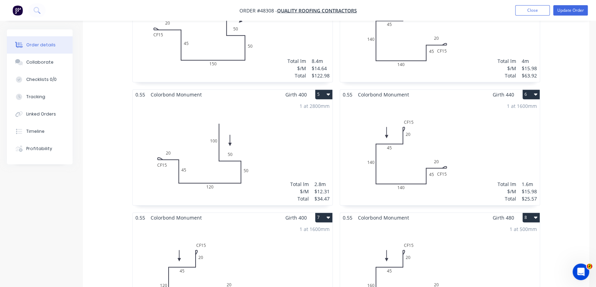
scroll to position [408, 0]
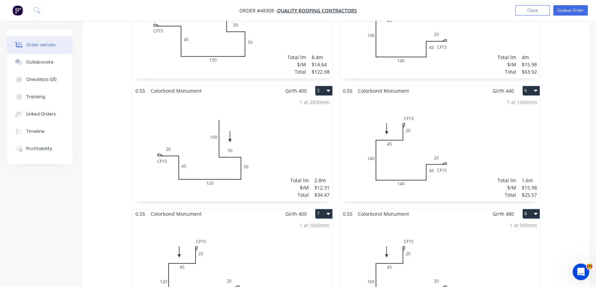
click at [529, 86] on button "6" at bounding box center [530, 91] width 17 height 10
click at [514, 130] on div "Delete" at bounding box center [506, 135] width 53 height 10
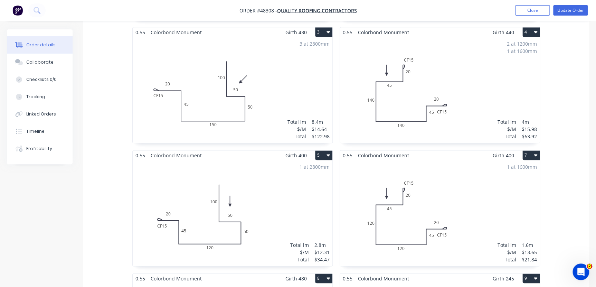
scroll to position [251, 0]
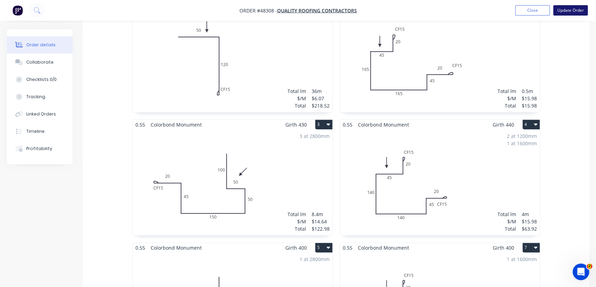
click at [567, 13] on button "Update Order" at bounding box center [570, 10] width 35 height 10
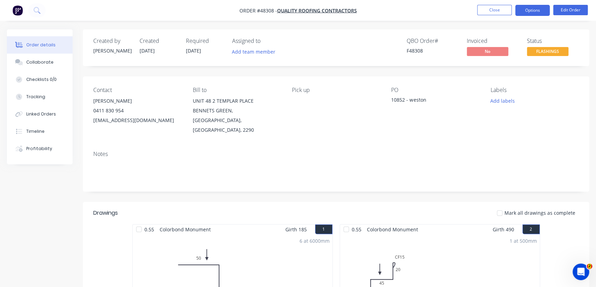
click at [539, 8] on button "Options" at bounding box center [532, 10] width 35 height 11
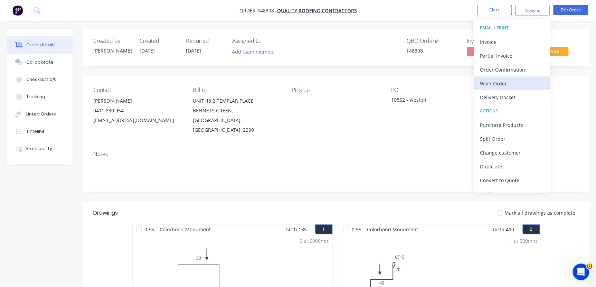
click at [500, 85] on div "Work Order" at bounding box center [512, 83] width 64 height 10
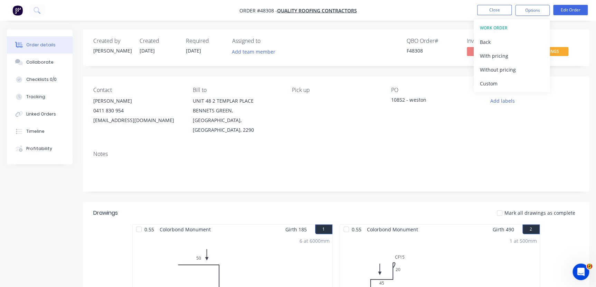
click at [503, 72] on div "Without pricing" at bounding box center [512, 70] width 64 height 10
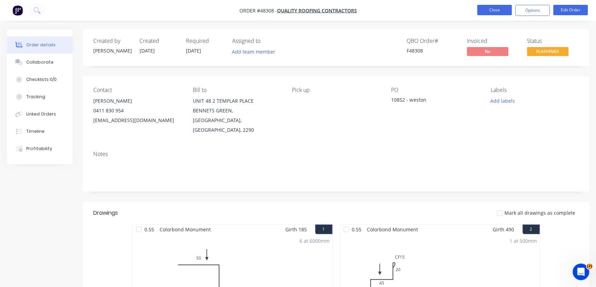
click at [485, 11] on button "Close" at bounding box center [494, 10] width 35 height 10
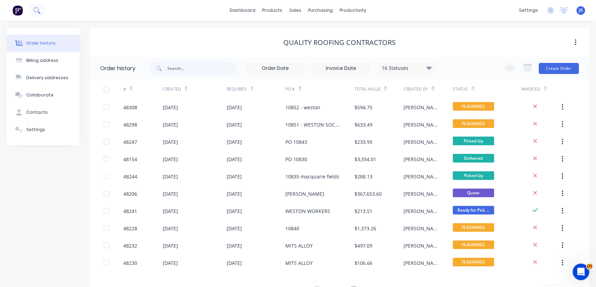
click at [37, 9] on icon at bounding box center [37, 10] width 7 height 7
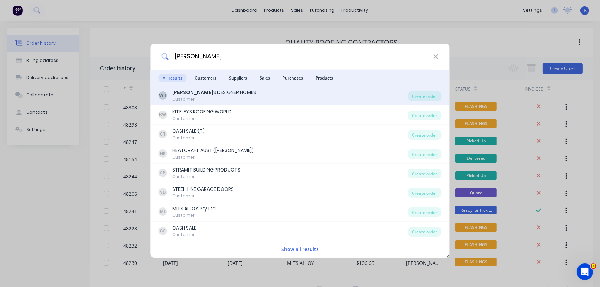
type input "william"
click at [190, 96] on div "Customer" at bounding box center [215, 99] width 84 height 6
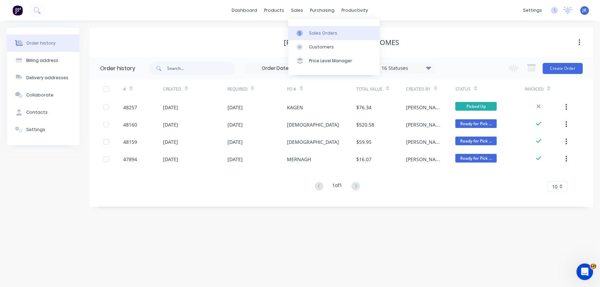
drag, startPoint x: 311, startPoint y: 31, endPoint x: 304, endPoint y: 30, distance: 7.1
click at [311, 31] on div "Sales Orders" at bounding box center [323, 33] width 28 height 6
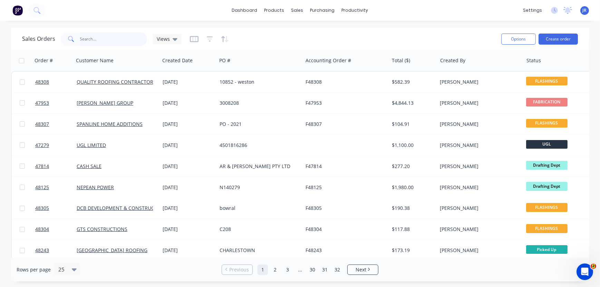
click at [110, 41] on input "text" at bounding box center [113, 39] width 67 height 14
click at [103, 39] on input "text" at bounding box center [113, 39] width 67 height 14
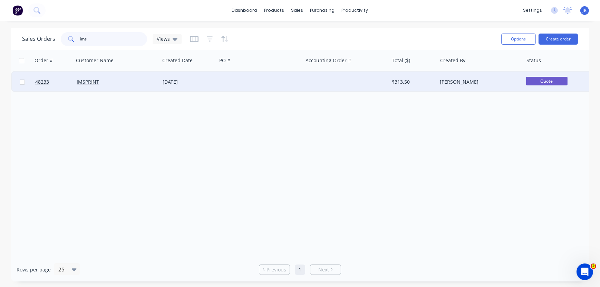
type input "ims"
click at [176, 85] on div "[DATE]" at bounding box center [188, 81] width 51 height 7
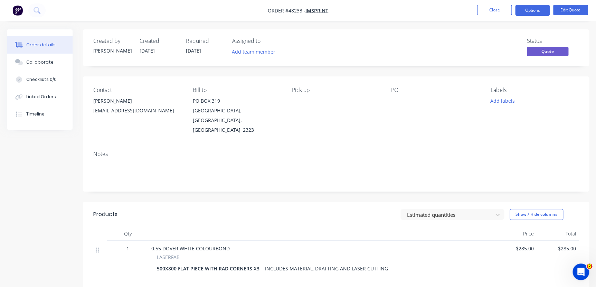
drag, startPoint x: 381, startPoint y: 133, endPoint x: 389, endPoint y: 126, distance: 11.1
click at [385, 130] on div "Contact DANIEL INFO@IMSPRINT.COM.AU Bill to PO BOX 319 EAST MAITLAND, New South…" at bounding box center [336, 110] width 506 height 69
click at [564, 13] on button "Edit Quote" at bounding box center [570, 10] width 35 height 10
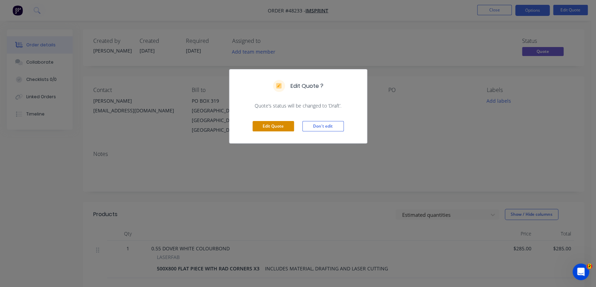
click at [283, 128] on button "Edit Quote" at bounding box center [273, 126] width 41 height 10
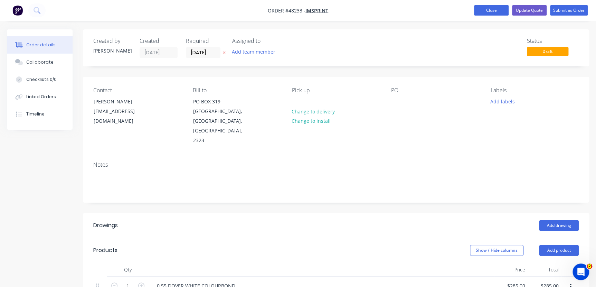
click at [483, 6] on button "Close" at bounding box center [491, 10] width 35 height 10
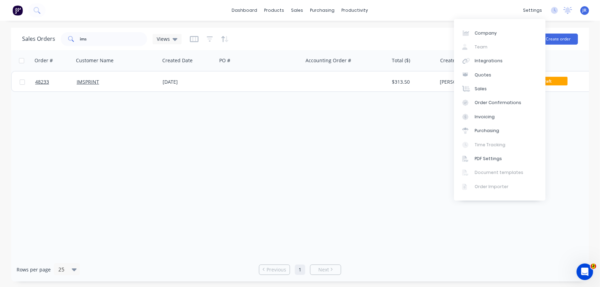
click at [422, 13] on div "dashboard products sales purchasing productivity dashboard products Product Cat…" at bounding box center [300, 10] width 600 height 21
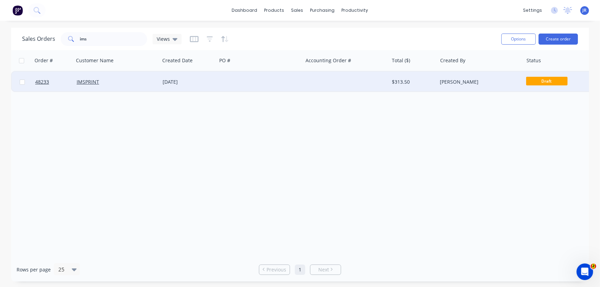
click at [210, 80] on div "[DATE]" at bounding box center [188, 81] width 51 height 7
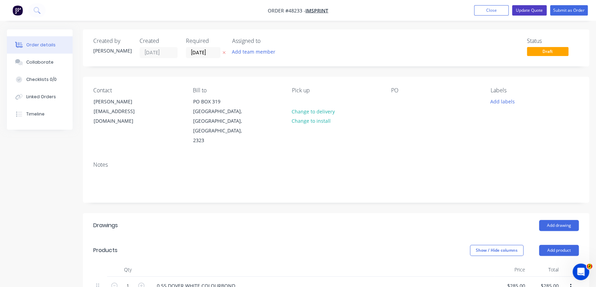
click at [532, 12] on button "Update Quote" at bounding box center [529, 10] width 35 height 10
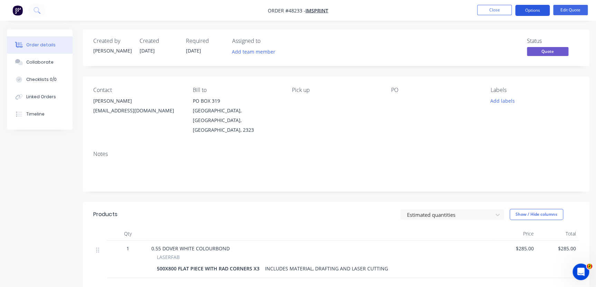
click at [528, 12] on button "Options" at bounding box center [532, 10] width 35 height 11
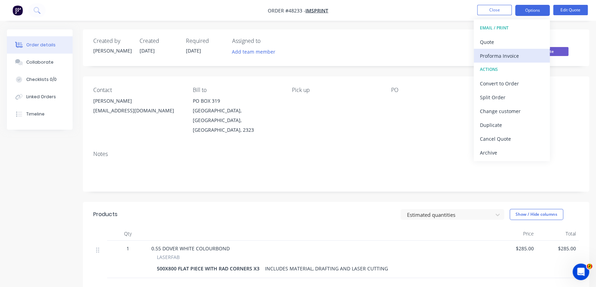
click at [521, 49] on button "Proforma Invoice" at bounding box center [512, 56] width 76 height 14
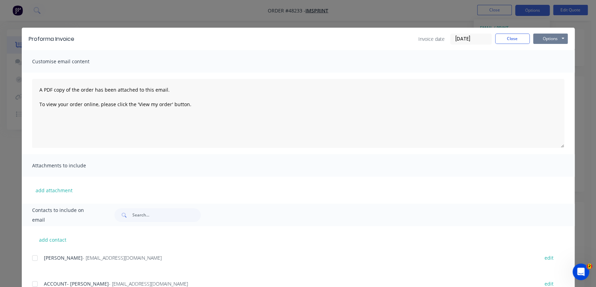
click at [558, 37] on button "Options" at bounding box center [550, 39] width 35 height 10
click at [552, 52] on button "Preview" at bounding box center [555, 50] width 44 height 11
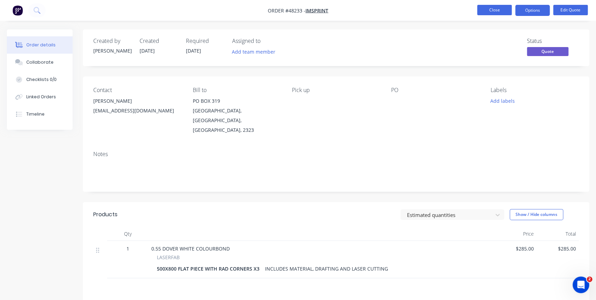
click at [502, 9] on button "Close" at bounding box center [494, 10] width 35 height 10
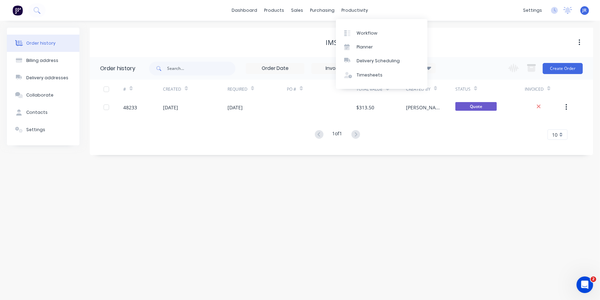
click at [428, 26] on div "Order history Billing address Delivery addresses Collaborate Contacts Settings …" at bounding box center [300, 160] width 600 height 279
click at [17, 10] on img at bounding box center [17, 10] width 10 height 10
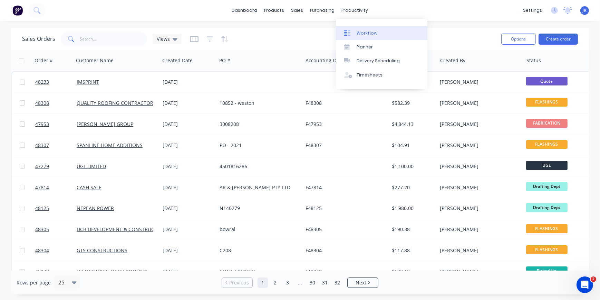
click at [371, 32] on div "Workflow" at bounding box center [367, 33] width 21 height 6
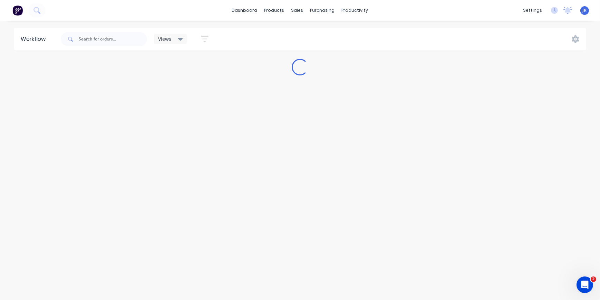
click at [181, 40] on icon at bounding box center [180, 39] width 5 height 8
click at [231, 34] on div "Views Save new view None (Default) edit [PERSON_NAME] edit [PERSON_NAME] edit P…" at bounding box center [323, 39] width 528 height 21
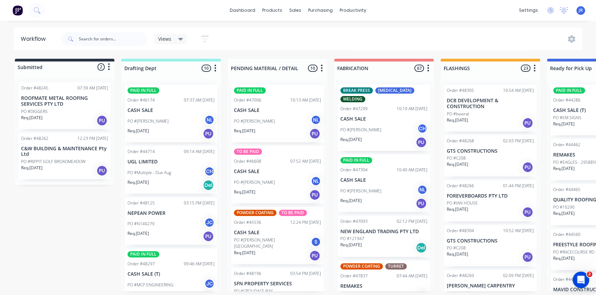
click at [206, 38] on icon "button" at bounding box center [205, 39] width 8 height 9
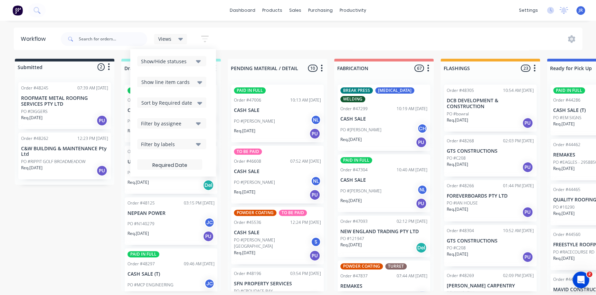
scroll to position [0, 0]
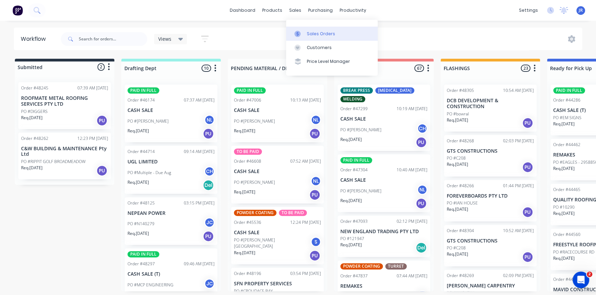
click at [309, 28] on link "Sales Orders" at bounding box center [332, 34] width 92 height 14
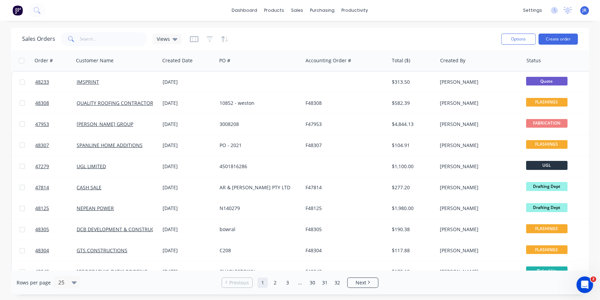
scroll to position [0, 72]
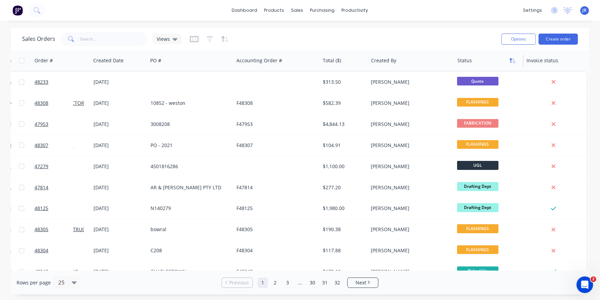
click at [510, 62] on icon "button" at bounding box center [513, 61] width 6 height 6
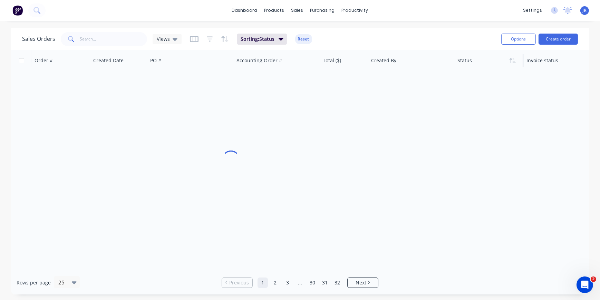
scroll to position [0, 69]
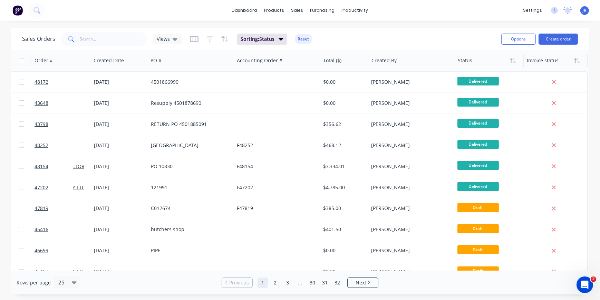
click at [539, 62] on div at bounding box center [555, 61] width 56 height 14
click at [575, 66] on div at bounding box center [555, 61] width 56 height 14
click at [576, 63] on button "button" at bounding box center [578, 60] width 10 height 10
click at [17, 11] on img at bounding box center [17, 10] width 10 height 10
